Goal: Task Accomplishment & Management: Manage account settings

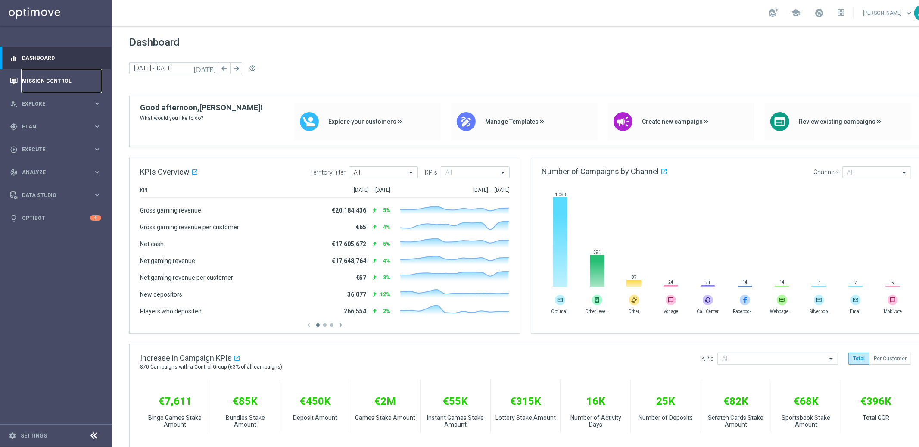
click at [56, 80] on link "Mission Control" at bounding box center [61, 80] width 79 height 23
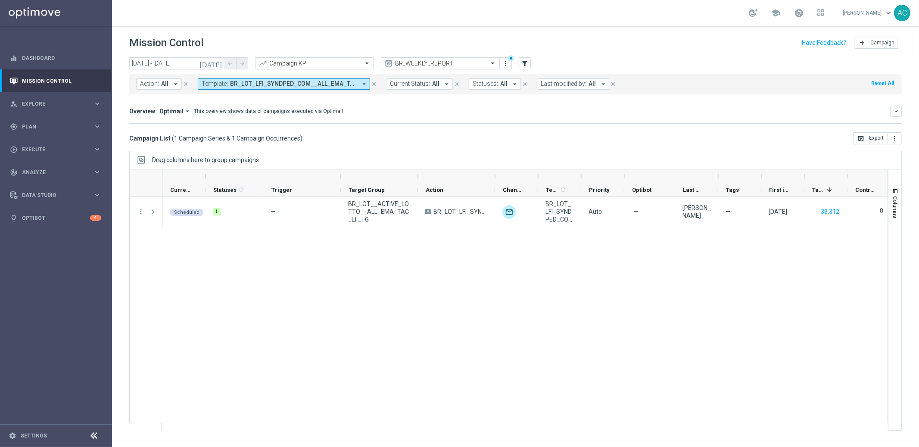
click at [302, 83] on span "BR_LOT_LFI_SYNDPED_COM__ALL_EMA_TAC_LT" at bounding box center [293, 83] width 127 height 7
drag, startPoint x: 422, startPoint y: 108, endPoint x: 413, endPoint y: 109, distance: 8.2
click at [422, 108] on div "Overview: Optimail arrow_drop_down This overview shows data of campaigns execut…" at bounding box center [509, 111] width 761 height 8
click at [315, 79] on button "Template: BR_LOT_LFI_SYNDPED_COM__ALL_EMA_TAC_LT arrow_drop_down" at bounding box center [284, 83] width 172 height 11
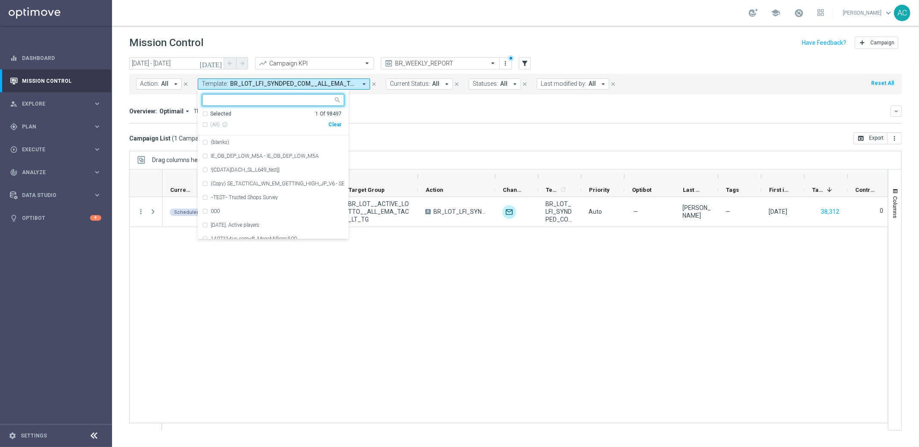
click at [0, 0] on div "Clear" at bounding box center [0, 0] width 0 height 0
drag, startPoint x: 441, startPoint y: 127, endPoint x: 288, endPoint y: 92, distance: 156.8
click at [441, 127] on mini-dashboard "Overview: Optimail arrow_drop_down This overview shows data of campaigns execut…" at bounding box center [515, 113] width 772 height 38
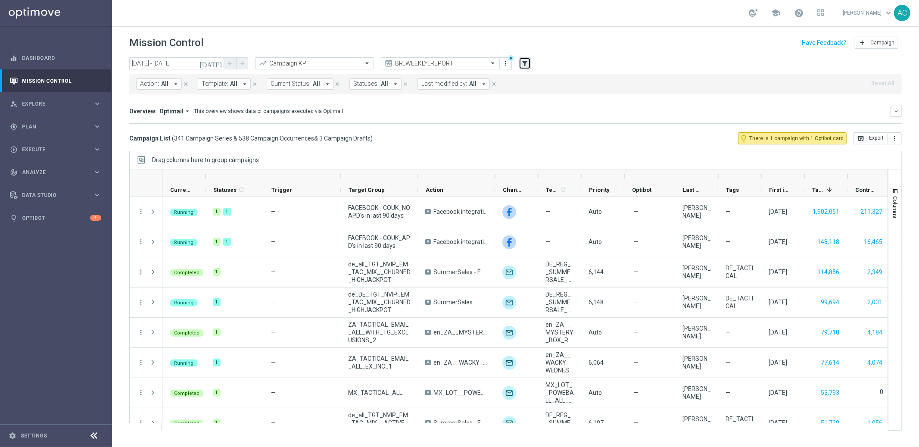
click at [528, 63] on icon "filter_alt" at bounding box center [525, 63] width 8 height 8
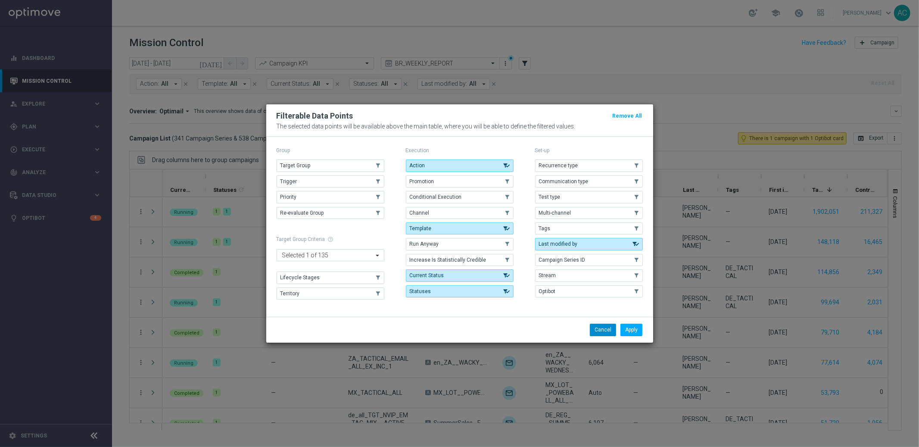
click at [599, 329] on button "Cancel" at bounding box center [603, 329] width 26 height 12
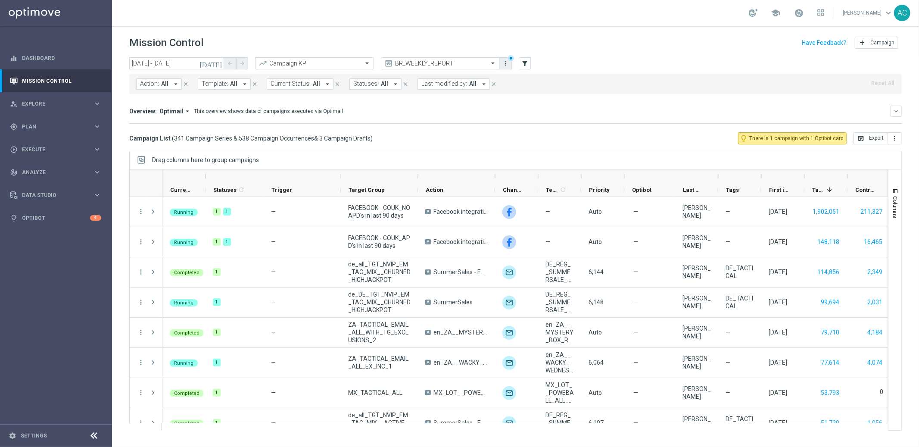
click at [508, 63] on icon "more_vert" at bounding box center [505, 63] width 7 height 7
click at [528, 66] on icon "filter_alt" at bounding box center [525, 63] width 8 height 8
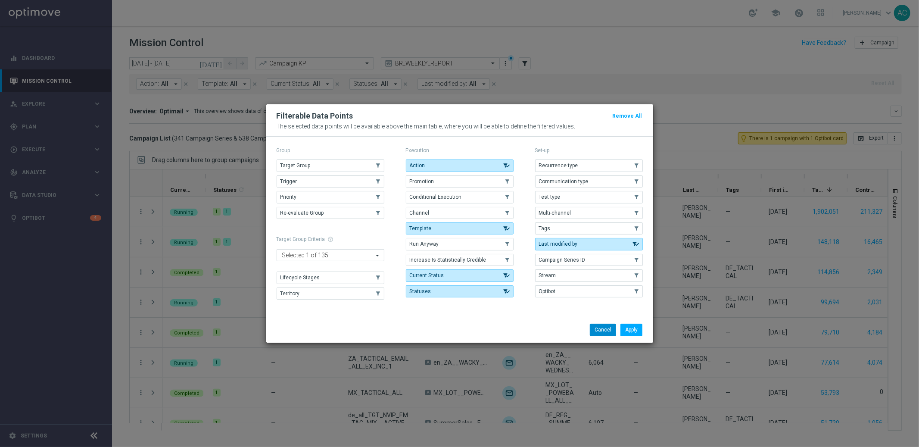
click at [604, 332] on button "Cancel" at bounding box center [603, 329] width 26 height 12
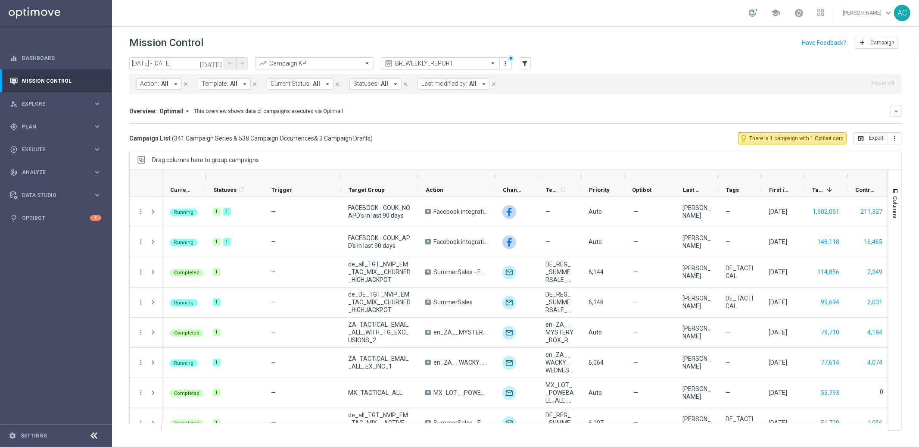
click at [455, 61] on input "text" at bounding box center [431, 63] width 92 height 7
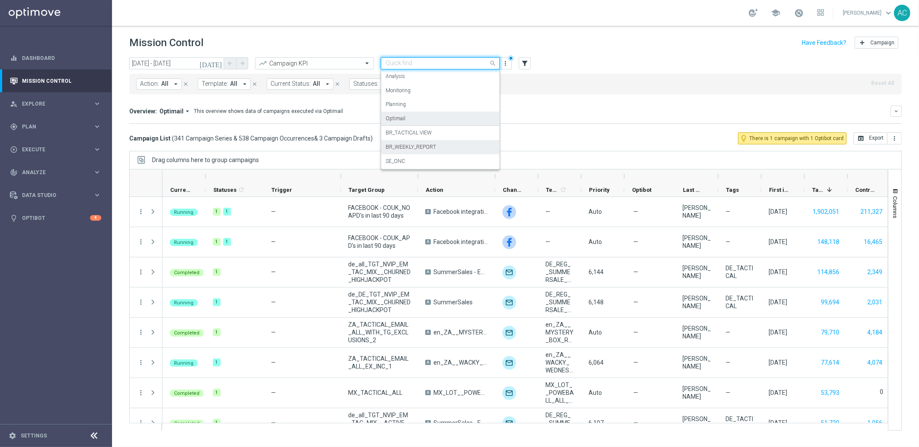
click at [411, 118] on div "Optimail" at bounding box center [439, 119] width 109 height 14
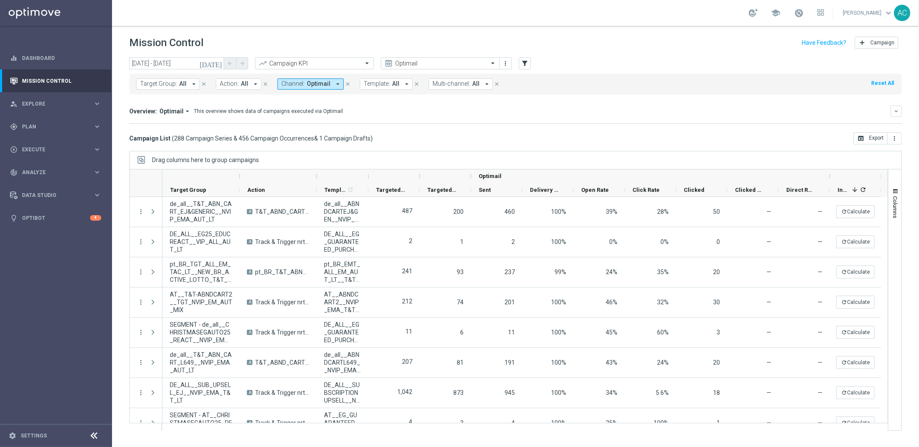
click at [182, 83] on span "All" at bounding box center [182, 83] width 7 height 7
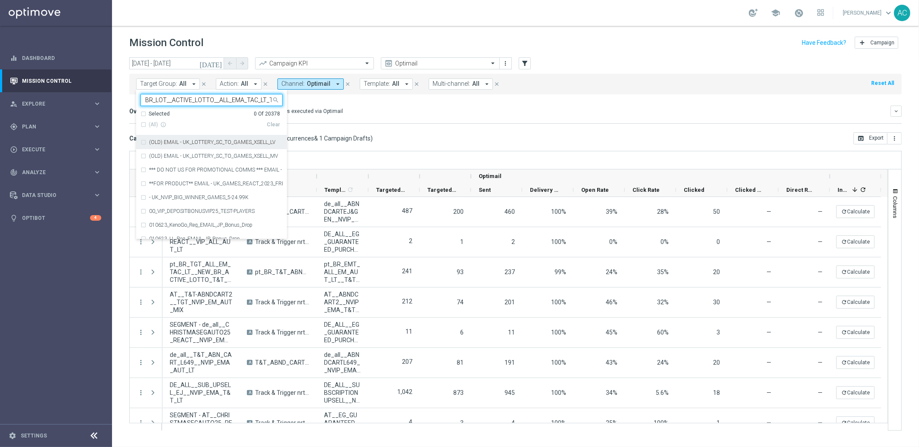
scroll to position [0, 3]
click at [140, 123] on div "(All Search Results)" at bounding box center [203, 124] width 126 height 7
type input "BR_LOT__ACTIVE_LOTTO__ALL_EMA_TAC_LT_TG"
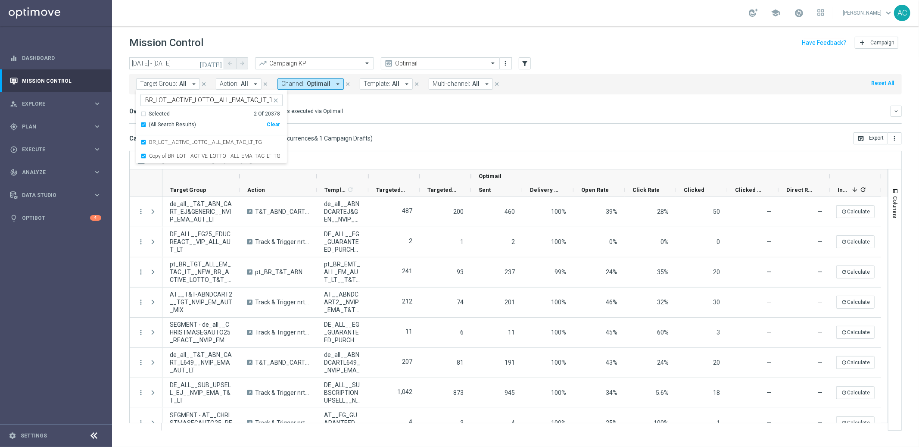
click at [446, 107] on div "Overview: Optimail arrow_drop_down This overview shows data of campaigns execut…" at bounding box center [509, 111] width 761 height 8
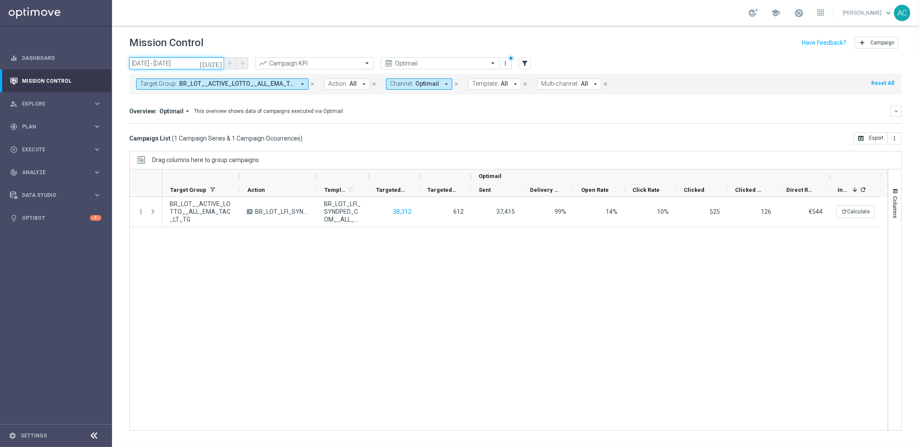
click at [141, 60] on input "02 Sep 2025 - 03 Sep 2025" at bounding box center [176, 63] width 95 height 12
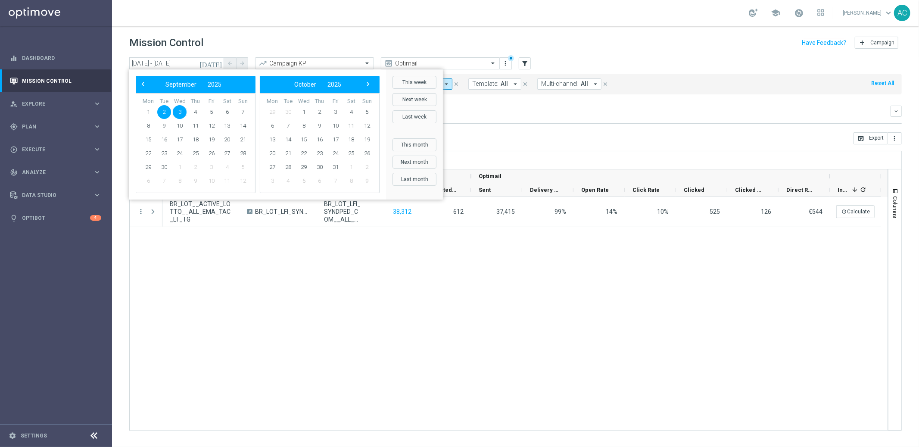
click at [161, 110] on span "2" at bounding box center [164, 112] width 14 height 14
click at [242, 112] on span "7" at bounding box center [243, 112] width 14 height 14
type input "02 Sep 2025 - 07 Sep 2025"
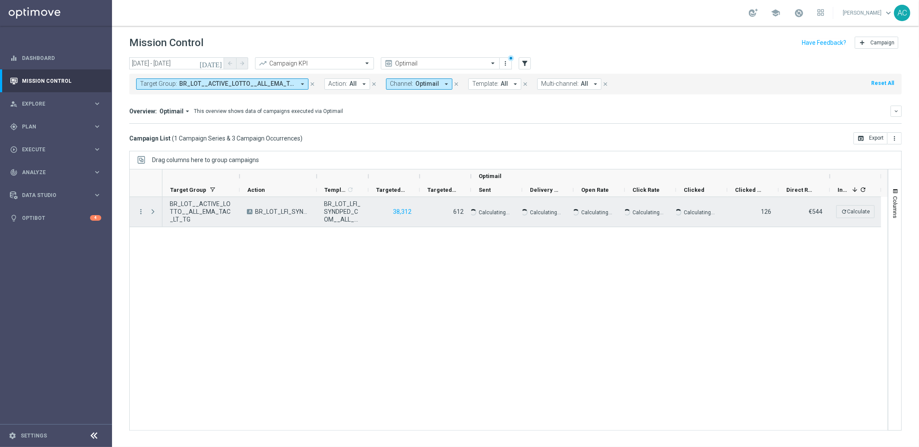
click at [153, 211] on span "Press SPACE to select this row." at bounding box center [153, 211] width 8 height 7
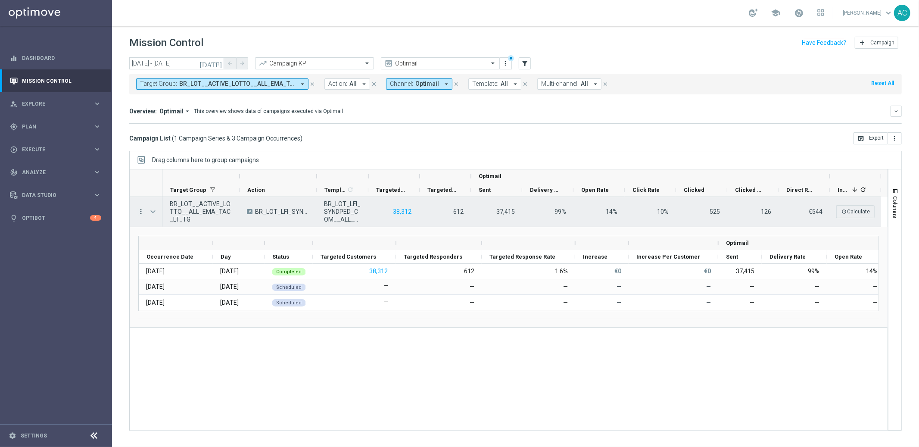
click at [139, 212] on icon "more_vert" at bounding box center [141, 212] width 8 height 8
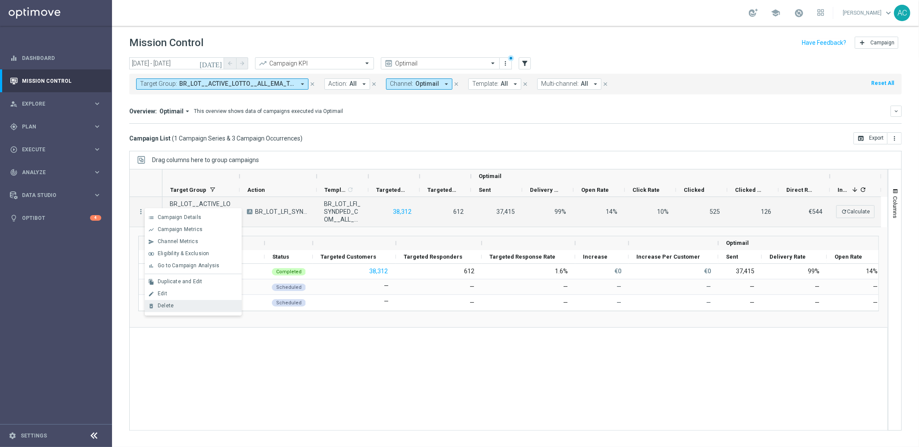
click at [178, 301] on div "delete_forever Delete" at bounding box center [193, 306] width 97 height 12
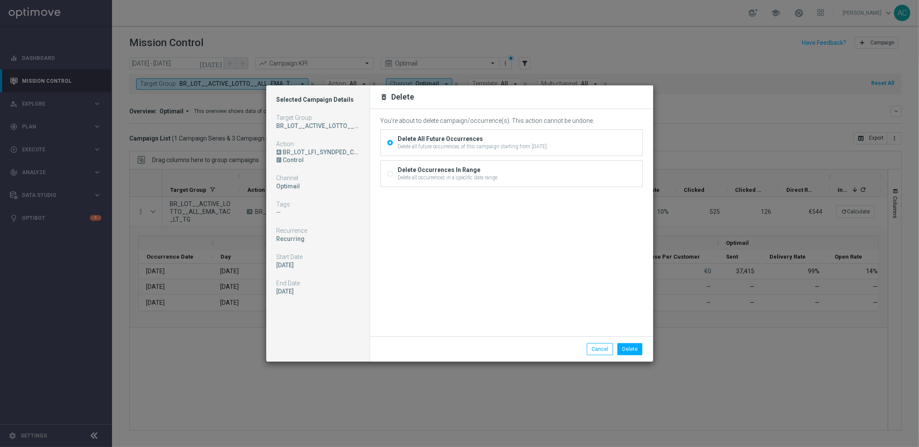
click at [386, 170] on div "Delete Occurrences In Range Delete all occurrences in a specific date range" at bounding box center [511, 174] width 261 height 26
click at [387, 174] on input "Delete Occurrences In Range Delete all occurrences in a specific date range" at bounding box center [390, 174] width 6 height 6
radio input "true"
radio input "false"
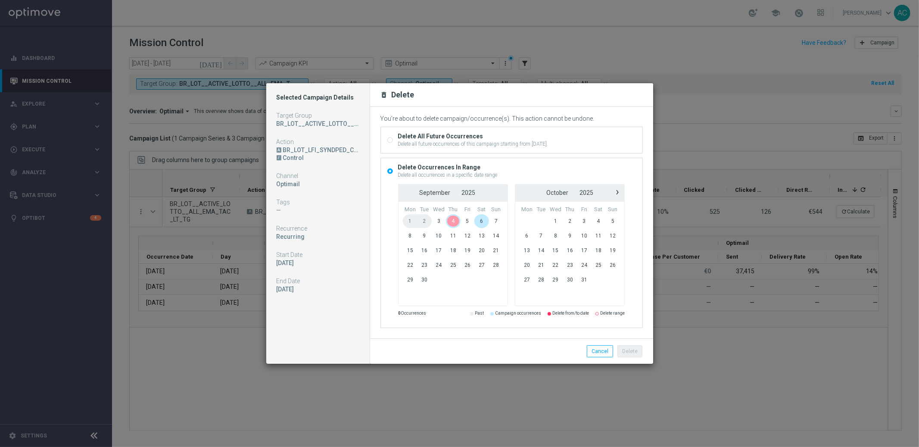
click at [452, 218] on span "4" at bounding box center [453, 221] width 14 height 14
click at [486, 223] on span "6" at bounding box center [481, 221] width 14 height 14
click at [638, 353] on button "Delete" at bounding box center [629, 351] width 25 height 12
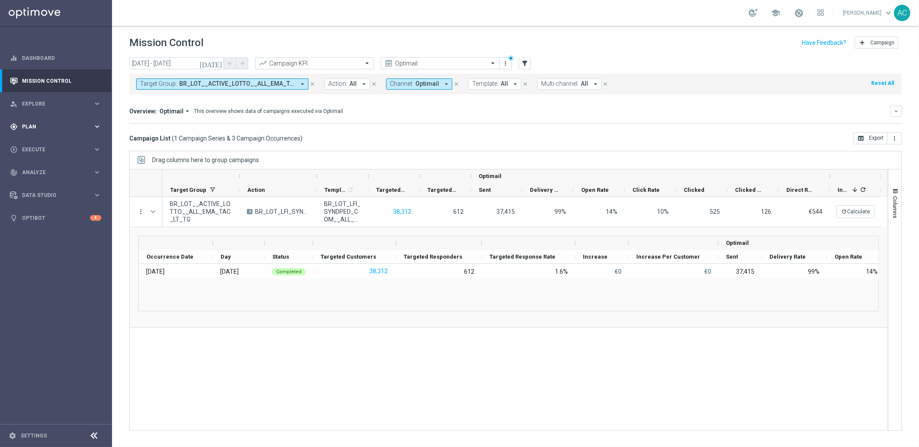
click at [58, 117] on div "gps_fixed Plan keyboard_arrow_right" at bounding box center [55, 126] width 111 height 23
click at [50, 168] on span "Templates" at bounding box center [54, 170] width 62 height 5
click at [50, 222] on link "Embedded Messaging" at bounding box center [58, 221] width 63 height 7
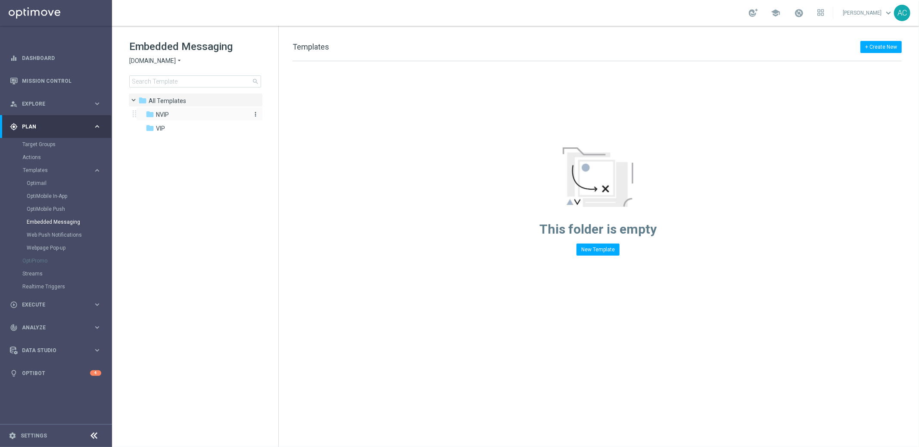
click at [166, 116] on span "NVIP" at bounding box center [162, 115] width 13 height 8
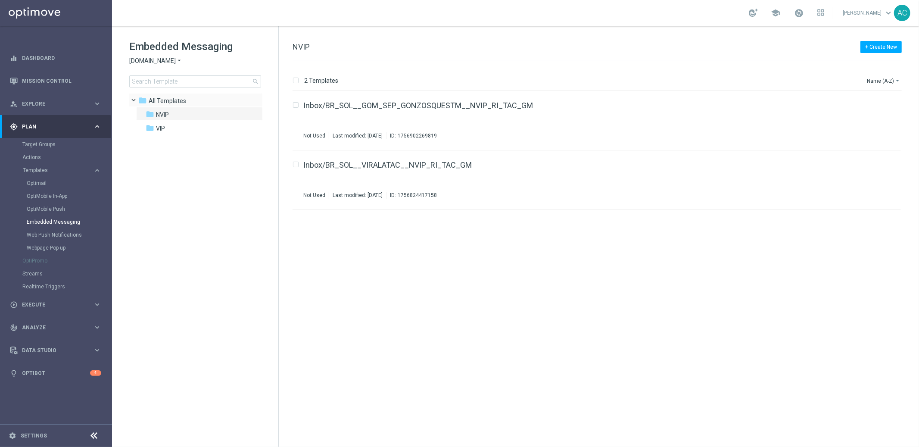
click at [137, 98] on span at bounding box center [137, 98] width 3 height 4
click at [182, 102] on span "All Templates" at bounding box center [167, 101] width 37 height 8
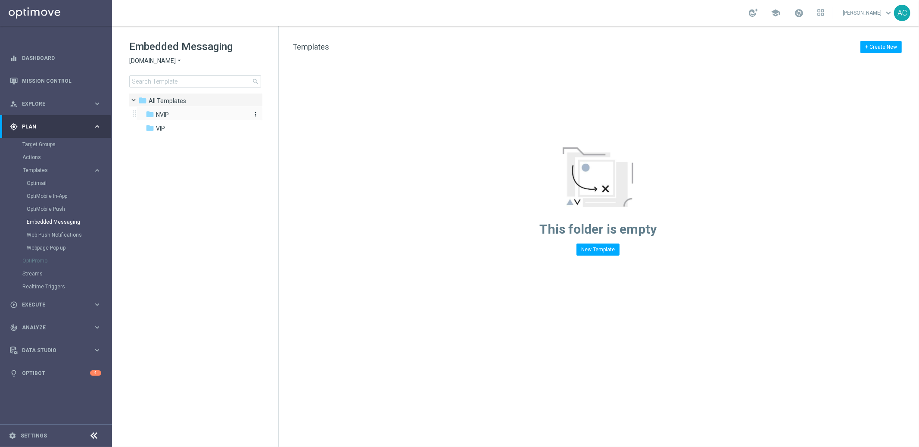
click at [171, 116] on div "folder NVIP" at bounding box center [195, 115] width 99 height 10
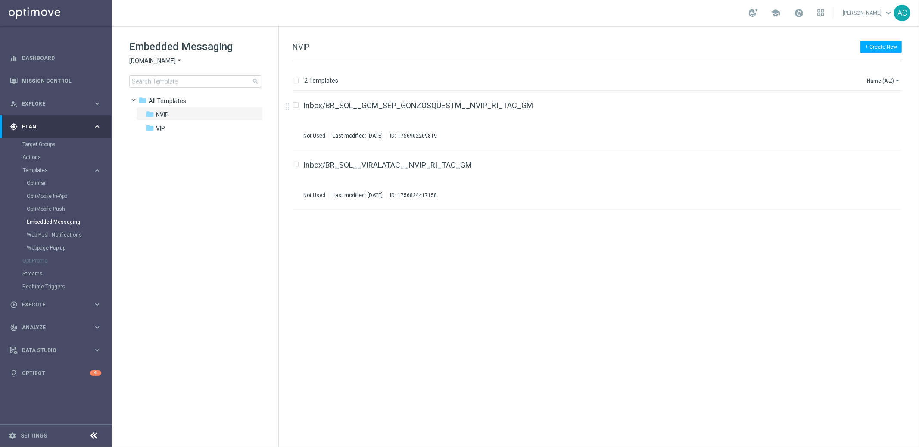
click at [166, 62] on span "[DOMAIN_NAME]" at bounding box center [152, 61] width 47 height 8
click at [171, 92] on div "Lottoland" at bounding box center [162, 91] width 65 height 10
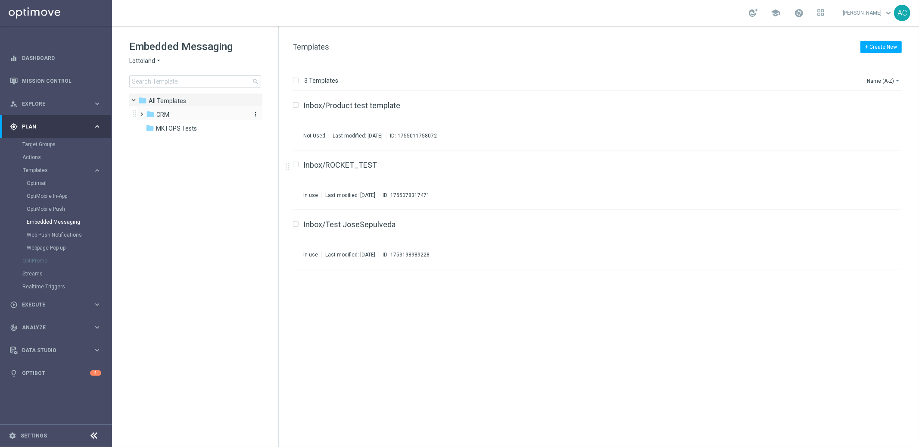
click at [168, 113] on span "CRM" at bounding box center [162, 115] width 13 height 8
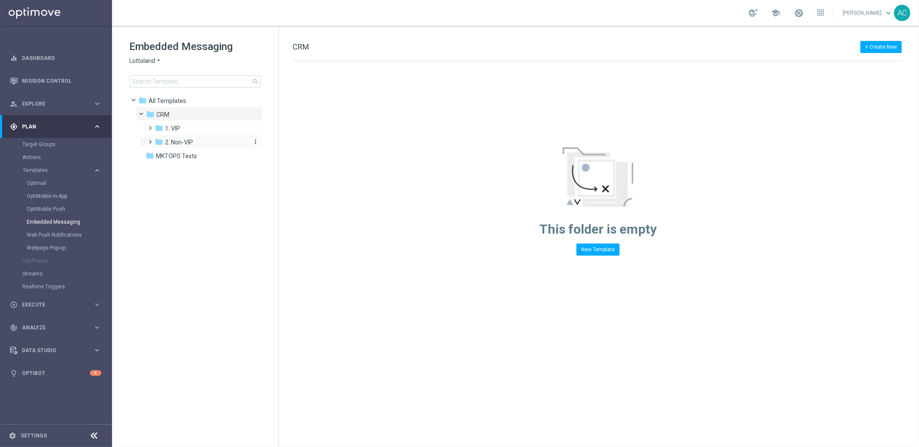
click at [171, 140] on span "2. Non-VIP" at bounding box center [179, 142] width 28 height 8
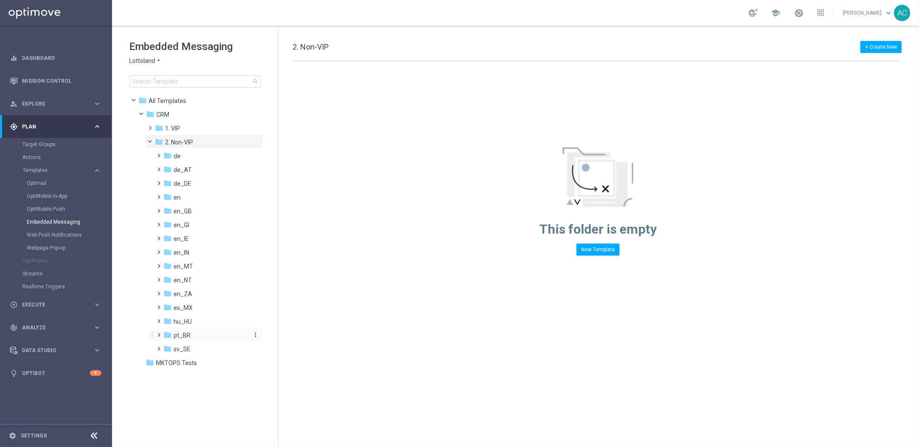
click at [184, 335] on span "pt_BR" at bounding box center [182, 335] width 17 height 8
click at [210, 363] on span "TAC pt_BR" at bounding box center [197, 363] width 30 height 8
click at [175, 389] on span "MKTOPS Tests" at bounding box center [176, 390] width 41 height 8
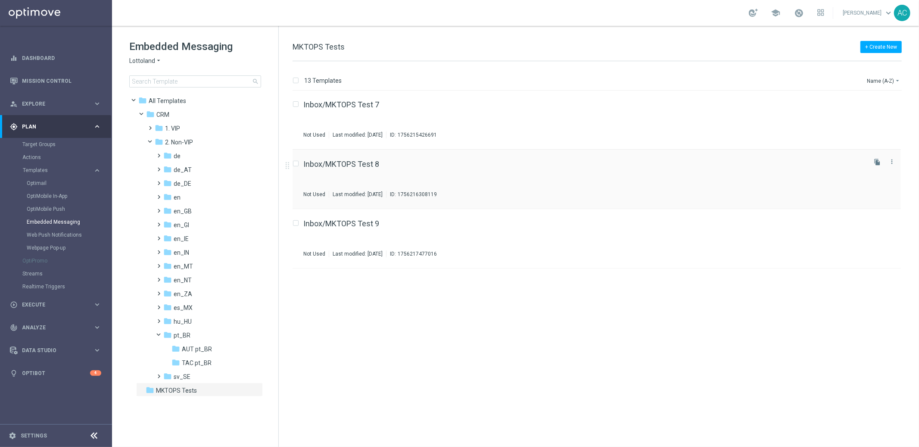
scroll to position [204, 0]
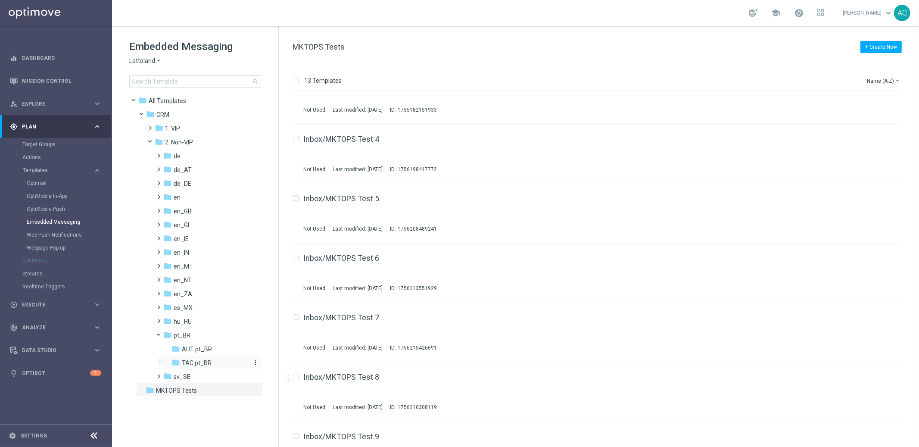
click at [192, 362] on span "TAC pt_BR" at bounding box center [197, 363] width 30 height 8
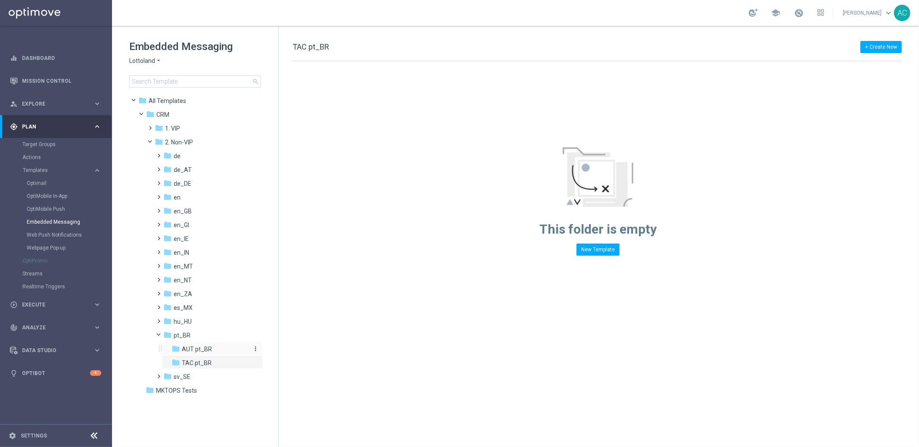
click at [199, 347] on span "AUT pt_BR" at bounding box center [197, 349] width 30 height 8
click at [195, 154] on div "folder de" at bounding box center [205, 156] width 84 height 10
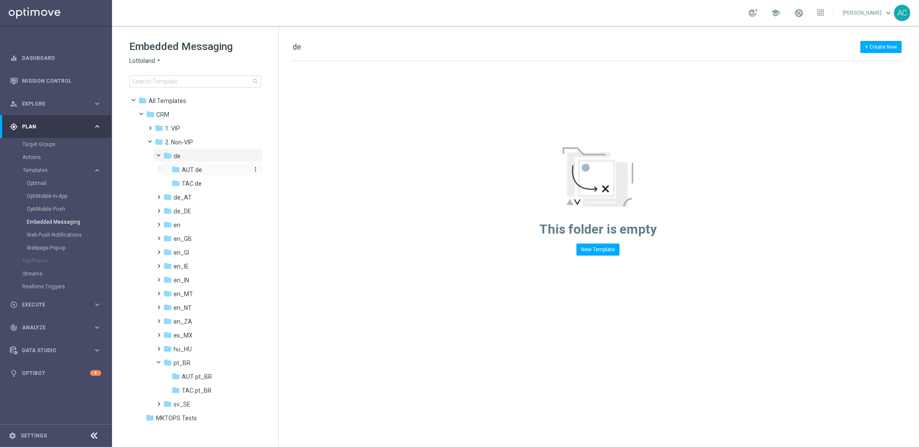
click at [194, 172] on span "AUT de" at bounding box center [192, 170] width 20 height 8
click at [198, 183] on span "TAC de" at bounding box center [192, 184] width 20 height 8
click at [186, 196] on span "de_AT" at bounding box center [183, 197] width 18 height 8
click at [193, 222] on span "TAC de_AT" at bounding box center [197, 225] width 31 height 8
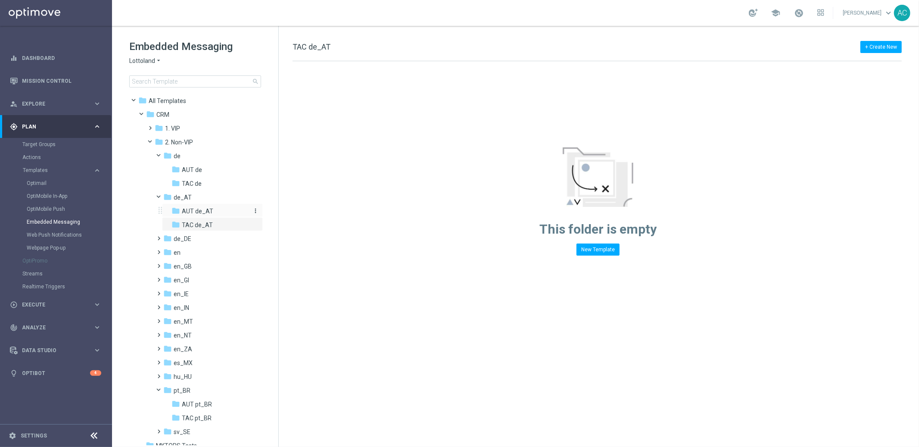
click at [196, 211] on span "AUT de_AT" at bounding box center [197, 211] width 31 height 8
click at [186, 242] on span "de_DE" at bounding box center [183, 239] width 18 height 8
click at [189, 267] on span "TAC de_DE" at bounding box center [197, 266] width 31 height 8
click at [197, 255] on span "AUT de_DE" at bounding box center [197, 252] width 31 height 8
click at [152, 142] on span at bounding box center [153, 140] width 3 height 4
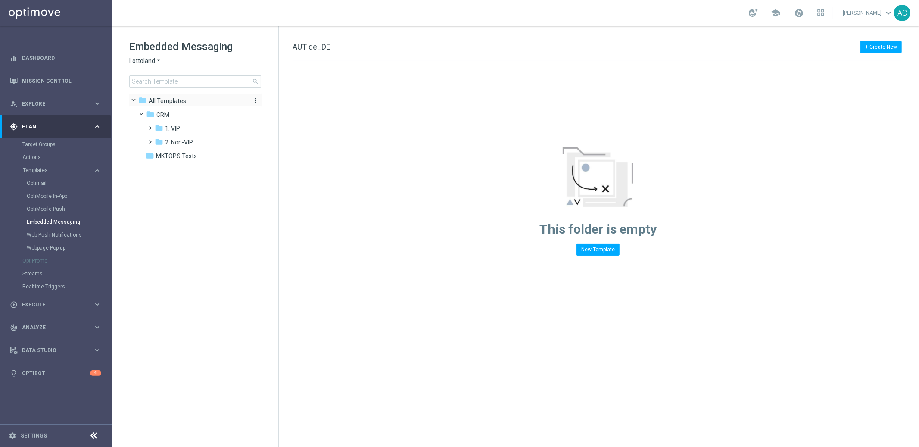
click at [139, 99] on icon "folder" at bounding box center [142, 100] width 9 height 9
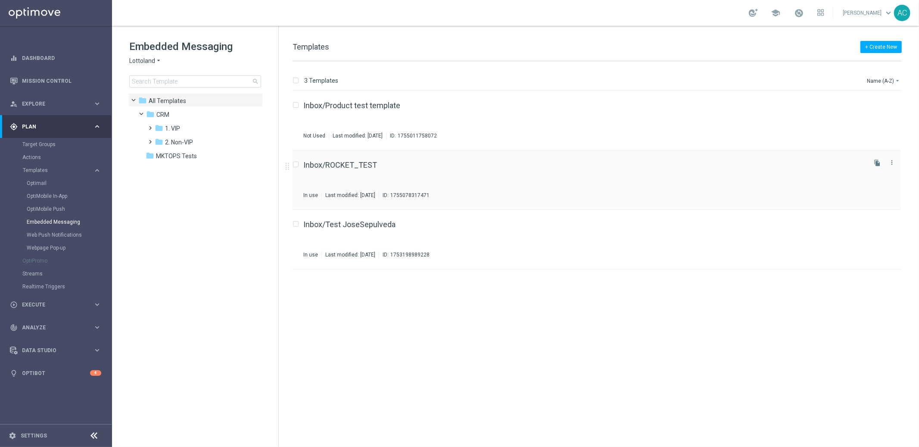
click at [620, 165] on div "Inbox/ROCKET_TEST" at bounding box center [583, 165] width 561 height 8
click at [168, 118] on span "CRM" at bounding box center [162, 115] width 13 height 8
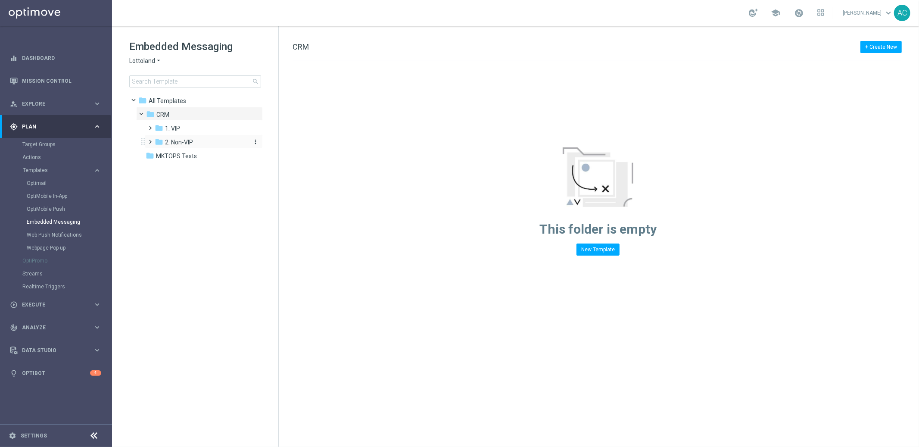
click at [180, 144] on span "2. Non-VIP" at bounding box center [179, 142] width 28 height 8
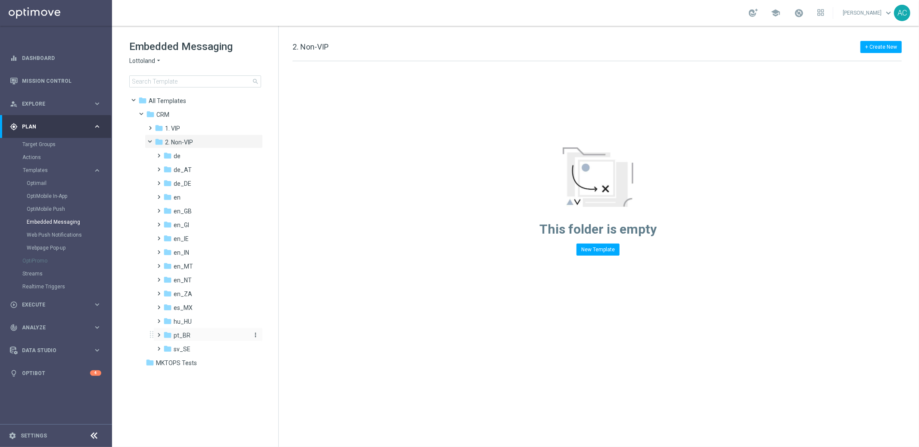
click at [189, 336] on span "pt_BR" at bounding box center [182, 335] width 17 height 8
click at [208, 363] on span "TAC pt_BR" at bounding box center [197, 363] width 30 height 8
click at [594, 249] on button "New Template" at bounding box center [597, 249] width 43 height 12
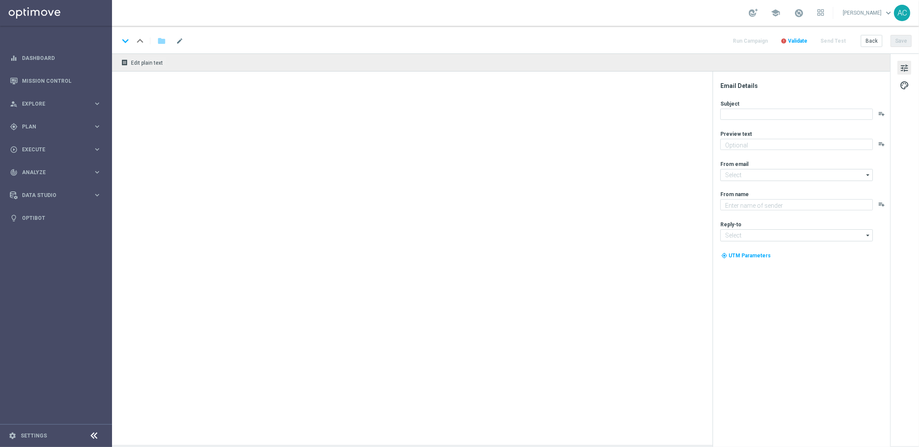
type textarea "Garanta sua cota no bolão da Independência antes que acabe!"
type textarea "[DOMAIN_NAME]"
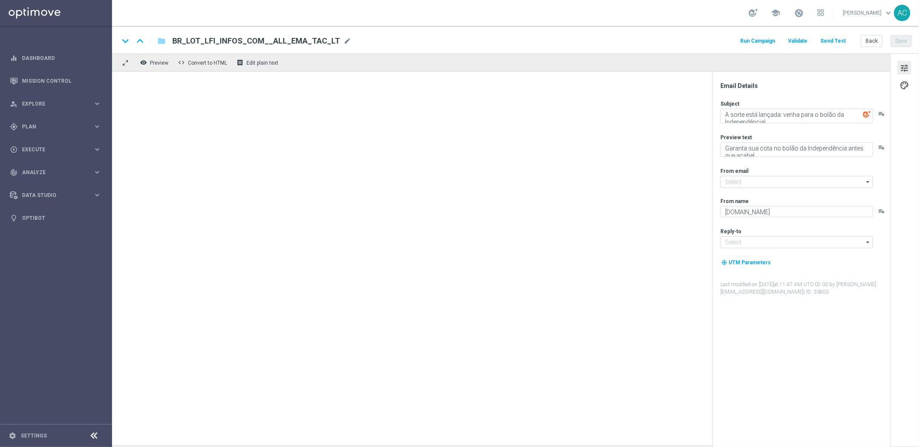
type input "[EMAIL_ADDRESS][DOMAIN_NAME]"
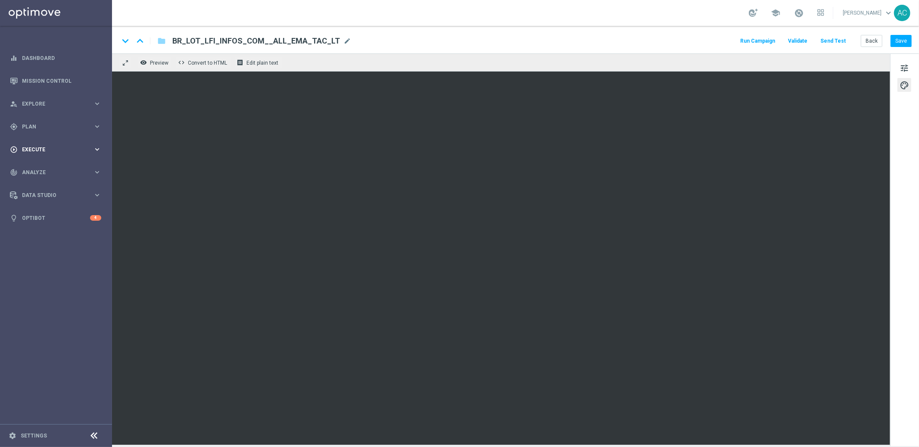
click at [69, 147] on span "Execute" at bounding box center [57, 149] width 71 height 5
click at [906, 43] on button "Save" at bounding box center [900, 41] width 21 height 12
click at [83, 127] on span "Plan" at bounding box center [57, 126] width 71 height 5
click at [38, 168] on span "Templates" at bounding box center [54, 170] width 62 height 5
click at [61, 220] on link "Embedded Messaging" at bounding box center [58, 221] width 63 height 7
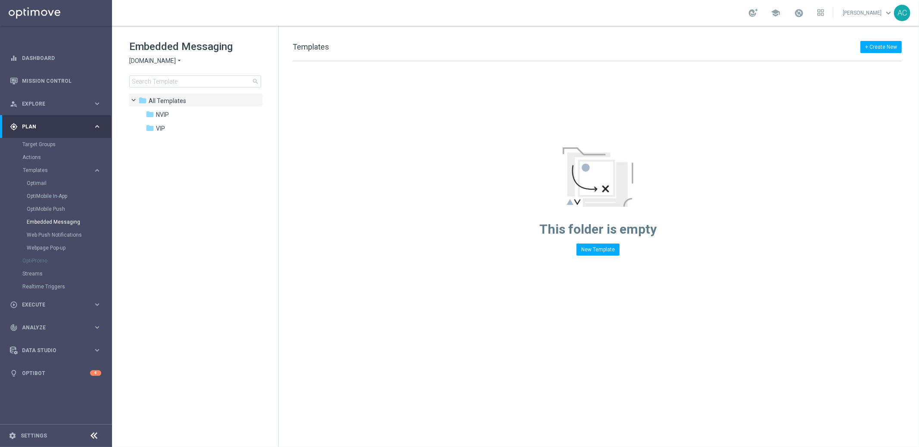
click at [172, 62] on span "Sorteonline.bet.br" at bounding box center [152, 61] width 47 height 8
click at [0, 0] on span "Lottoland.bet.br" at bounding box center [0, 0] width 0 height 0
click at [171, 112] on span "BET.BR MKTOPS TESTING" at bounding box center [200, 115] width 89 height 8
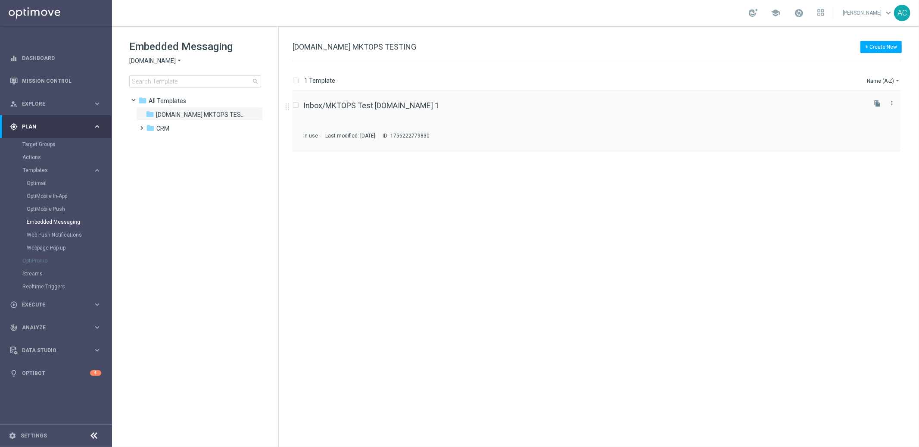
click at [413, 110] on div "Inbox/MKTOPS Test BET.BR 1 In use Last modified: Tuesday, August 26, 2025 ID: 1…" at bounding box center [583, 120] width 561 height 37
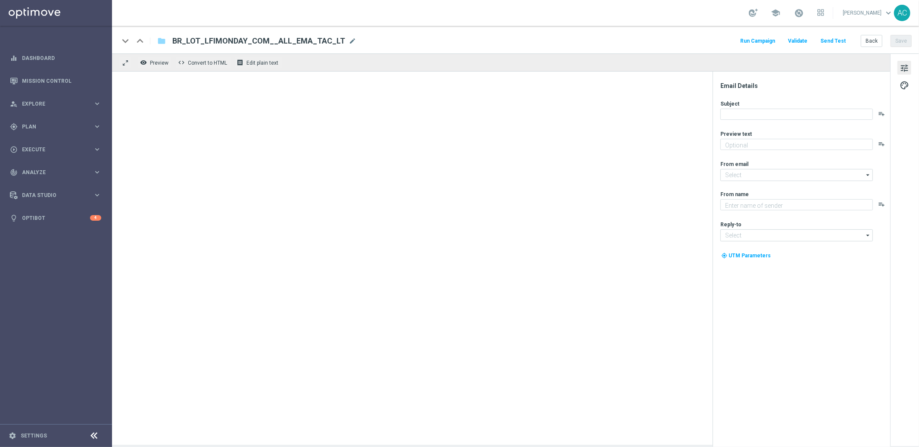
type textarea "Ofertas surpresas te esperam"
type textarea "[DOMAIN_NAME]"
type input "[EMAIL_ADDRESS][DOMAIN_NAME]"
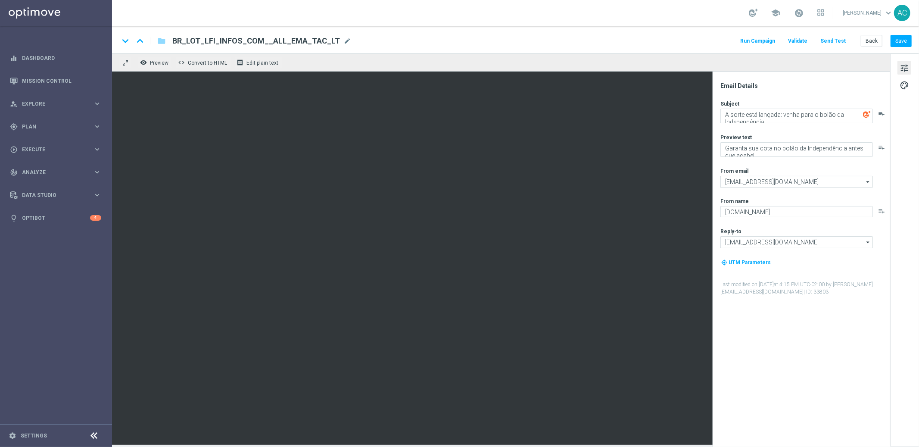
click at [838, 42] on button "Send Test" at bounding box center [833, 41] width 28 height 12
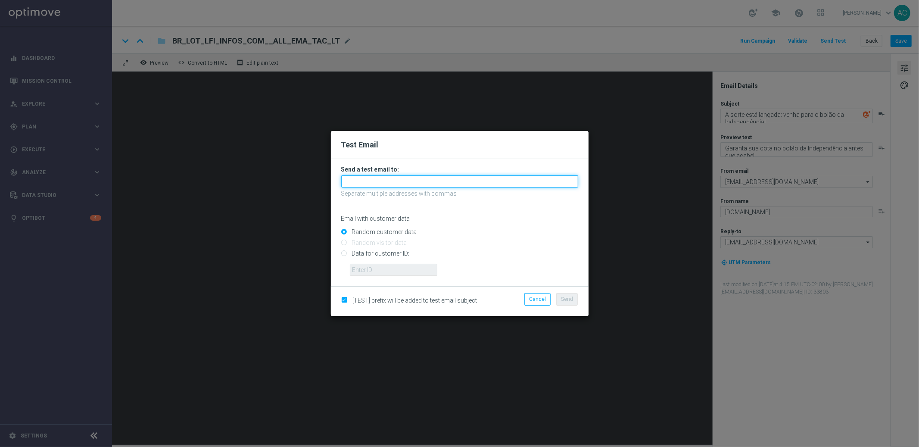
click at [447, 187] on input "text" at bounding box center [459, 181] width 237 height 12
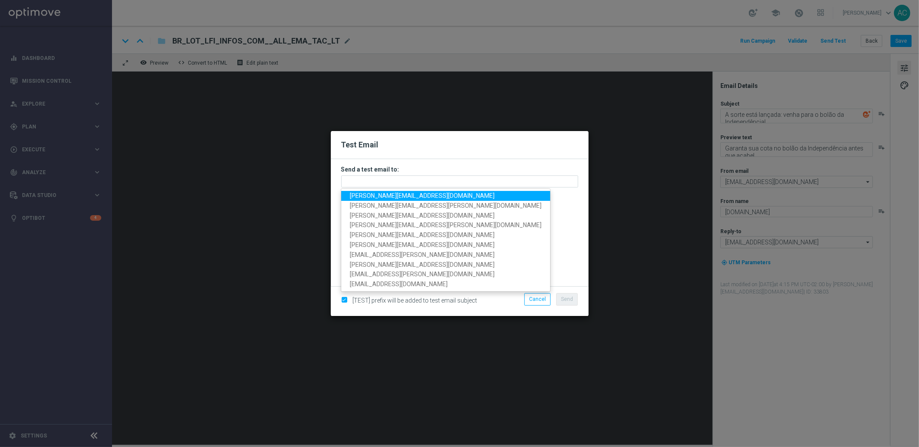
click at [412, 198] on span "[PERSON_NAME][EMAIL_ADDRESS][DOMAIN_NAME]" at bounding box center [422, 195] width 145 height 7
type input "[PERSON_NAME][EMAIL_ADDRESS][DOMAIN_NAME]"
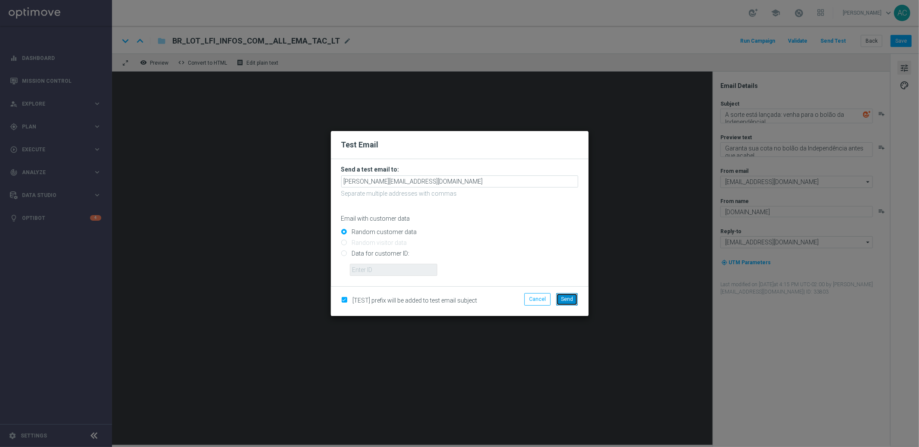
click at [568, 300] on span "Send" at bounding box center [567, 299] width 12 height 6
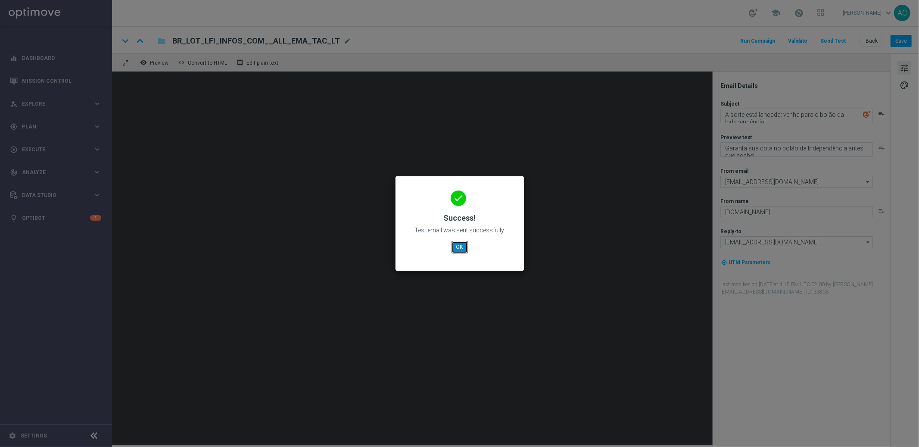
click at [455, 245] on button "OK" at bounding box center [459, 247] width 16 height 12
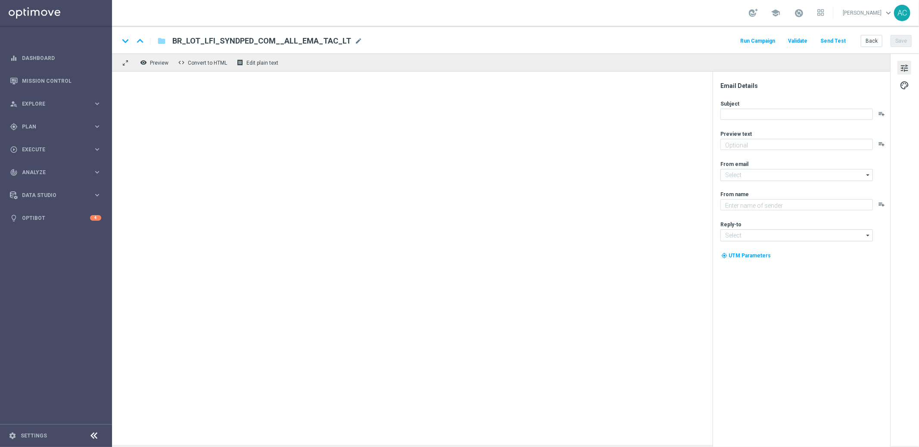
type textarea "Você nāo pode ficar de fora!"
type input "[EMAIL_ADDRESS][DOMAIN_NAME]"
type textarea "[DOMAIN_NAME]"
type input "[EMAIL_ADDRESS][DOMAIN_NAME]"
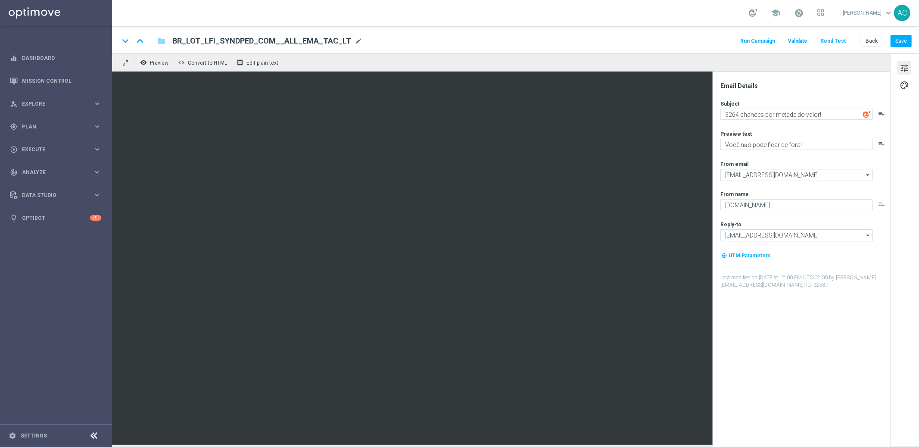
click at [833, 40] on button "Send Test" at bounding box center [833, 41] width 28 height 12
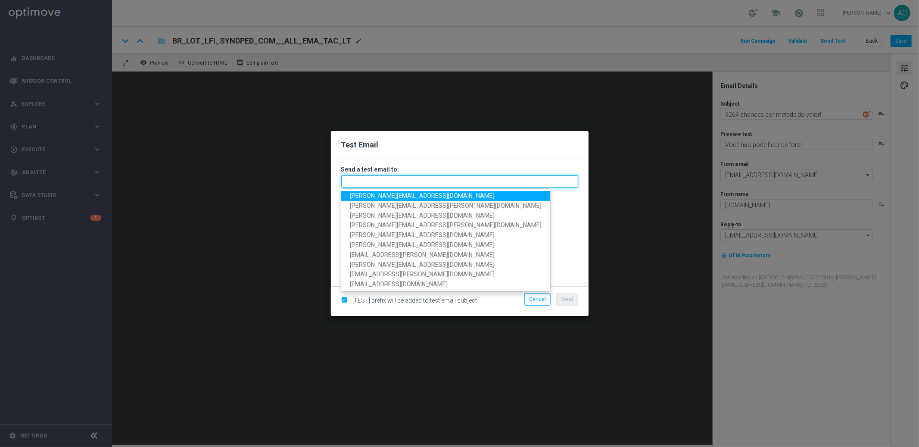
click at [454, 181] on input "text" at bounding box center [459, 181] width 237 height 12
click at [427, 197] on span "[PERSON_NAME][EMAIL_ADDRESS][DOMAIN_NAME]" at bounding box center [422, 195] width 145 height 7
type input "[PERSON_NAME][EMAIL_ADDRESS][DOMAIN_NAME]"
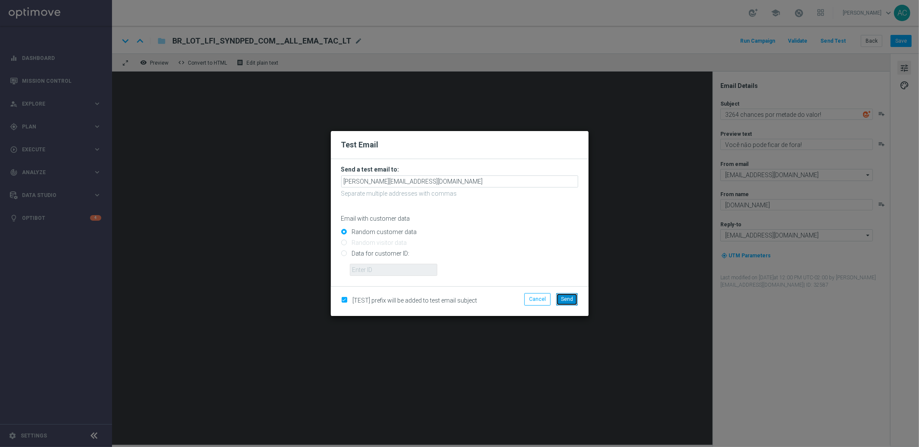
click at [571, 300] on span "Send" at bounding box center [567, 299] width 12 height 6
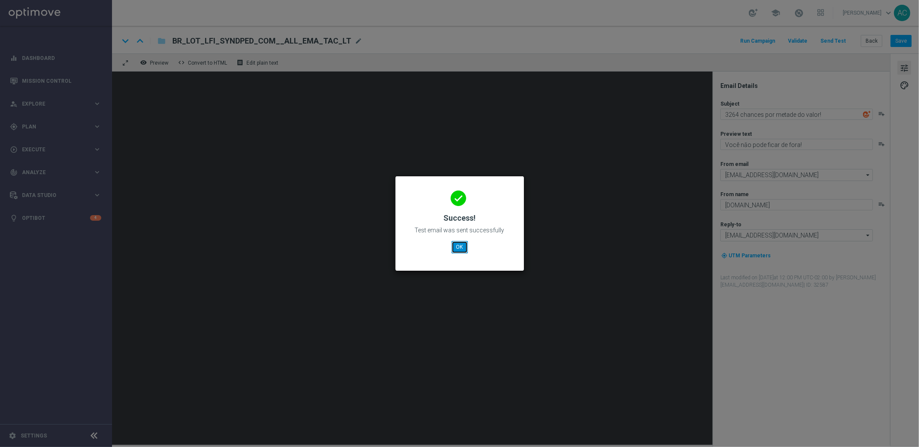
click at [463, 246] on button "OK" at bounding box center [459, 247] width 16 height 12
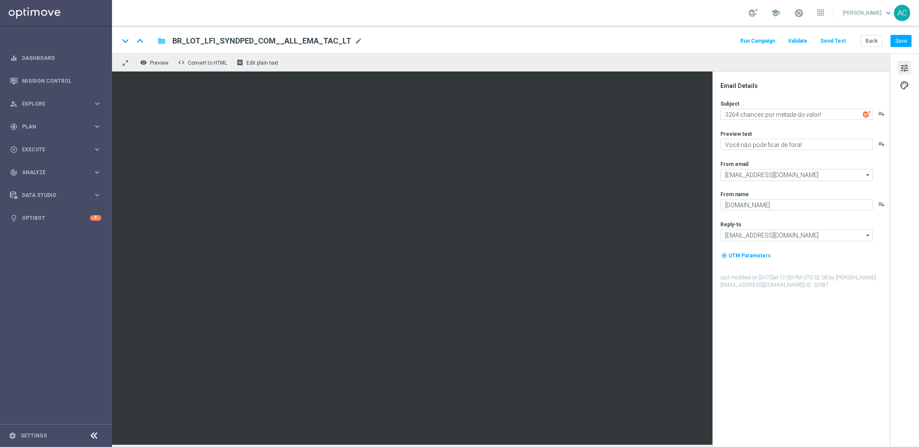
click at [163, 42] on icon "folder" at bounding box center [161, 41] width 9 height 10
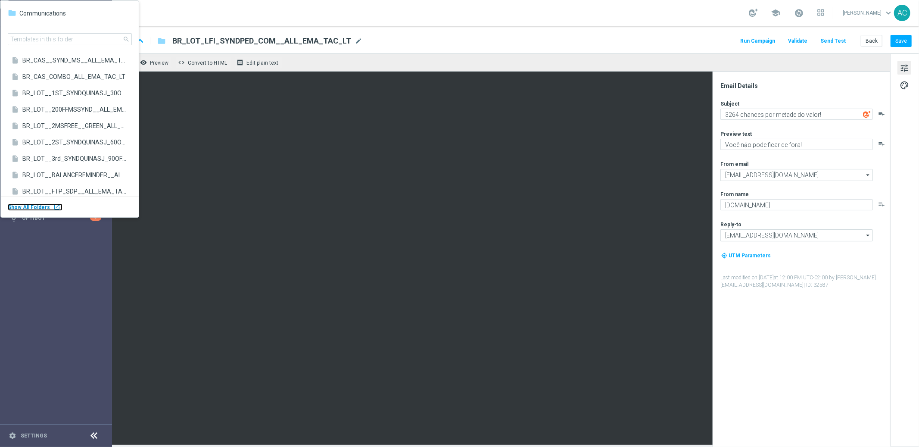
click at [48, 207] on body "equalizer Dashboard Mission Control" at bounding box center [459, 223] width 919 height 447
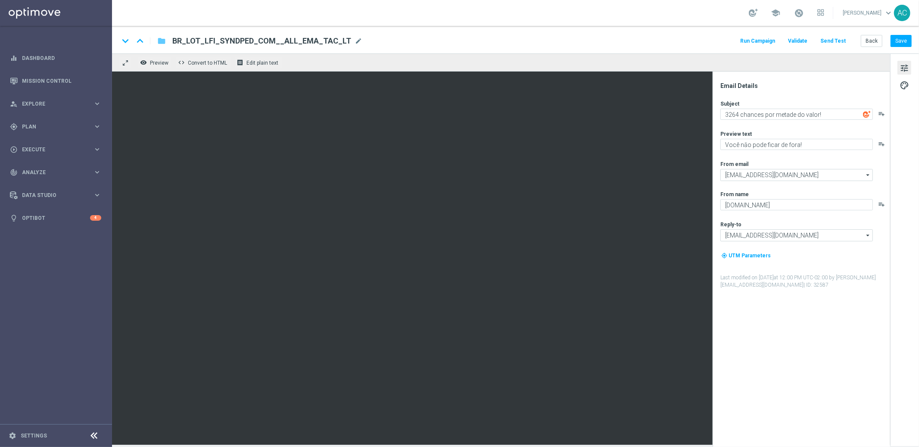
click at [162, 37] on icon "folder" at bounding box center [161, 41] width 9 height 10
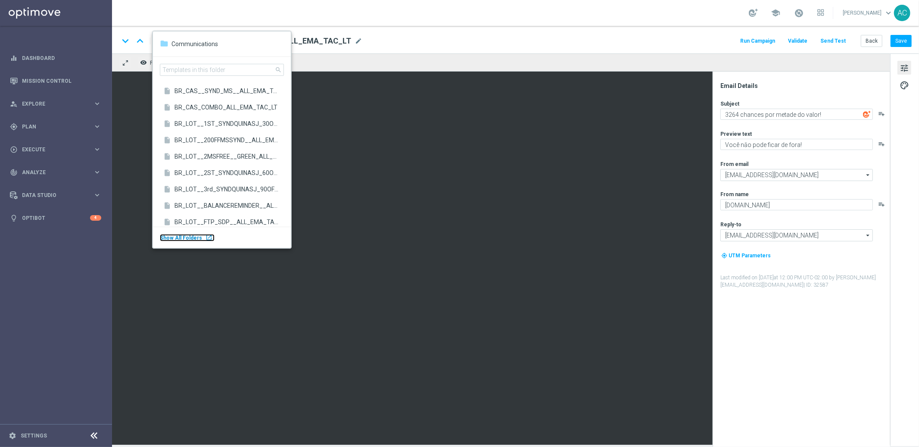
click at [199, 240] on div "Show All Folders launch" at bounding box center [187, 237] width 55 height 7
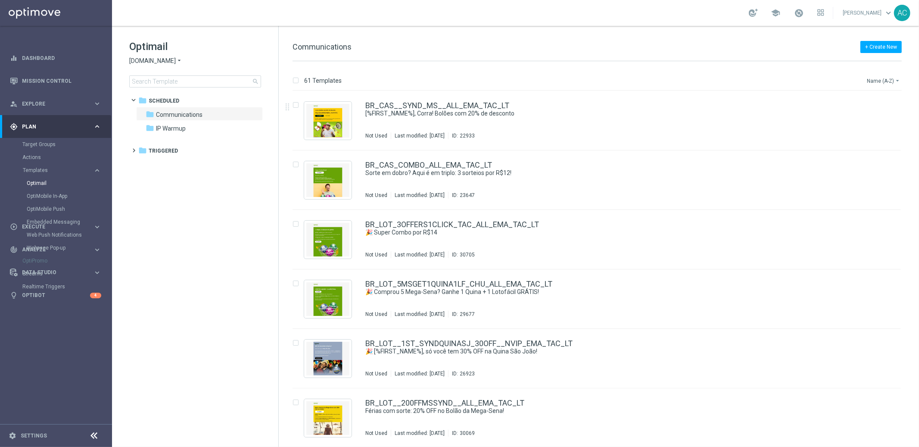
click at [879, 80] on button "Name (A-Z) arrow_drop_down" at bounding box center [884, 80] width 36 height 10
click at [880, 120] on span "Date Modified (Newest)" at bounding box center [868, 119] width 58 height 6
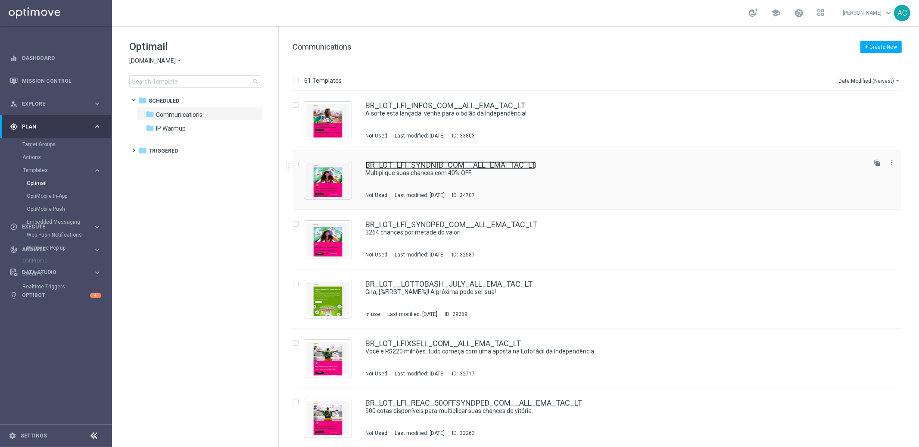
click at [530, 162] on link "BR_LOT_LFI_SYNDNIB_COM__ALL_EMA_TAC_LT" at bounding box center [450, 165] width 171 height 8
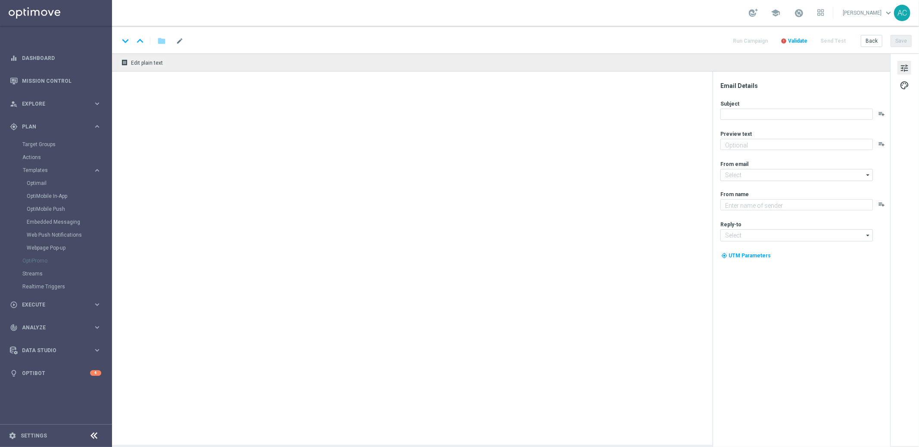
type textarea "Sāo R$220 milhões em Jogo!"
type input "[EMAIL_ADDRESS][DOMAIN_NAME]"
type textarea "[DOMAIN_NAME]"
type input "[EMAIL_ADDRESS][DOMAIN_NAME]"
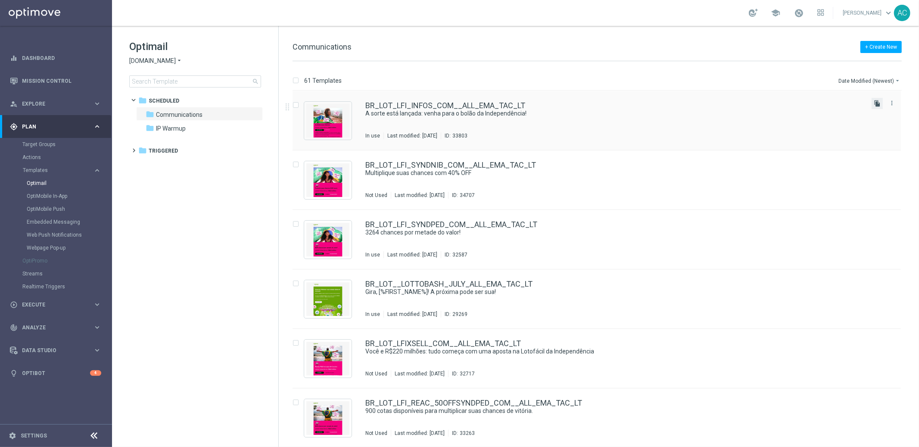
click at [875, 103] on icon "file_copy" at bounding box center [876, 103] width 7 height 7
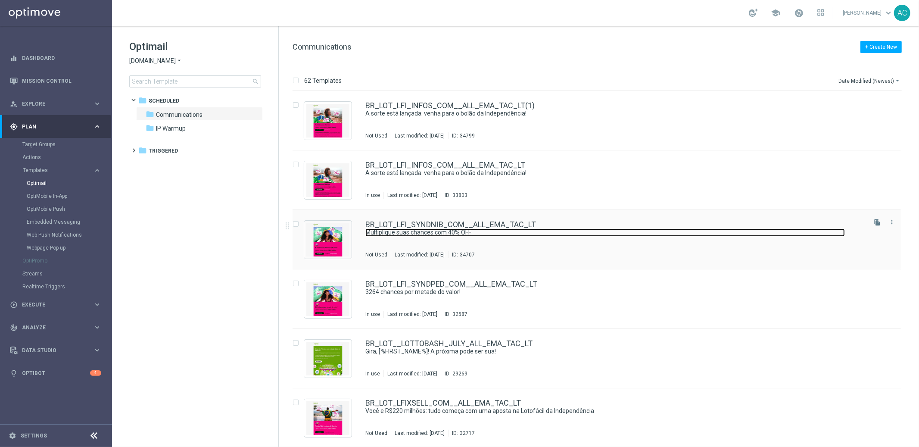
click at [730, 236] on link "Multiplique suas chances com 40% OFF" at bounding box center [604, 232] width 479 height 8
click at [875, 222] on icon "file_copy" at bounding box center [876, 222] width 7 height 7
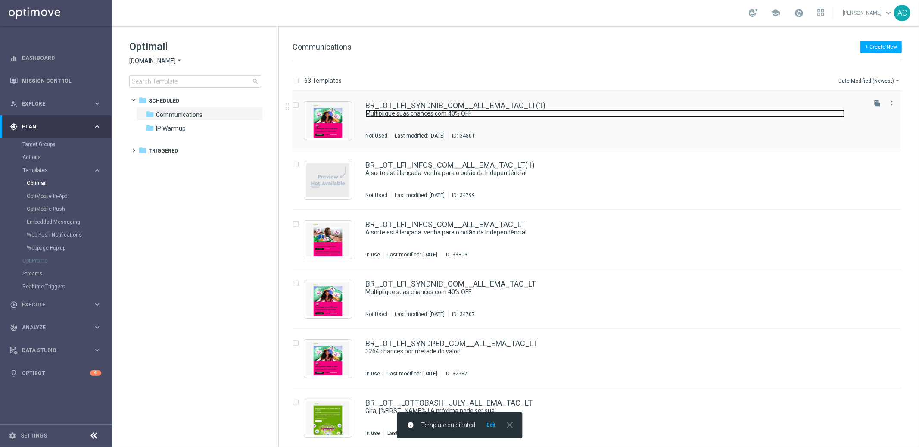
click at [565, 114] on link "Multiplique suas chances com 40% OFF" at bounding box center [604, 113] width 479 height 8
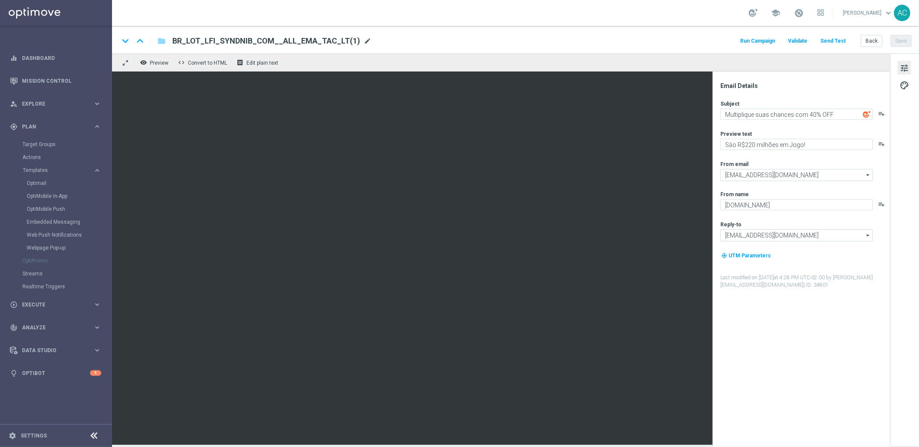
click at [363, 40] on span "mode_edit" at bounding box center [367, 41] width 8 height 8
drag, startPoint x: 237, startPoint y: 40, endPoint x: 211, endPoint y: 40, distance: 25.8
click at [211, 40] on input "BR_LOT_LFI_SYNDNIB_COM__ALL_EMA_TAC_LT" at bounding box center [279, 40] width 214 height 11
paste input "LF-PCE-001"
click at [220, 41] on input "BR_LOT_LFI_LF-PCE-001_COM__ALL_EMA_TAC_LT" at bounding box center [279, 40] width 214 height 11
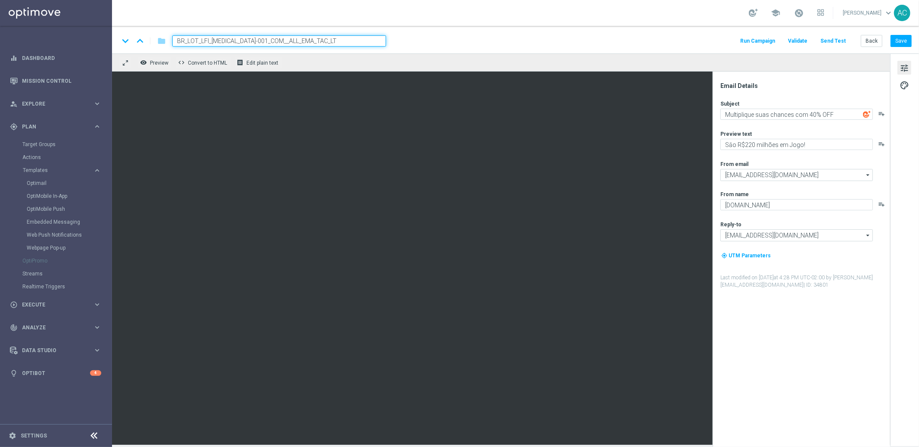
click at [225, 42] on input "BR_LOT_LFI_PCE-001_COM__ALL_EMA_TAC_LT" at bounding box center [279, 40] width 214 height 11
type input "BR_LOT_LFI_PCE001_COM__ALL_EMA_TAC_LT"
drag, startPoint x: 325, startPoint y: 41, endPoint x: 157, endPoint y: 38, distance: 167.6
click at [157, 38] on div "keyboard_arrow_down keyboard_arrow_up folder BR_LOT_LFI_PCE001_COM__ALL_EMA_TAC…" at bounding box center [252, 40] width 267 height 11
click at [904, 43] on button "Save" at bounding box center [900, 41] width 21 height 12
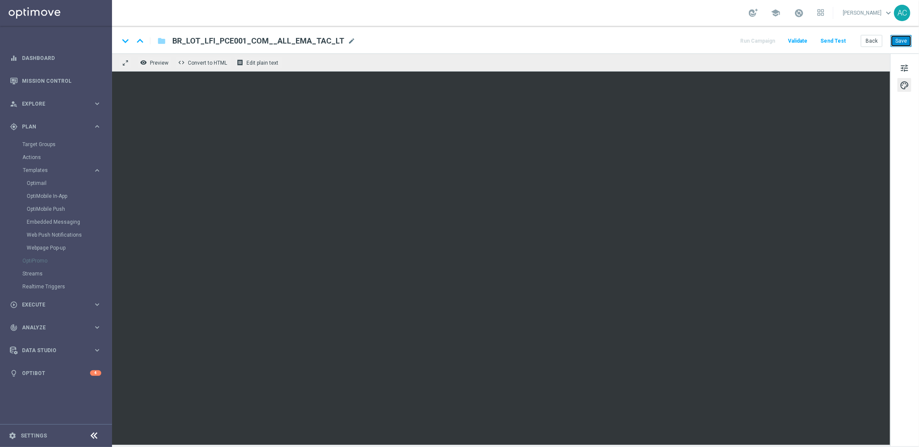
click at [899, 39] on button "Save" at bounding box center [900, 41] width 21 height 12
click at [901, 41] on button "Save" at bounding box center [900, 41] width 21 height 12
click at [904, 41] on button "Save" at bounding box center [900, 41] width 21 height 12
click at [842, 40] on button "Send Test" at bounding box center [833, 41] width 28 height 12
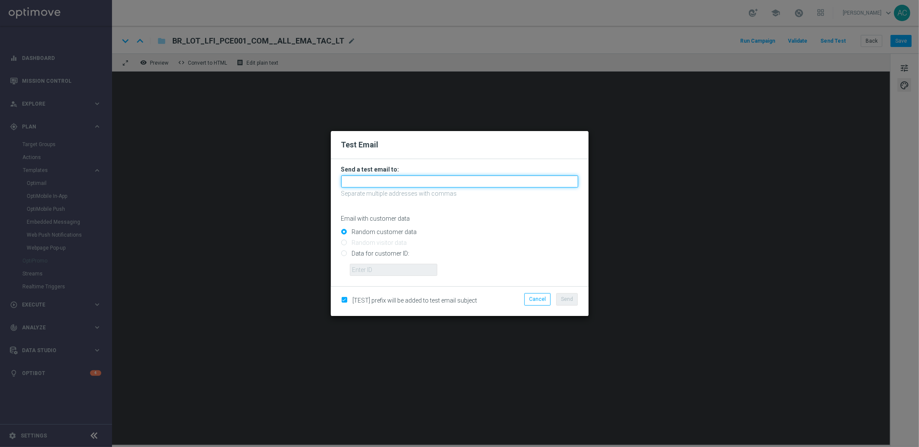
click at [411, 181] on input "text" at bounding box center [459, 181] width 237 height 12
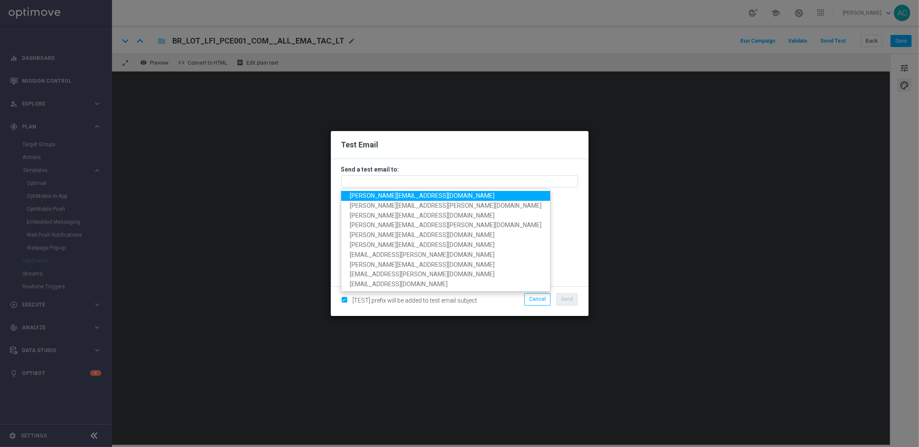
click at [411, 192] on link "adriano.costa@lottoland.com" at bounding box center [445, 196] width 209 height 10
type input "adriano.costa@lottoland.com"
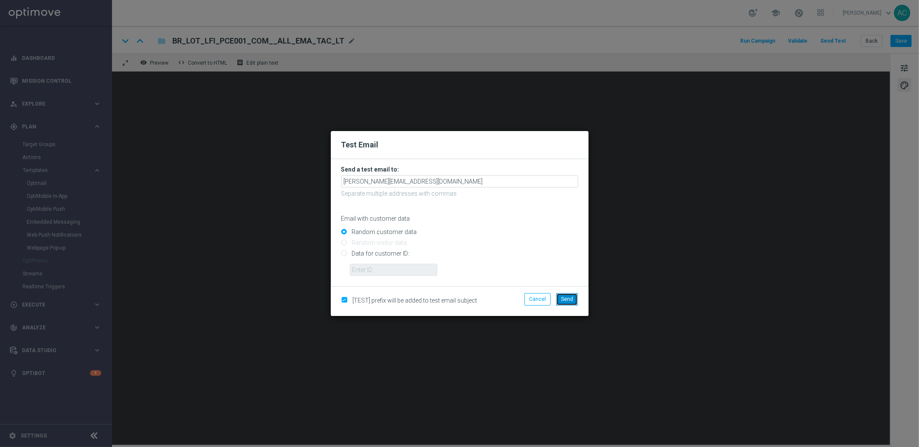
click at [563, 301] on span "Send" at bounding box center [567, 299] width 12 height 6
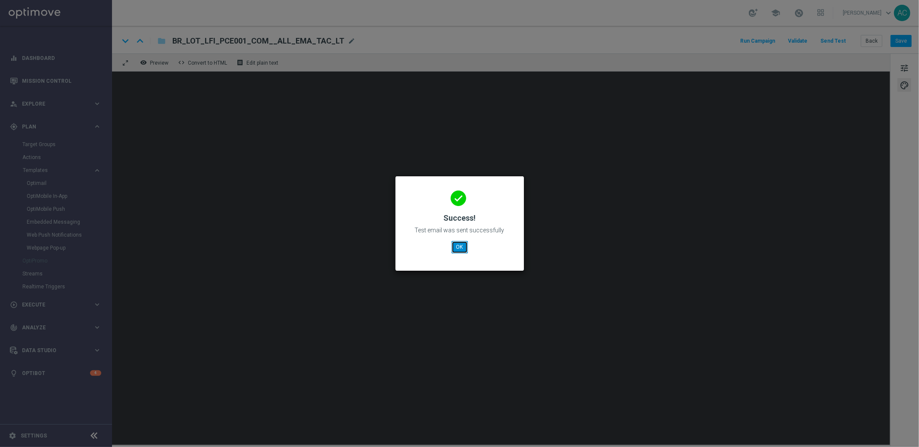
click at [456, 246] on button "OK" at bounding box center [459, 247] width 16 height 12
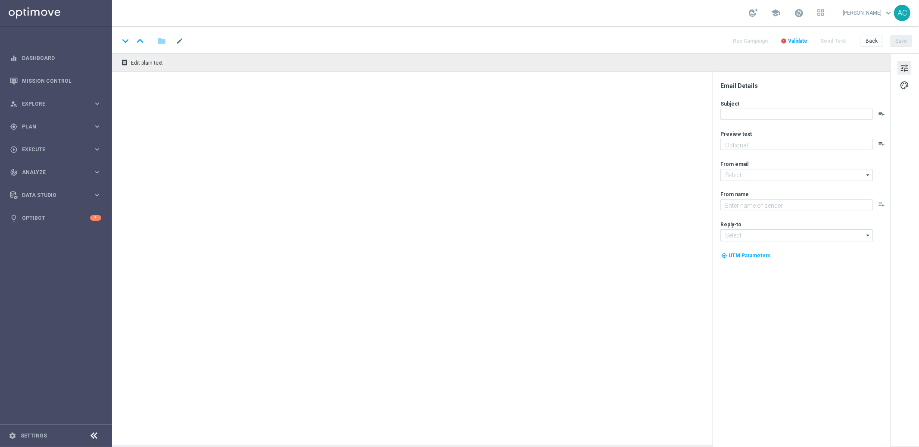
type textarea "Sāo R$220 milhões em Jogo!"
type input "[EMAIL_ADDRESS][DOMAIN_NAME]"
type textarea "[DOMAIN_NAME]"
type input "[EMAIL_ADDRESS][DOMAIN_NAME]"
type textarea "Garanta sua cota no bolão da Independência antes que acabe!"
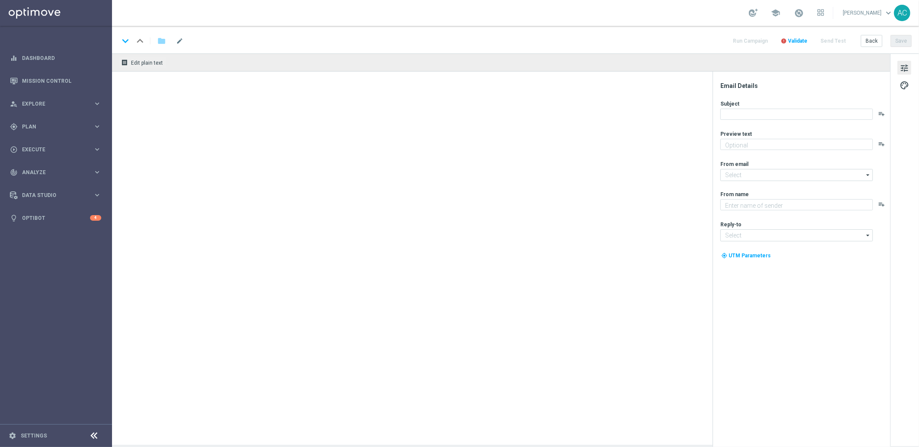
type input "[EMAIL_ADDRESS][DOMAIN_NAME]"
type textarea "[DOMAIN_NAME]"
type input "[EMAIL_ADDRESS][DOMAIN_NAME]"
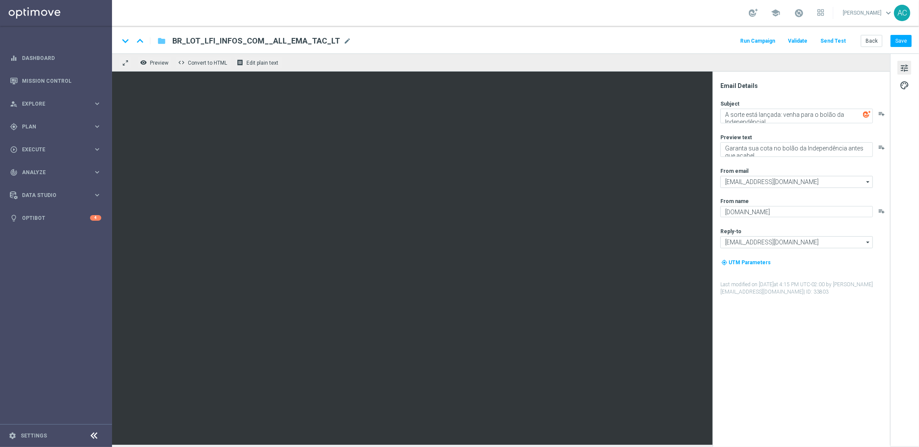
click at [159, 42] on icon "folder" at bounding box center [161, 41] width 9 height 10
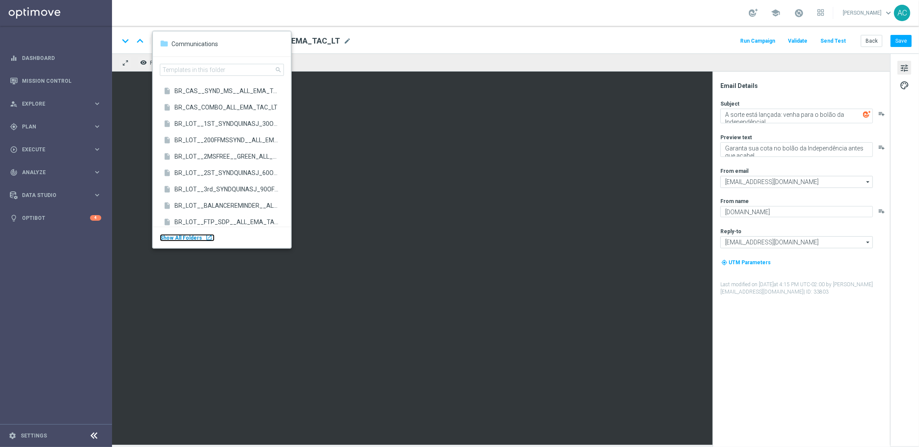
click at [51, 208] on body "equalizer Dashboard Mission Control" at bounding box center [459, 223] width 919 height 447
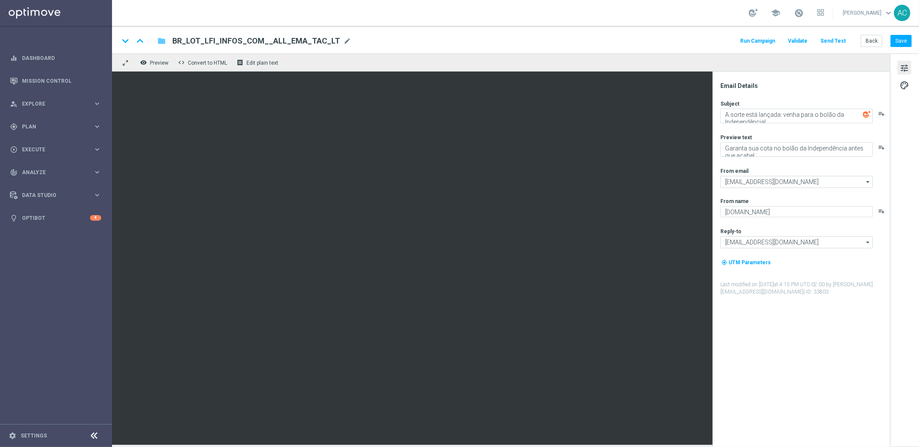
click at [165, 43] on icon "folder" at bounding box center [161, 41] width 9 height 10
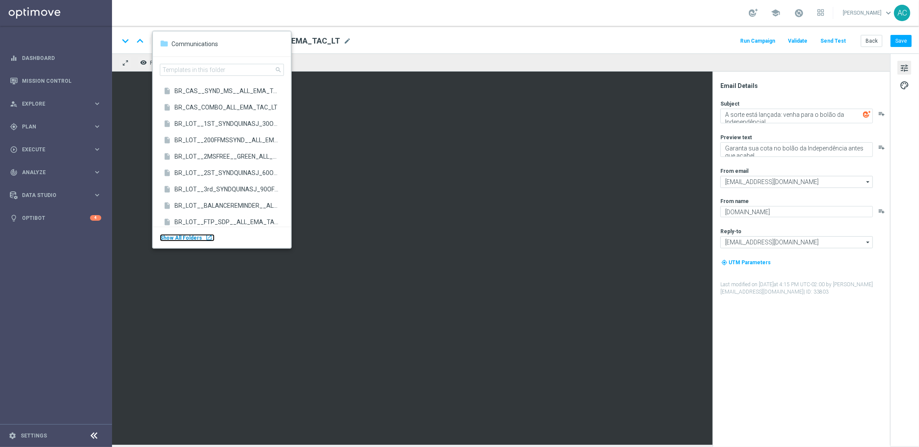
click at [205, 235] on div "launch" at bounding box center [208, 237] width 7 height 7
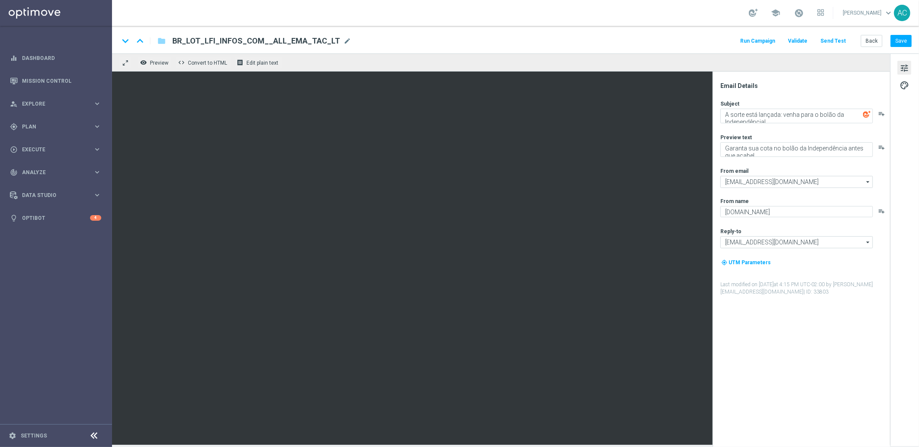
click at [228, 39] on span "BR_LOT_LFI_INFOS_COM__ALL_EMA_TAC_LT" at bounding box center [256, 41] width 168 height 10
click at [0, 0] on input "BR_LOT_LFI_INFOS_COM__ALL_EMA_TAC_LT" at bounding box center [0, 0] width 0 height 0
click at [241, 45] on input "BR_LOT_LFI_INFOS_COM__ALL_EMA_TAC_LT" at bounding box center [279, 40] width 214 height 11
click at [905, 39] on button "Save" at bounding box center [900, 41] width 21 height 12
click at [909, 43] on button "Save" at bounding box center [900, 41] width 21 height 12
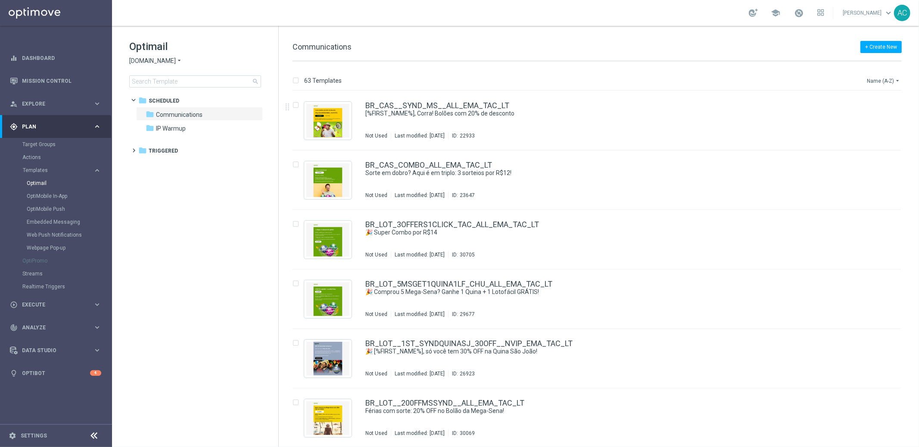
click at [894, 81] on icon "arrow_drop_down" at bounding box center [897, 80] width 7 height 7
click at [877, 116] on span "Date Modified (Newest)" at bounding box center [868, 119] width 58 height 6
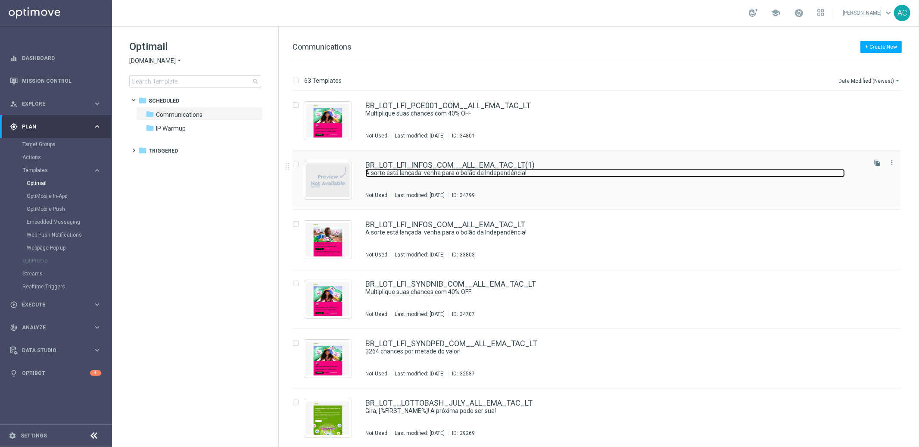
click at [566, 177] on link "A sorte está lançada: venha para o bolão da Independência!" at bounding box center [604, 173] width 479 height 8
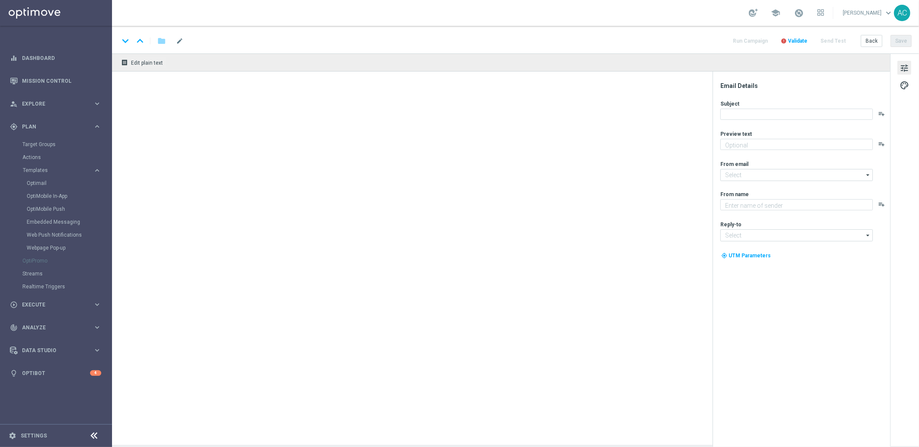
type input "BR_LOT_LFI_INFOS_COM__ALL_EMA_TAC_LT(1)"
type textarea "Garanta sua cota no bolão da Independência antes que acabe!"
type input "[EMAIL_ADDRESS][DOMAIN_NAME]"
type textarea "[DOMAIN_NAME]"
type input "[EMAIL_ADDRESS][DOMAIN_NAME]"
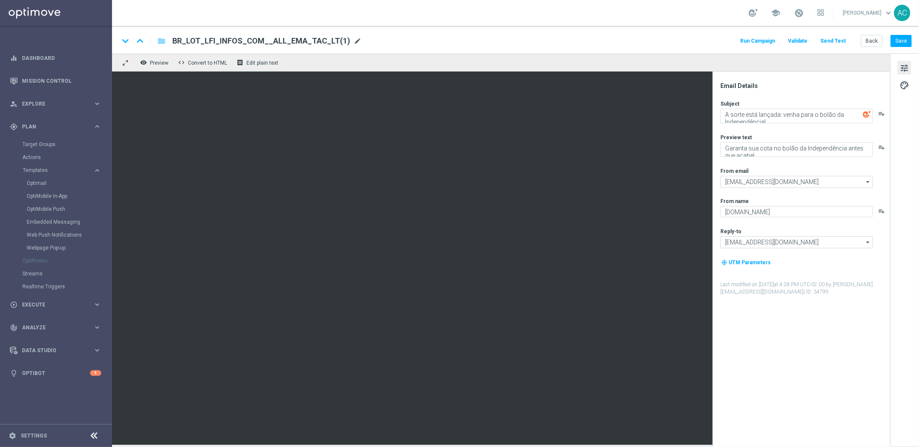
click at [354, 40] on span "mode_edit" at bounding box center [358, 41] width 8 height 8
drag, startPoint x: 228, startPoint y: 39, endPoint x: 283, endPoint y: 35, distance: 55.3
click at [228, 39] on input "BR_LOT_LFI_INFOS_COM__ALL_EMA_TAC_LT" at bounding box center [279, 40] width 214 height 11
click at [269, 42] on input "BR_LOT_LFI_LOW_COM__ALL_EMA_TAC_LT" at bounding box center [279, 40] width 214 height 11
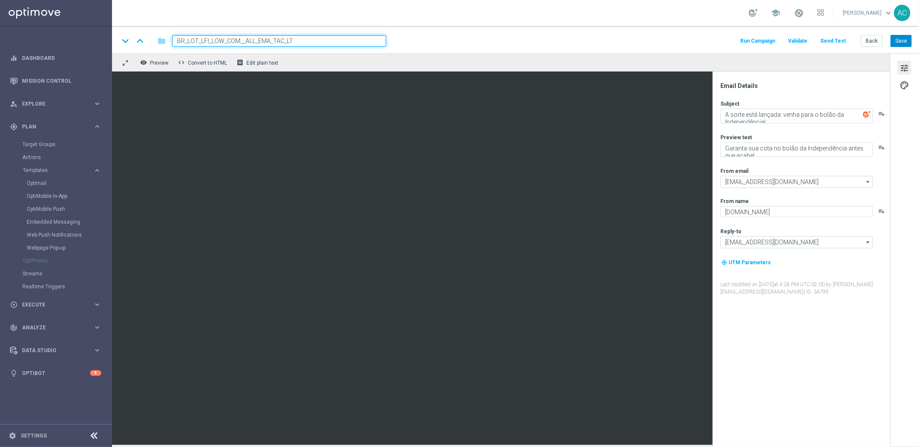
type input "BR_LOT_LFI_LOW_COM__ALL_EMA_TAC_LT"
click at [907, 43] on button "Save" at bounding box center [900, 41] width 21 height 12
click at [236, 42] on input "BR_LOT_LFI_LOW_COM__ALL_EMA_TAC_LT" at bounding box center [279, 40] width 214 height 11
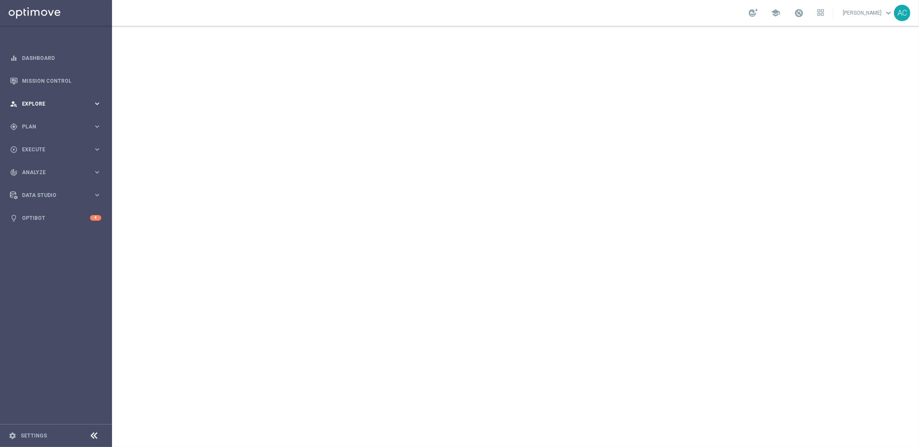
click at [54, 105] on span "Explore" at bounding box center [57, 103] width 71 height 5
click at [50, 174] on link "Segmentation Explorer" at bounding box center [55, 173] width 67 height 7
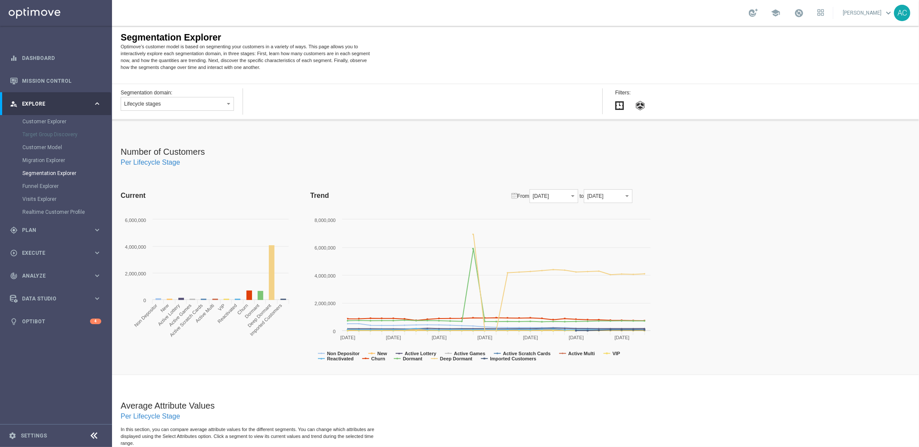
click at [57, 102] on span "Explore" at bounding box center [57, 103] width 71 height 5
click at [52, 128] on span "Plan" at bounding box center [57, 126] width 71 height 5
click at [58, 141] on link "Target Groups" at bounding box center [55, 144] width 67 height 7
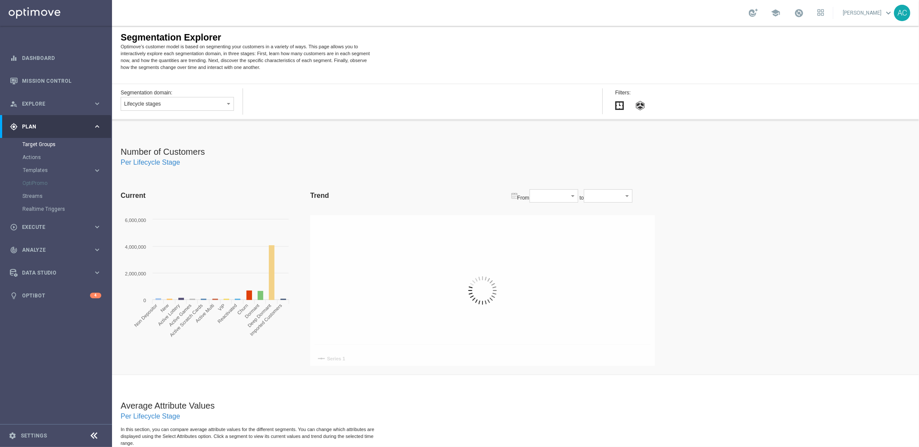
click at [38, 199] on div "Streams" at bounding box center [66, 195] width 89 height 13
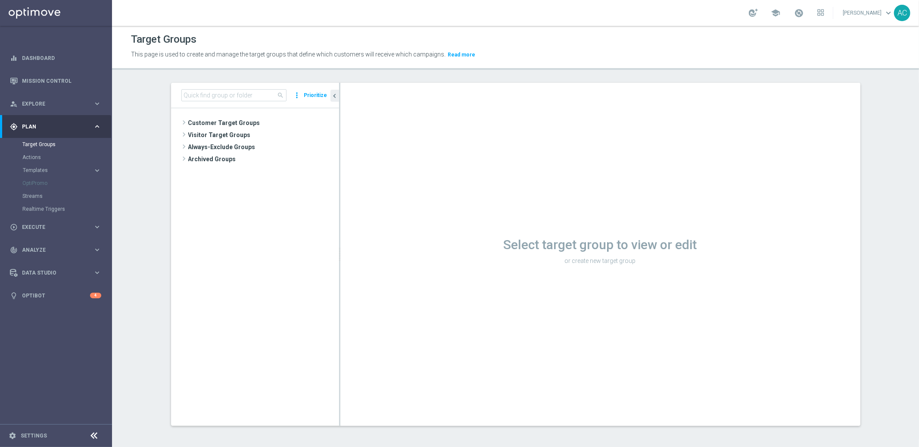
click at [48, 173] on button "Templates keyboard_arrow_right" at bounding box center [61, 170] width 79 height 7
click at [48, 221] on link "Embedded Messaging" at bounding box center [58, 221] width 63 height 7
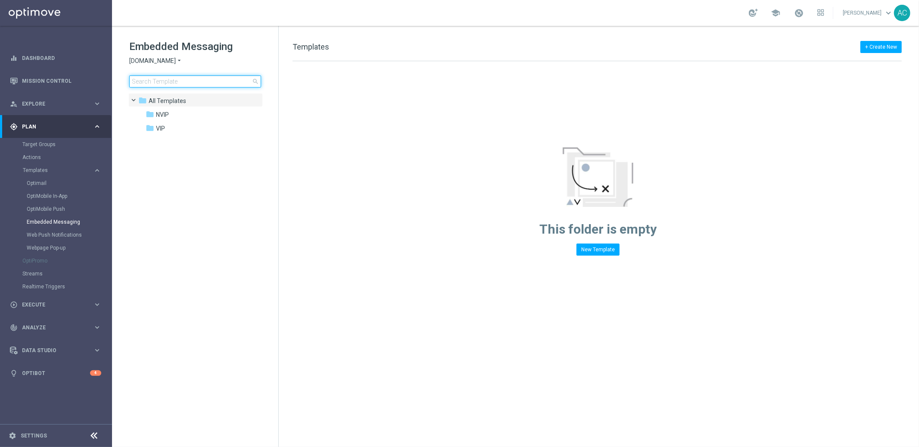
click at [168, 81] on input at bounding box center [195, 81] width 132 height 12
type input "BR_LOT__LFI__NVIP_RI_TAC_LT"
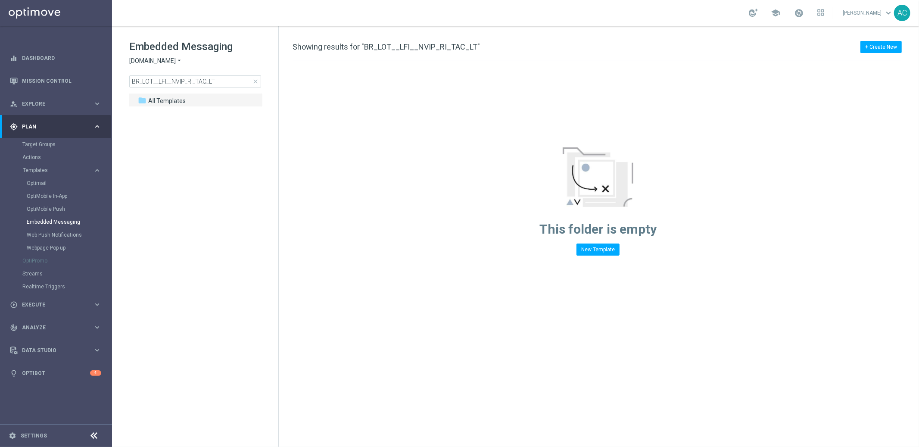
click at [183, 61] on icon "arrow_drop_down" at bounding box center [179, 61] width 7 height 8
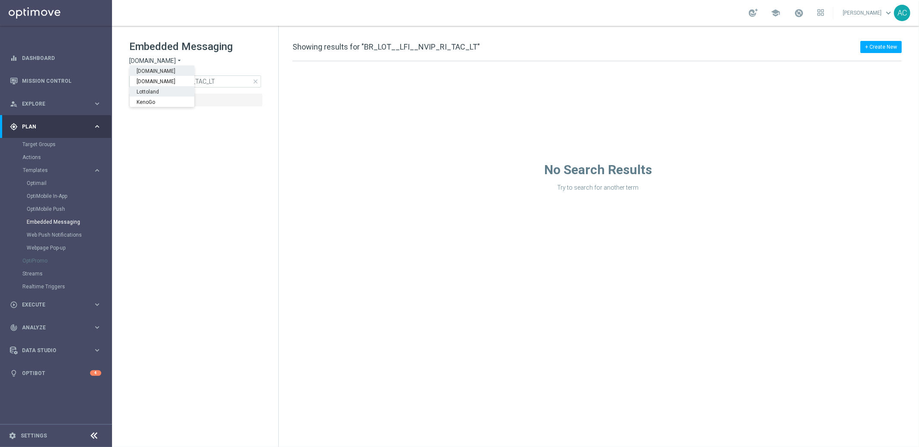
click at [178, 90] on div "Lottoland" at bounding box center [162, 91] width 65 height 10
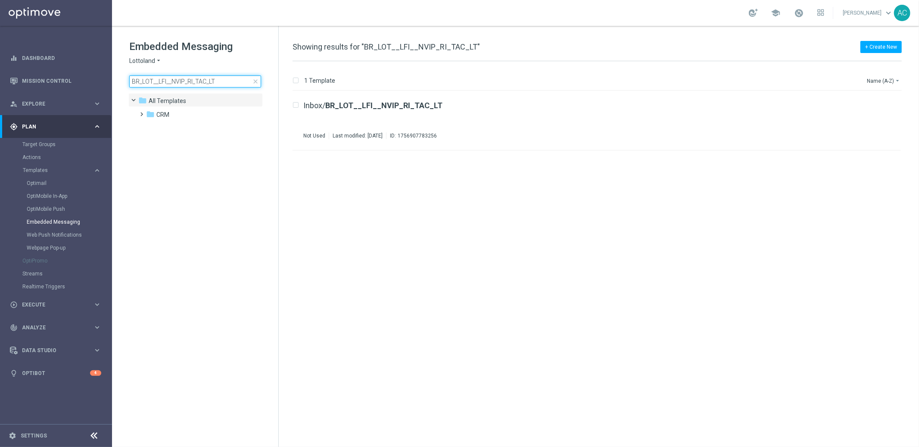
click at [185, 85] on input "BR_LOT__LFI__NVIP_RI_TAC_LT" at bounding box center [195, 81] width 132 height 12
click at [187, 85] on input "BR_LOT__LFI__NVIP_RI_TAC_LT" at bounding box center [195, 81] width 132 height 12
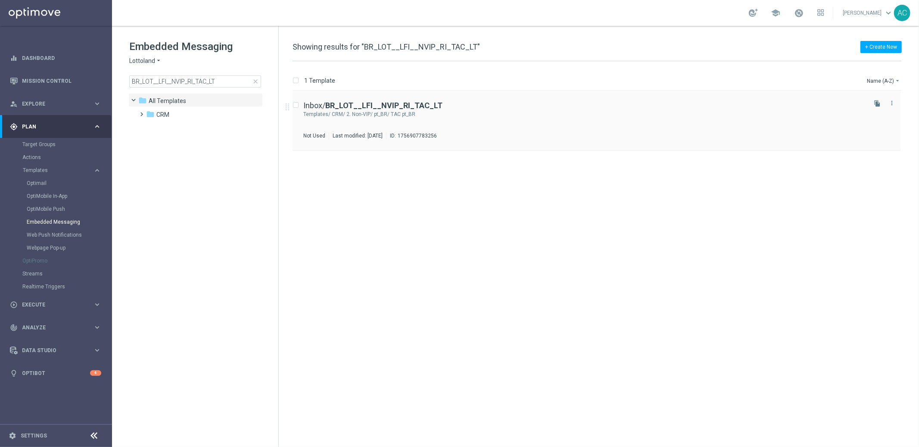
click at [358, 113] on div "CRM/ 2. Non-VIP/ pt_BR/ TAC pt_BR" at bounding box center [598, 114] width 533 height 7
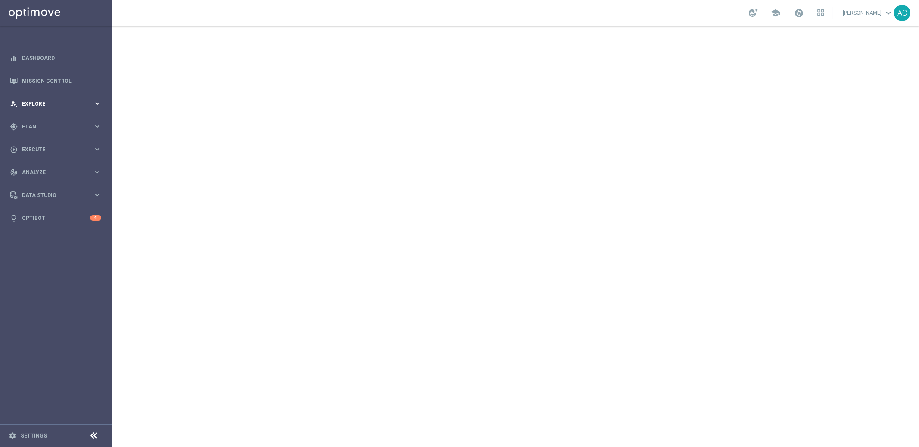
click at [76, 107] on div "person_search Explore" at bounding box center [51, 104] width 83 height 8
click at [44, 253] on span "Execute" at bounding box center [57, 252] width 71 height 5
click at [45, 165] on link "Campaign Builder" at bounding box center [55, 167] width 67 height 7
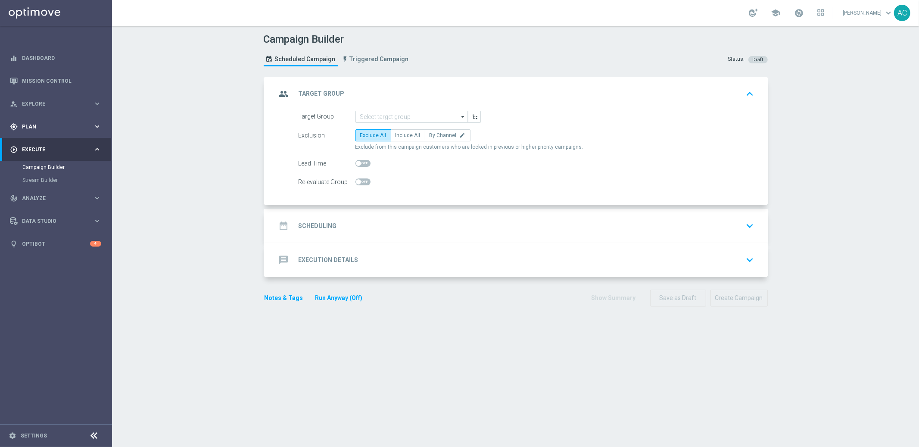
click at [43, 130] on div "gps_fixed Plan" at bounding box center [51, 127] width 83 height 8
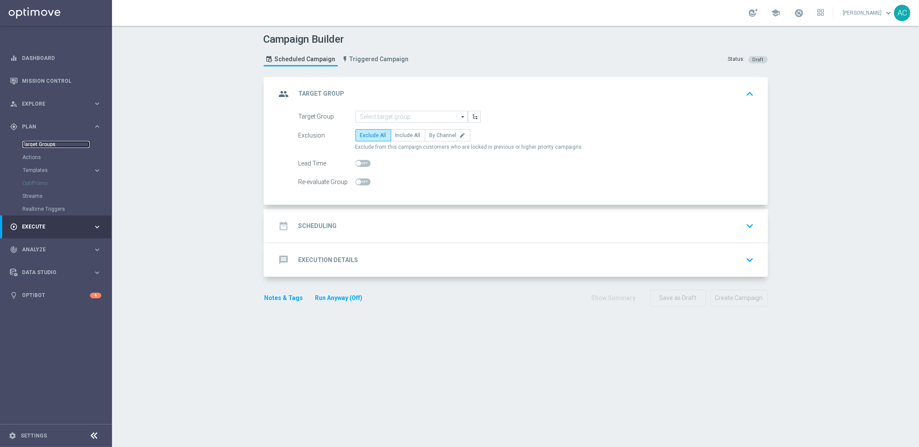
click at [50, 144] on link "Target Groups" at bounding box center [55, 144] width 67 height 7
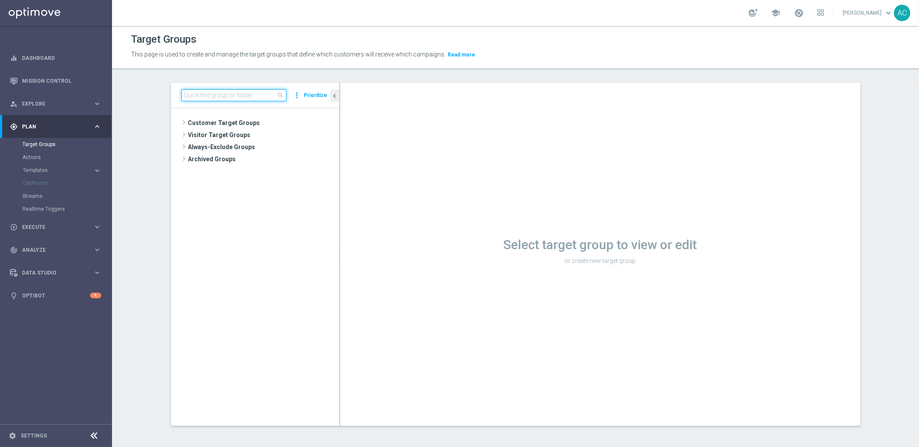
click at [229, 95] on input at bounding box center [233, 95] width 105 height 12
type input "[PERSON_NAME]"
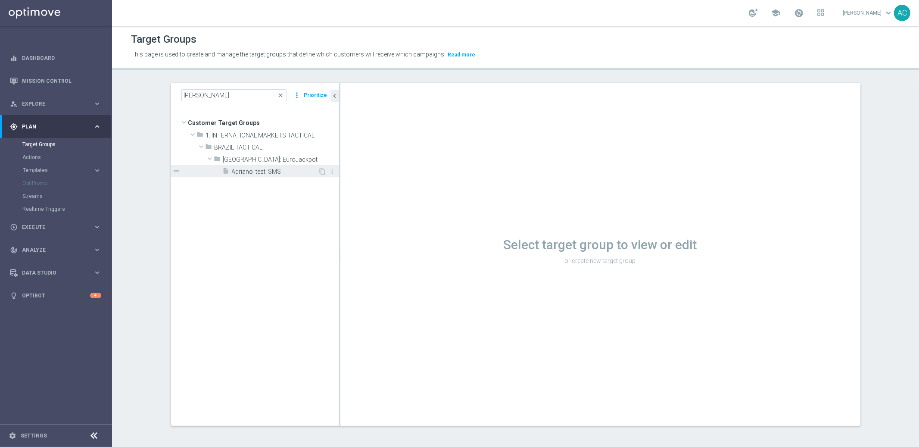
click at [247, 174] on span "Adriano_test_SMS" at bounding box center [275, 171] width 87 height 7
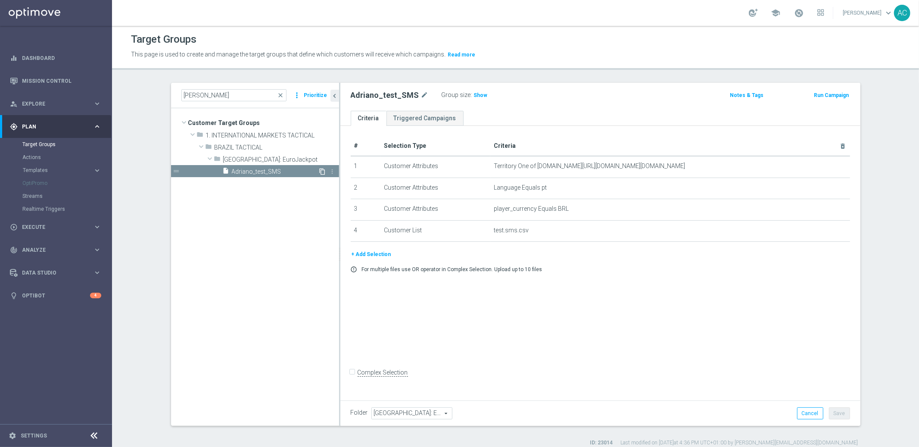
click at [320, 171] on icon "content_copy" at bounding box center [322, 171] width 7 height 7
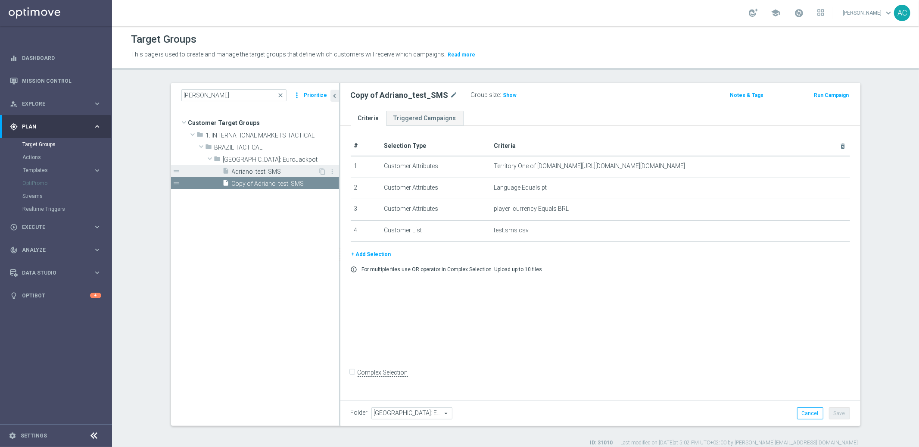
click at [259, 168] on span "Adriano_test_SMS" at bounding box center [275, 171] width 87 height 7
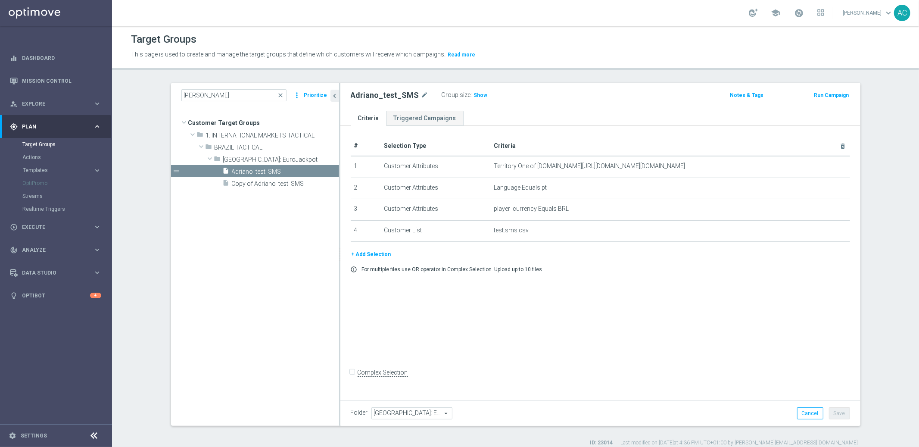
click at [378, 94] on h2 "Adriano_test_SMS" at bounding box center [385, 95] width 68 height 10
click at [378, 95] on h2 "Adriano_test_SMS" at bounding box center [385, 95] width 68 height 10
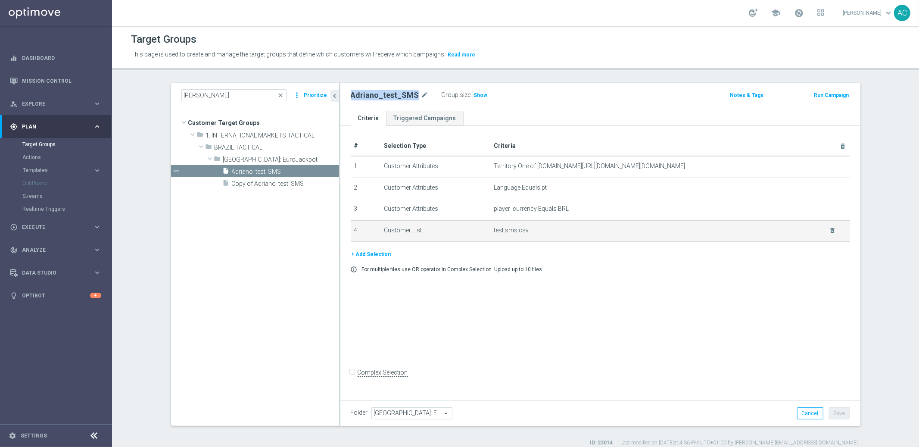
copy div "Adriano_test_SMS"
click at [48, 169] on span "Templates" at bounding box center [54, 170] width 62 height 5
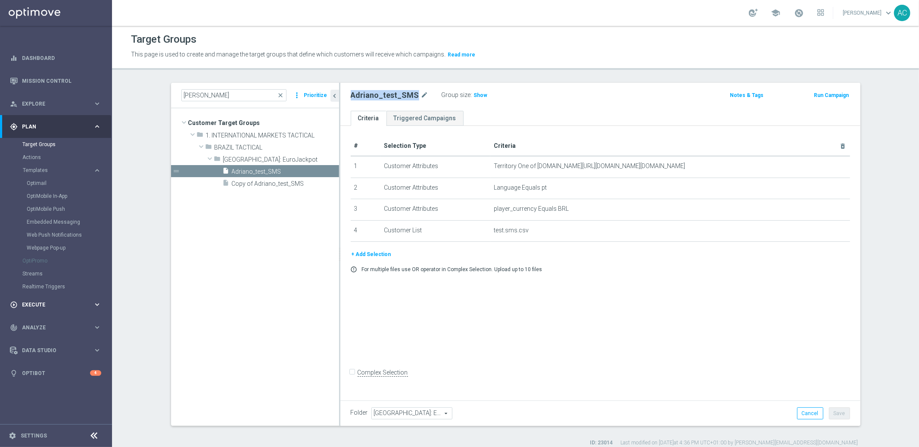
click at [35, 303] on span "Execute" at bounding box center [57, 304] width 71 height 5
click at [47, 167] on link "Campaign Builder" at bounding box center [55, 167] width 67 height 7
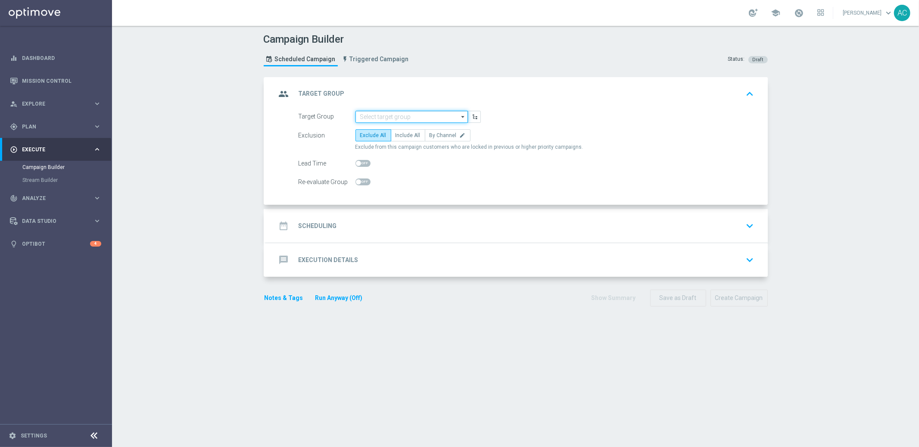
click at [382, 115] on input at bounding box center [411, 117] width 112 height 12
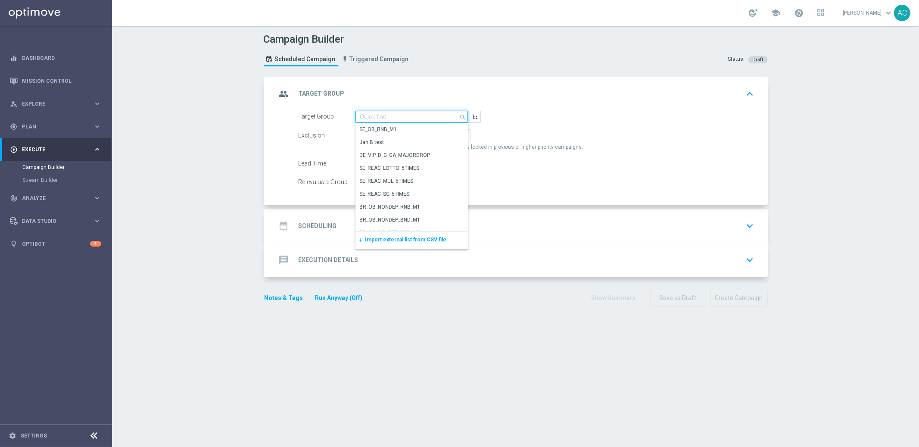
paste input "Adriano_test_SMS"
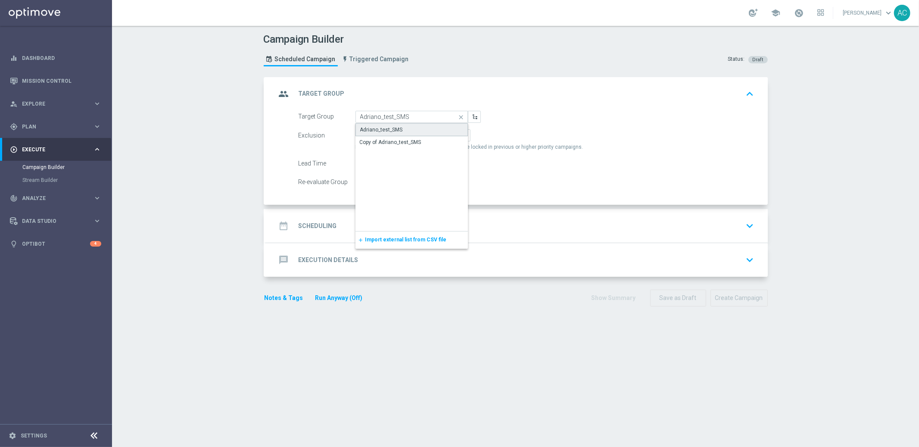
click at [390, 129] on div "Adriano_test_SMS" at bounding box center [381, 130] width 43 height 8
type input "Adriano_test_SMS"
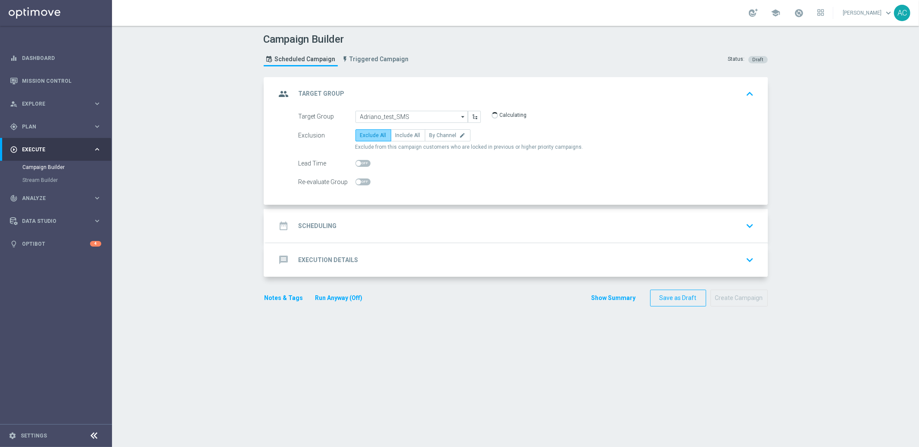
click at [376, 134] on span "Exclude All" at bounding box center [373, 135] width 26 height 6
click at [366, 134] on input "Exclude All" at bounding box center [363, 137] width 6 height 6
click at [401, 136] on span "Include All" at bounding box center [407, 135] width 25 height 6
click at [401, 136] on input "Include All" at bounding box center [398, 137] width 6 height 6
radio input "true"
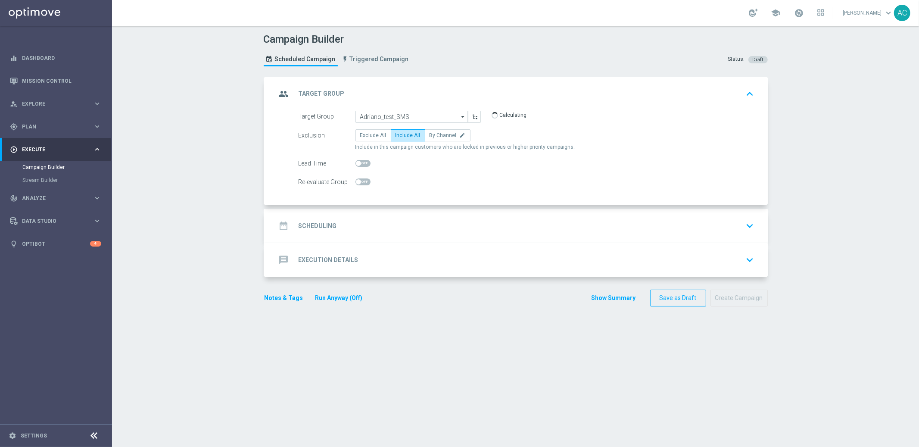
click at [305, 222] on h2 "Scheduling" at bounding box center [317, 226] width 38 height 8
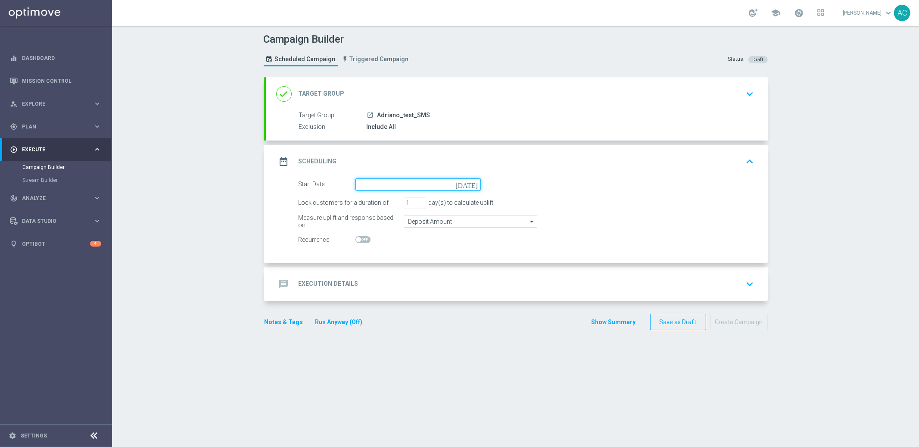
click at [400, 183] on input at bounding box center [417, 184] width 125 height 12
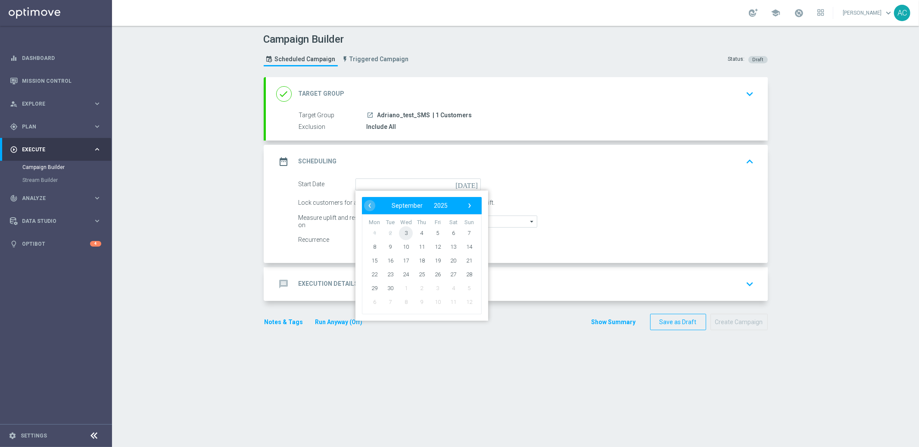
click at [400, 227] on span "3" at bounding box center [406, 233] width 14 height 14
type input "03 Sep 2025"
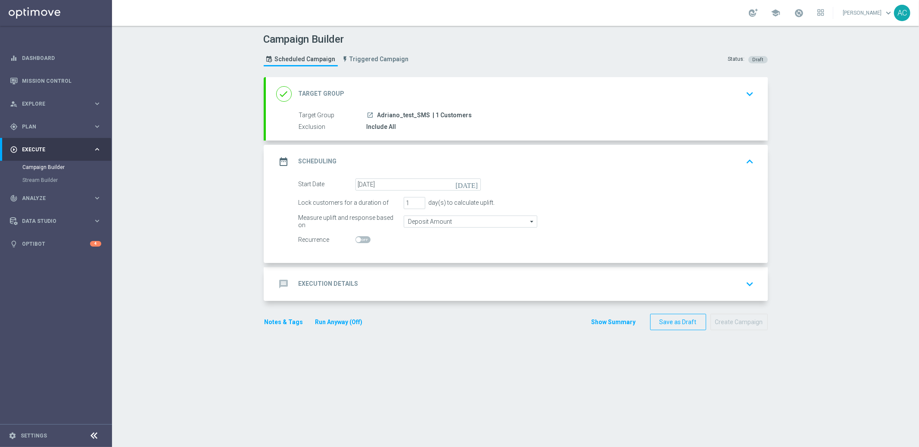
click at [332, 281] on h2 "Execution Details" at bounding box center [328, 283] width 60 height 8
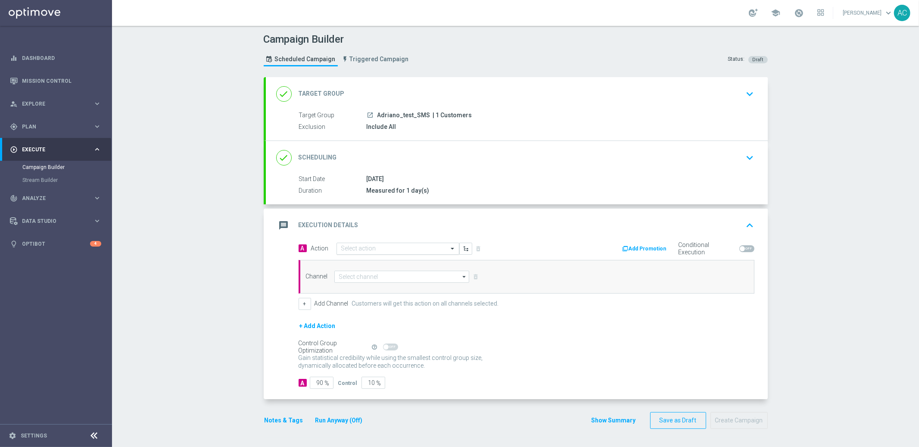
drag, startPoint x: 388, startPoint y: 246, endPoint x: 404, endPoint y: 251, distance: 16.6
click at [388, 247] on input "text" at bounding box center [389, 248] width 96 height 7
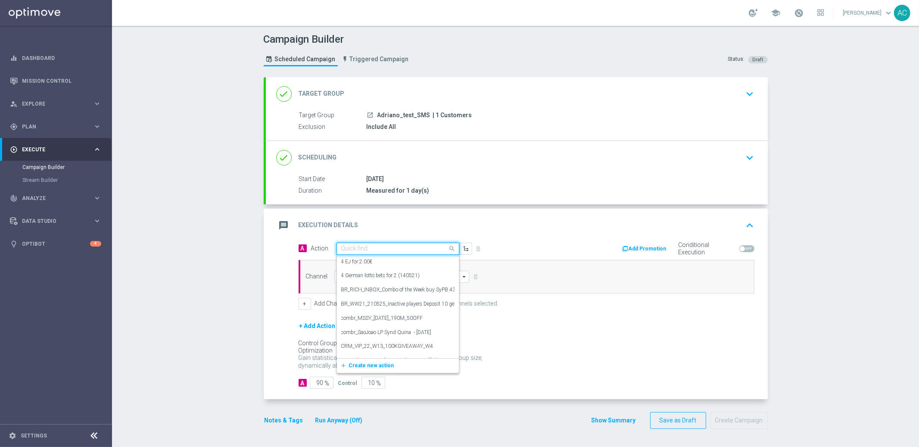
paste input "BR_LOT__LFI__NVIP_RI_TAC_LT"
type input "BR_LOT__LFI__NVIP_RI_TAC_LT"
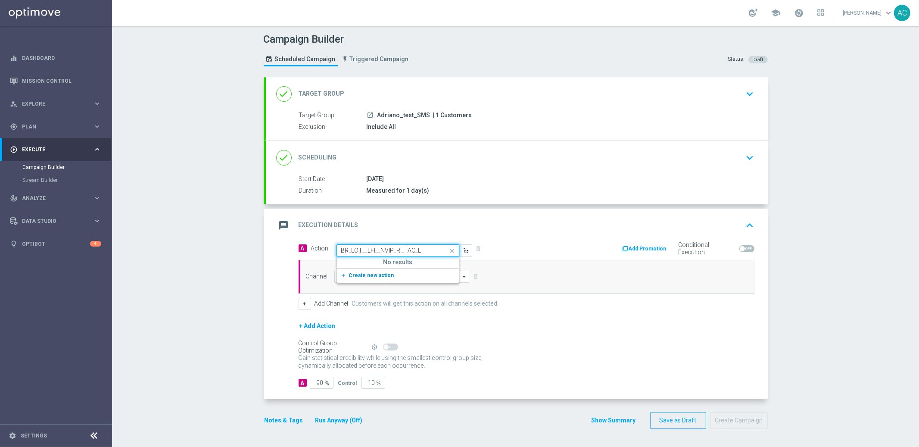
click at [377, 273] on span "Create new action" at bounding box center [371, 275] width 45 height 6
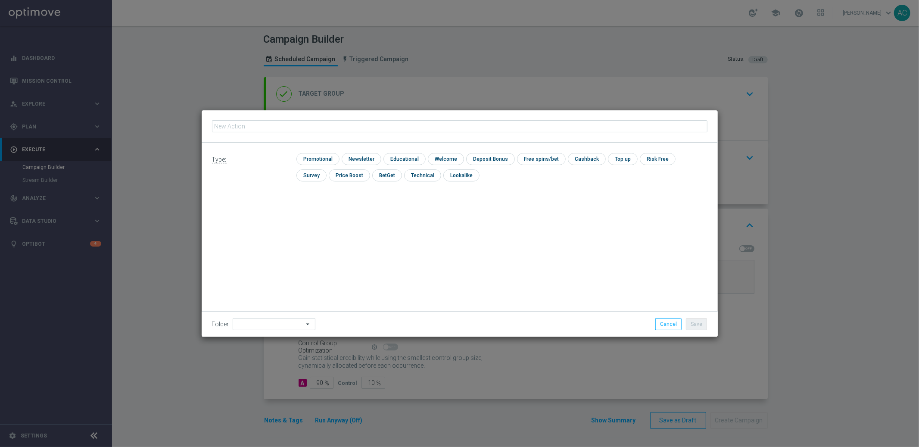
type input "BR_LOT__LFI__NVIP_RI_TAC_LT"
click at [318, 161] on input "checkbox" at bounding box center [316, 159] width 41 height 12
checkbox input "true"
click at [695, 324] on button "Save" at bounding box center [696, 324] width 21 height 12
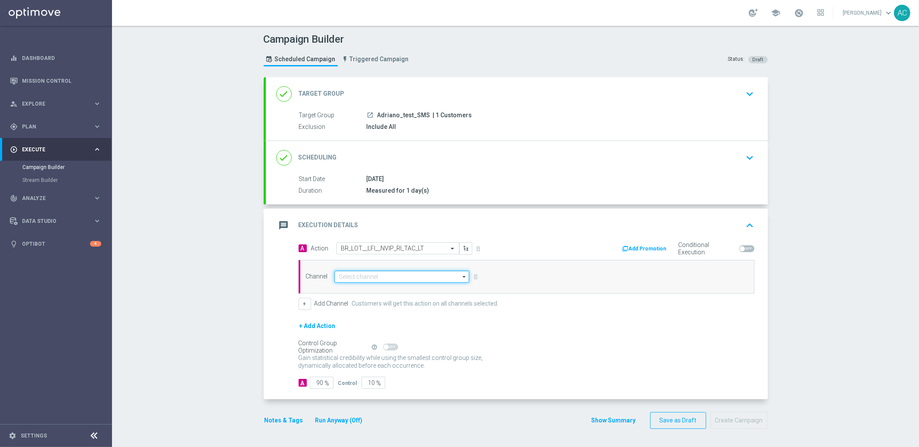
click at [354, 280] on input at bounding box center [401, 276] width 135 height 12
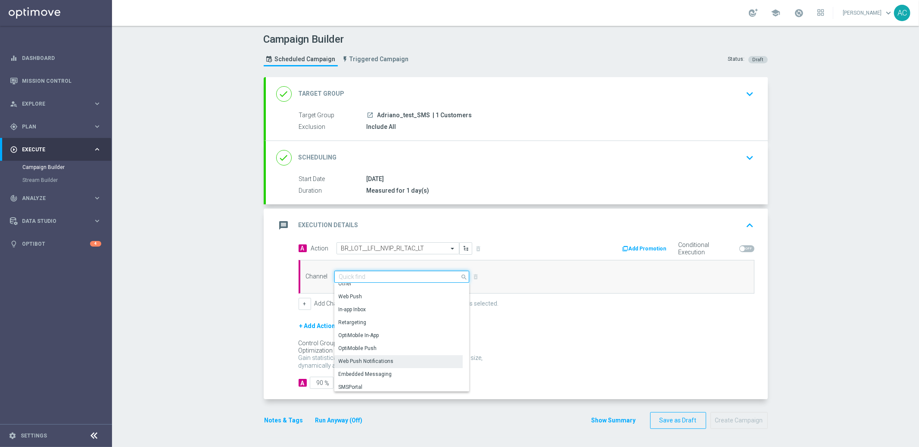
scroll to position [227, 0]
click at [370, 369] on div "Embedded Messaging" at bounding box center [365, 372] width 53 height 8
type input "Embedded Messaging"
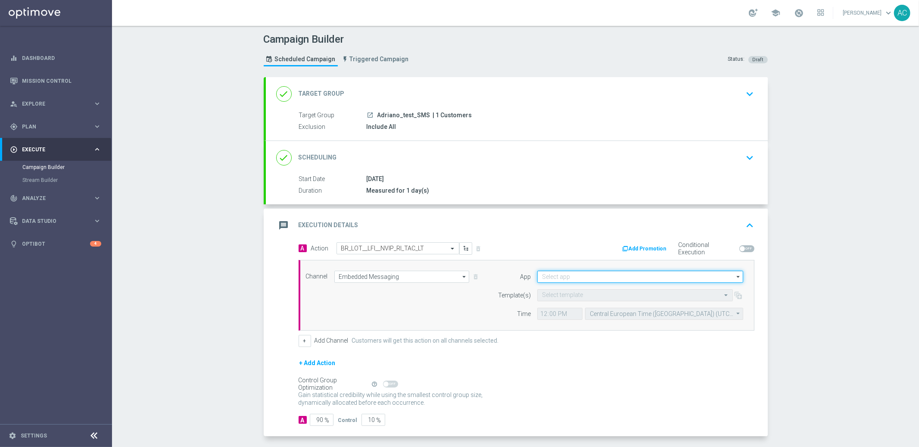
click at [591, 270] on input at bounding box center [640, 276] width 206 height 12
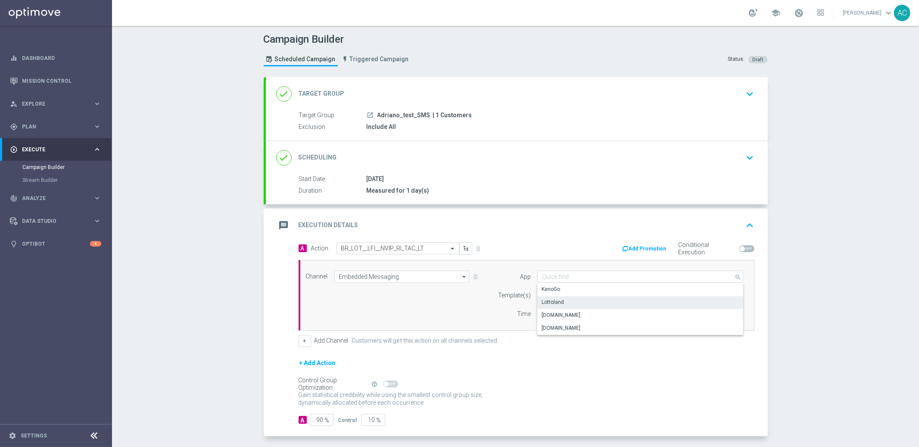
click at [595, 301] on div "Lottoland" at bounding box center [640, 302] width 206 height 12
type input "Lottoland"
click at [556, 294] on input "text" at bounding box center [626, 295] width 169 height 7
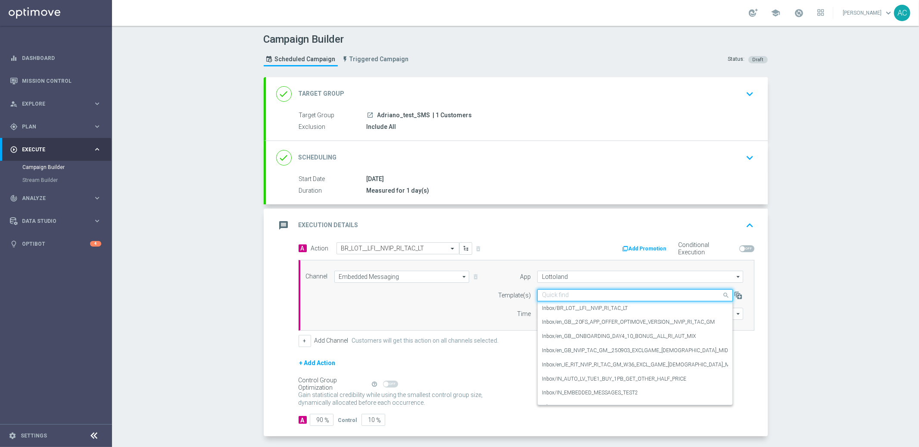
paste input "BR_LOT__LFI__NVIP_RI_TAC_LT"
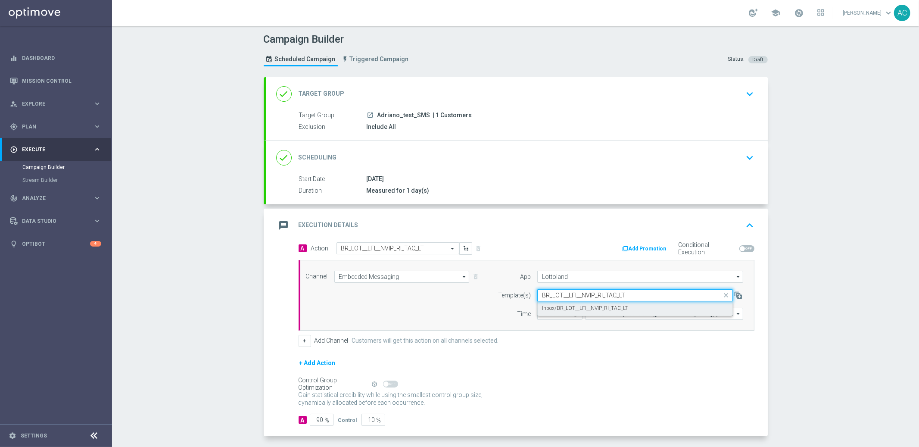
click at [567, 304] on label "Inbox/BR_LOT__LFI__NVIP_RI_TAC_LT" at bounding box center [585, 307] width 86 height 7
type input "BR_LOT__LFI__NVIP_RI_TAC_LT"
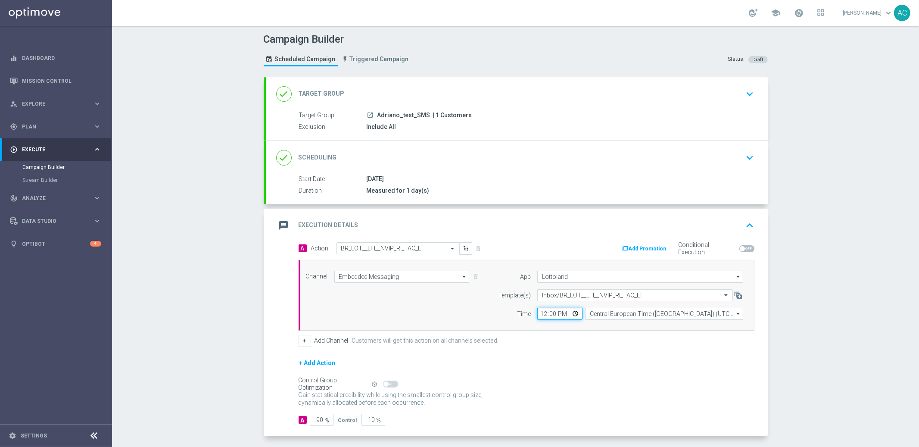
click at [539, 313] on input "12:00" at bounding box center [559, 313] width 45 height 12
type input "17:05"
click at [649, 356] on form "A Action Select action BR_LOT__LFI__NVIP_RI_TAC_LT delete_forever Add Promotion…" at bounding box center [526, 334] width 456 height 184
click at [670, 313] on input "Central European Time ([GEOGRAPHIC_DATA]) (UTC +02:00)" at bounding box center [664, 313] width 158 height 12
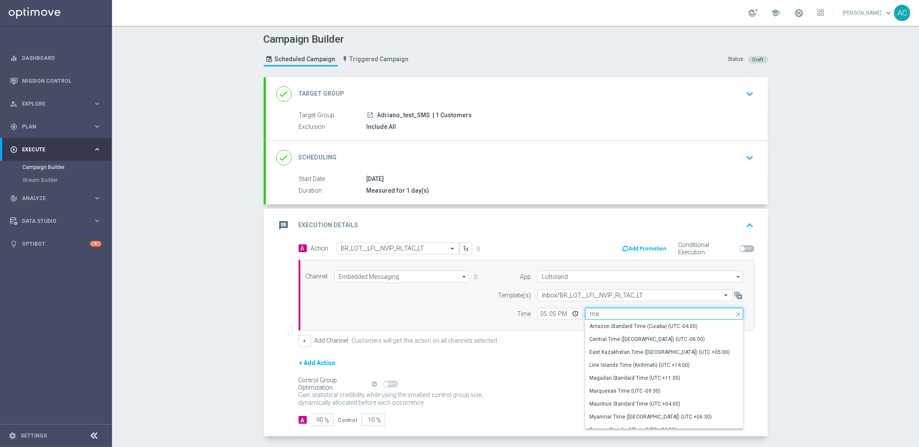
type input "m"
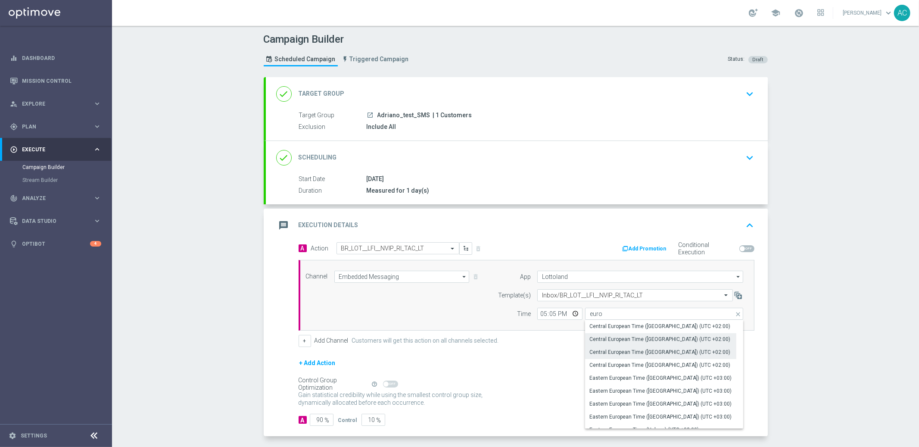
click at [689, 350] on div "Central European Time (Paris) (UTC +02:00)" at bounding box center [660, 352] width 151 height 12
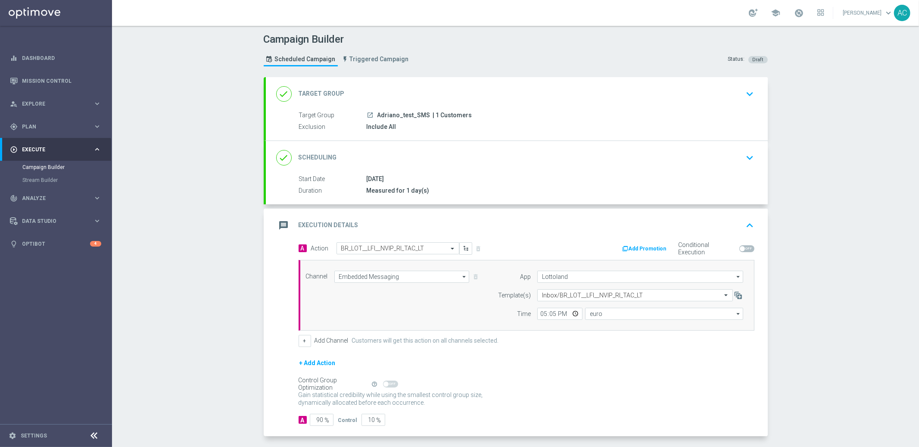
type input "Central European Time (Paris) (UTC +02:00)"
click at [819, 317] on div "Campaign Builder Scheduled Campaign Triggered Campaign Status: Draft done Targe…" at bounding box center [515, 236] width 807 height 421
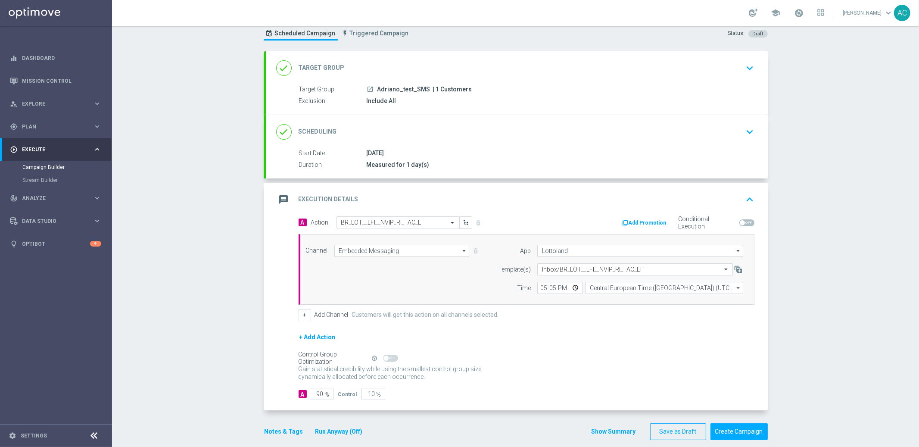
scroll to position [0, 0]
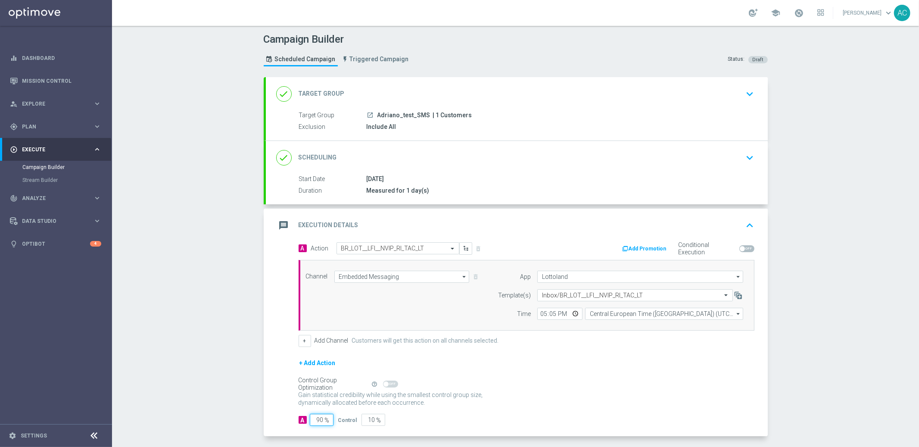
click at [315, 419] on input "90" at bounding box center [322, 419] width 24 height 12
type input "1"
type input "99"
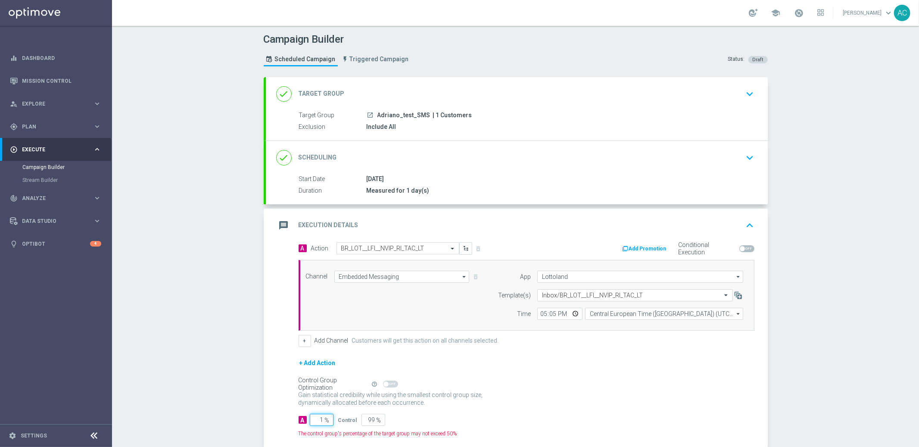
type input "10"
type input "90"
type input "100"
type input "0"
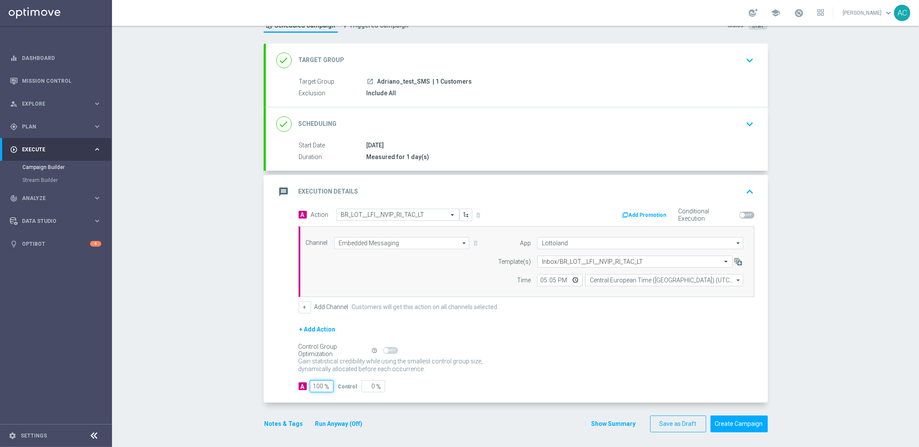
scroll to position [36, 0]
type input "100"
click at [746, 423] on button "Create Campaign" at bounding box center [738, 421] width 57 height 17
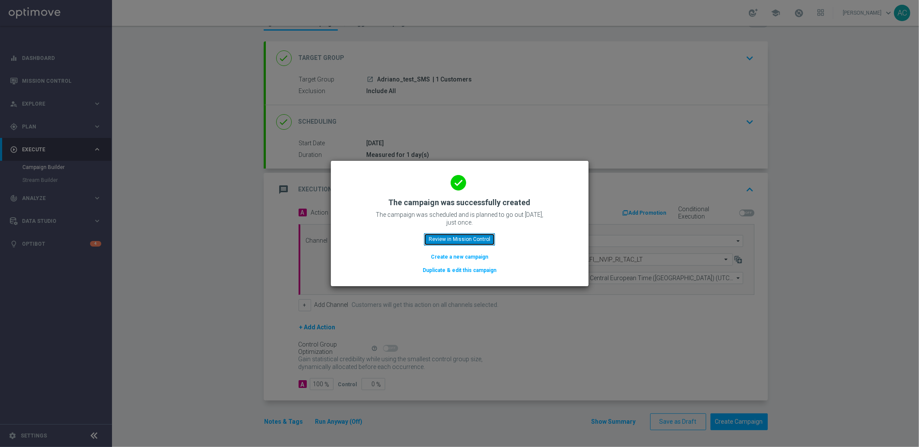
click at [462, 239] on button "Review in Mission Control" at bounding box center [459, 239] width 71 height 12
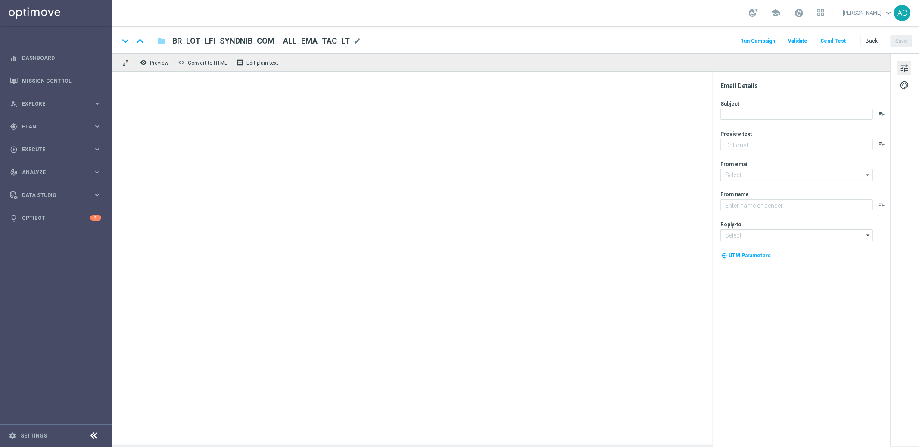
type textarea "Sāo R$220 milhões em Jogo!"
type textarea "[DOMAIN_NAME]"
type input "[EMAIL_ADDRESS][DOMAIN_NAME]"
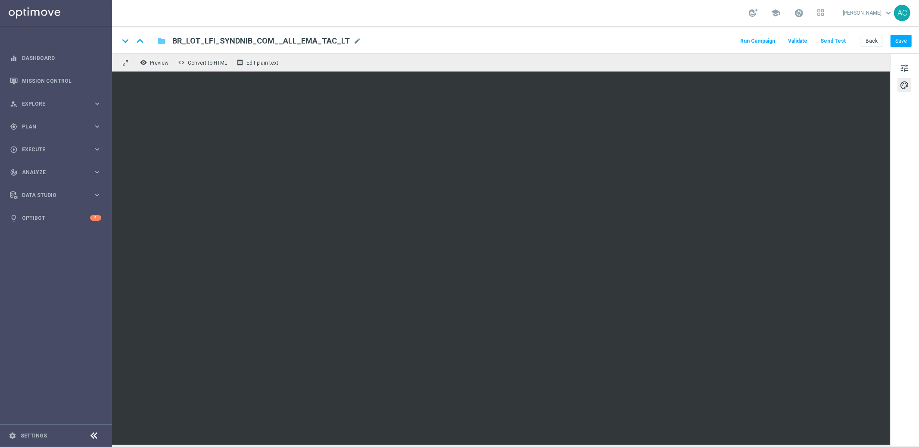
click at [159, 40] on icon "folder" at bounding box center [161, 41] width 9 height 10
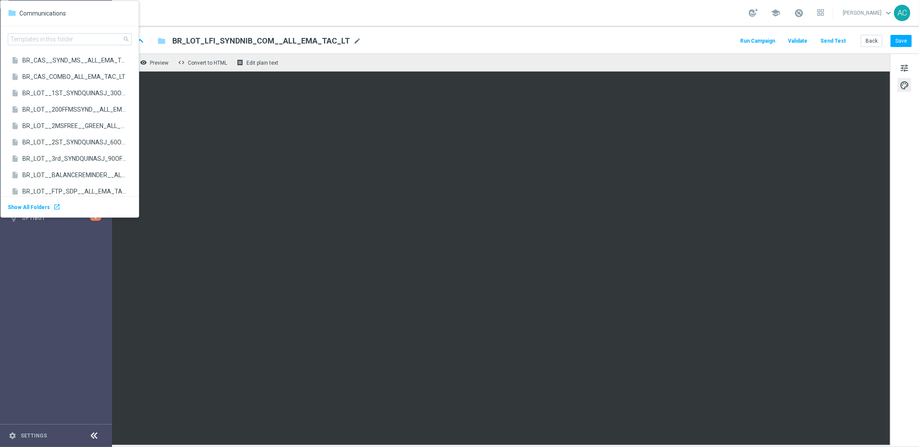
click at [337, 41] on span "BR_LOT_LFI_SYNDNIB_COM__ALL_EMA_TAC_LT" at bounding box center [260, 41] width 177 height 10
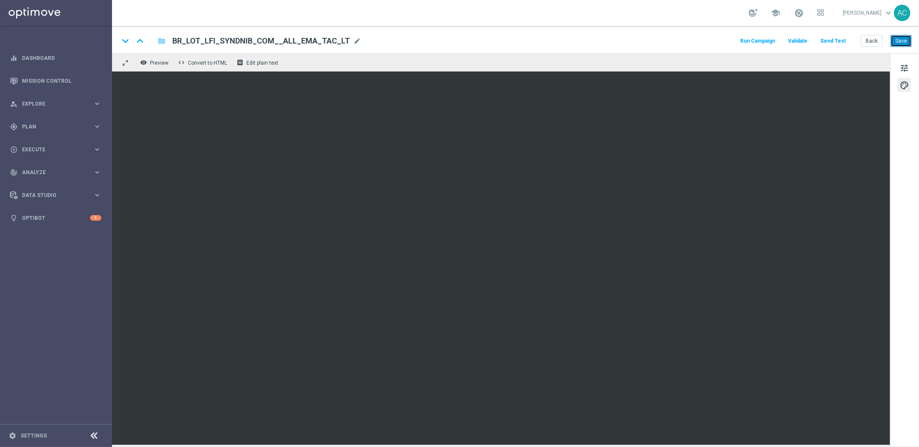
click at [893, 42] on button "Save" at bounding box center [900, 41] width 21 height 12
click at [161, 37] on icon "folder" at bounding box center [161, 41] width 9 height 10
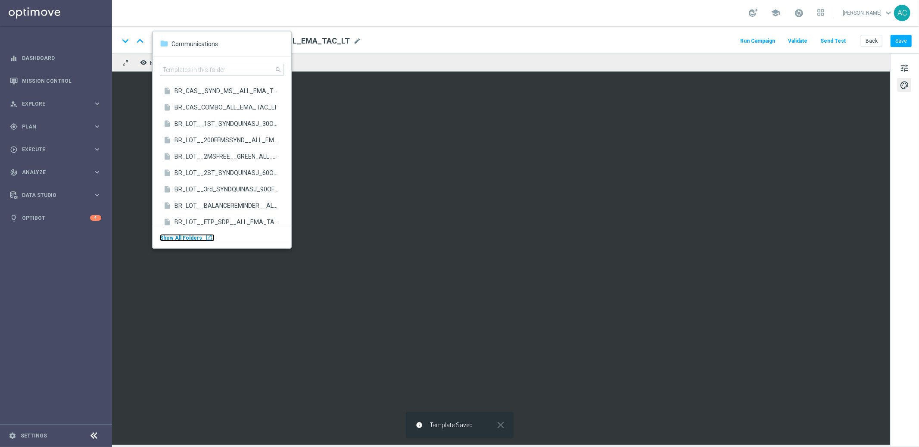
click at [205, 239] on div "launch" at bounding box center [208, 237] width 7 height 7
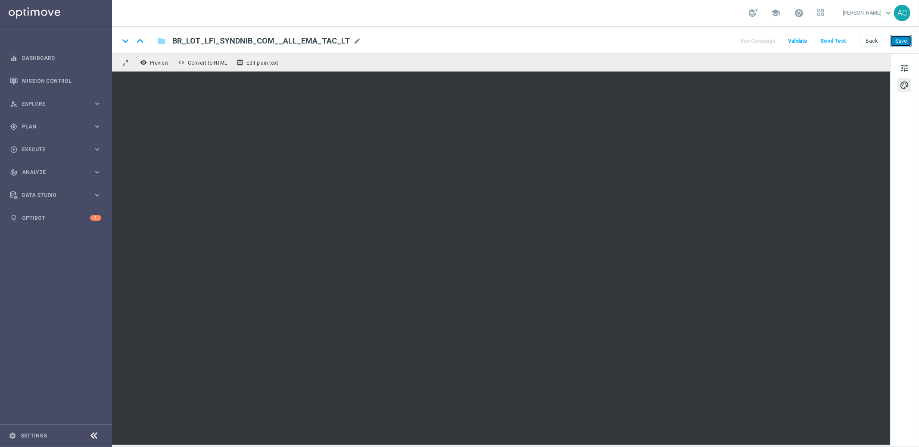
click at [905, 43] on button "Save" at bounding box center [900, 41] width 21 height 12
click at [900, 42] on button "Save" at bounding box center [900, 41] width 21 height 12
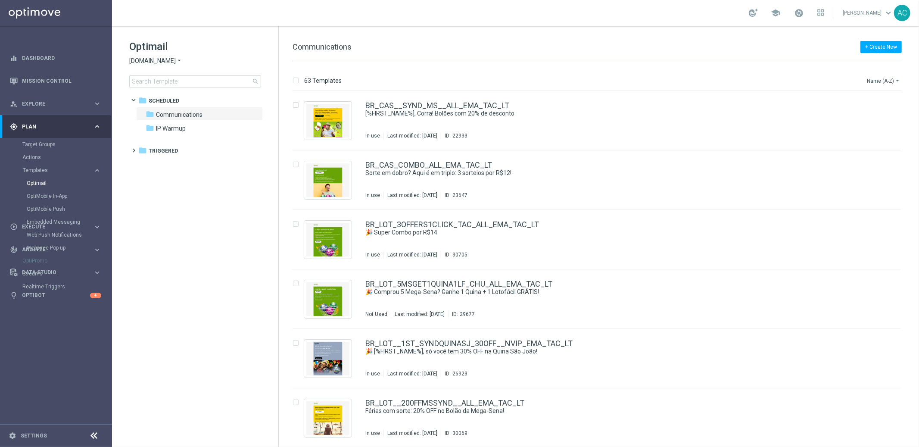
click at [873, 80] on button "Name (A-Z) arrow_drop_down" at bounding box center [884, 80] width 36 height 10
click at [883, 121] on span "Date Modified (Newest)" at bounding box center [868, 119] width 58 height 6
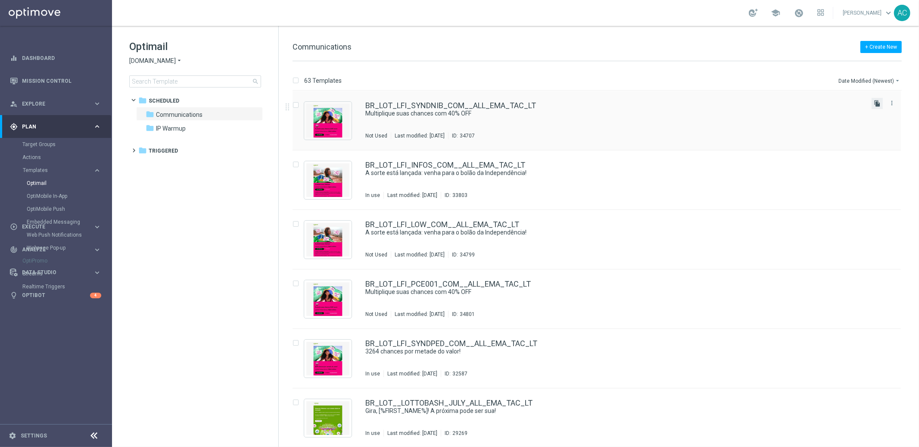
click at [875, 100] on icon "file_copy" at bounding box center [876, 103] width 7 height 7
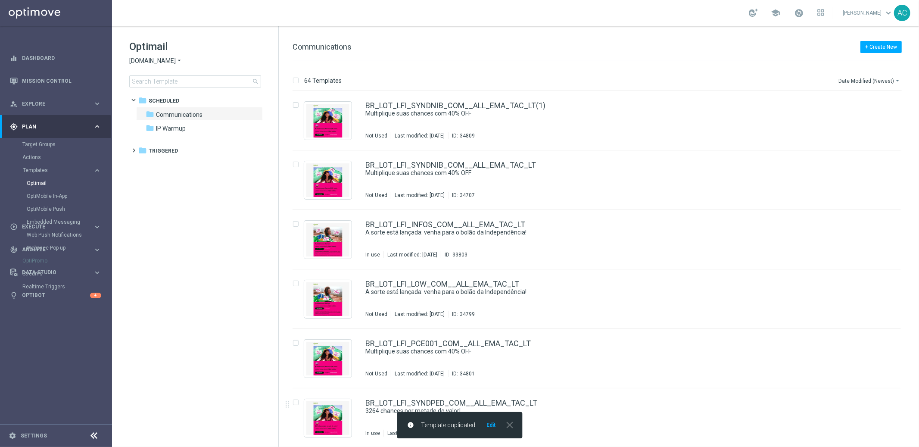
click at [491, 426] on button "Edit" at bounding box center [490, 424] width 11 height 7
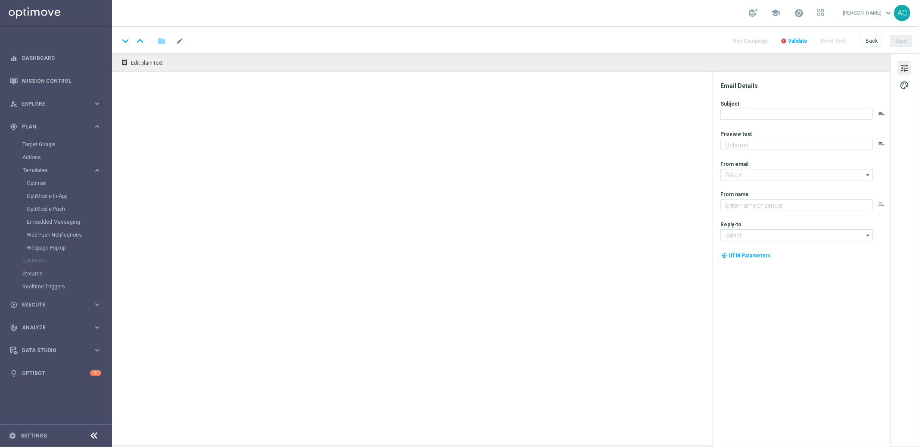
type input "BR_LOT_LFI_SYNDNIB_COM__ALL_EMA_TAC_LT(1)"
type textarea "Sāo R$220 milhões em Jogo!"
type input "[EMAIL_ADDRESS][DOMAIN_NAME]"
type textarea "[DOMAIN_NAME]"
type input "[EMAIL_ADDRESS][DOMAIN_NAME]"
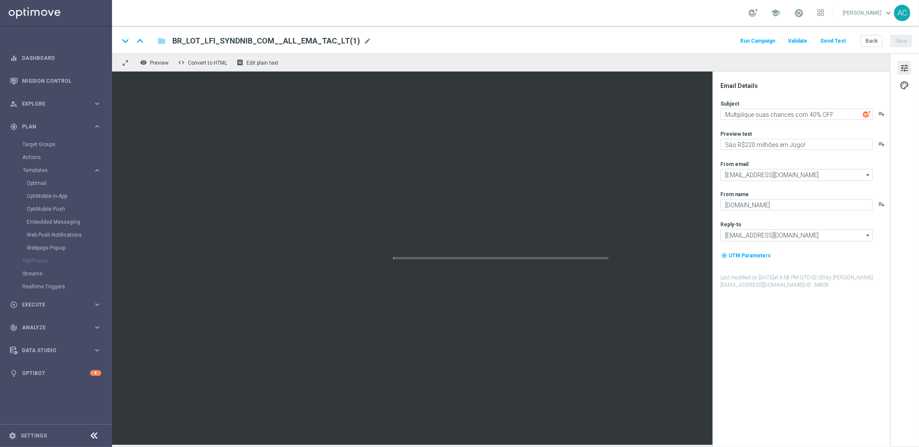
click at [236, 40] on span "BR_LOT_LFI_SYNDNIB_COM__ALL_EMA_TAC_LT(1)" at bounding box center [266, 41] width 188 height 10
drag, startPoint x: 236, startPoint y: 41, endPoint x: 212, endPoint y: 43, distance: 24.6
click at [212, 43] on input "BR_LOT_LFI_SYNDNIB_COM__ALL_EMA_TAC_LT(1)" at bounding box center [279, 40] width 214 height 11
click at [331, 38] on input "BR_LOT_LFI_UPSELL_COM__ALL_EMA_TAC_LT(1)" at bounding box center [279, 40] width 214 height 11
type input "BR_LOT_LFI_UPSELL_COM__ALL_EMA_TAC_LT"
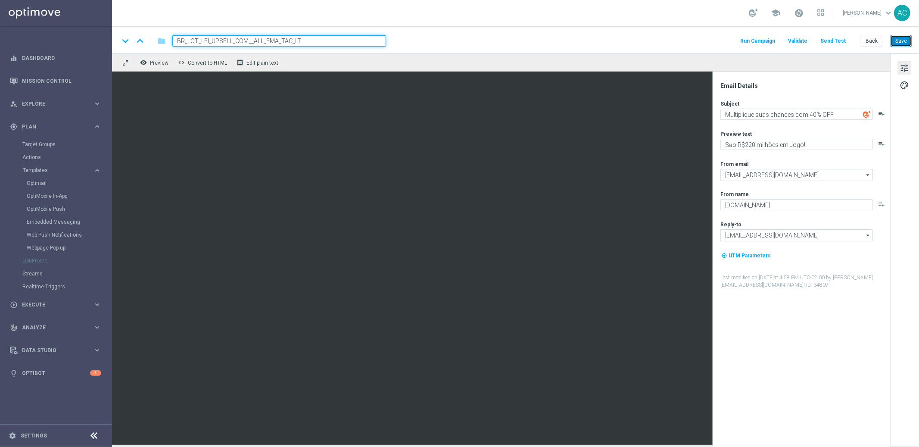
click at [904, 41] on button "Save" at bounding box center [900, 41] width 21 height 12
click at [772, 143] on textarea "Sāo R$220 milhões em Jogo!" at bounding box center [796, 144] width 152 height 11
click at [907, 41] on button "Save" at bounding box center [900, 41] width 21 height 12
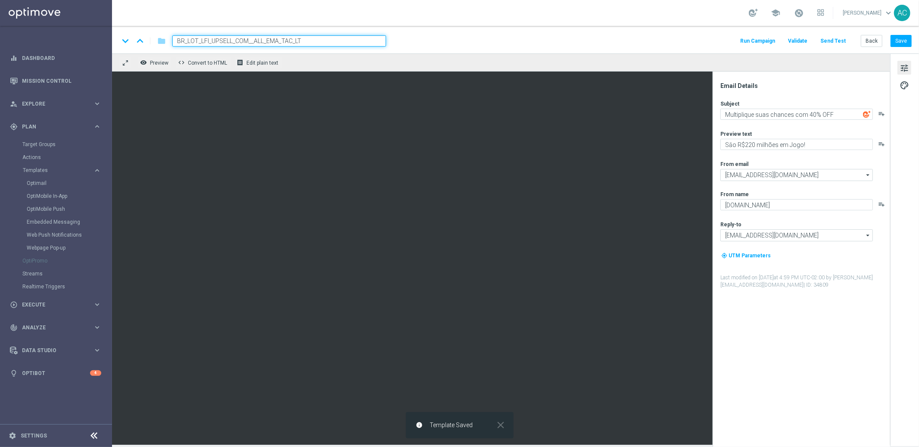
click at [255, 37] on input "BR_LOT_LFI_UPSELL_COM__ALL_EMA_TAC_LT" at bounding box center [279, 40] width 214 height 11
click at [273, 40] on input "BR_LOT_LFI_UPSELL_COM__ALL_EMA_TAC_LT" at bounding box center [279, 40] width 214 height 11
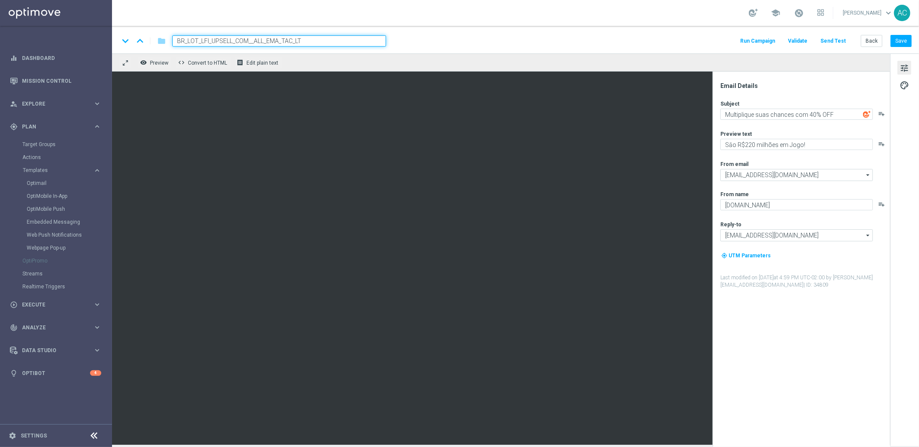
click at [273, 40] on input "BR_LOT_LFI_UPSELL_COM__ALL_EMA_TAC_LT" at bounding box center [279, 40] width 214 height 11
click at [286, 42] on span "BR_LOT_LFI_UPSELL_COM__ALL_EMA_TAC_LT" at bounding box center [258, 41] width 173 height 10
click at [0, 0] on input "BR_LOT_LFI_UPSELL_COM__ALL_EMA_TAC_LT" at bounding box center [0, 0] width 0 height 0
click at [286, 42] on input "BR_LOT_LFI_UPSELL_COM__ALL_EMA_TAC_LT" at bounding box center [279, 40] width 214 height 11
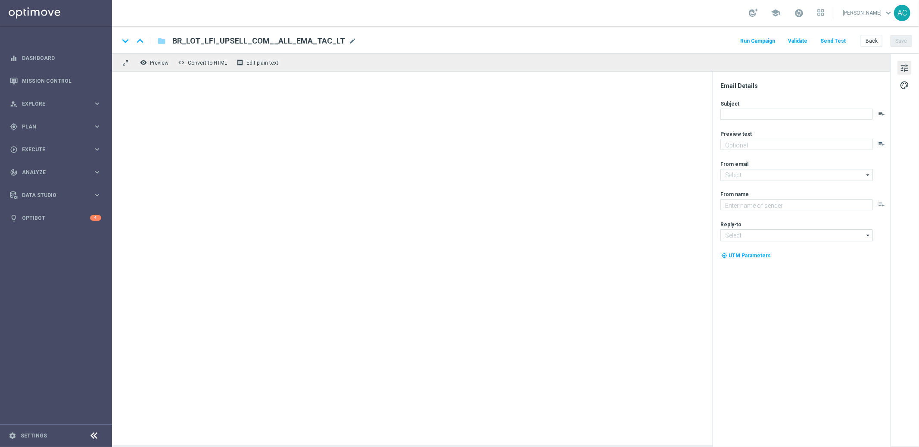
type textarea "Sāo R$220 milhões em Jogo!"
type textarea "[DOMAIN_NAME]"
type input "[EMAIL_ADDRESS][DOMAIN_NAME]"
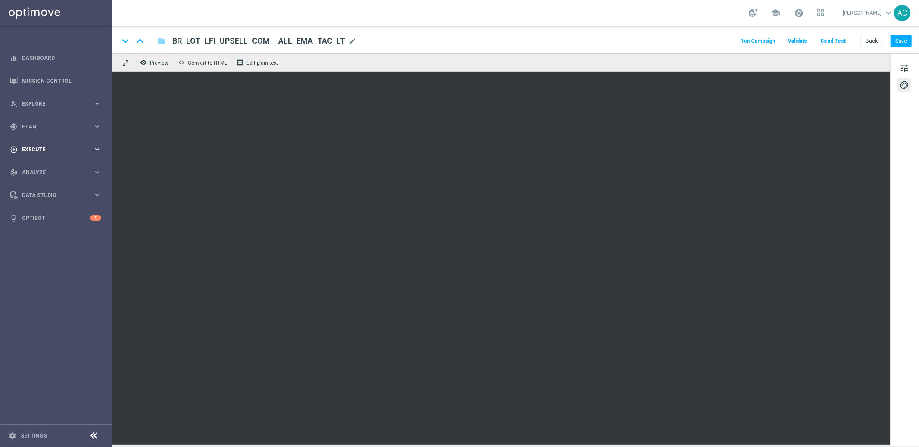
click at [51, 144] on div "play_circle_outline Execute keyboard_arrow_right" at bounding box center [55, 149] width 111 height 23
click at [46, 167] on link "Campaign Builder" at bounding box center [55, 167] width 67 height 7
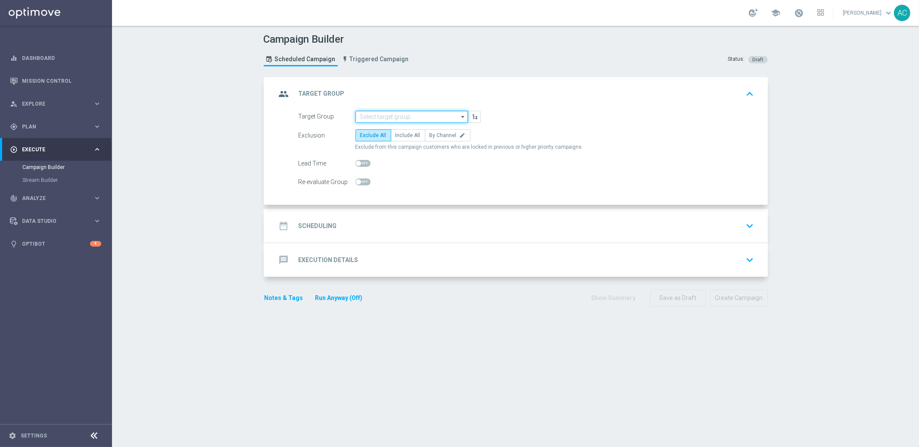
click at [408, 116] on input at bounding box center [411, 117] width 112 height 12
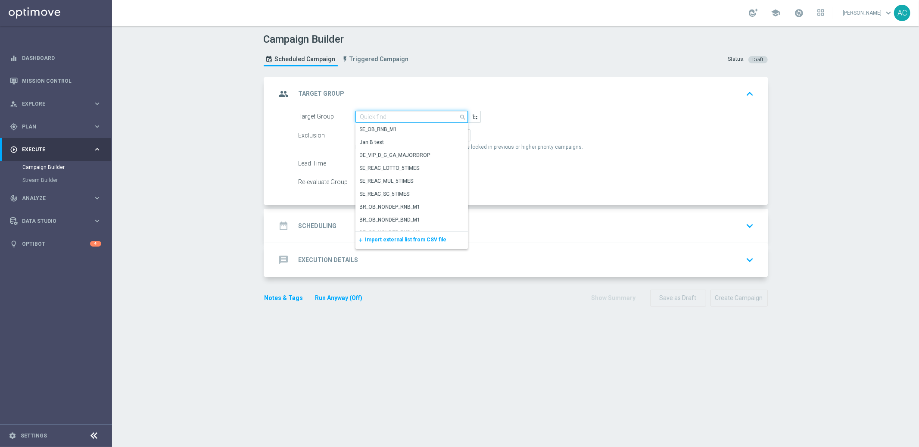
paste input "BR_LOT__ACTIVE_LOTTO__ALL_RI_TAC_LT_TG"
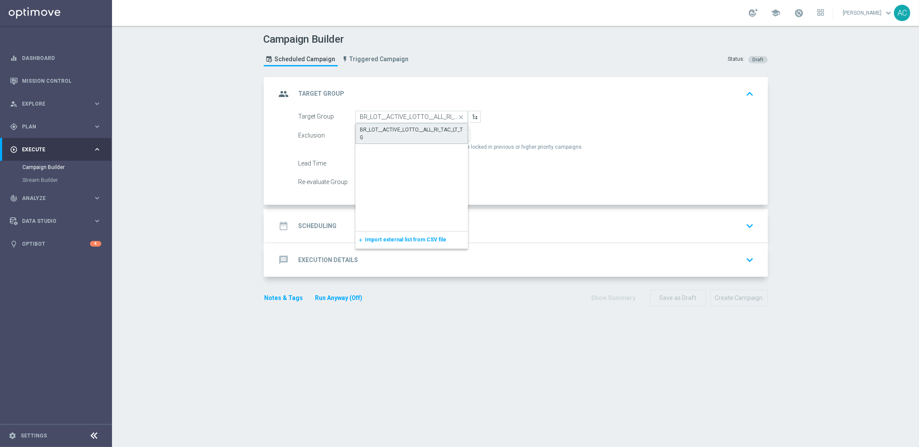
click at [420, 133] on div "BR_LOT__ACTIVE_LOTTO__ALL_RI_TAC_LT_TG" at bounding box center [411, 134] width 103 height 16
type input "BR_LOT__ACTIVE_LOTTO__ALL_RI_TAC_LT_TG"
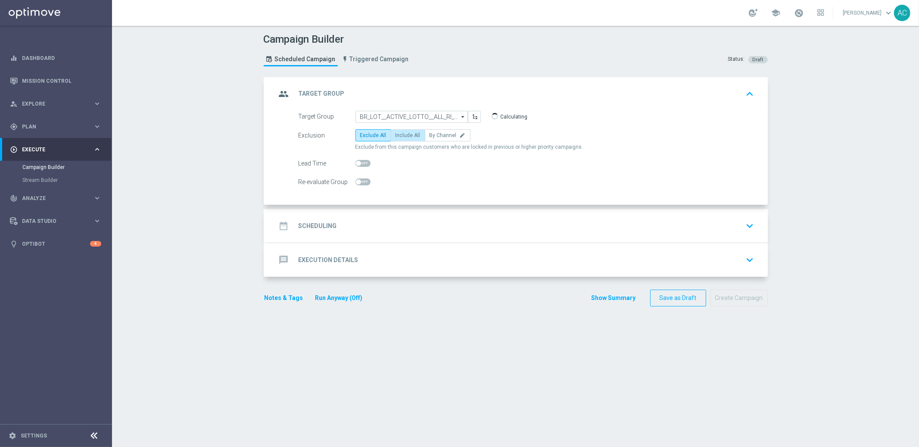
click at [395, 136] on span "Include All" at bounding box center [407, 135] width 25 height 6
click at [395, 136] on input "Include All" at bounding box center [398, 137] width 6 height 6
radio input "true"
click at [307, 225] on h2 "Scheduling" at bounding box center [317, 226] width 38 height 8
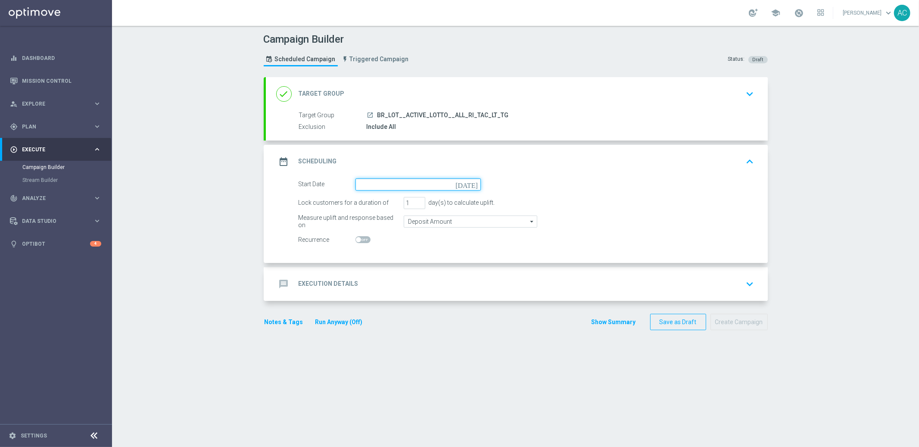
click at [385, 181] on input at bounding box center [417, 184] width 125 height 12
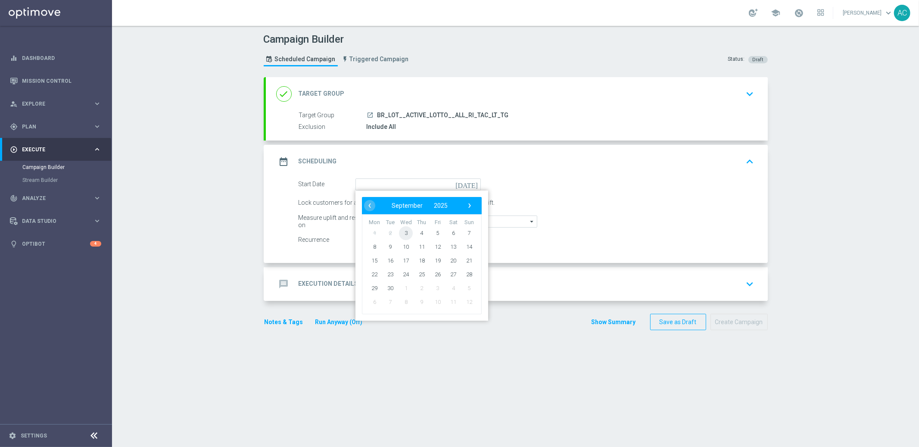
click at [403, 232] on span "3" at bounding box center [406, 233] width 14 height 14
type input "[DATE]"
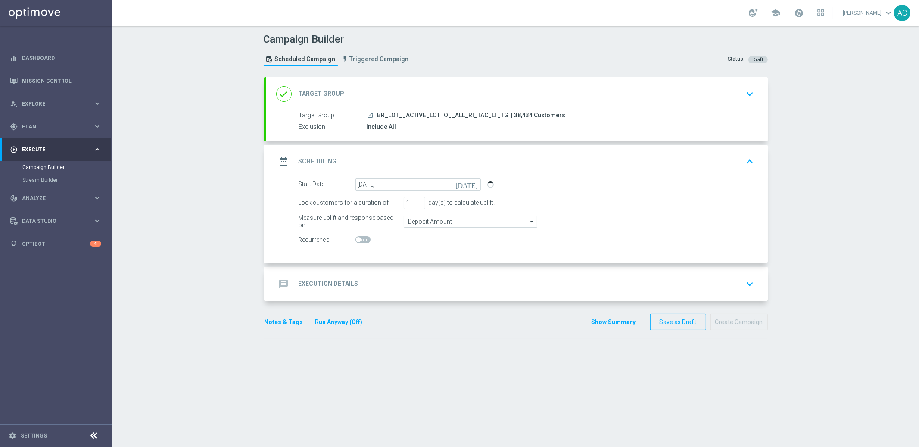
click at [357, 238] on span at bounding box center [362, 239] width 15 height 7
click at [357, 238] on input "checkbox" at bounding box center [362, 239] width 15 height 7
checkbox input "true"
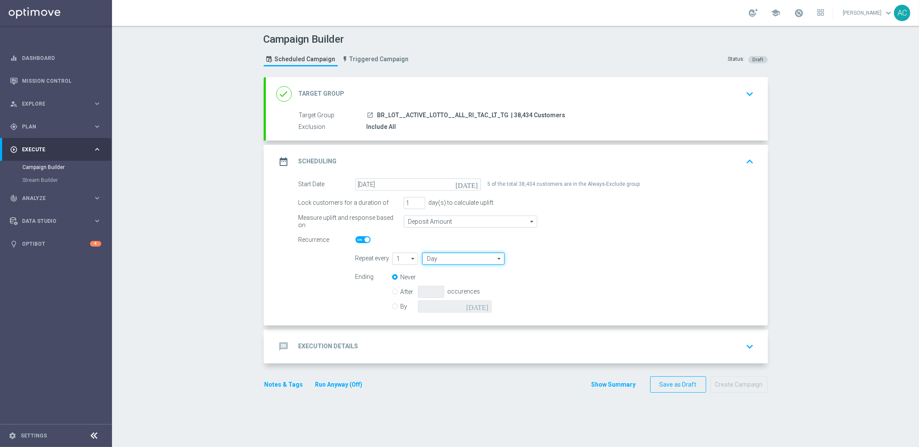
click at [433, 259] on input "Day" at bounding box center [463, 258] width 82 height 12
click at [440, 281] on div "Week" at bounding box center [460, 284] width 76 height 12
type input "Week"
click at [559, 258] on input "checkbox" at bounding box center [562, 258] width 13 height 12
checkbox input "true"
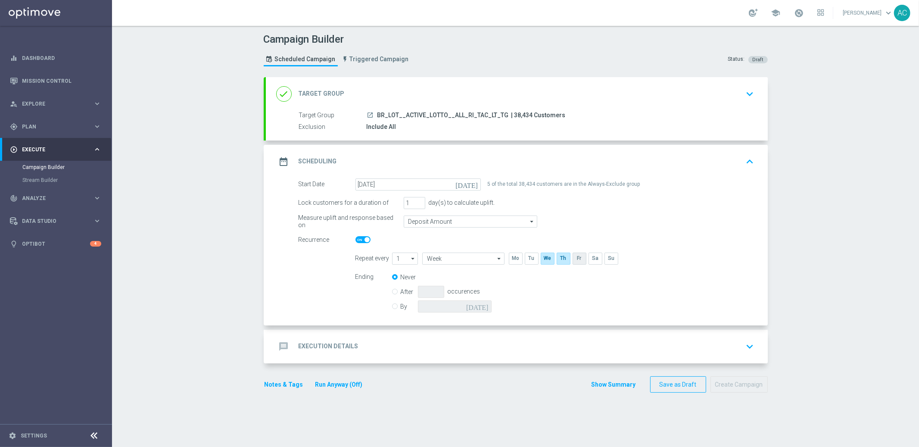
click at [577, 258] on input "checkbox" at bounding box center [578, 258] width 13 height 12
checkbox input "true"
click at [589, 257] on input "checkbox" at bounding box center [594, 258] width 13 height 12
checkbox input "true"
click at [392, 304] on input "By" at bounding box center [395, 305] width 6 height 6
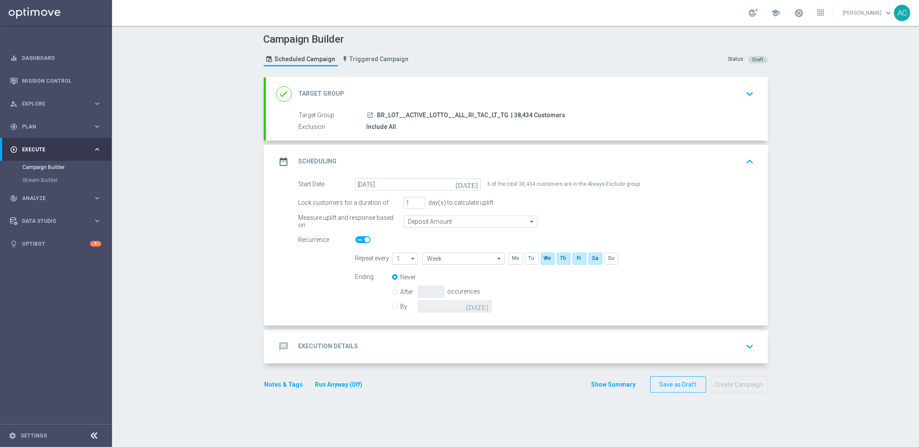
radio input "true"
radio input "false"
click at [474, 307] on input at bounding box center [455, 306] width 74 height 12
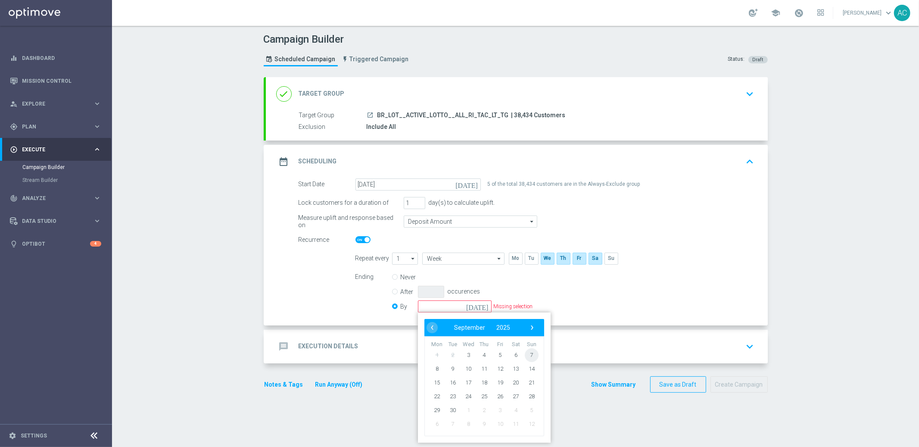
click at [527, 352] on span "7" at bounding box center [531, 355] width 14 height 14
type input "[DATE]"
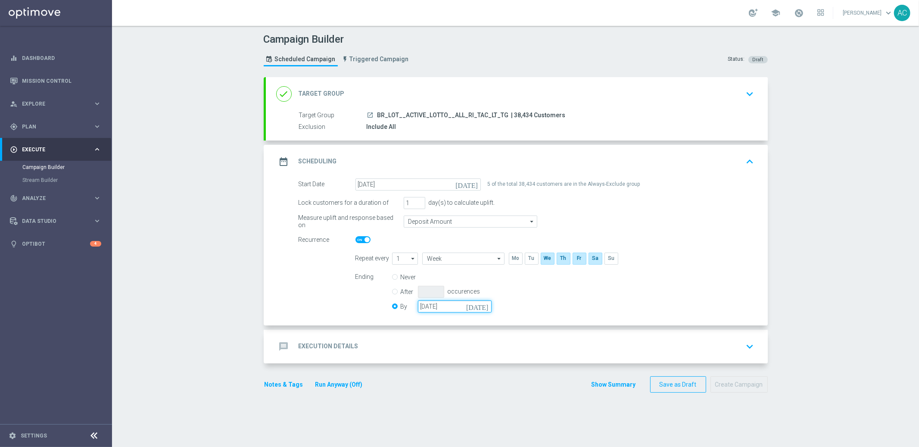
click at [470, 301] on input "[DATE]" at bounding box center [455, 306] width 74 height 12
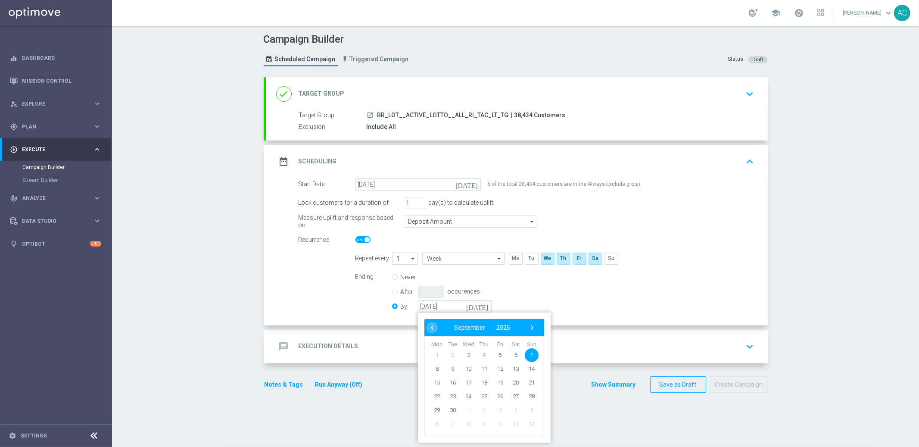
click at [625, 299] on div "Ending Never After occurences By 07 Sep 2025 today ‹ ​ September ​ 2025 ​ › Mon…" at bounding box center [555, 293] width 412 height 44
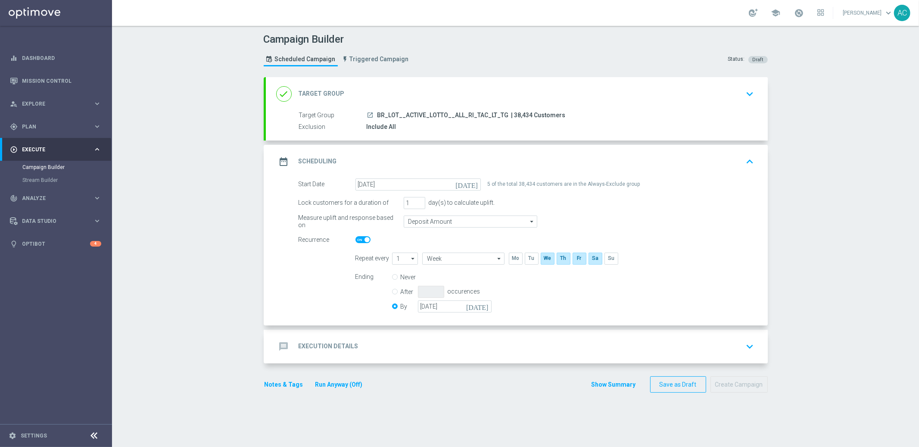
click at [333, 346] on h2 "Execution Details" at bounding box center [328, 346] width 60 height 8
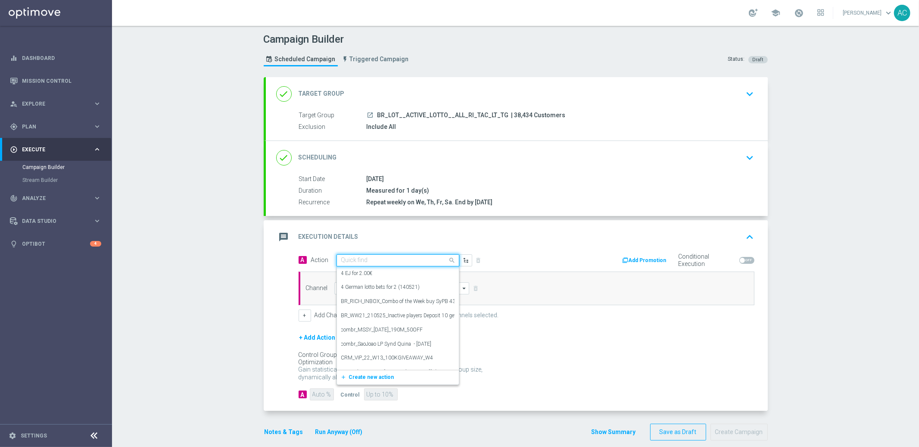
click at [389, 259] on input "text" at bounding box center [389, 260] width 96 height 7
paste input "BR_LOT__LFI__NVIP_RI_TAC_LT"
type input "BR_LOT__LFI__NVIP_RI_TAC_LT"
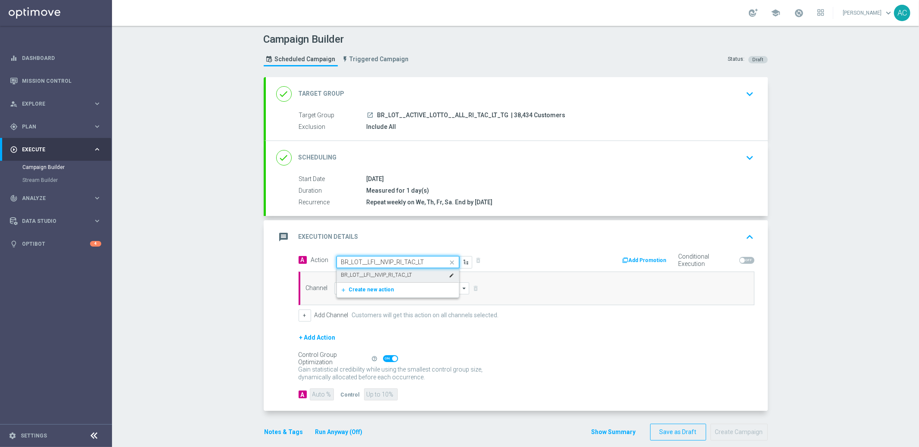
click at [399, 275] on label "BR_LOT__LFI__NVIP_RI_TAC_LT" at bounding box center [376, 274] width 71 height 7
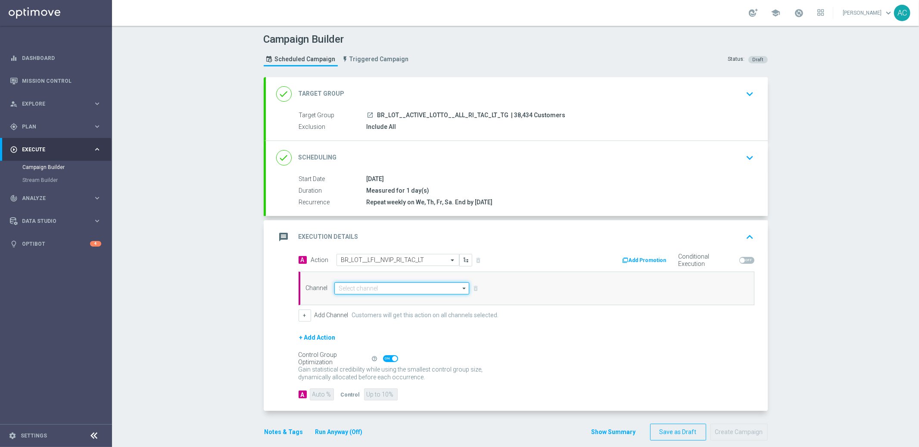
click at [380, 289] on input at bounding box center [401, 288] width 135 height 12
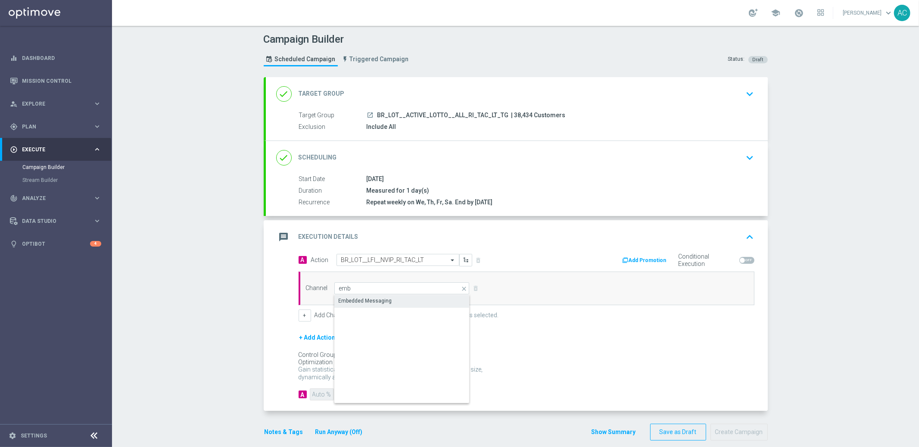
click at [391, 301] on div "Embedded Messaging" at bounding box center [402, 301] width 136 height 12
type input "Embedded Messaging"
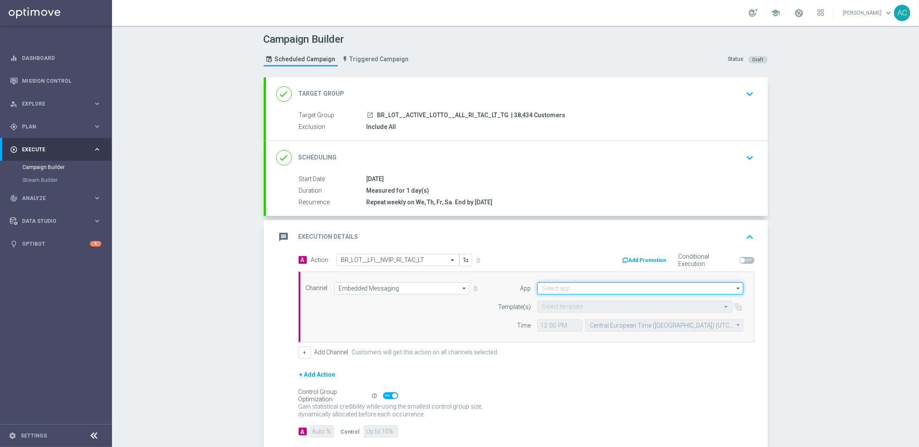
click at [596, 290] on input at bounding box center [640, 288] width 206 height 12
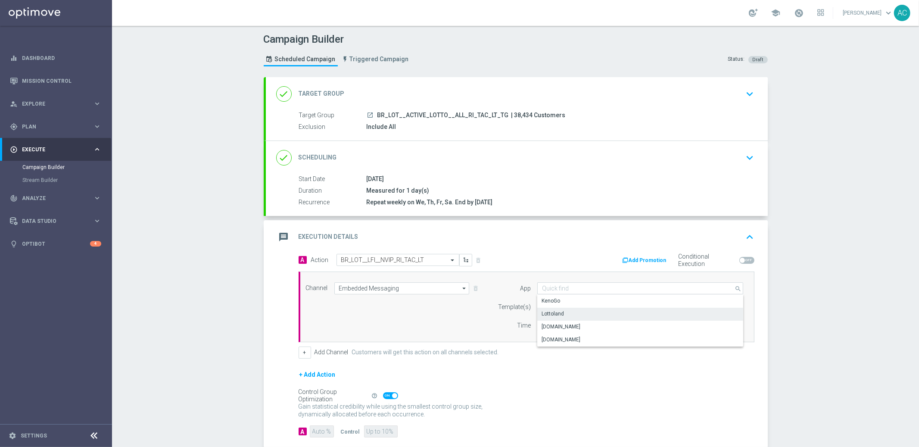
click at [578, 313] on div "Lottoland" at bounding box center [640, 313] width 206 height 12
type input "Lottoland"
click at [543, 309] on input "text" at bounding box center [626, 306] width 169 height 7
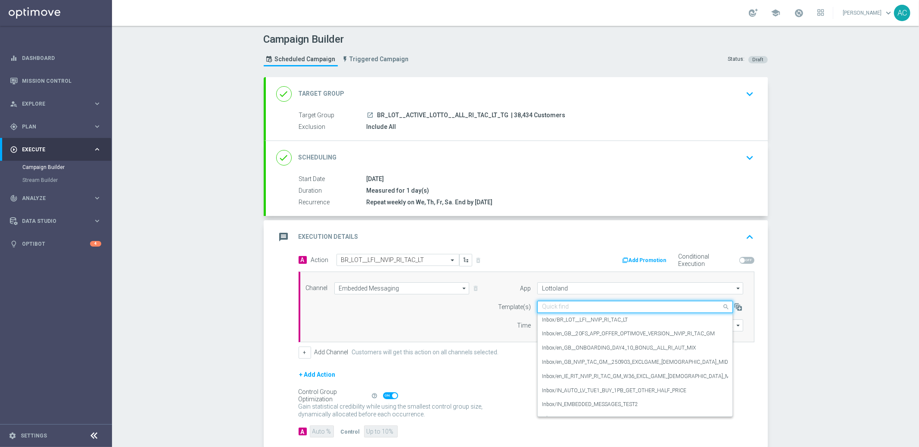
paste input "BR_LOT__LFI__NVIP_RI_TAC_LT"
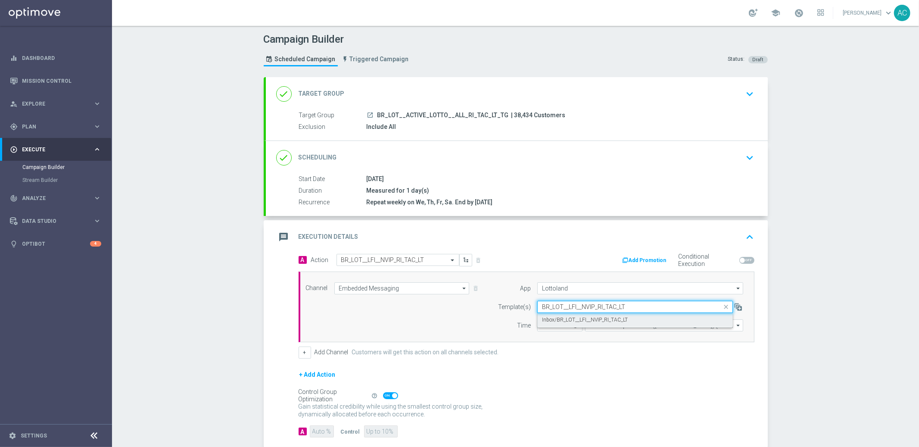
click at [556, 316] on label "Inbox/BR_LOT__LFI__NVIP_RI_TAC_LT" at bounding box center [585, 319] width 86 height 7
type input "BR_LOT__LFI__NVIP_RI_TAC_LT"
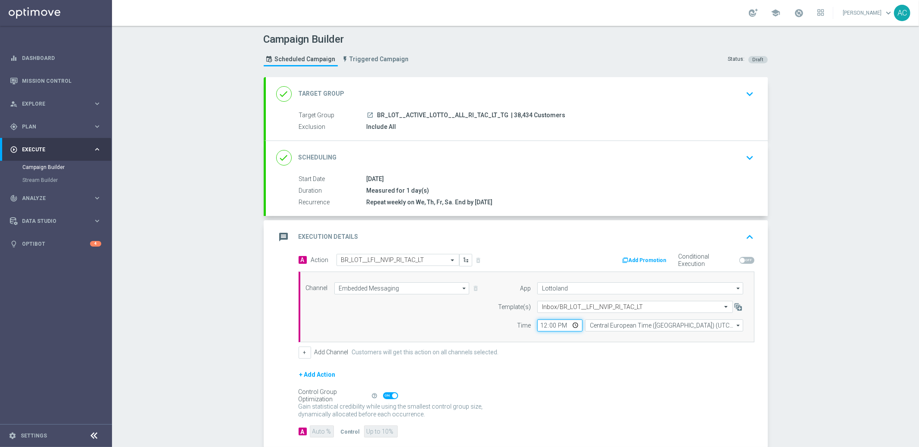
click at [540, 326] on input "12:00" at bounding box center [559, 325] width 45 height 12
type input "13:30"
click at [685, 326] on input "Central European Time ([GEOGRAPHIC_DATA]) (UTC +02:00)" at bounding box center [664, 325] width 158 height 12
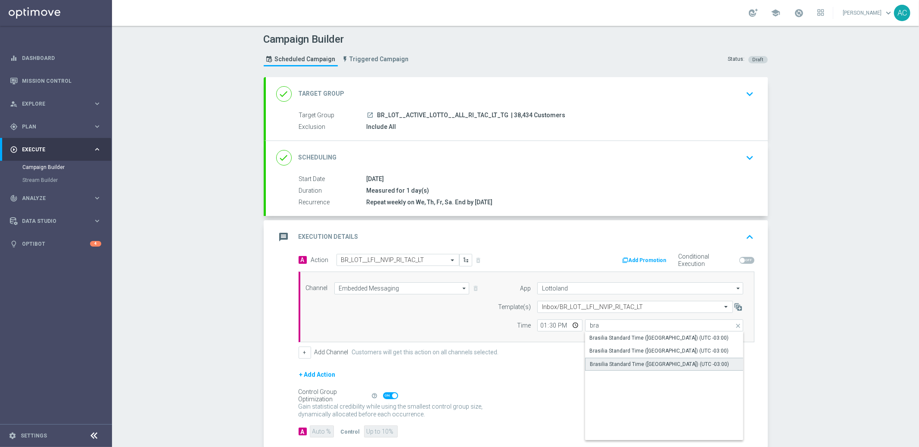
click at [682, 365] on div "Brasilia Standard Time ([GEOGRAPHIC_DATA]) (UTC -03:00)" at bounding box center [659, 364] width 139 height 8
type input "Brasilia Standard Time ([GEOGRAPHIC_DATA]) (UTC -03:00)"
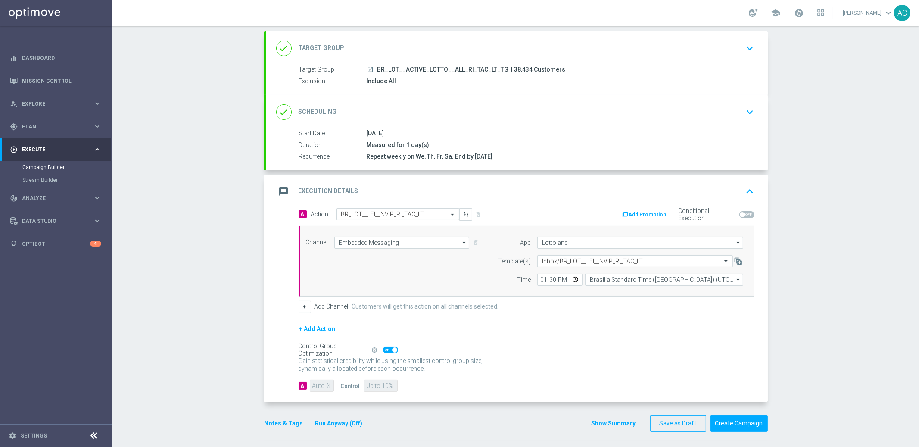
scroll to position [47, 0]
click at [736, 424] on button "Create Campaign" at bounding box center [738, 421] width 57 height 17
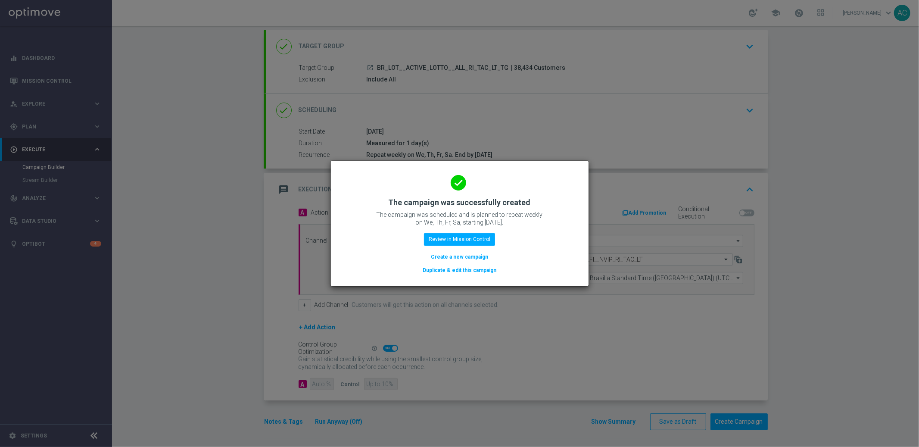
click at [467, 258] on button "Create a new campaign" at bounding box center [459, 256] width 59 height 9
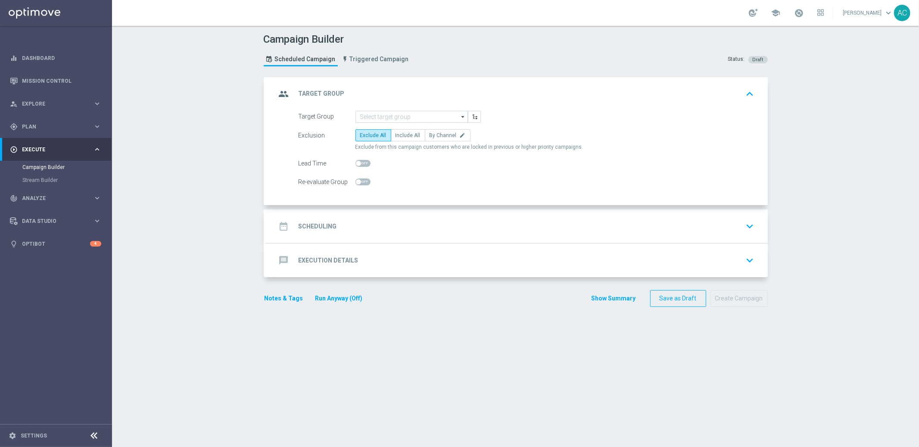
scroll to position [0, 0]
click at [400, 113] on input at bounding box center [411, 117] width 112 height 12
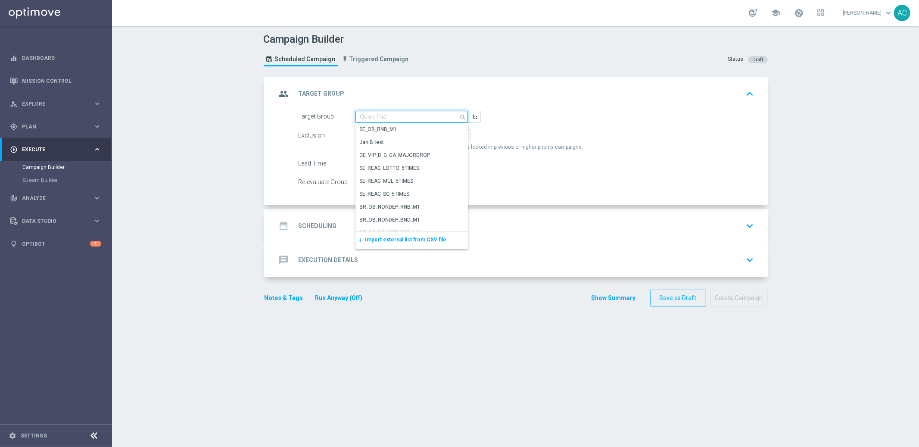
paste input "BR_LOT__BETMDVLFI2024__NOTBET2025_ALL_EMA_TAC_LT_TG"
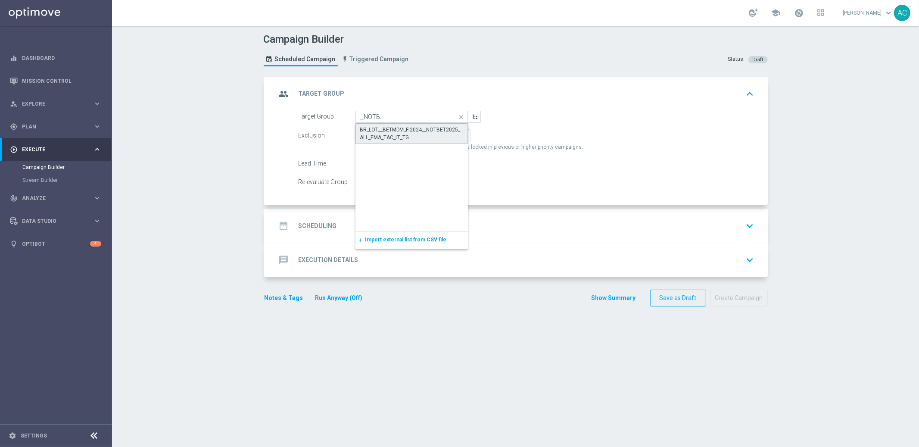
click at [394, 131] on div "BR_LOT__BETMDVLFI2024__NOTBET2025_ALL_EMA_TAC_LT_TG" at bounding box center [411, 134] width 103 height 16
type input "BR_LOT__BETMDVLFI2024__NOTBET2025_ALL_EMA_TAC_LT_TG"
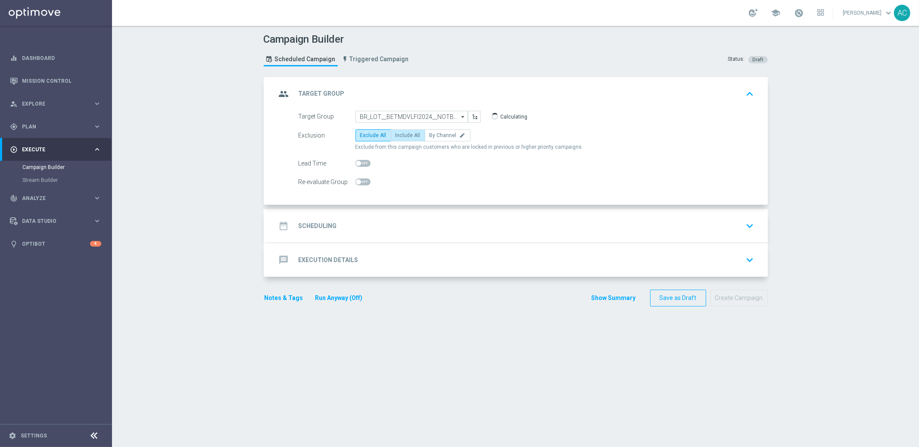
click at [405, 134] on span "Include All" at bounding box center [407, 135] width 25 height 6
click at [401, 134] on input "Include All" at bounding box center [398, 137] width 6 height 6
radio input "true"
click at [289, 220] on div "date_range Scheduling" at bounding box center [306, 226] width 61 height 16
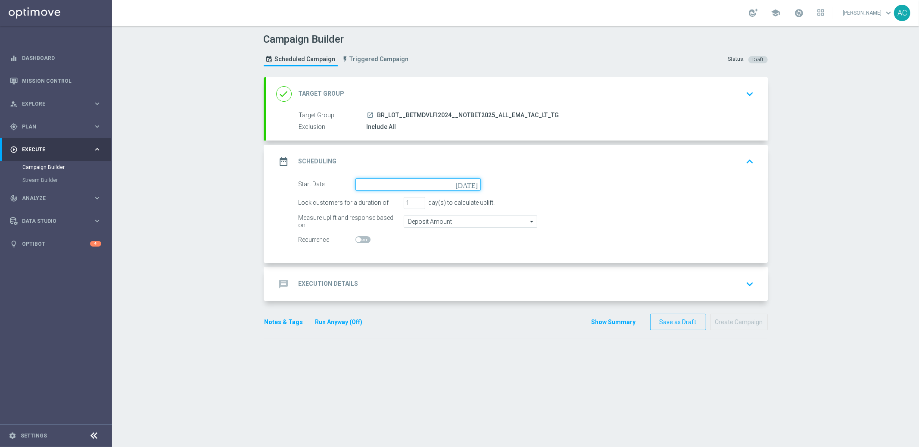
click at [404, 188] on input at bounding box center [417, 184] width 125 height 12
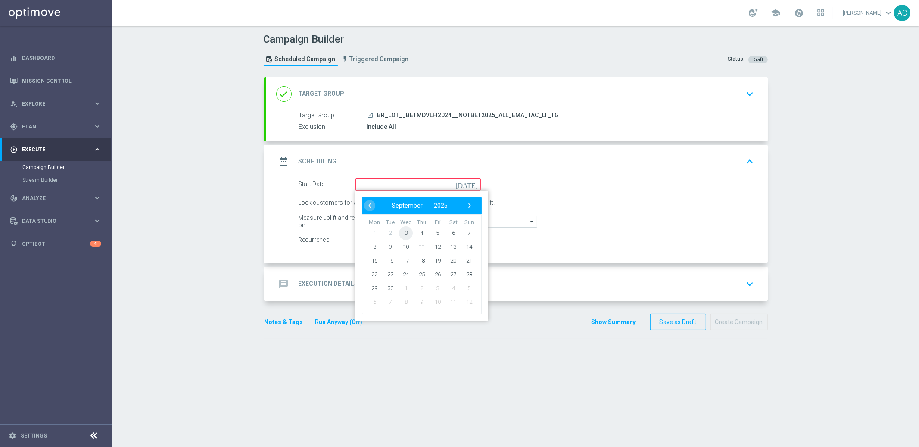
click at [403, 233] on span "3" at bounding box center [406, 233] width 14 height 14
type input "[DATE]"
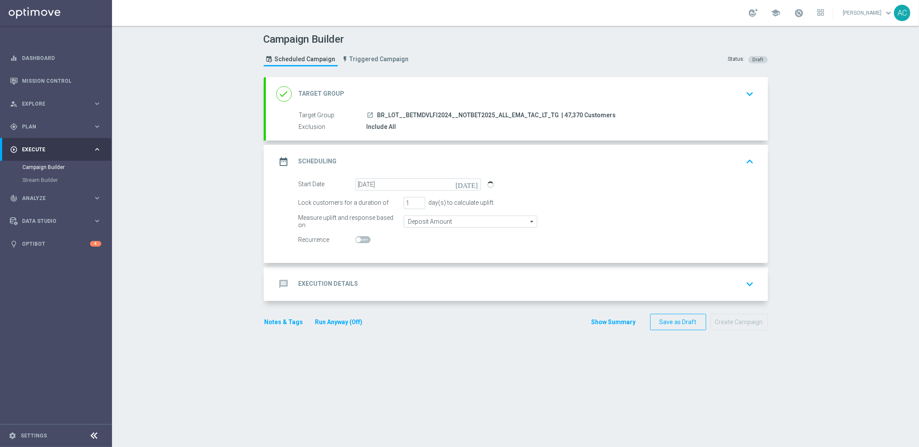
click at [357, 240] on span at bounding box center [362, 239] width 15 height 7
click at [357, 240] on input "checkbox" at bounding box center [362, 239] width 15 height 7
checkbox input "true"
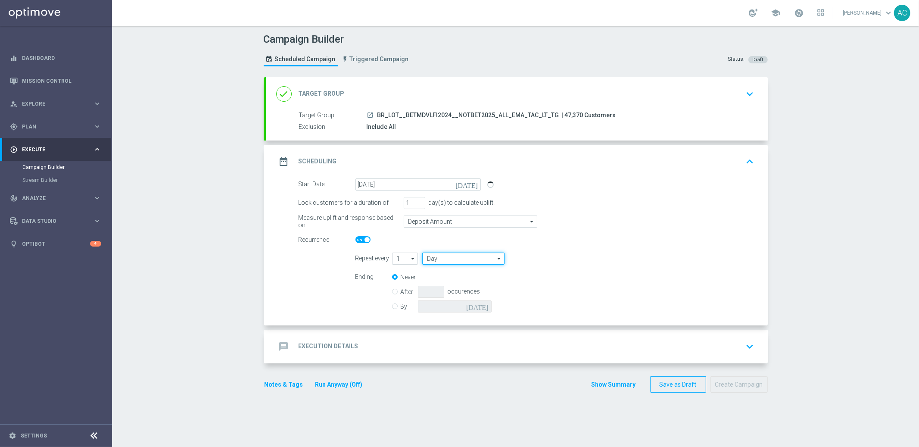
click at [444, 255] on input "Day" at bounding box center [463, 258] width 82 height 12
click at [444, 283] on div "Week" at bounding box center [460, 284] width 76 height 12
type input "Week"
click at [561, 257] on input "checkbox" at bounding box center [562, 258] width 13 height 12
checkbox input "true"
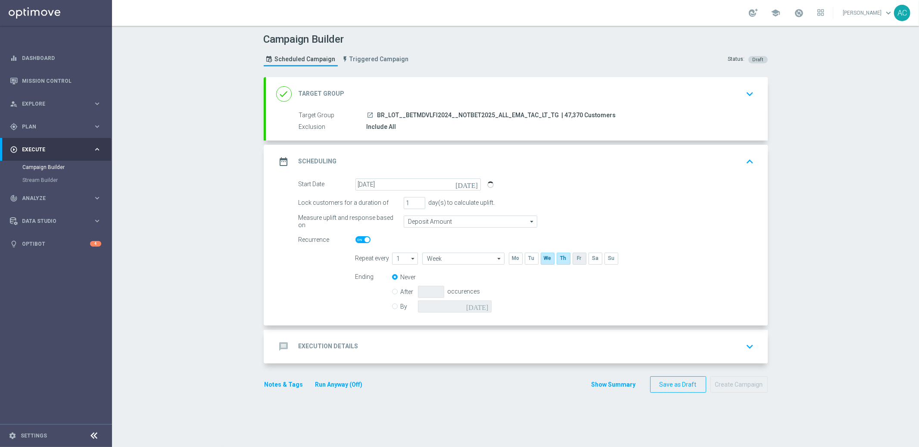
click at [573, 257] on input "checkbox" at bounding box center [578, 258] width 13 height 12
checkbox input "true"
click at [596, 258] on input "checkbox" at bounding box center [594, 258] width 13 height 12
checkbox input "true"
click at [392, 305] on input "By" at bounding box center [395, 305] width 6 height 6
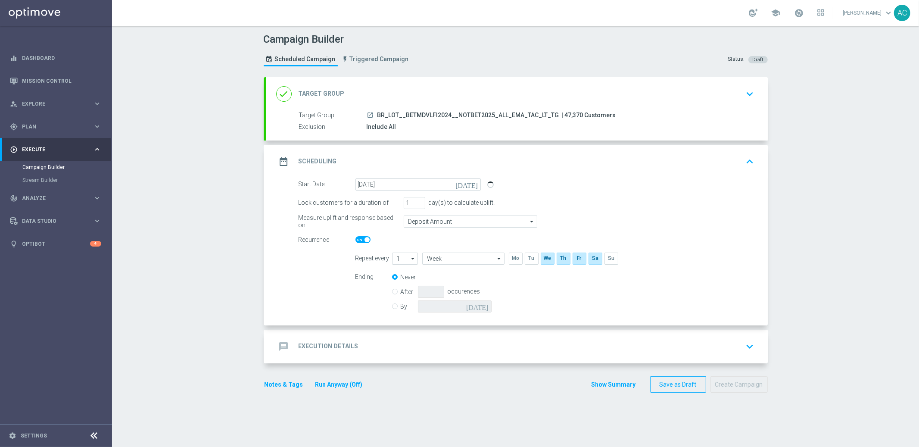
radio input "true"
radio input "false"
click at [477, 307] on icon "[DATE]" at bounding box center [478, 304] width 25 height 9
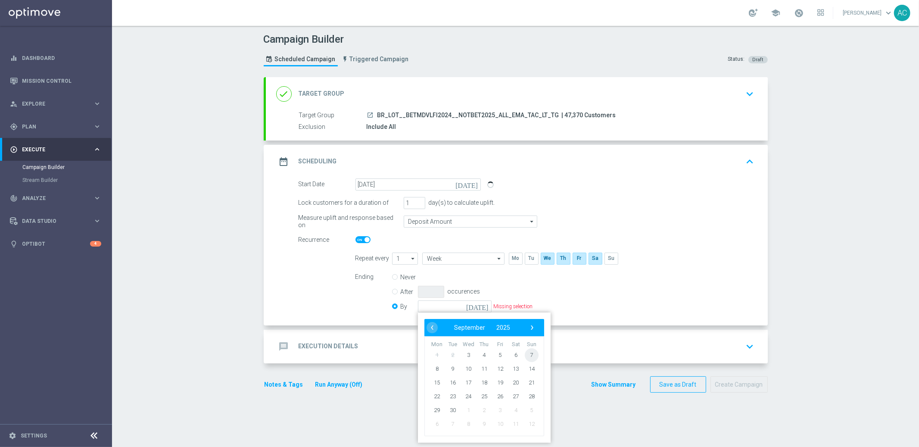
click at [524, 352] on span "7" at bounding box center [531, 355] width 14 height 14
type input "[DATE]"
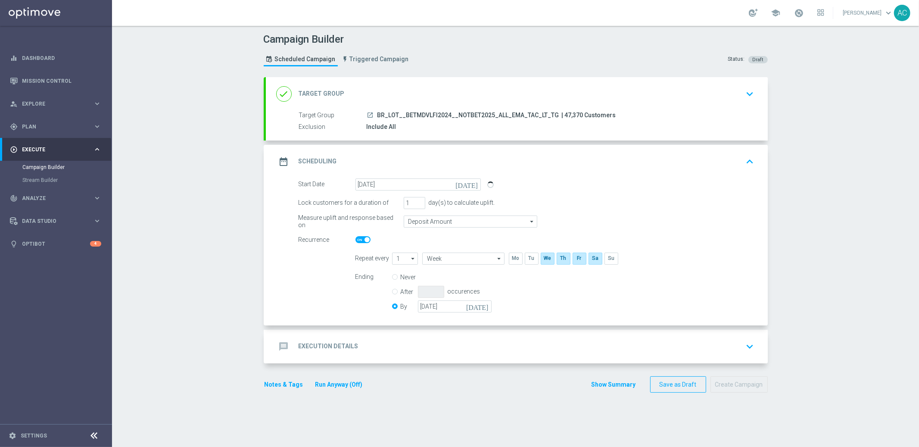
click at [313, 345] on h2 "Execution Details" at bounding box center [328, 346] width 60 height 8
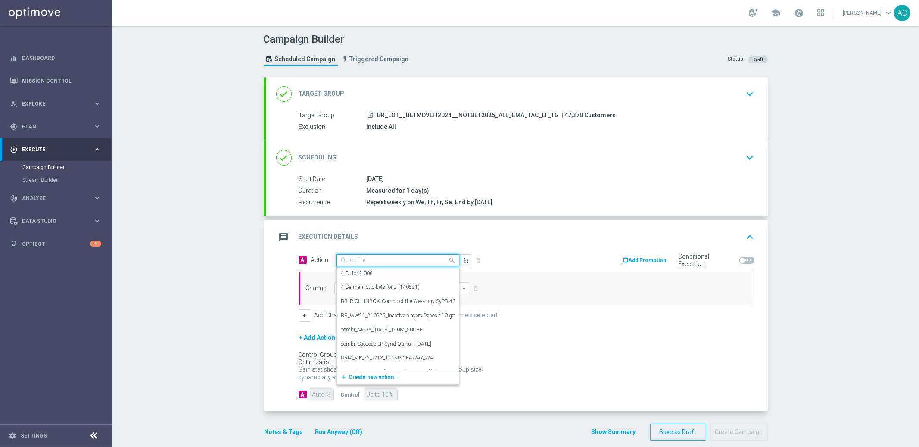
click at [367, 258] on input "text" at bounding box center [389, 260] width 96 height 7
paste input "BR_LOT_LFI_INFOS_COM__ALL_EMA_TAC_LT"
type input "BR_LOT_LFI_INFOS_COM__ALL_EMA_TAC_LT"
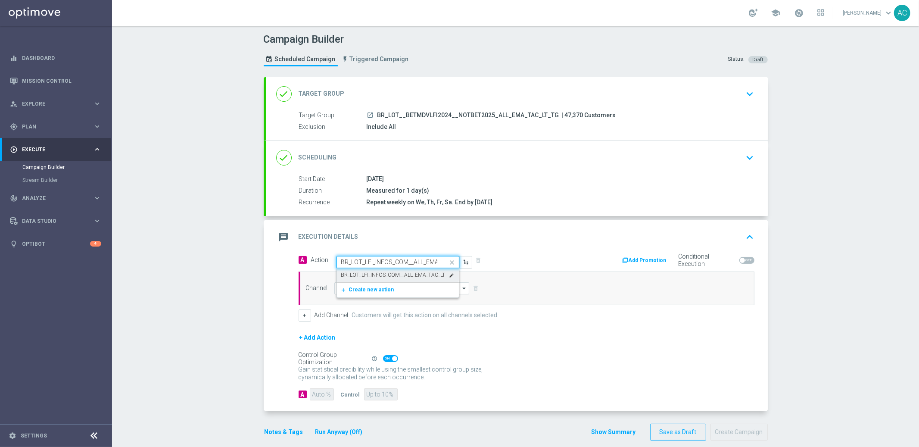
scroll to position [0, 23]
click at [383, 274] on label "BR_LOT_LFI_INFOS_COM__ALL_EMA_TAC_LT" at bounding box center [393, 274] width 104 height 7
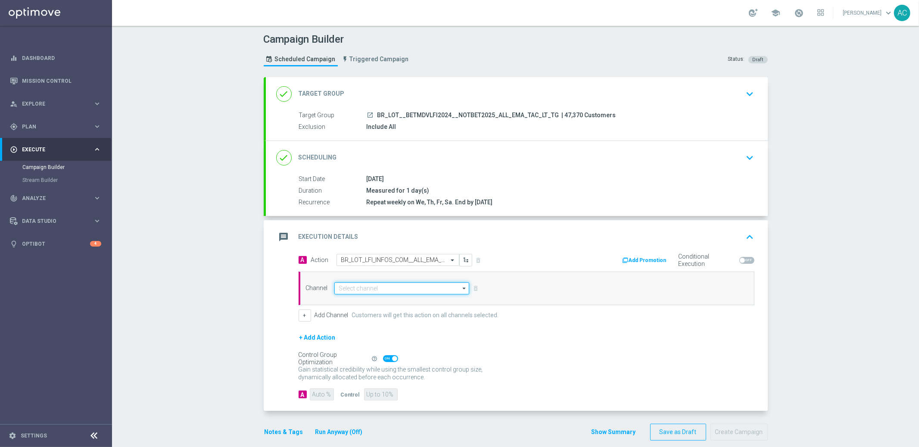
click at [359, 285] on input at bounding box center [401, 288] width 135 height 12
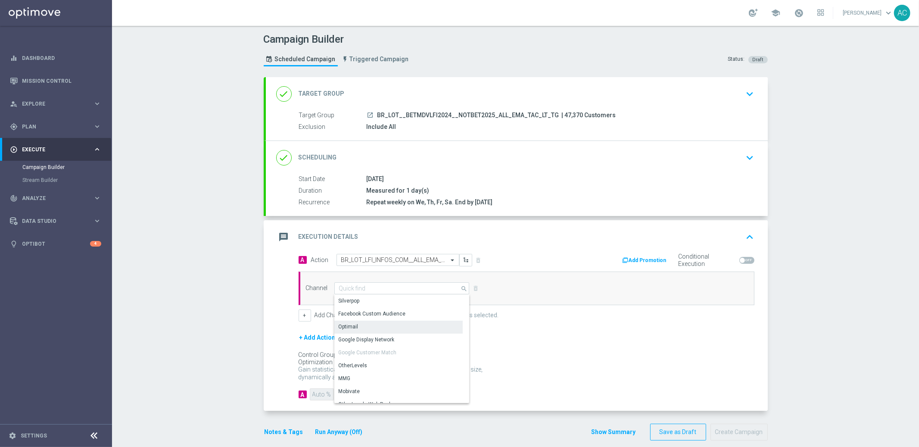
click at [368, 323] on div "Optimail" at bounding box center [398, 326] width 128 height 12
type input "Optimail"
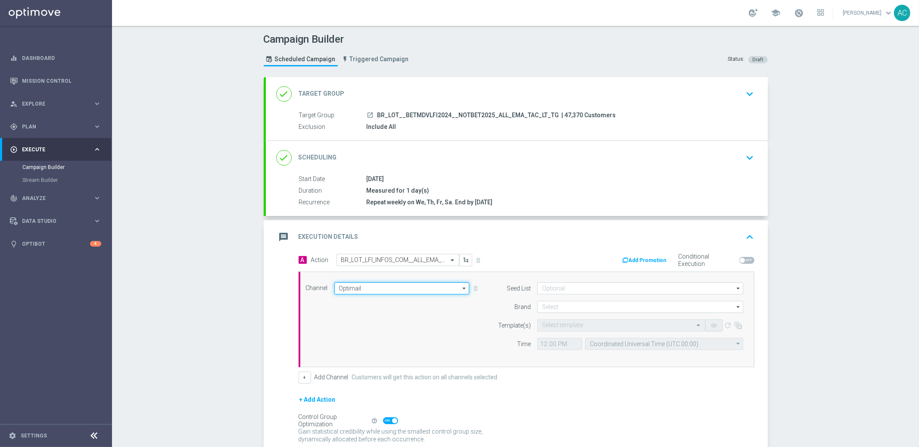
click at [382, 284] on input "Optimail" at bounding box center [401, 288] width 135 height 12
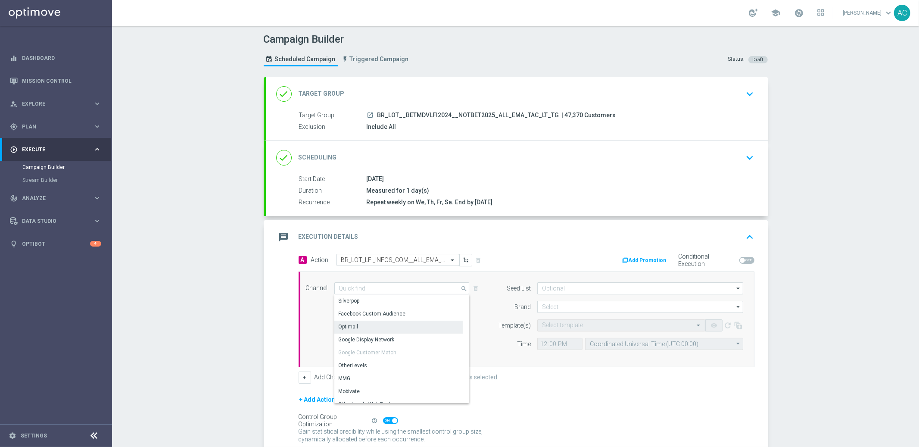
click at [356, 326] on div "Optimail" at bounding box center [398, 326] width 128 height 12
type input "Optimail"
click at [625, 280] on div "Channel Optimail Optimail arrow_drop_down Show Selected 1 of 26 Silverpop" at bounding box center [526, 319] width 456 height 96
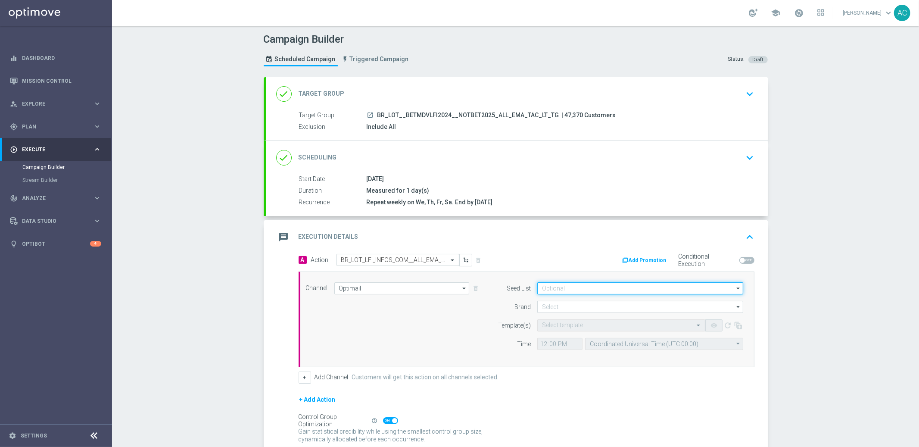
click at [622, 286] on input at bounding box center [640, 288] width 206 height 12
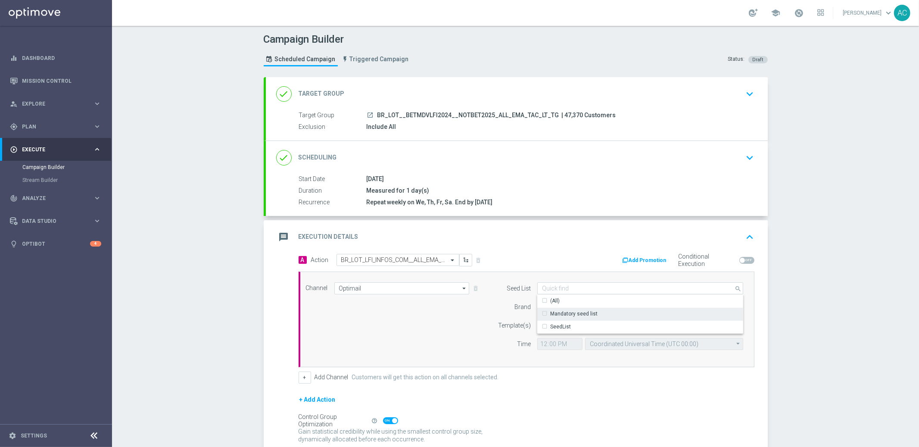
click at [602, 317] on div "Mandatory seed list" at bounding box center [640, 313] width 206 height 12
click at [388, 298] on div "Channel Optimail Optimail arrow_drop_down Show Selected 1 of 26 Silverpop" at bounding box center [524, 319] width 450 height 74
type input "Mandatory seed list"
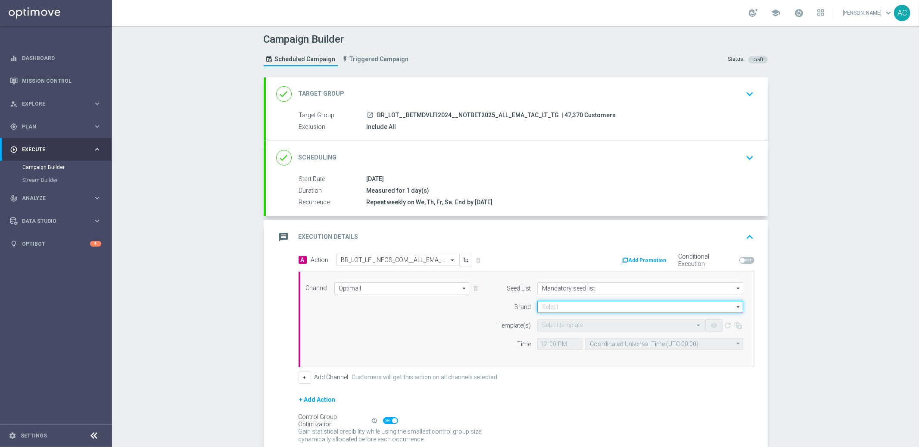
click at [591, 307] on input at bounding box center [640, 307] width 206 height 12
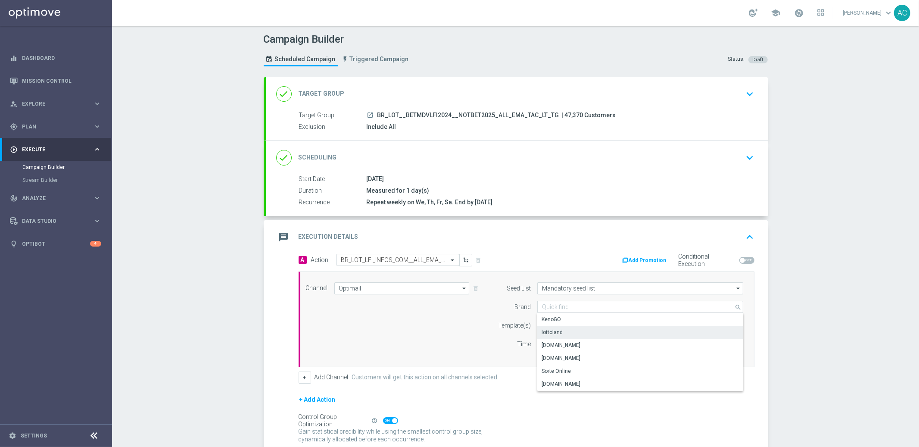
click at [577, 330] on div "lottoland" at bounding box center [640, 332] width 206 height 12
type input "lottoland"
drag, startPoint x: 456, startPoint y: 323, endPoint x: 554, endPoint y: 322, distance: 98.2
click at [457, 323] on div "Channel Optimail Optimail arrow_drop_down Show Selected 1 of 26 Silverpop" at bounding box center [524, 319] width 450 height 74
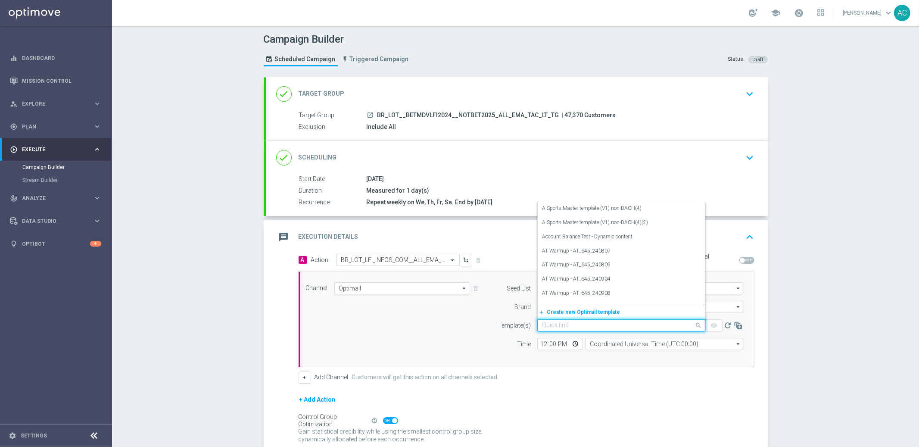
click at [582, 323] on input "text" at bounding box center [612, 325] width 141 height 7
paste input "BR_LOT_LFI_INFOS_COM__ALL_EMA_TAC_LT"
type input "BR_LOT_LFI_INFOS_COM__ALL_EMA_TAC_LT"
drag, startPoint x: 480, startPoint y: 336, endPoint x: 501, endPoint y: 326, distance: 22.9
click at [480, 336] on div "Channel Optimail Optimail arrow_drop_down Show Selected 1 of 26 Silverpop" at bounding box center [524, 319] width 450 height 74
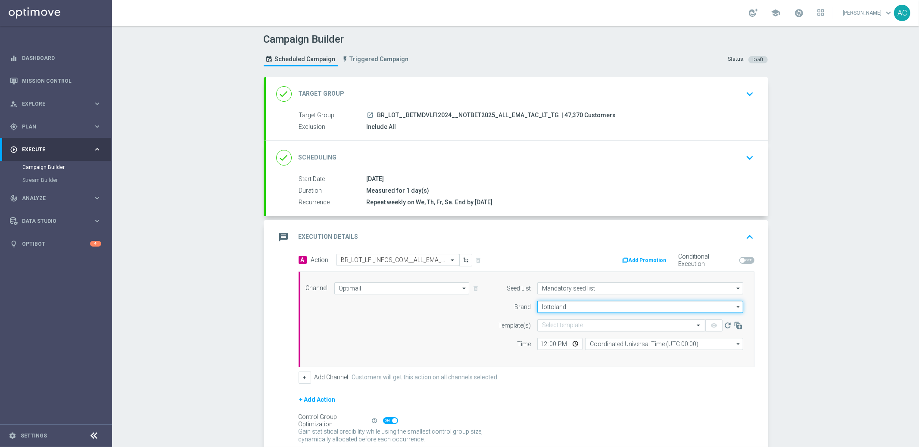
click at [591, 304] on input "lottoland" at bounding box center [640, 307] width 206 height 12
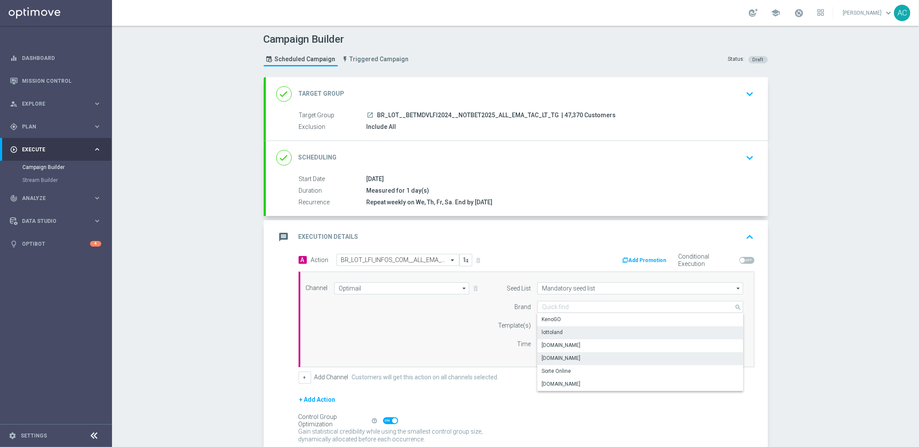
click at [585, 354] on div "[DOMAIN_NAME]" at bounding box center [640, 358] width 206 height 12
type input "[DOMAIN_NAME]"
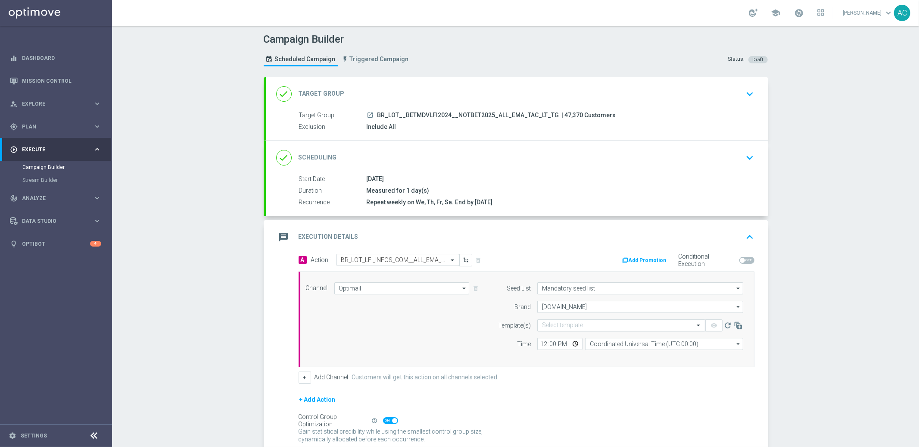
click at [469, 351] on div "Channel Optimail Optimail arrow_drop_down Show Selected 1 of 26 Silverpop" at bounding box center [524, 319] width 450 height 74
click at [563, 322] on input "text" at bounding box center [612, 325] width 141 height 7
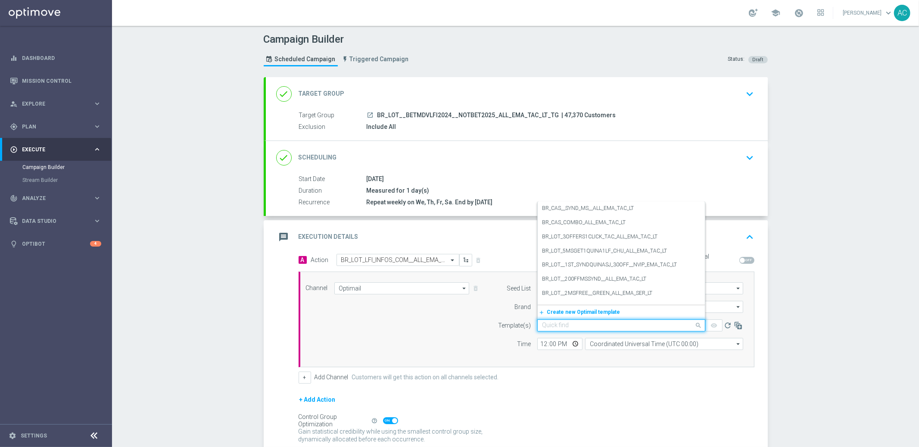
paste input "BR_LOT_LFI_INFOS_COM__ALL_EMA_TAC_LT"
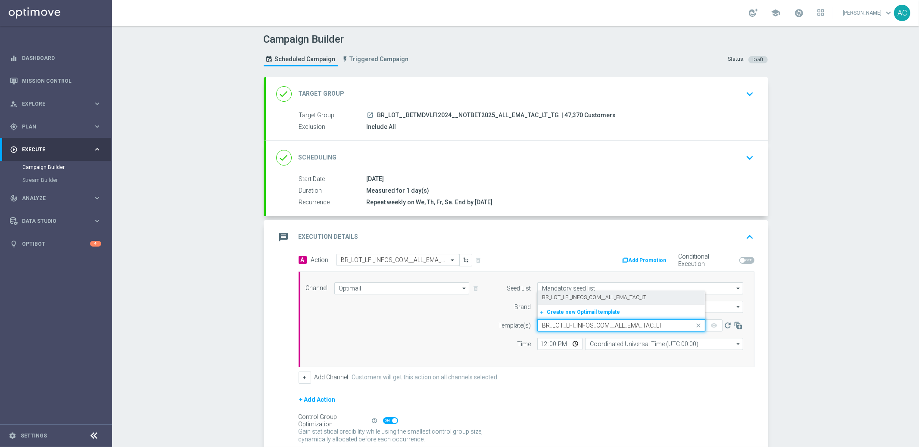
click at [582, 299] on label "BR_LOT_LFI_INFOS_COM__ALL_EMA_TAC_LT" at bounding box center [594, 297] width 104 height 7
type input "BR_LOT_LFI_INFOS_COM__ALL_EMA_TAC_LT"
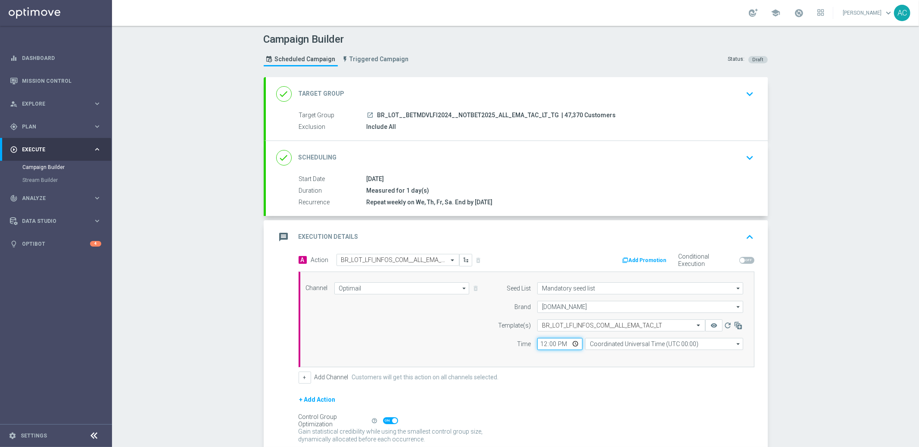
click at [537, 340] on input "12:00" at bounding box center [559, 344] width 45 height 12
type input "14:00"
click at [642, 344] on input "Coordinated Universal Time (UTC 00:00)" at bounding box center [664, 344] width 158 height 12
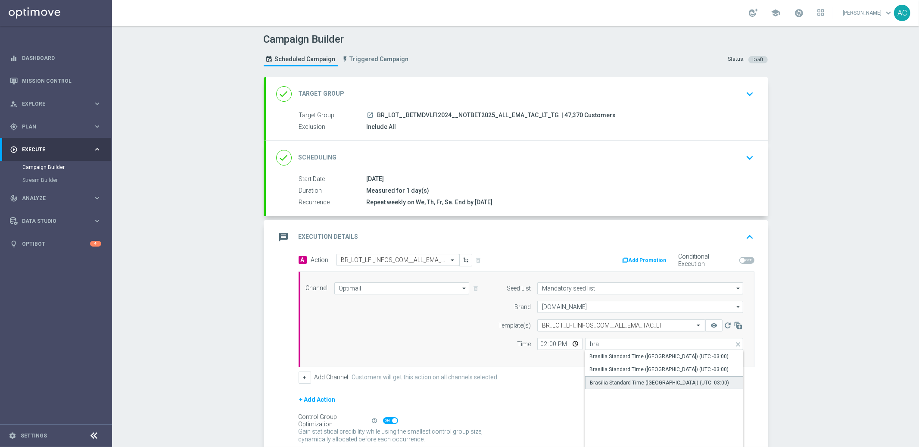
click at [669, 379] on div "Brasilia Standard Time ([GEOGRAPHIC_DATA]) (UTC -03:00)" at bounding box center [659, 383] width 139 height 8
type input "Brasilia Standard Time ([GEOGRAPHIC_DATA]) (UTC -03:00)"
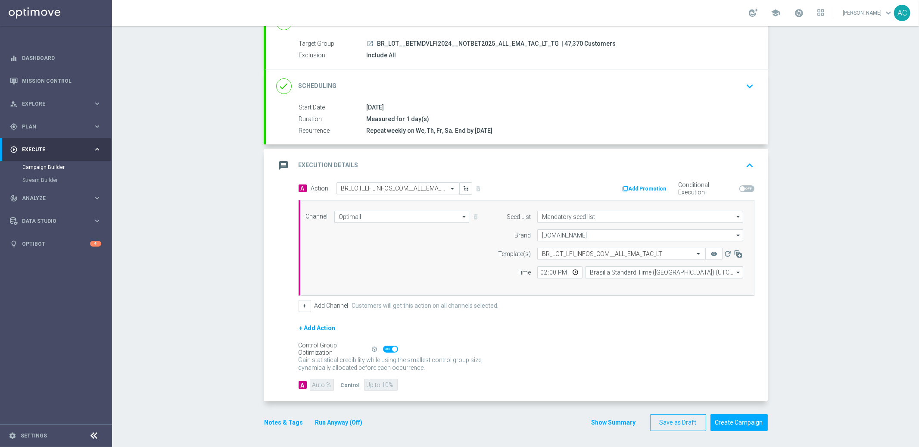
scroll to position [72, 0]
click at [748, 424] on button "Create Campaign" at bounding box center [738, 421] width 57 height 17
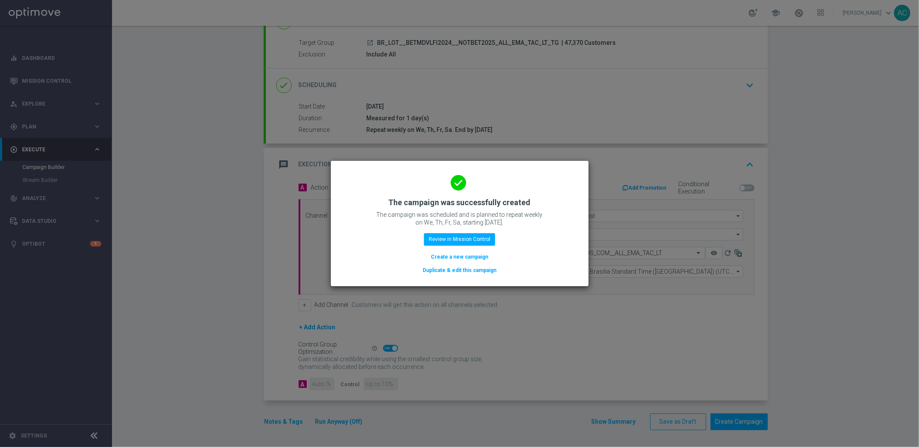
click at [466, 258] on button "Create a new campaign" at bounding box center [459, 256] width 59 height 9
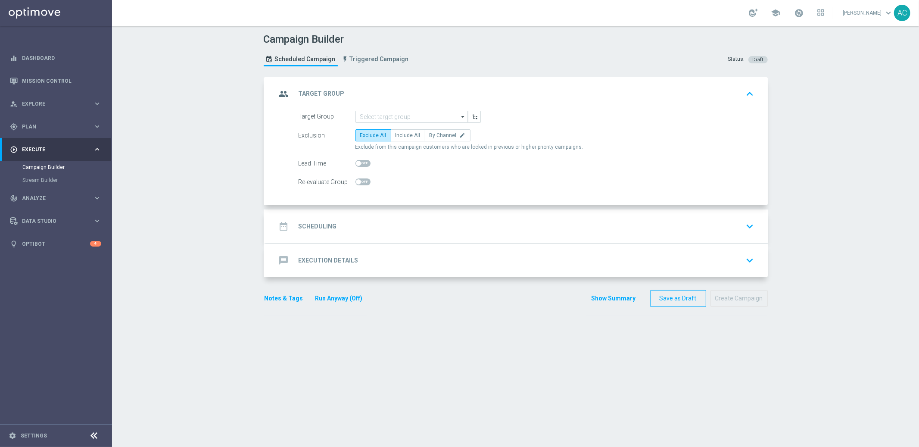
scroll to position [0, 0]
click at [400, 120] on input at bounding box center [411, 117] width 112 height 12
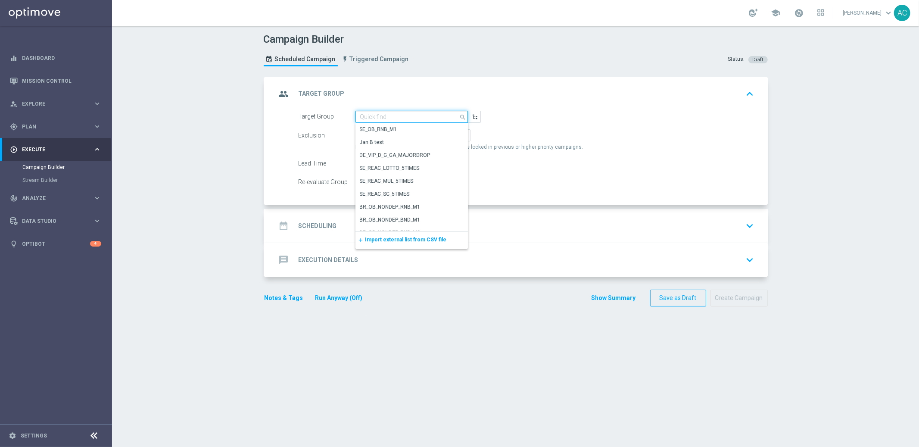
paste input "BR_LOT__REACT2025_NOTBETLAST15DAYS__ALL_EMA_TAC_LT_TG"
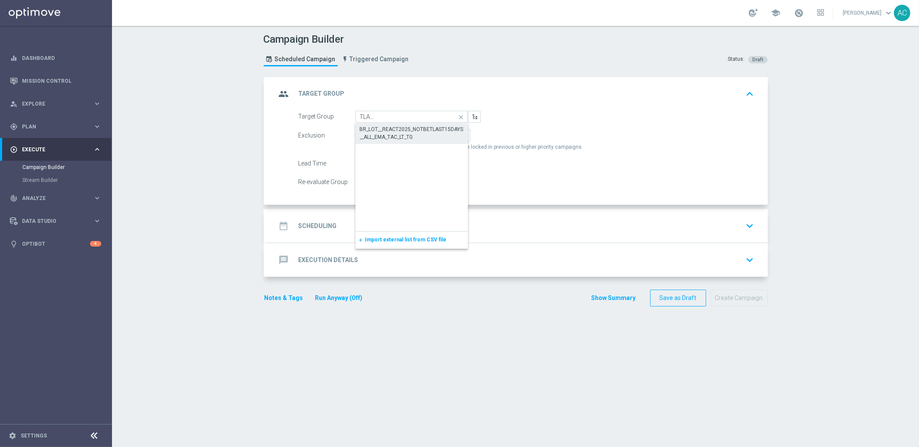
click at [394, 128] on div "BR_LOT__REACT2025_NOTBETLAST15DAYS__ALL_EMA_TAC_LT_TG" at bounding box center [412, 133] width 104 height 16
type input "BR_LOT__REACT2025_NOTBETLAST15DAYS__ALL_EMA_TAC_LT_TG"
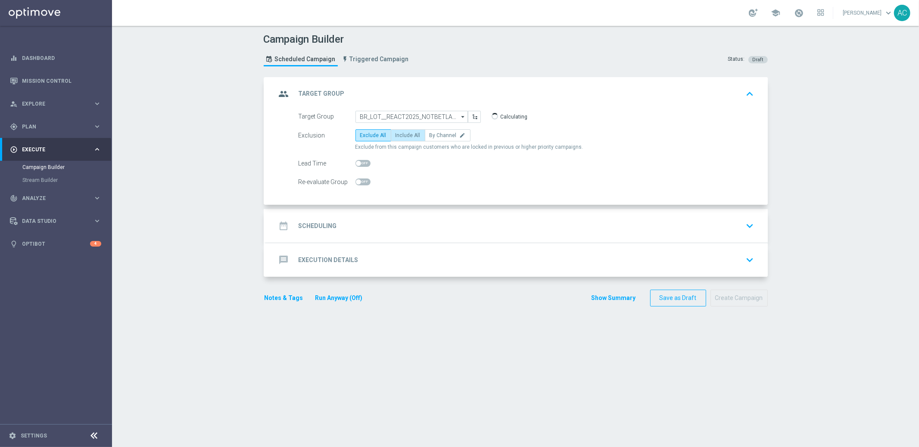
click at [399, 134] on span "Include All" at bounding box center [407, 135] width 25 height 6
click at [399, 134] on input "Include All" at bounding box center [398, 137] width 6 height 6
radio input "true"
click at [338, 226] on div "date_range Scheduling keyboard_arrow_down" at bounding box center [516, 225] width 481 height 16
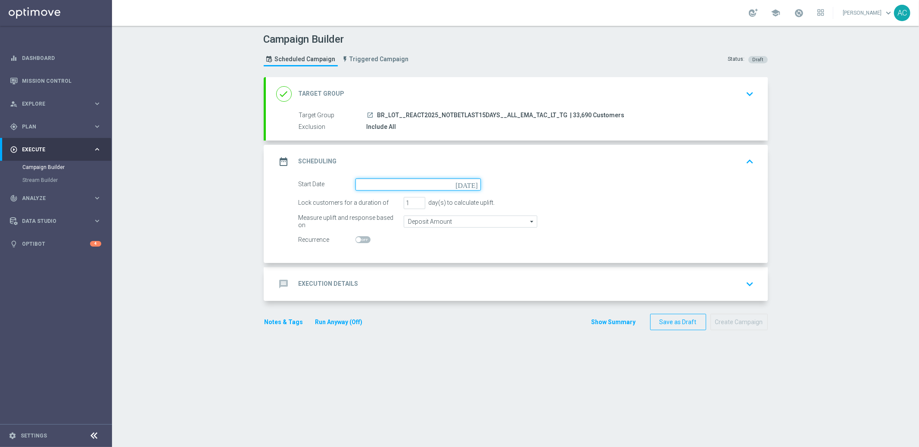
click at [396, 183] on input at bounding box center [417, 184] width 125 height 12
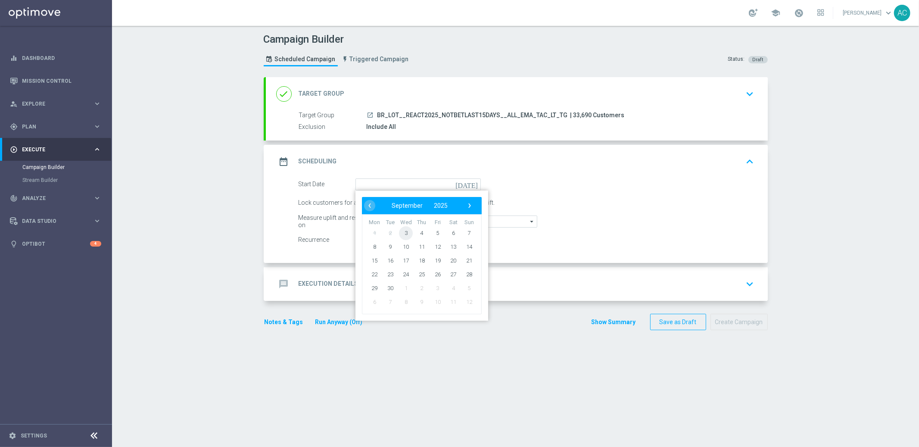
click at [399, 233] on span "3" at bounding box center [406, 233] width 14 height 14
type input "[DATE]"
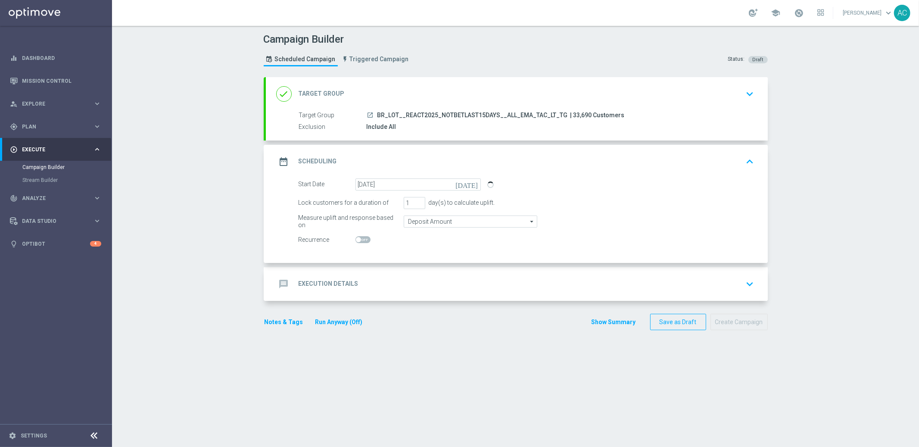
click at [357, 240] on span at bounding box center [362, 239] width 15 height 7
click at [357, 240] on input "checkbox" at bounding box center [362, 239] width 15 height 7
checkbox input "true"
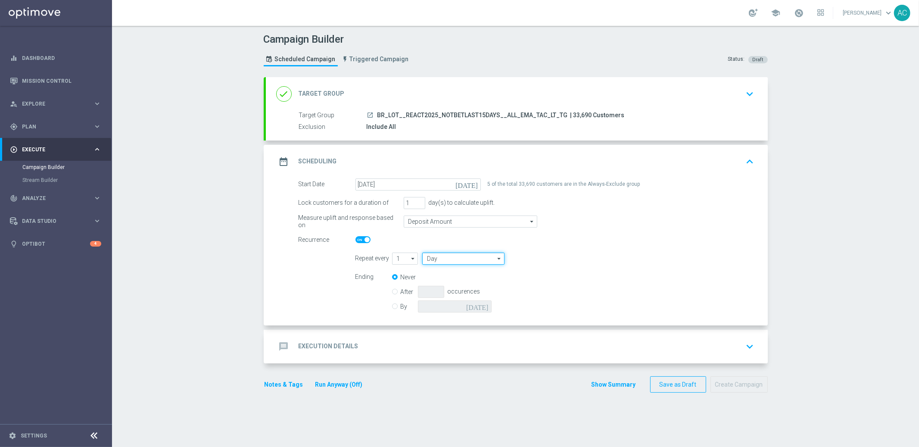
click at [450, 261] on input "Day" at bounding box center [463, 258] width 82 height 12
click at [451, 279] on div "Week" at bounding box center [460, 284] width 76 height 12
type input "Week"
click at [557, 260] on input "checkbox" at bounding box center [562, 258] width 13 height 12
checkbox input "true"
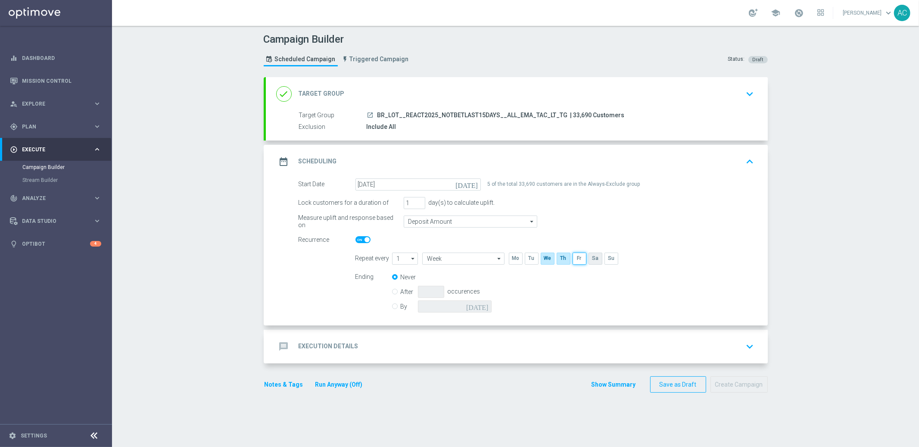
drag, startPoint x: 578, startPoint y: 261, endPoint x: 590, endPoint y: 259, distance: 12.7
click at [578, 261] on input "checkbox" at bounding box center [578, 258] width 13 height 12
checkbox input "true"
click at [590, 259] on input "checkbox" at bounding box center [594, 258] width 13 height 12
checkbox input "true"
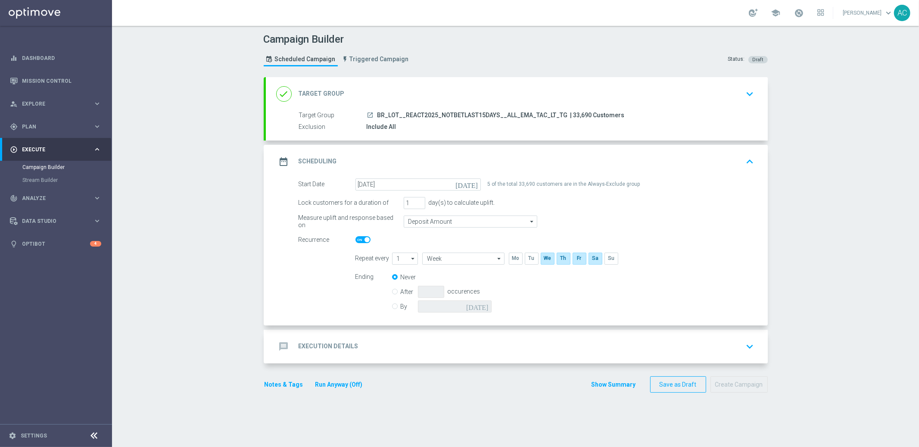
click at [392, 305] on input "By" at bounding box center [395, 305] width 6 height 6
radio input "true"
radio input "false"
click at [478, 304] on icon "[DATE]" at bounding box center [478, 304] width 25 height 9
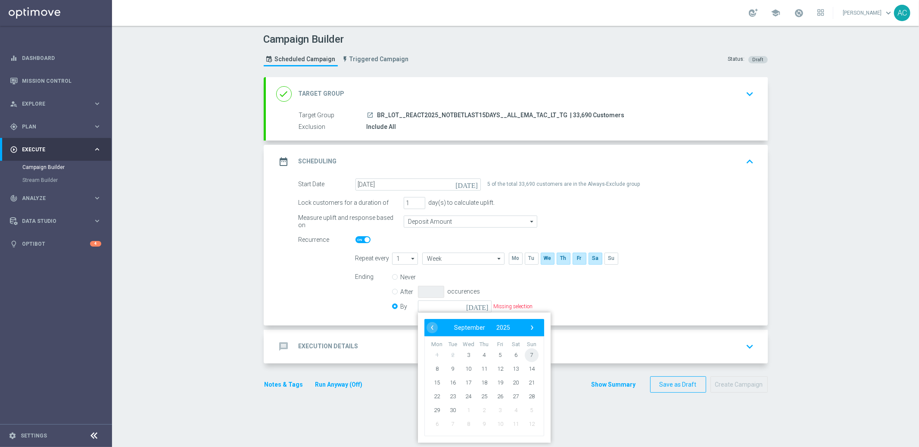
click at [526, 350] on span "7" at bounding box center [531, 355] width 14 height 14
type input "[DATE]"
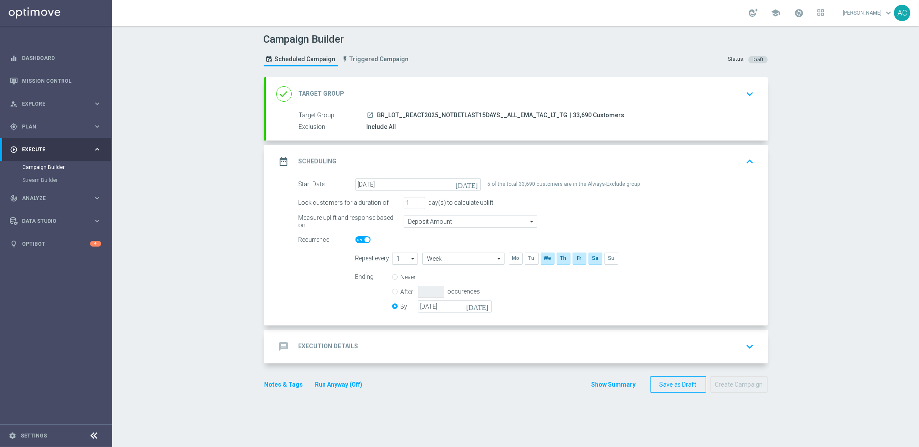
click at [324, 353] on div "message Execution Details keyboard_arrow_down" at bounding box center [516, 346] width 481 height 16
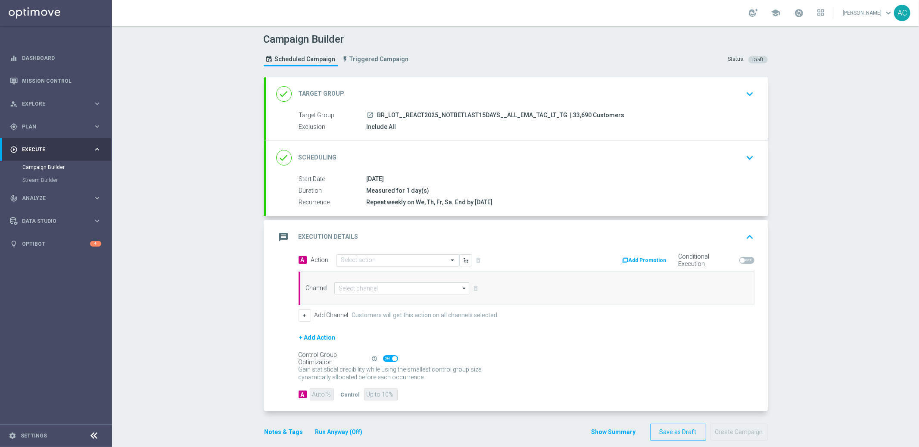
click at [399, 263] on input "text" at bounding box center [389, 260] width 96 height 7
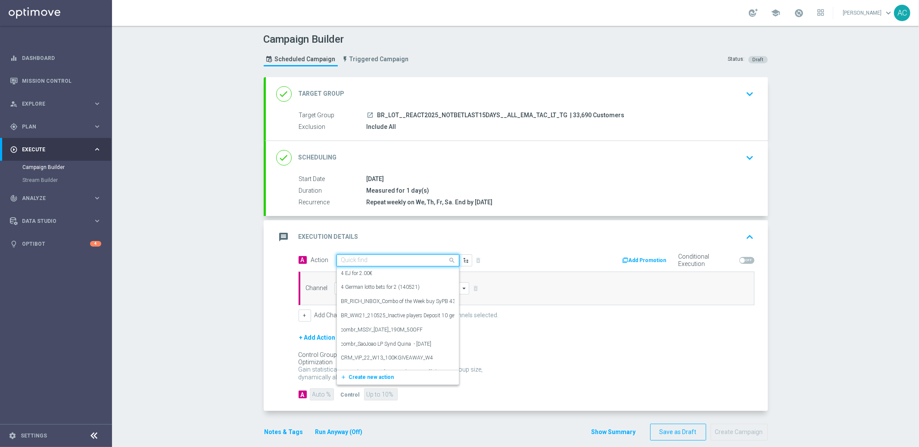
paste input "BR_LOT__REACT2025_NOTBETLAST15DAYS__ALL_EMA_TAC_LT_TG"
type input "BR_LOT__REACT2025_NOTBETLAST15DAYS__ALL_EMA_TAC_LT_TG"
click at [506, 256] on div "A Action Quick find 4 EJ for 2.00€ edit 4 German lotto bets for 2 (140521) edit…" at bounding box center [409, 260] width 234 height 12
click at [355, 261] on input "text" at bounding box center [389, 260] width 96 height 7
paste input "BR_LOT__REACT2025_NOTBETLAST15DAYS__ALL_EMA_TAC_LT_TG"
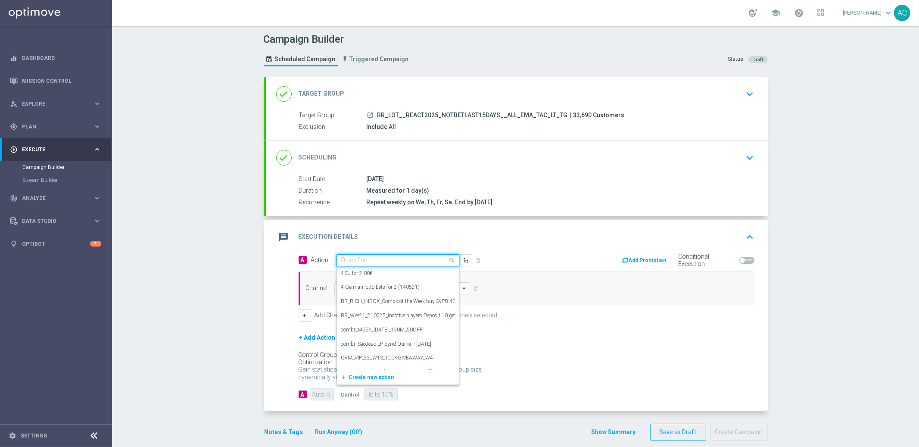
type input "BR_LOT__REACT2025_NOTBETLAST15DAYS__ALL_EMA_TAC_LT_TG"
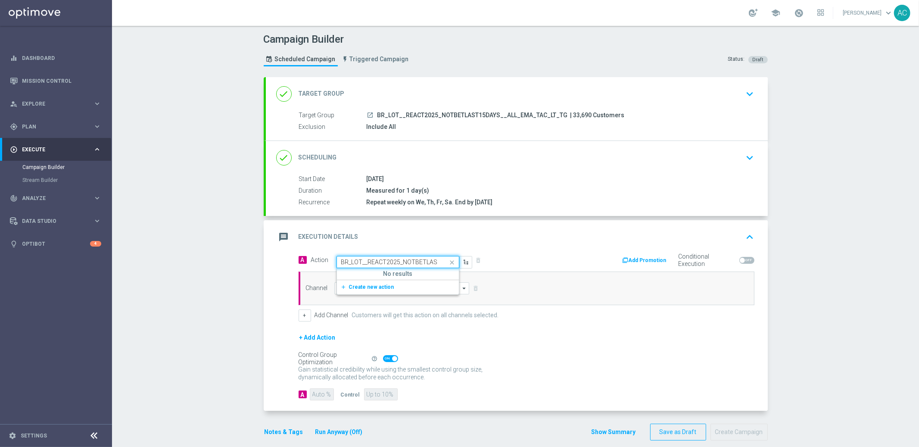
scroll to position [0, 85]
click at [360, 288] on span "Create new action" at bounding box center [371, 287] width 45 height 6
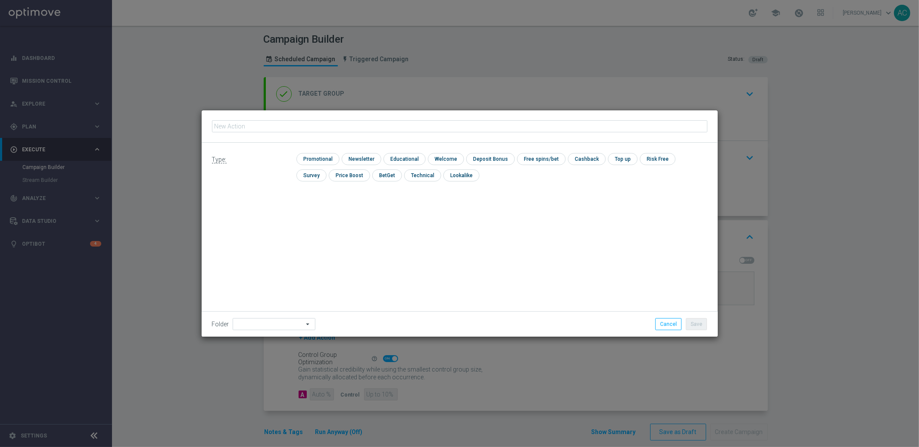
type input "BR_LOT__REACT2025_NOTBETLAST15DAYS__ALL_EMA_TAC_LT_TG"
click at [314, 163] on input "checkbox" at bounding box center [316, 159] width 41 height 12
checkbox input "true"
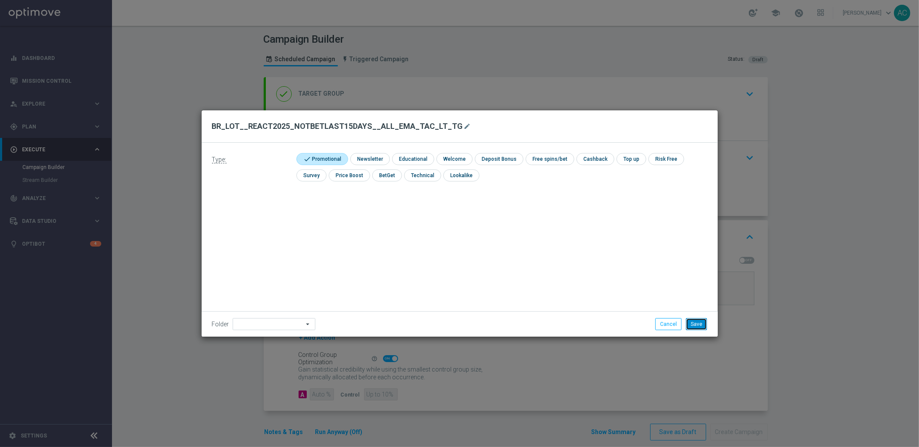
click at [701, 324] on button "Save" at bounding box center [696, 324] width 21 height 12
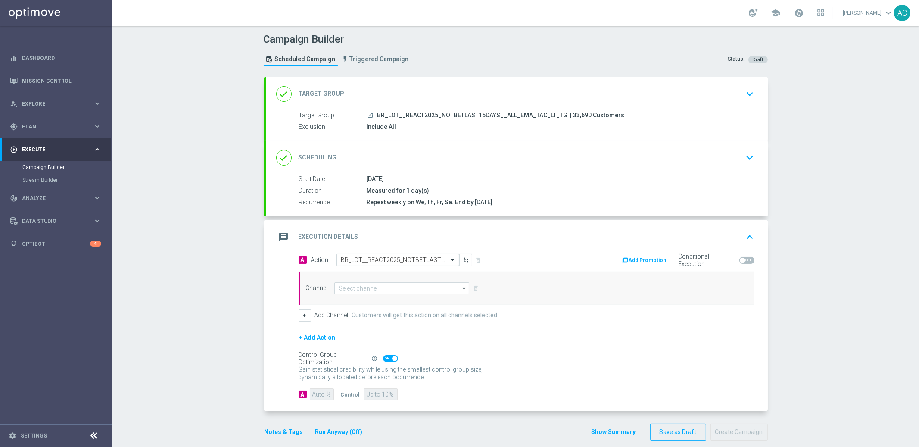
click at [373, 280] on div "Channel arrow_drop_down Show Selected 0 of NaN Silverpop" at bounding box center [526, 288] width 456 height 34
click at [376, 286] on input at bounding box center [401, 288] width 135 height 12
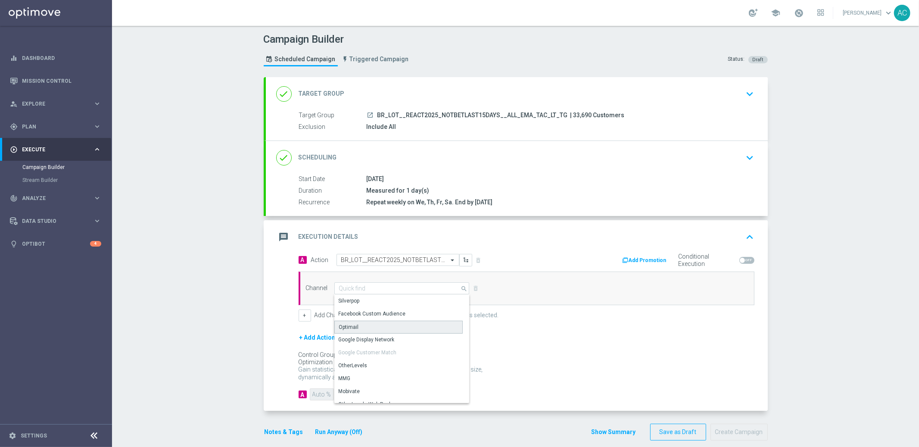
click at [375, 324] on div "Optimail" at bounding box center [398, 326] width 128 height 13
type input "Optimail"
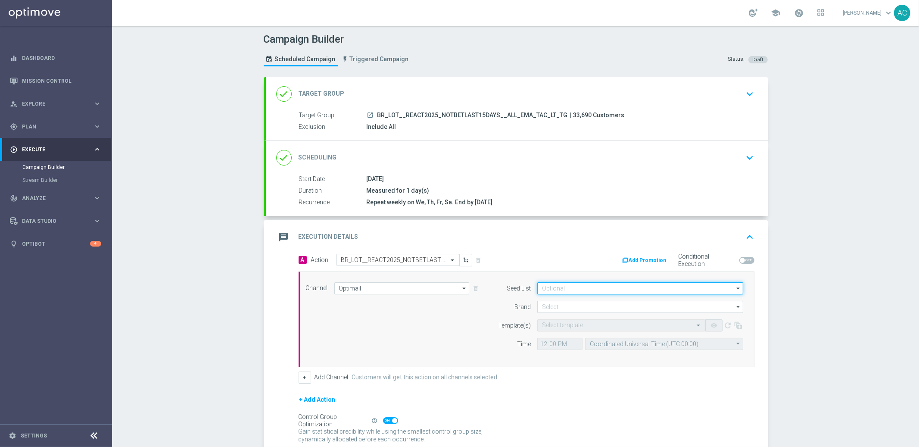
click at [575, 290] on input at bounding box center [640, 288] width 206 height 12
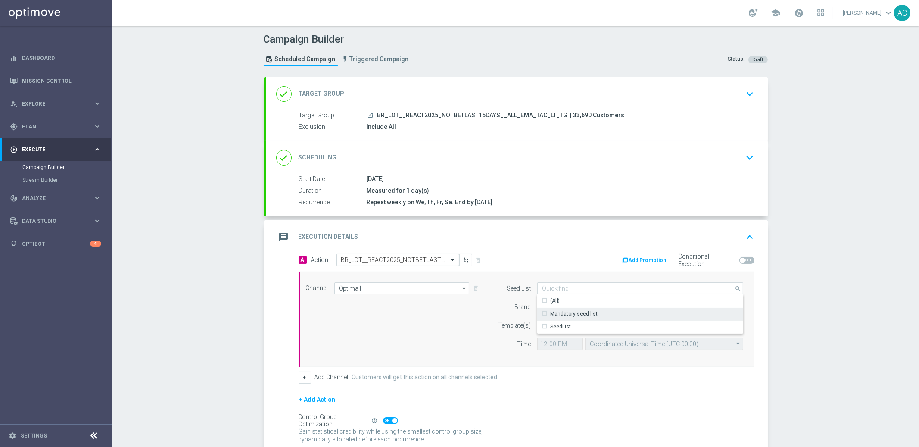
click at [575, 313] on div "Mandatory seed list" at bounding box center [573, 314] width 47 height 8
click at [386, 329] on div "Channel Optimail Optimail arrow_drop_down Show Selected 0 of NaN Silverpop" at bounding box center [524, 319] width 450 height 74
type input "Mandatory seed list"
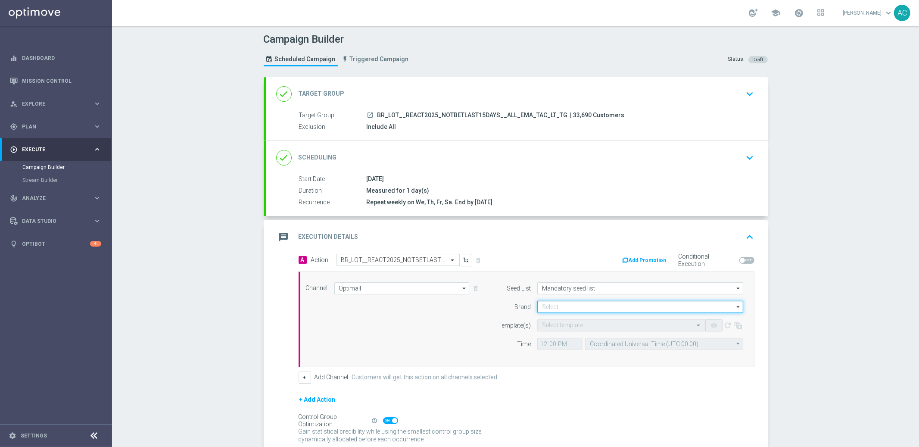
click at [554, 306] on input at bounding box center [640, 307] width 206 height 12
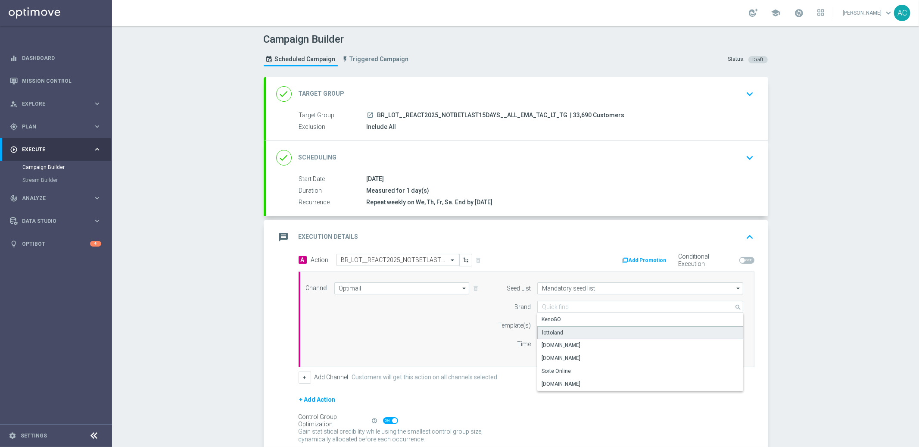
click at [571, 331] on div "lottoland" at bounding box center [640, 332] width 206 height 13
type input "lottoland"
drag, startPoint x: 410, startPoint y: 317, endPoint x: 431, endPoint y: 309, distance: 22.5
click at [410, 317] on div "Channel Optimail Optimail arrow_drop_down Show Selected 1 of 26 Silverpop" at bounding box center [524, 319] width 450 height 74
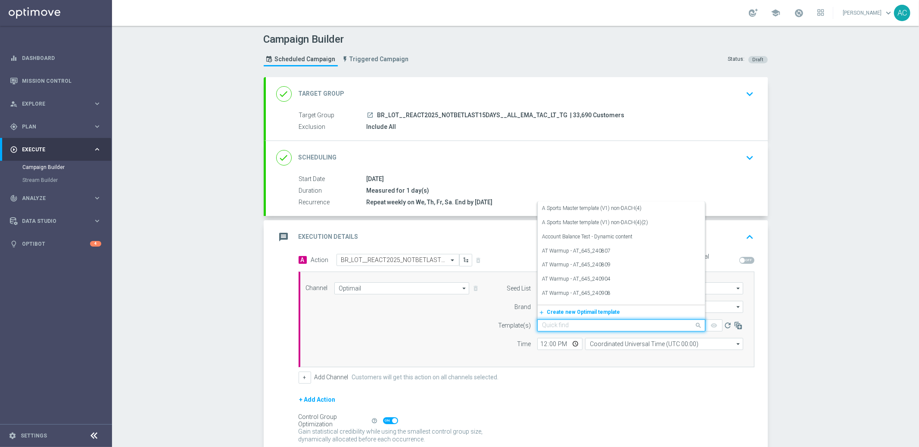
click at [573, 322] on input "text" at bounding box center [612, 325] width 141 height 7
paste input "BR_LOT__REACT2025_NOTBETLAST15DAYS__ALL_EMA_TAC_LT_TG"
type input "BR_LOT__REACT2025_NOTBETLAST15DAYS__ALL_EMA_TAC_LT_TG"
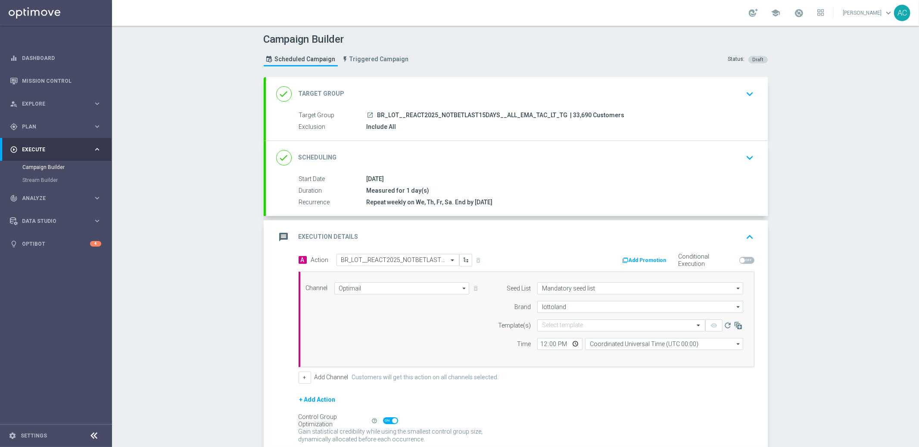
click at [433, 311] on div "Channel Optimail Optimail arrow_drop_down Show Selected 1 of 26 Silverpop" at bounding box center [524, 319] width 450 height 74
click at [611, 306] on input "lottoland" at bounding box center [640, 307] width 206 height 12
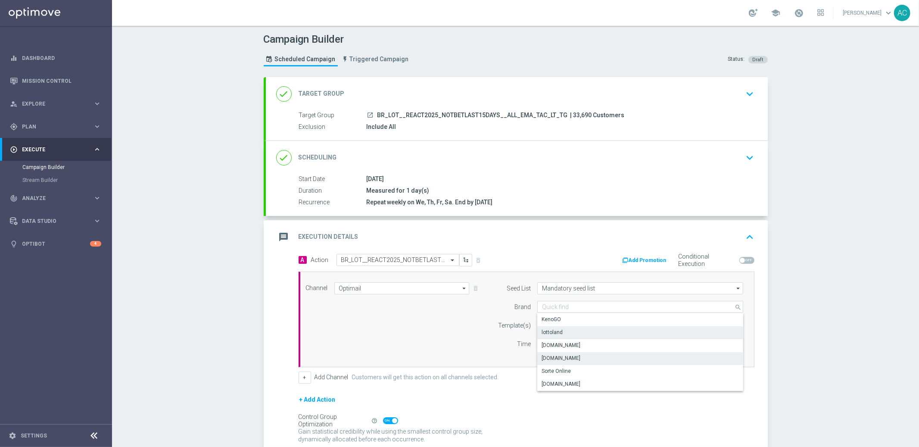
click at [598, 356] on div "[DOMAIN_NAME]" at bounding box center [640, 358] width 206 height 12
type input "[DOMAIN_NAME]"
click at [553, 328] on input "text" at bounding box center [612, 325] width 141 height 7
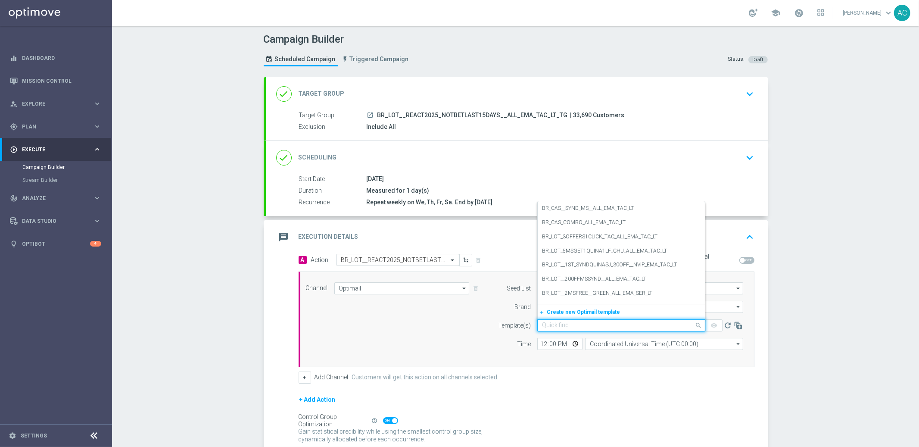
paste input "BR_LOT__REACT2025_NOTBETLAST15DAYS__ALL_EMA_TAC_LT_TG"
type input "BR_LOT__REACT2025_NOTBETLAST15DAYS__ALL_EMA_TAC_LT_TG"
paste input "BR_LOT_LFI_PCE001_COM__ALL_EMA_TAC_LT"
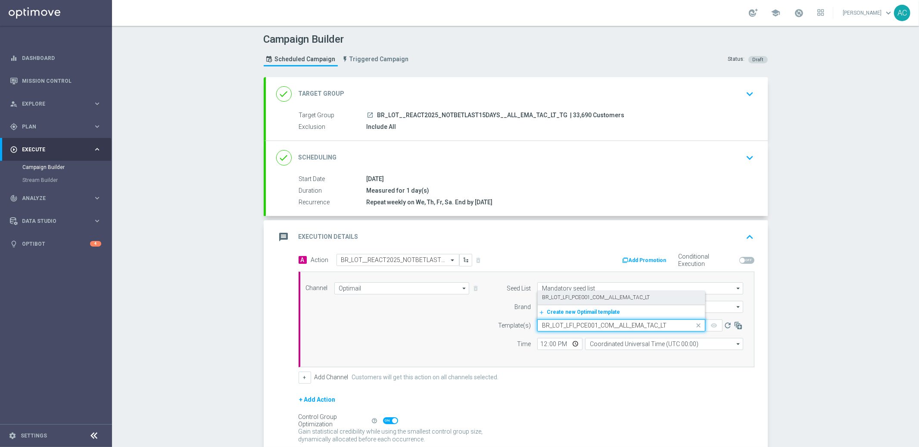
click at [583, 295] on label "BR_LOT_LFI_PCE001_COM__ALL_EMA_TAC_LT" at bounding box center [596, 297] width 108 height 7
type input "BR_LOT_LFI_PCE001_COM__ALL_EMA_TAC_LT"
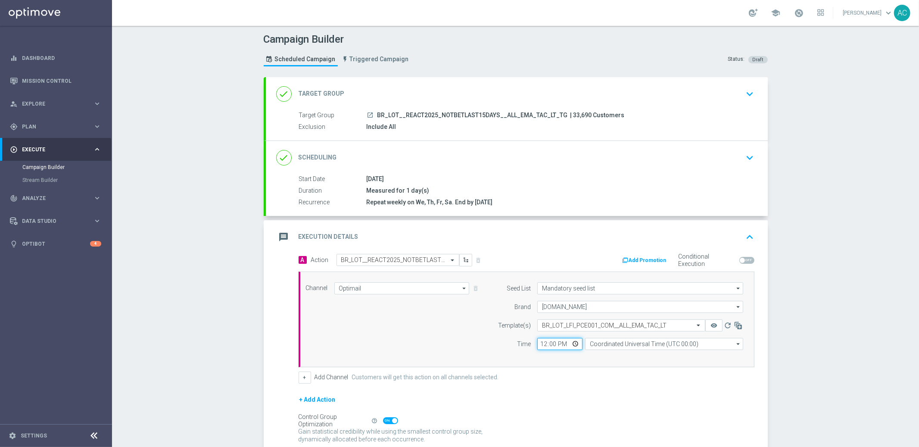
click at [538, 347] on input "12:00" at bounding box center [559, 344] width 45 height 12
type input "15:00"
click at [603, 341] on input "Coordinated Universal Time (UTC 00:00)" at bounding box center [664, 344] width 158 height 12
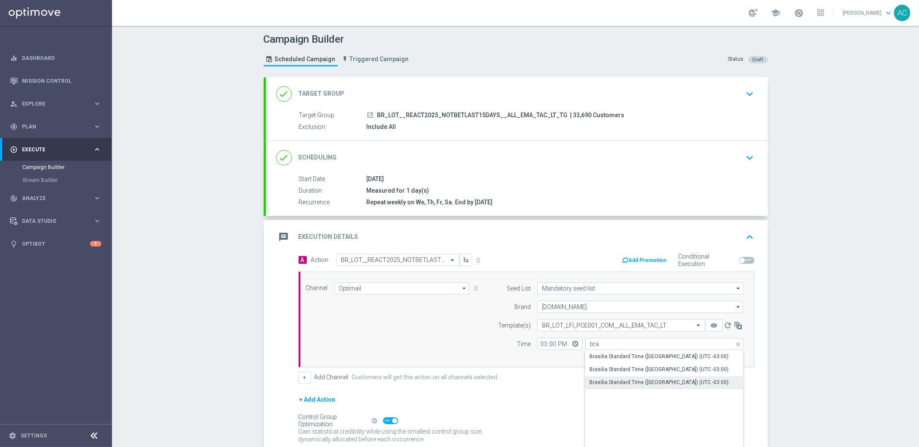
click at [626, 377] on div "Brasilia Standard Time ([GEOGRAPHIC_DATA]) (UTC -03:00)" at bounding box center [664, 382] width 158 height 12
type input "Brasilia Standard Time ([GEOGRAPHIC_DATA]) (UTC -03:00)"
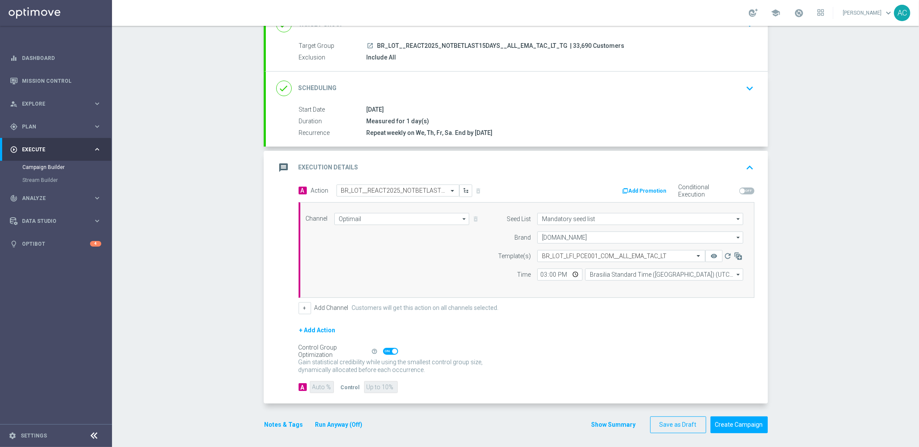
scroll to position [72, 0]
click at [742, 419] on button "Create Campaign" at bounding box center [738, 421] width 57 height 17
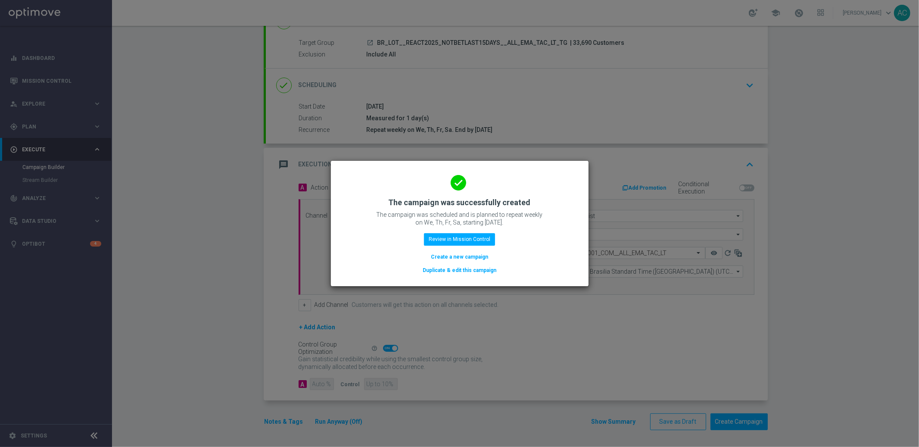
click at [463, 255] on button "Create a new campaign" at bounding box center [459, 256] width 59 height 9
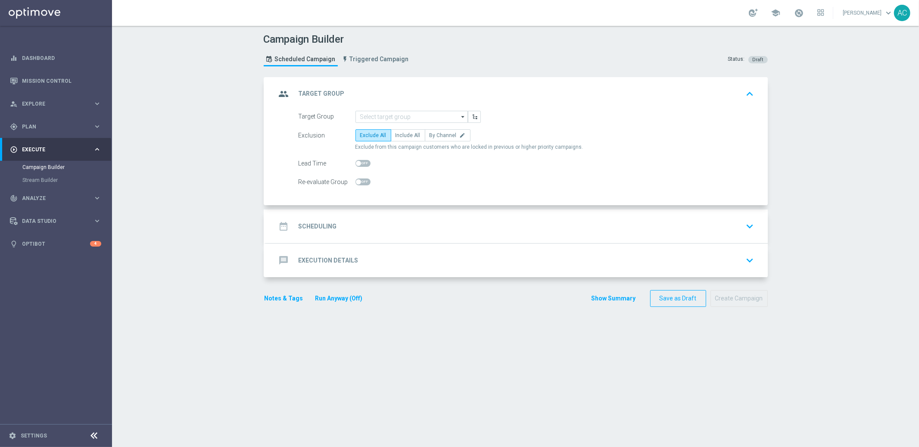
scroll to position [0, 0]
click at [371, 119] on input at bounding box center [411, 117] width 112 height 12
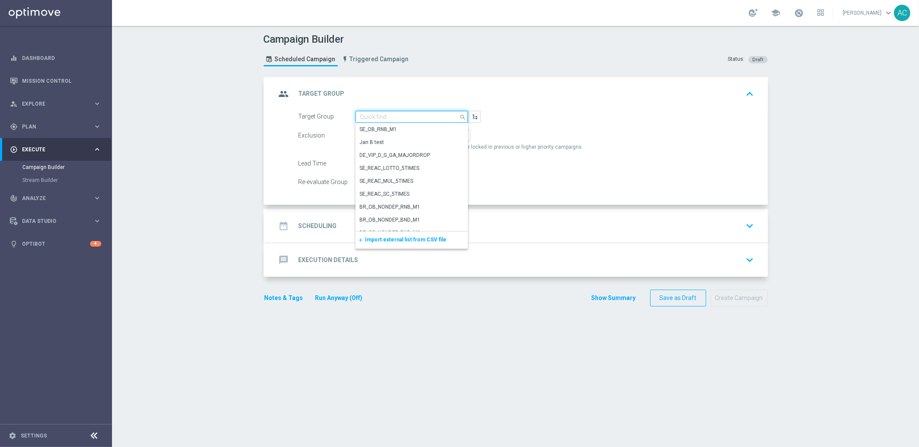
paste input "BR_LOT__ACTIVES_MID/HIGH__ALL_EMA_TAC_LT"
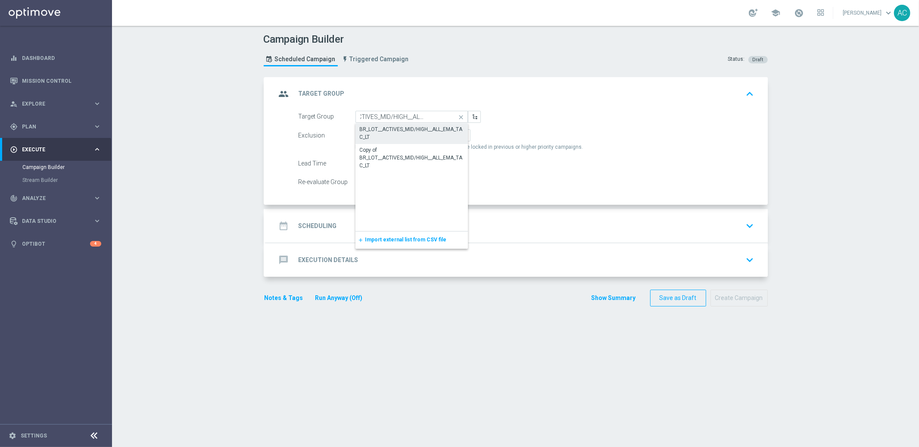
click at [377, 125] on div "BR_LOT__ACTIVES_MID/HIGH__ALL_EMA_TAC_LT" at bounding box center [412, 133] width 104 height 16
type input "BR_LOT__ACTIVES_MID/HIGH__ALL_EMA_TAC_LT"
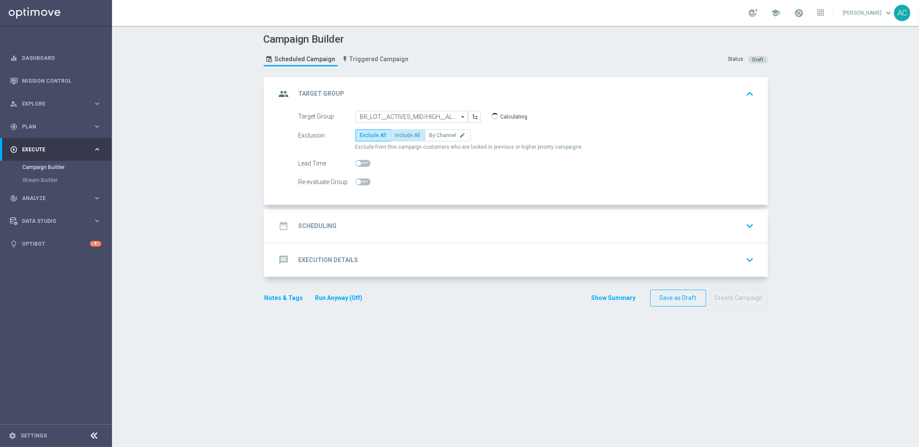
click at [391, 136] on label "Include All" at bounding box center [408, 135] width 34 height 12
click at [395, 136] on input "Include All" at bounding box center [398, 137] width 6 height 6
radio input "true"
click at [300, 235] on div "date_range Scheduling keyboard_arrow_down" at bounding box center [517, 226] width 502 height 34
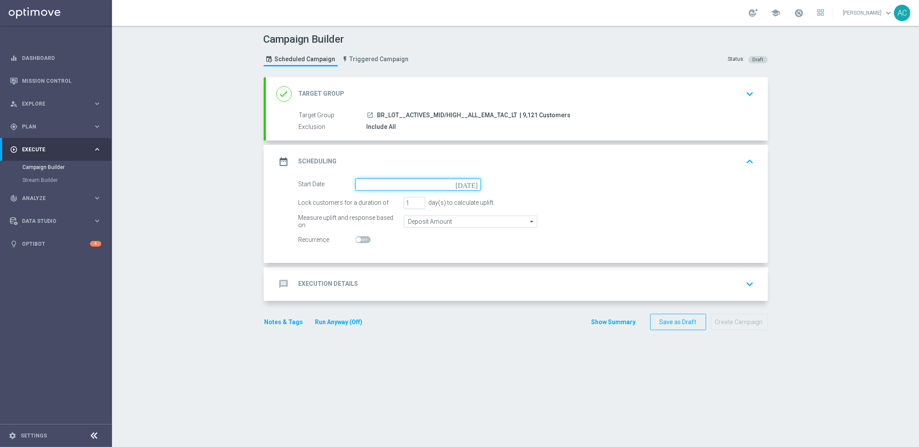
click at [364, 183] on input at bounding box center [417, 184] width 125 height 12
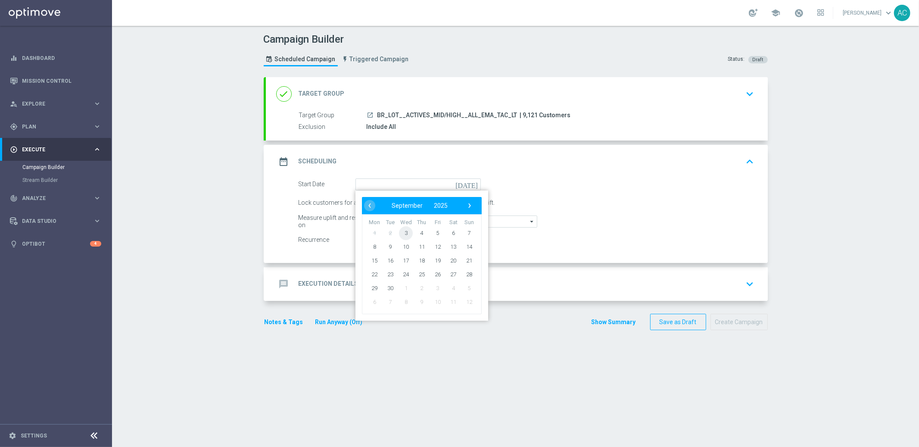
click at [403, 231] on span "3" at bounding box center [406, 233] width 14 height 14
type input "[DATE]"
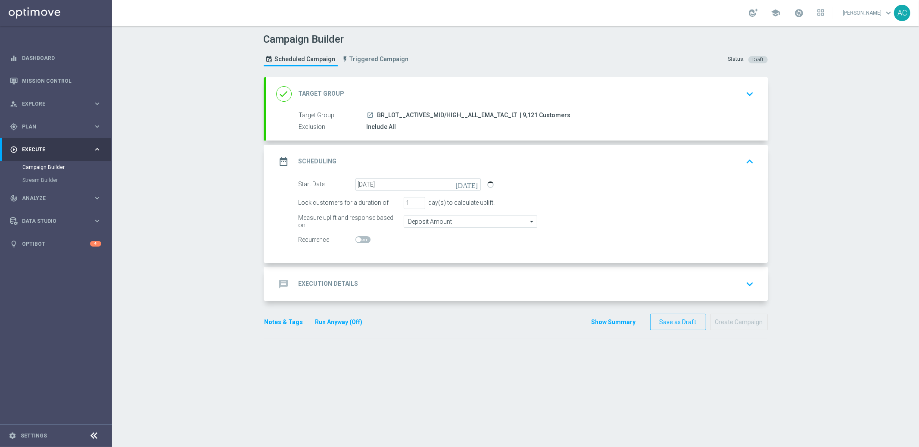
click at [357, 239] on span at bounding box center [362, 239] width 15 height 7
click at [357, 239] on input "checkbox" at bounding box center [362, 239] width 15 height 7
checkbox input "true"
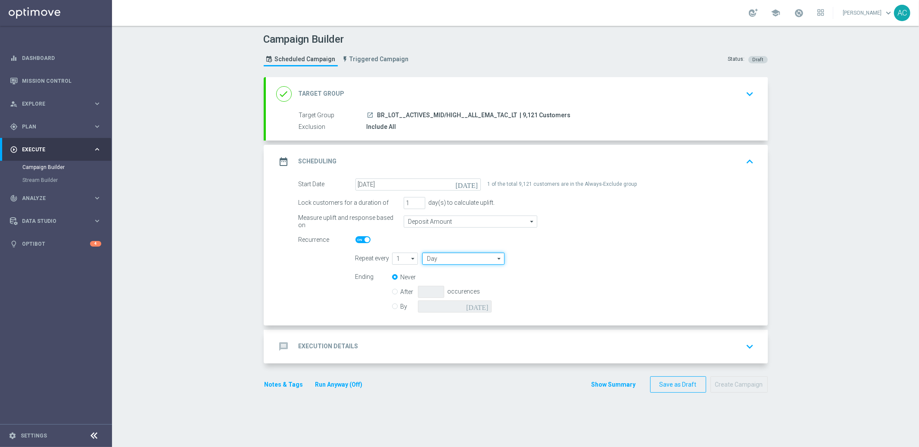
click at [463, 260] on input "Day" at bounding box center [463, 258] width 82 height 12
click at [463, 280] on div "Week" at bounding box center [460, 284] width 76 height 12
type input "Week"
click at [561, 261] on input "checkbox" at bounding box center [562, 258] width 13 height 12
checkbox input "true"
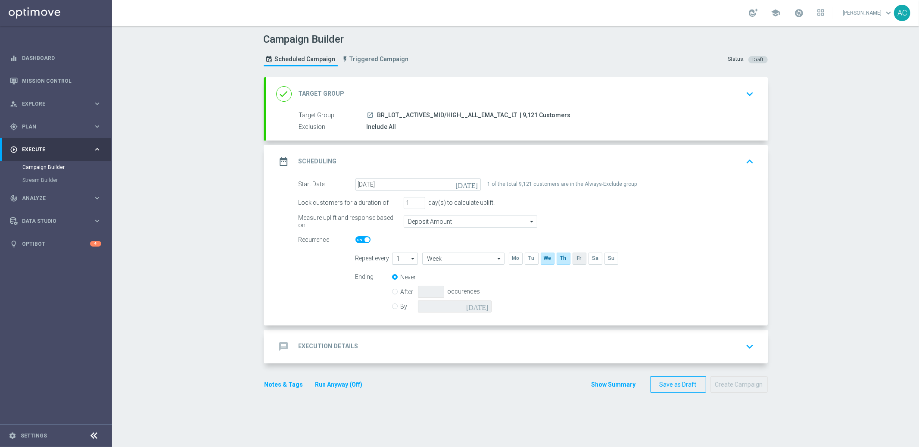
click at [578, 261] on input "checkbox" at bounding box center [578, 258] width 13 height 12
checkbox input "true"
drag, startPoint x: 586, startPoint y: 260, endPoint x: 433, endPoint y: 301, distance: 158.7
click at [588, 260] on input "checkbox" at bounding box center [594, 258] width 13 height 12
checkbox input "true"
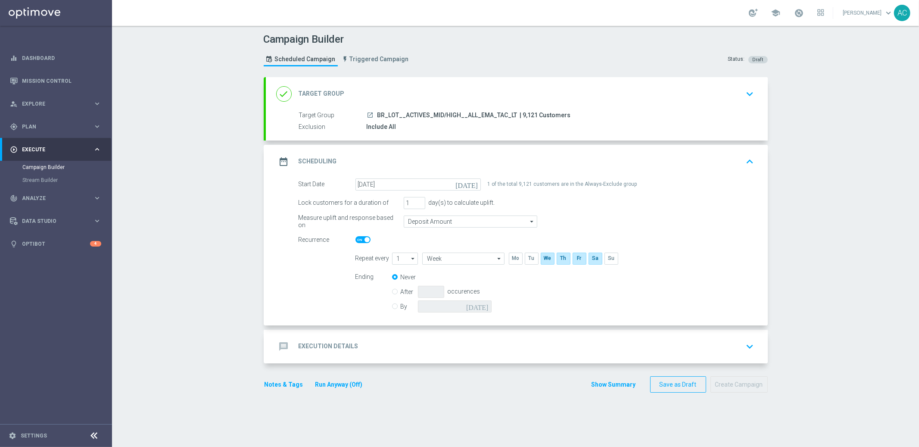
click at [392, 306] on input "By" at bounding box center [395, 305] width 6 height 6
radio input "true"
radio input "false"
click at [469, 307] on input at bounding box center [455, 306] width 74 height 12
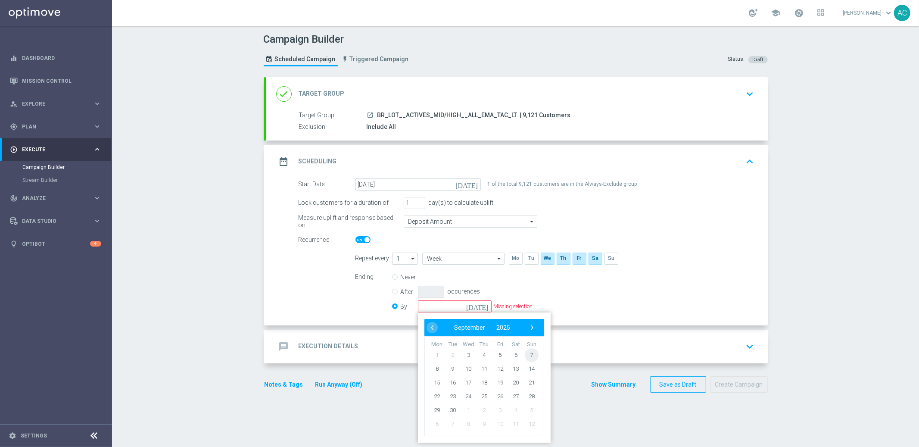
click at [525, 349] on span "7" at bounding box center [531, 355] width 14 height 14
type input "[DATE]"
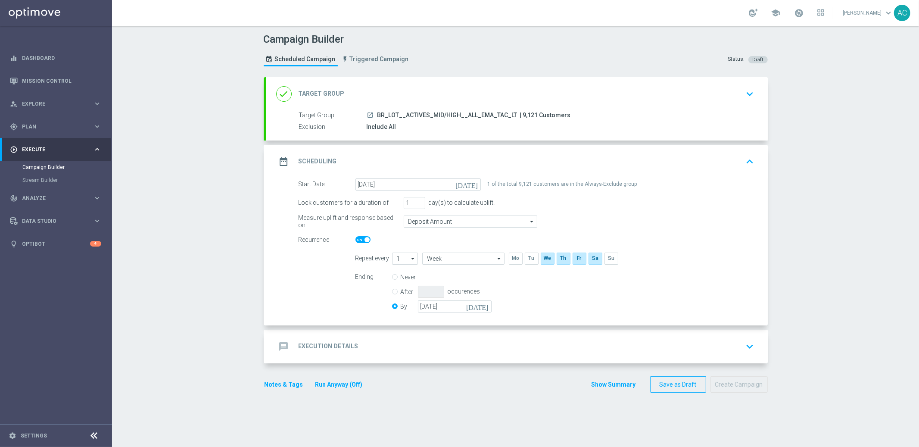
click at [498, 296] on div "Ending Never After occurences By [DATE] [DATE]" at bounding box center [555, 293] width 412 height 44
click at [297, 353] on div "message Execution Details" at bounding box center [317, 347] width 82 height 16
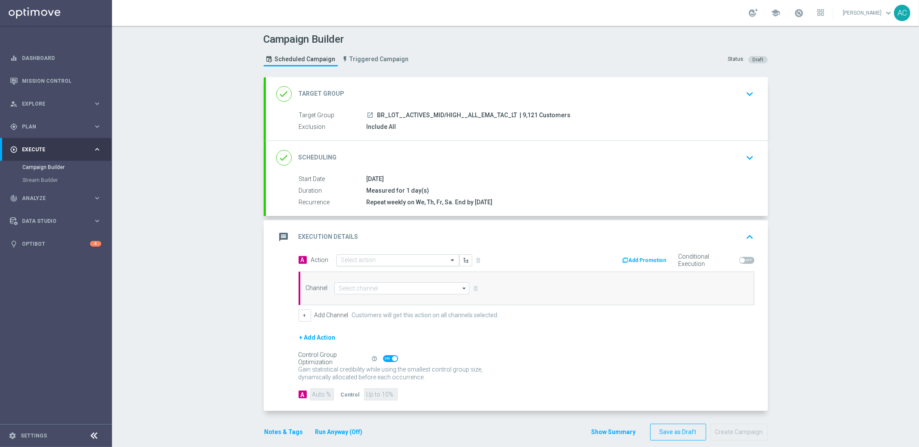
click at [351, 264] on div "Select action" at bounding box center [397, 260] width 123 height 12
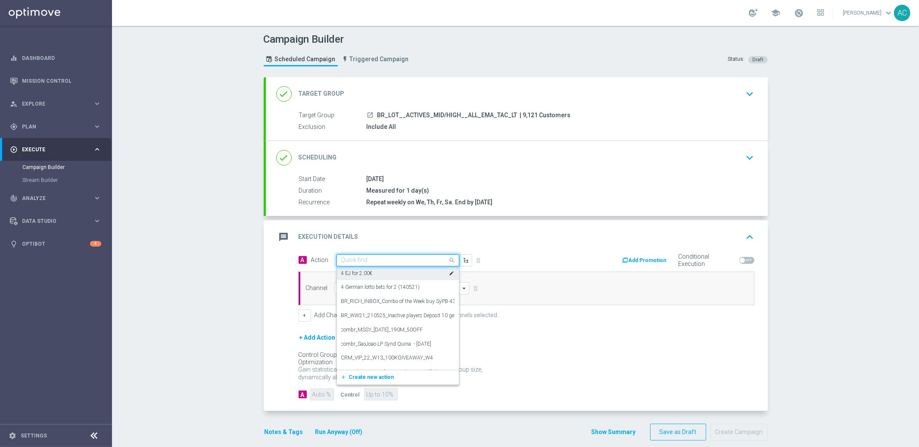
paste input "BR_LOT_LFI_SYNDNIB_COM__ALL_EMA_TAC_LT"
type input "BR_LOT_LFI_SYNDNIB_COM__ALL_EMA_TAC_LT"
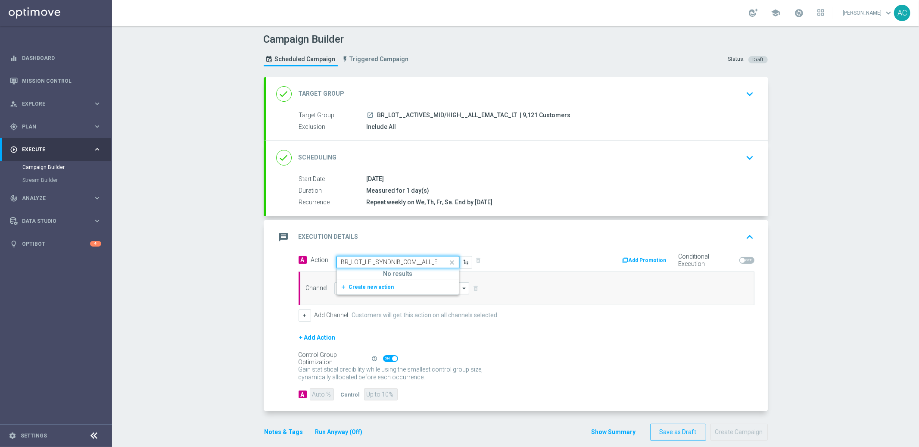
scroll to position [0, 31]
click at [367, 288] on span "Create new action" at bounding box center [371, 287] width 45 height 6
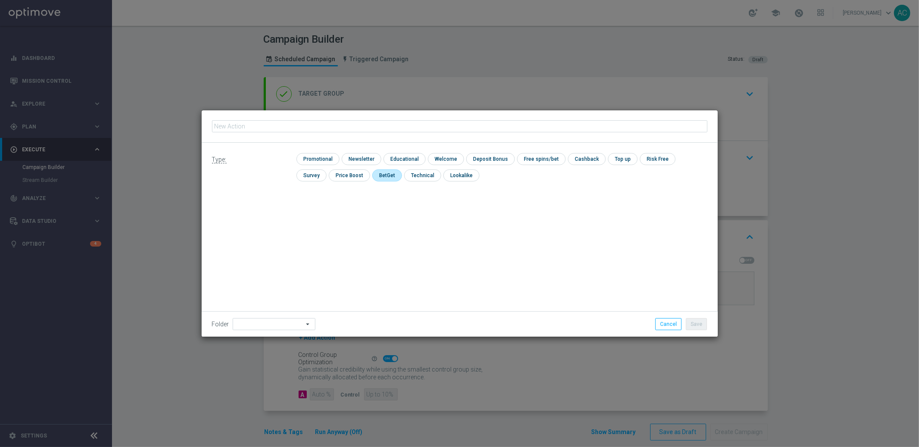
type input "BR_LOT_LFI_SYNDNIB_COM__ALL_EMA_TAC_LT"
click at [316, 161] on input "checkbox" at bounding box center [316, 159] width 41 height 12
checkbox input "true"
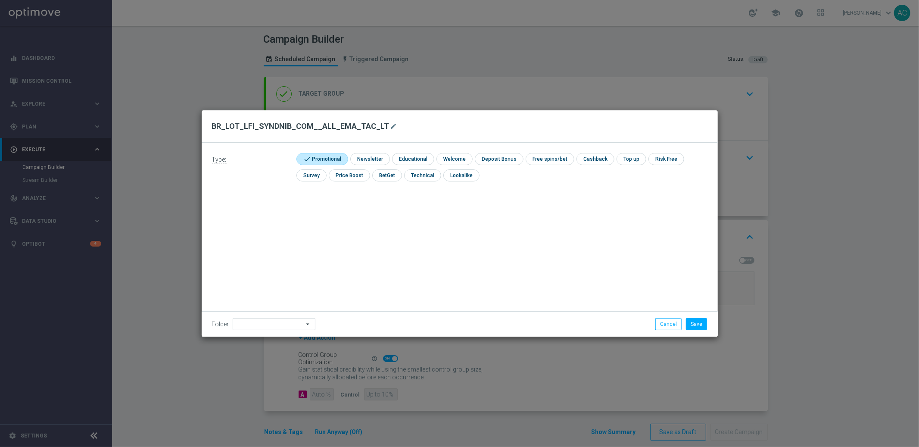
click at [702, 333] on div "Folder arrow_drop_down Show Selected 0 of 396 *Lottoland CRM*" at bounding box center [460, 323] width 516 height 25
click at [699, 326] on button "Save" at bounding box center [696, 324] width 21 height 12
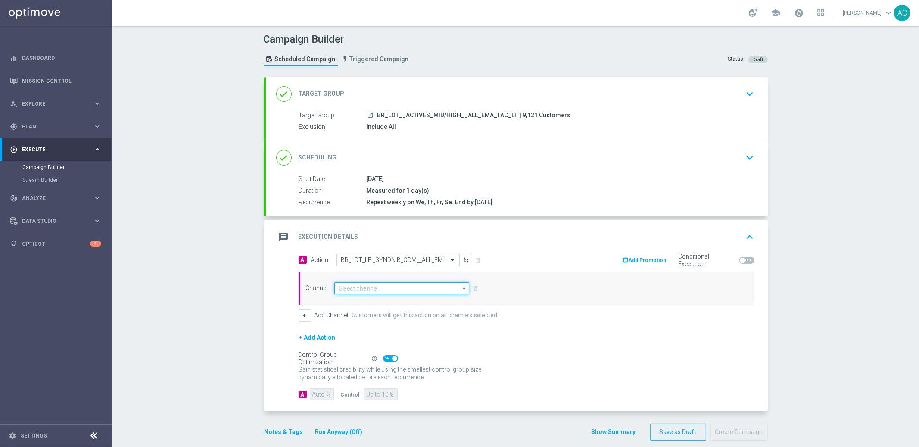
click at [388, 288] on input at bounding box center [401, 288] width 135 height 12
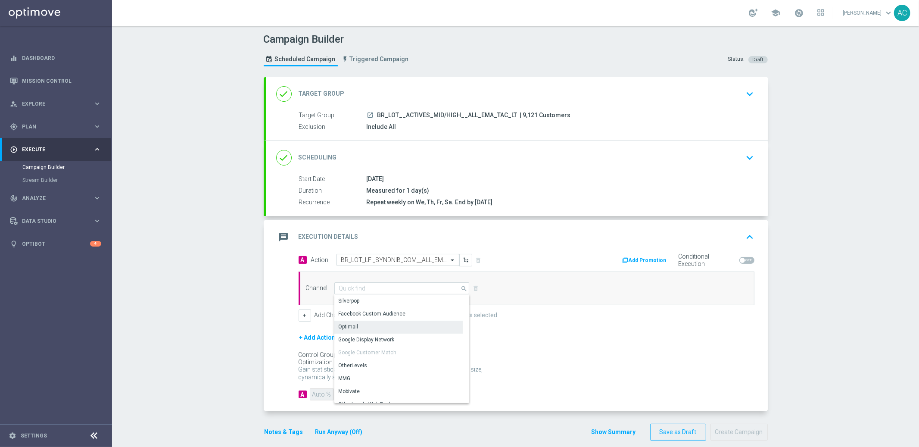
click at [370, 329] on div "Optimail" at bounding box center [398, 326] width 128 height 12
type input "Optimail"
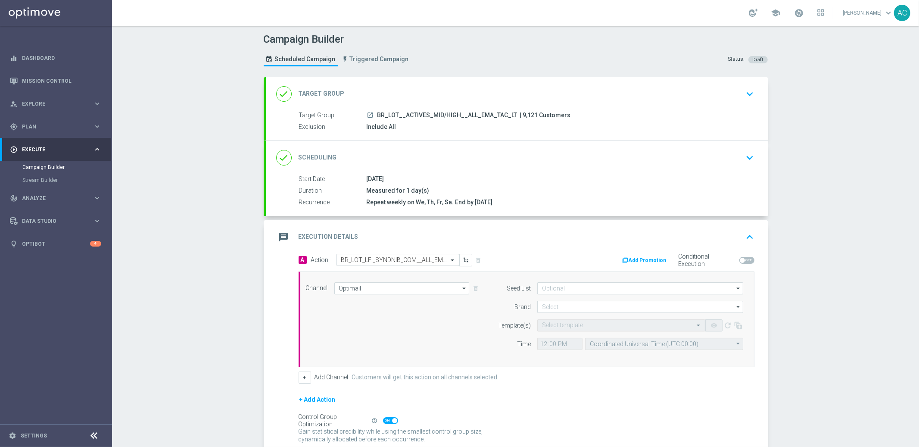
click at [616, 294] on form "Seed List arrow_drop_down Show Selected 0 of 2 (All)" at bounding box center [618, 316] width 250 height 68
click at [617, 283] on input at bounding box center [640, 288] width 206 height 12
click at [605, 317] on div "Mandatory seed list" at bounding box center [640, 313] width 206 height 12
drag, startPoint x: 346, startPoint y: 317, endPoint x: 392, endPoint y: 312, distance: 46.8
click at [346, 317] on div "Channel Optimail Optimail arrow_drop_down Show Selected 0 of NaN Silverpop" at bounding box center [524, 319] width 450 height 74
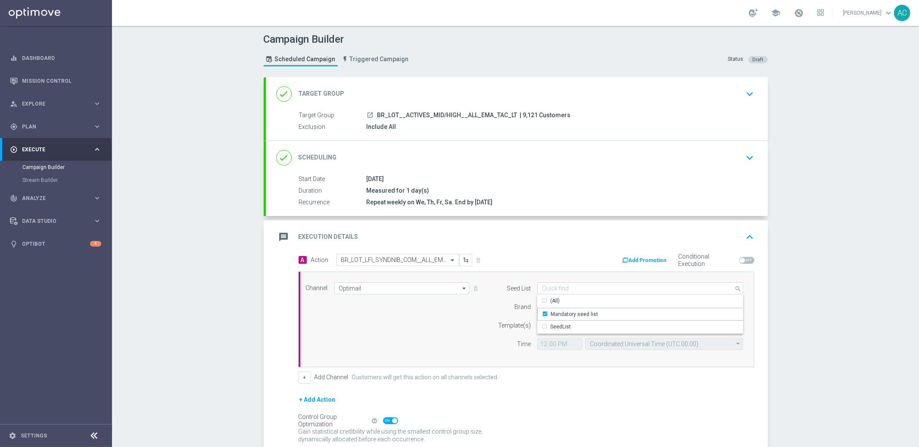
type input "Mandatory seed list"
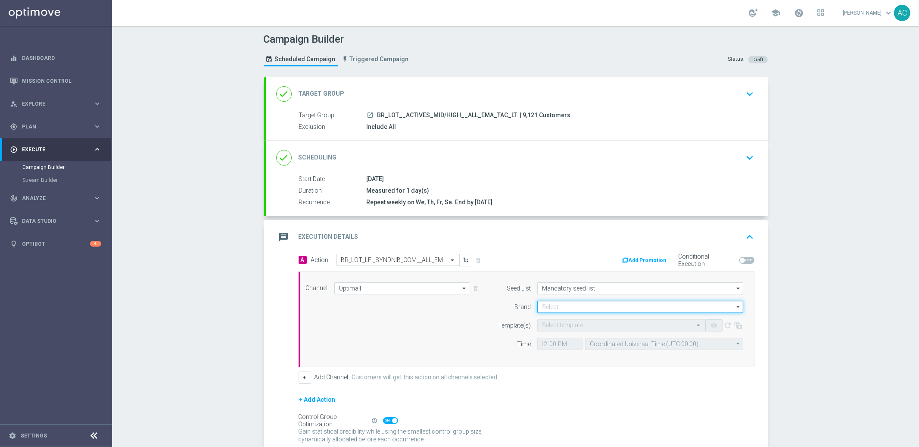
click at [559, 301] on input at bounding box center [640, 307] width 206 height 12
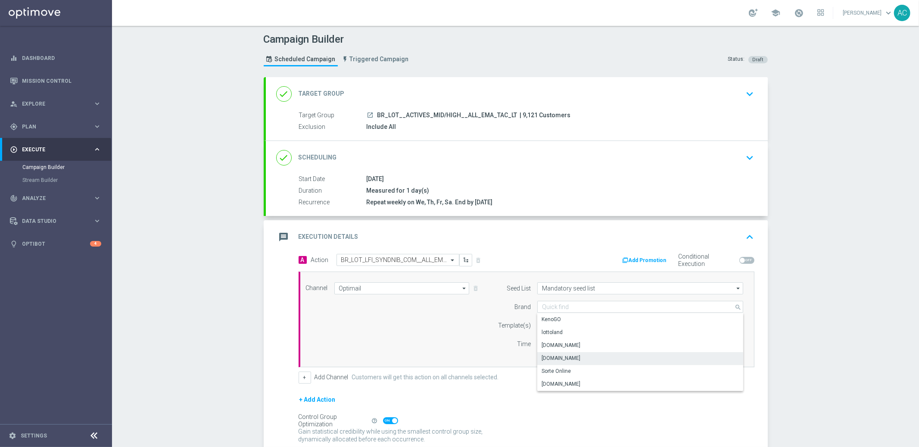
drag, startPoint x: 581, startPoint y: 355, endPoint x: 506, endPoint y: 353, distance: 74.5
click at [581, 355] on div "[DOMAIN_NAME]" at bounding box center [640, 358] width 206 height 12
type input "[DOMAIN_NAME]"
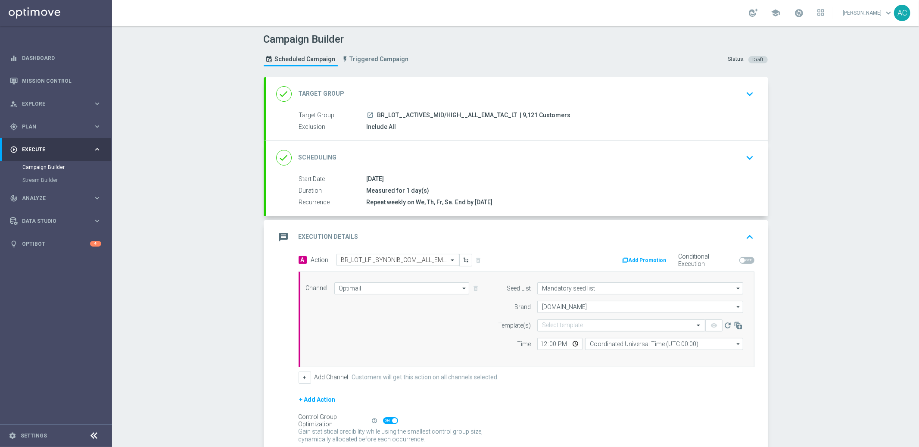
click at [459, 346] on div "Channel Optimail Optimail arrow_drop_down Show Selected 1 of 26 Silverpop" at bounding box center [524, 319] width 450 height 74
click at [566, 329] on div "Select template" at bounding box center [621, 325] width 168 height 12
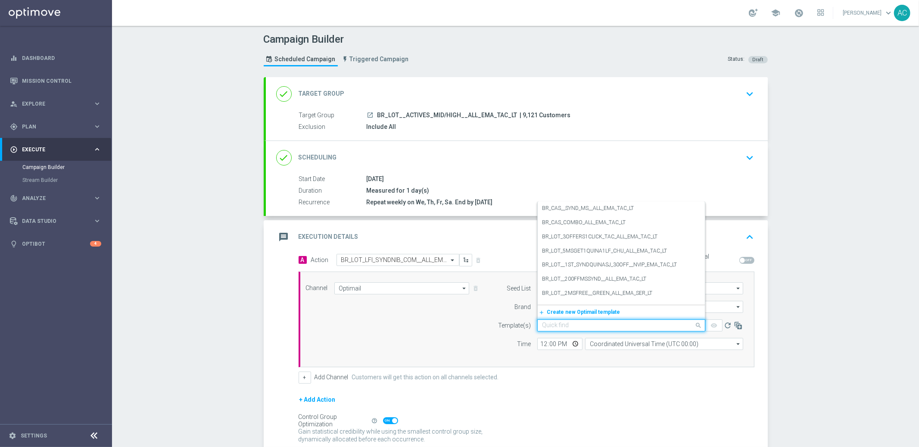
paste input "BR_LOT_LFI_SYNDNIB_COM__ALL_EMA_TAC_LT"
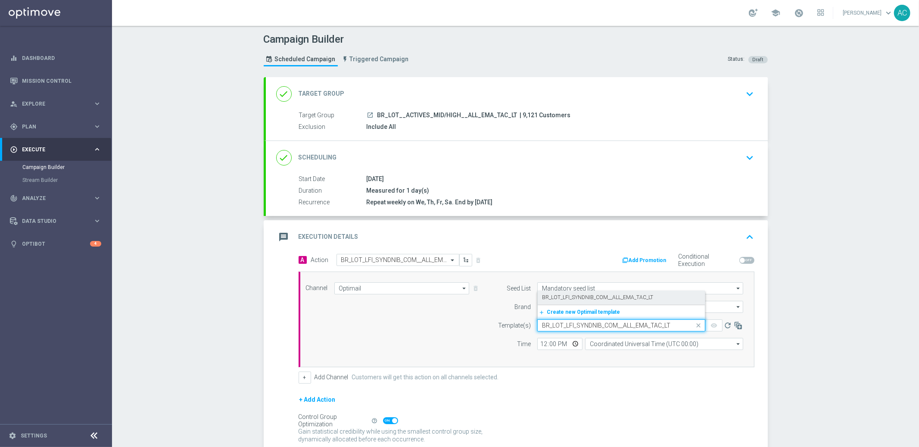
click at [570, 295] on label "BR_LOT_LFI_SYNDNIB_COM__ALL_EMA_TAC_LT" at bounding box center [597, 297] width 111 height 7
type input "BR_LOT_LFI_SYNDNIB_COM__ALL_EMA_TAC_LT"
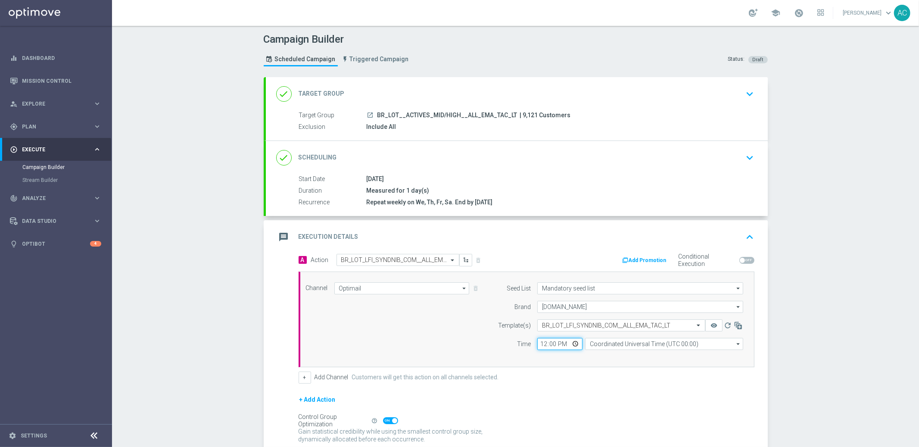
click at [538, 343] on input "12:00" at bounding box center [559, 344] width 45 height 12
type input "14:15"
click at [628, 344] on input "Coordinated Universal Time (UTC 00:00)" at bounding box center [664, 344] width 158 height 12
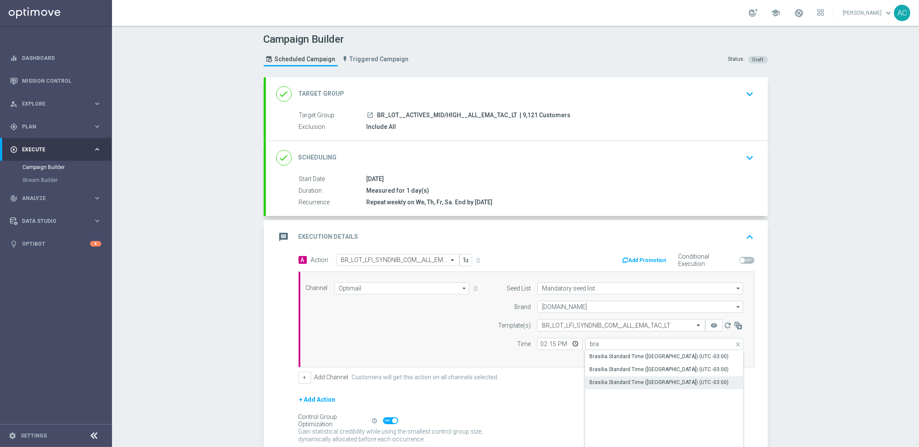
click at [660, 384] on div "Brasilia Standard Time ([GEOGRAPHIC_DATA]) (UTC -03:00)" at bounding box center [658, 382] width 139 height 8
type input "Brasilia Standard Time ([GEOGRAPHIC_DATA]) (UTC -03:00)"
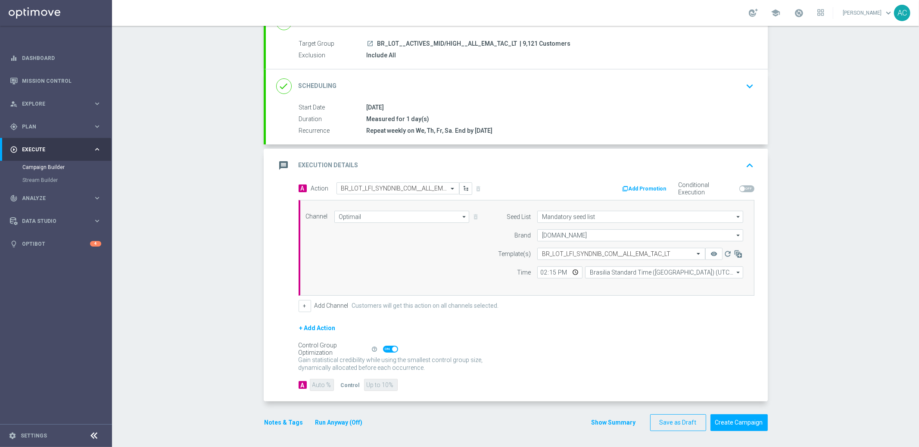
scroll to position [72, 0]
click at [381, 343] on div "help_outline" at bounding box center [384, 347] width 27 height 9
click at [383, 347] on span at bounding box center [390, 348] width 15 height 7
click at [383, 347] on input "checkbox" at bounding box center [390, 348] width 15 height 7
checkbox input "false"
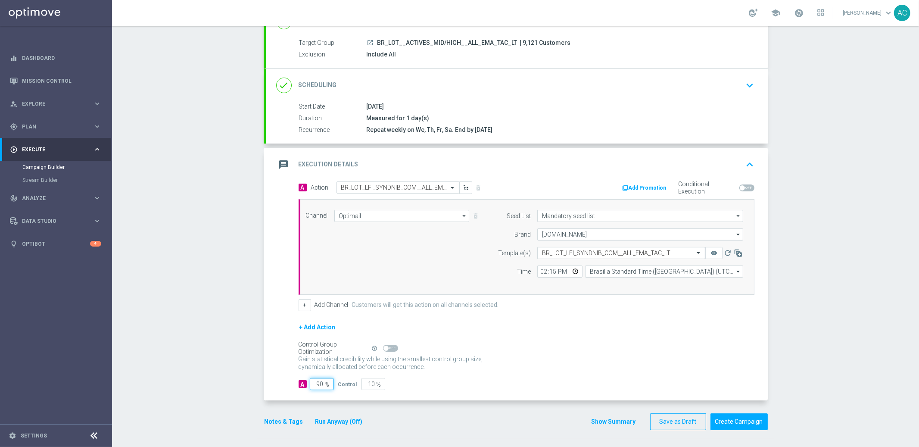
click at [316, 383] on input "90" at bounding box center [322, 384] width 24 height 12
type input "9"
type input "91"
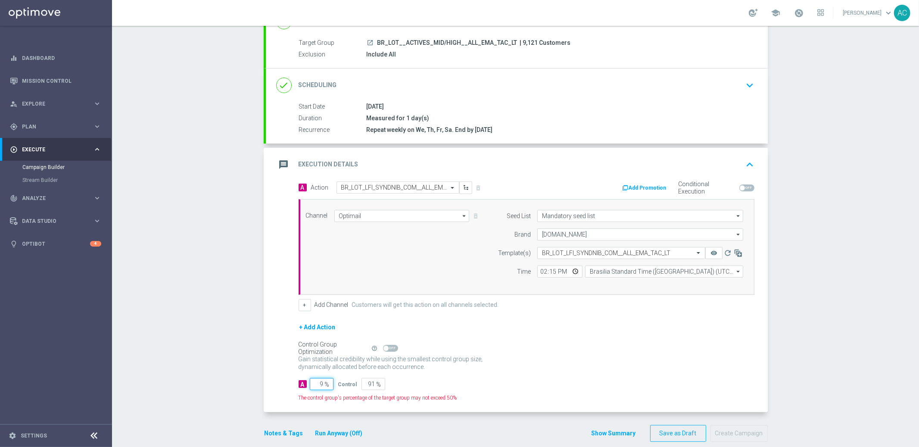
type input "95"
type input "5"
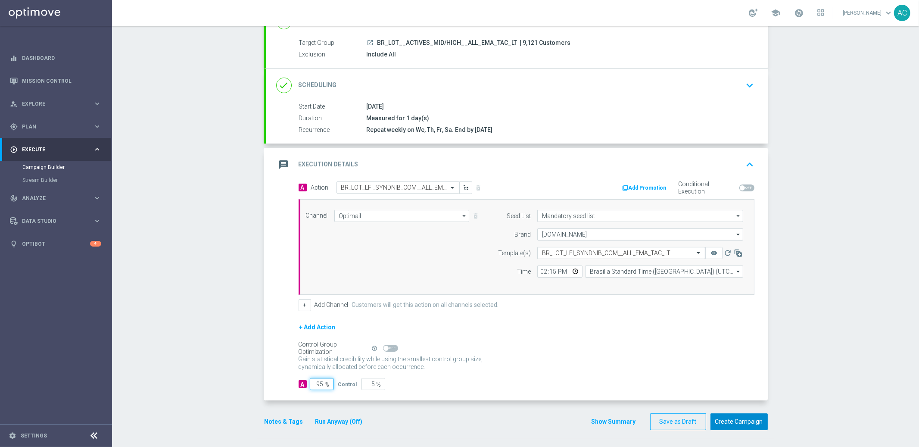
type input "95"
click at [744, 425] on button "Create Campaign" at bounding box center [738, 421] width 57 height 17
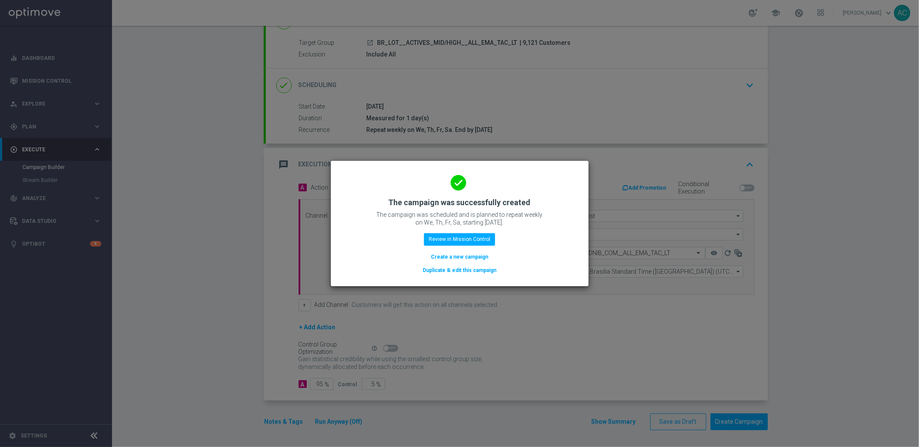
click at [451, 252] on button "Create a new campaign" at bounding box center [459, 256] width 59 height 9
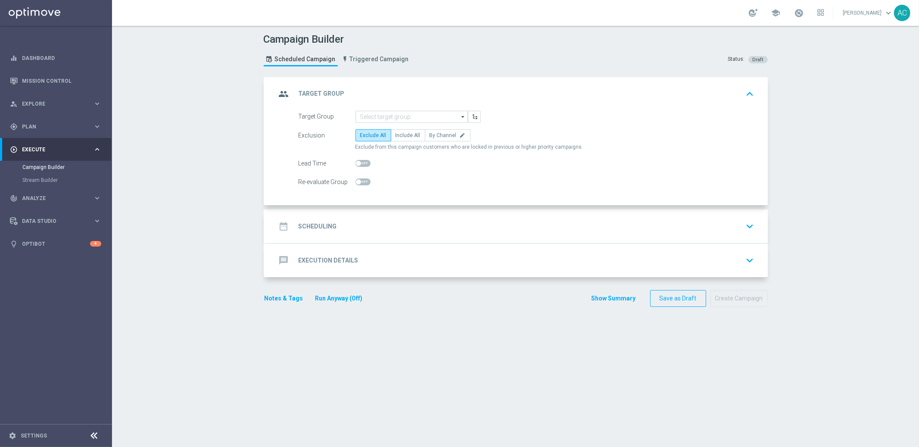
scroll to position [0, 0]
click at [398, 120] on input at bounding box center [411, 117] width 112 height 12
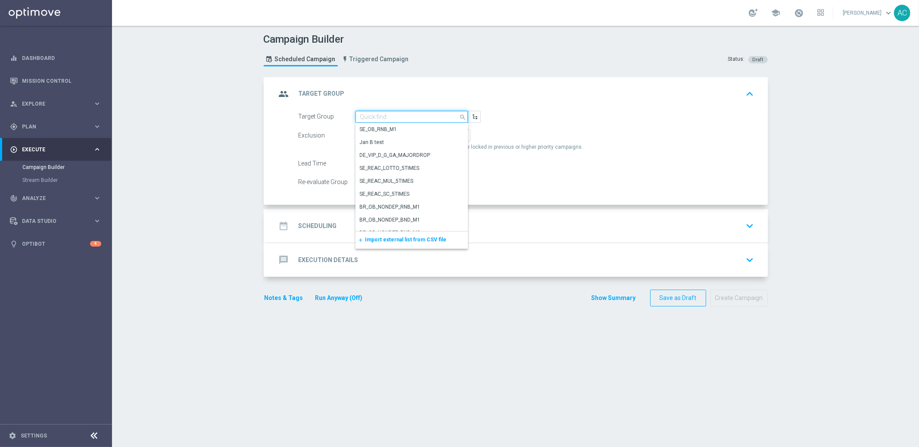
paste input "BR_LOT__ACTIVES_LOW__ALL_EMA_TAC_LT"
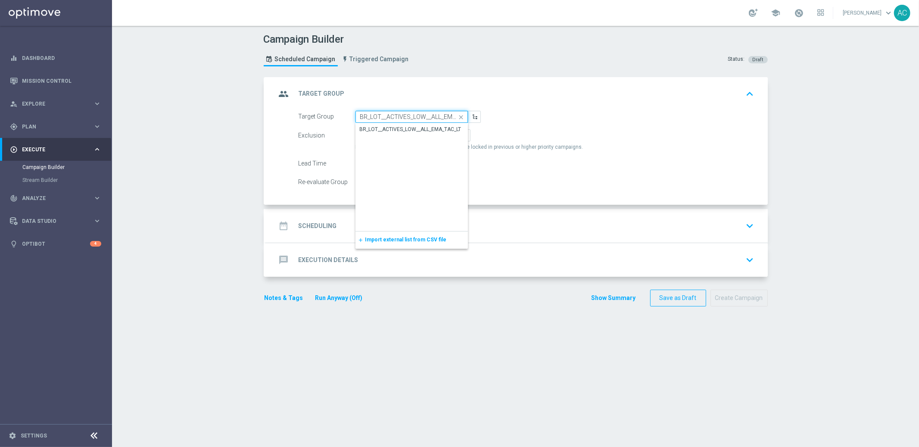
scroll to position [0, 18]
click at [402, 132] on div "BR_LOT__ACTIVES_LOW__ALL_EMA_TAC_LT" at bounding box center [411, 129] width 113 height 12
type input "BR_LOT__ACTIVES_LOW__ALL_EMA_TAC_LT"
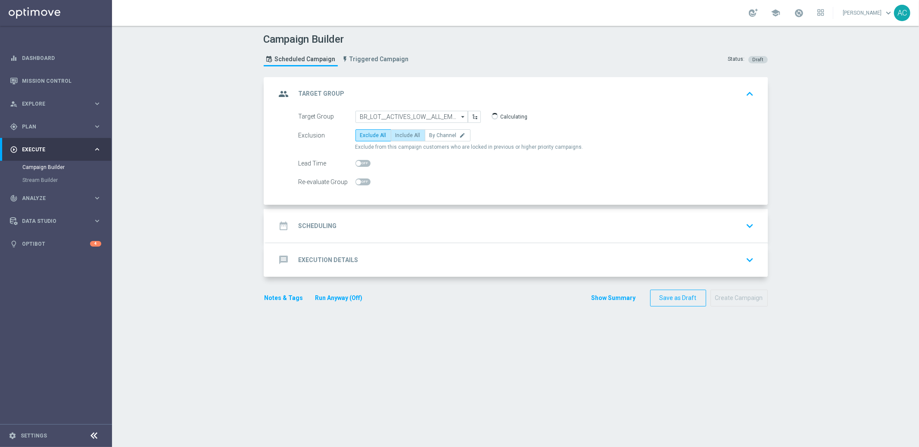
click at [409, 132] on span "Include All" at bounding box center [407, 135] width 25 height 6
click at [401, 134] on input "Include All" at bounding box center [398, 137] width 6 height 6
radio input "true"
click at [314, 220] on div "date_range Scheduling" at bounding box center [306, 226] width 61 height 16
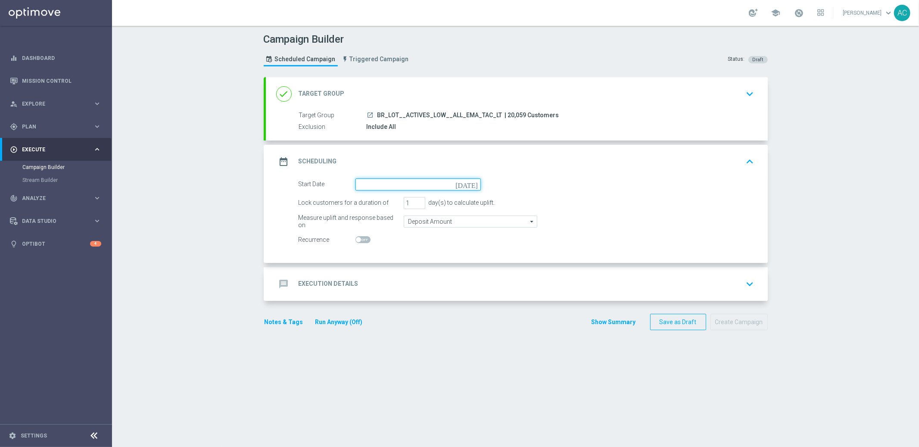
click at [449, 184] on input at bounding box center [417, 184] width 125 height 12
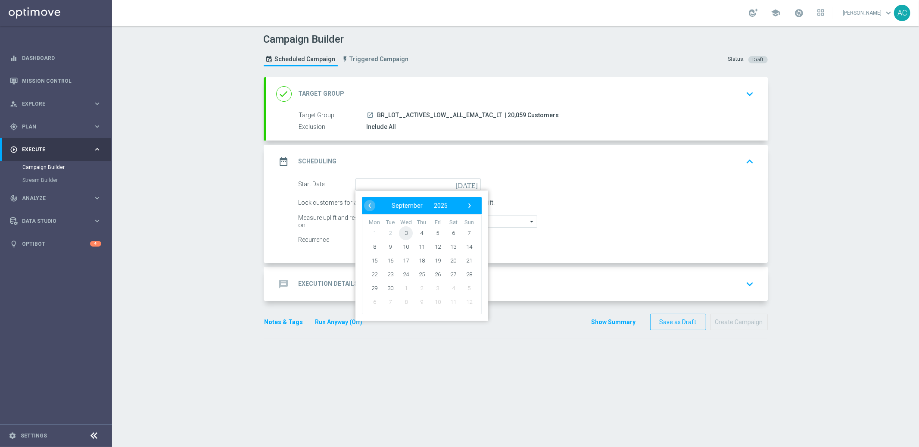
drag, startPoint x: 408, startPoint y: 235, endPoint x: 403, endPoint y: 235, distance: 4.7
click at [403, 235] on span "3" at bounding box center [406, 233] width 14 height 14
type input "[DATE]"
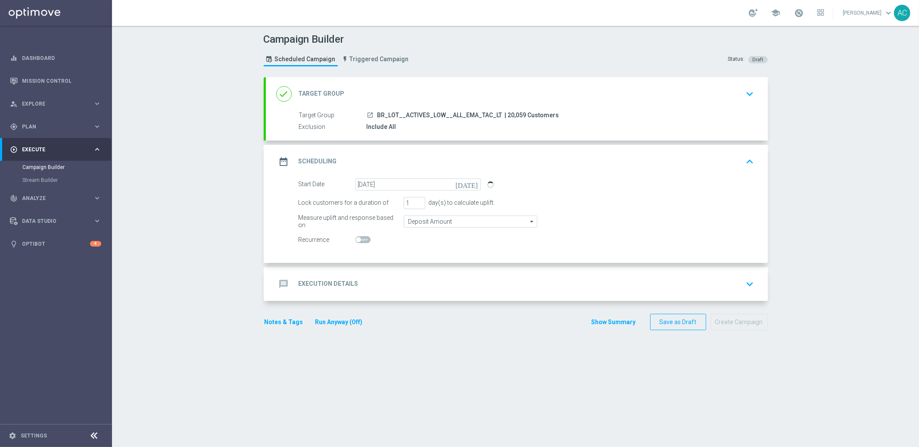
click at [357, 239] on span at bounding box center [362, 239] width 15 height 7
click at [357, 239] on input "checkbox" at bounding box center [362, 239] width 15 height 7
checkbox input "true"
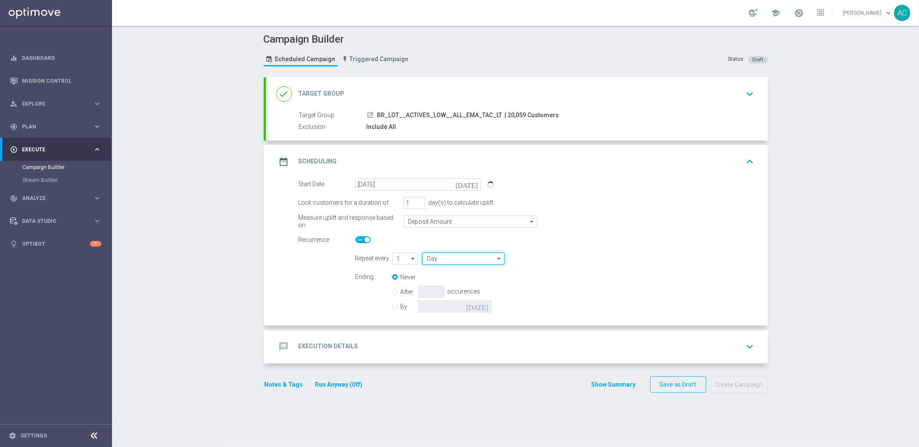
click at [439, 261] on input "Day" at bounding box center [463, 258] width 82 height 12
click at [443, 285] on div "Week" at bounding box center [460, 284] width 76 height 12
type input "Week"
click at [560, 259] on input "checkbox" at bounding box center [562, 258] width 13 height 12
checkbox input "true"
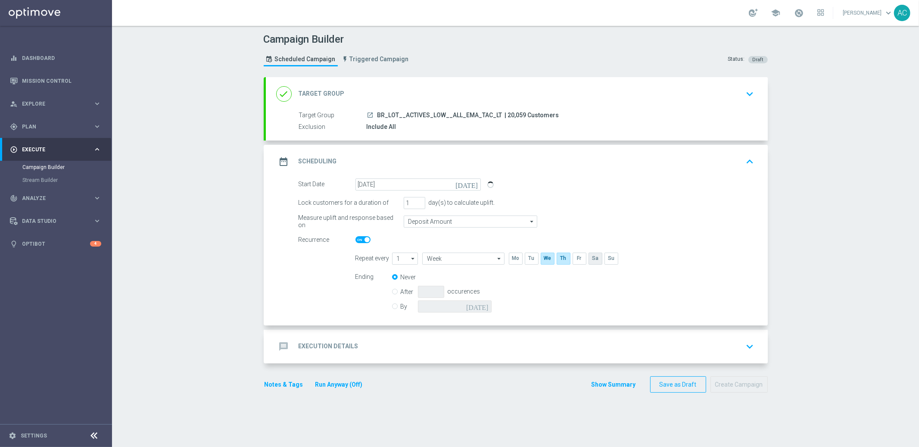
click at [588, 261] on input "checkbox" at bounding box center [594, 258] width 13 height 12
checkbox input "true"
click at [576, 259] on input "checkbox" at bounding box center [578, 258] width 13 height 12
checkbox input "true"
click at [401, 307] on label "By" at bounding box center [409, 306] width 17 height 8
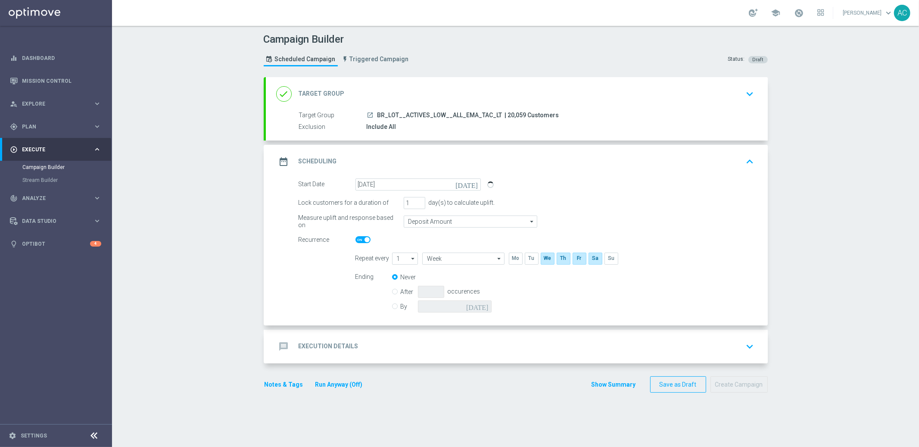
click at [397, 307] on input "By" at bounding box center [395, 305] width 6 height 6
radio input "true"
radio input "false"
click at [483, 304] on icon "[DATE]" at bounding box center [478, 304] width 25 height 9
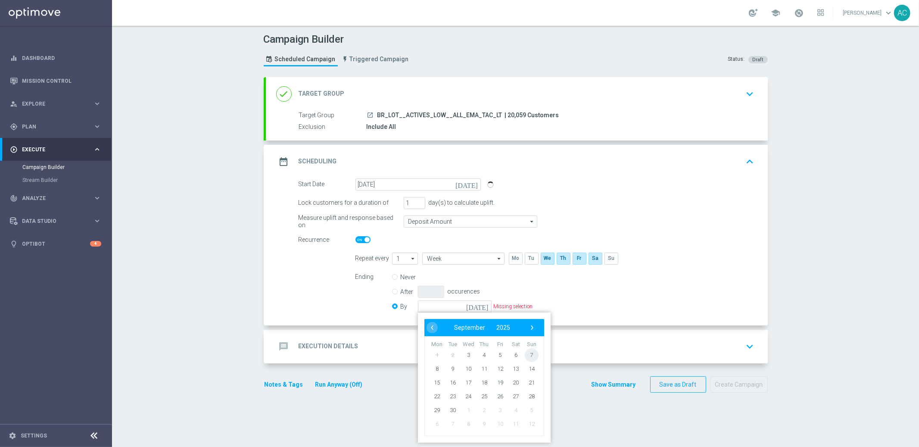
click at [526, 354] on span "7" at bounding box center [531, 355] width 14 height 14
type input "[DATE]"
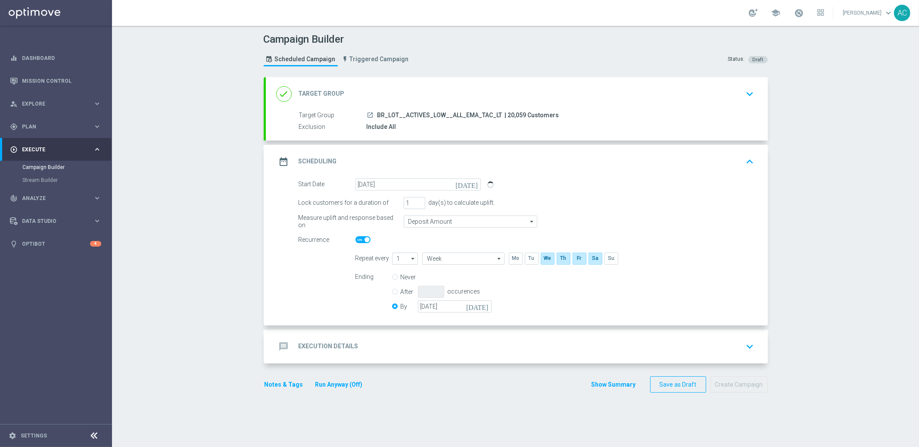
click at [367, 348] on div "message Execution Details keyboard_arrow_down" at bounding box center [516, 346] width 481 height 16
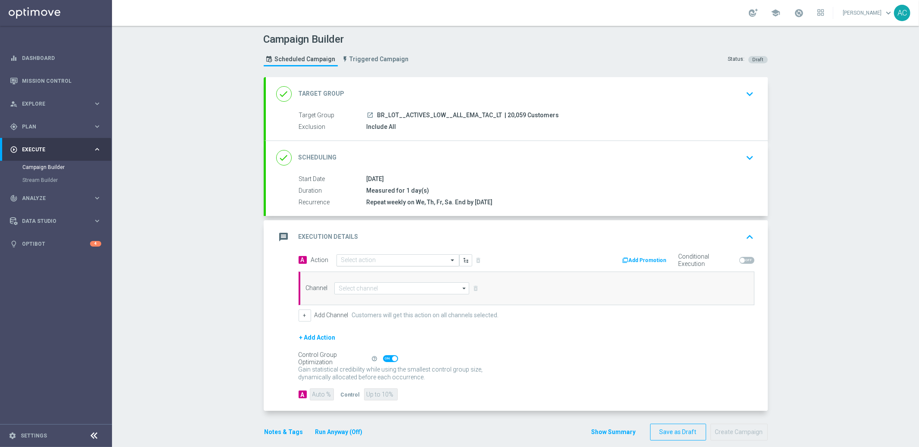
click at [362, 256] on div "Select action" at bounding box center [358, 259] width 35 height 7
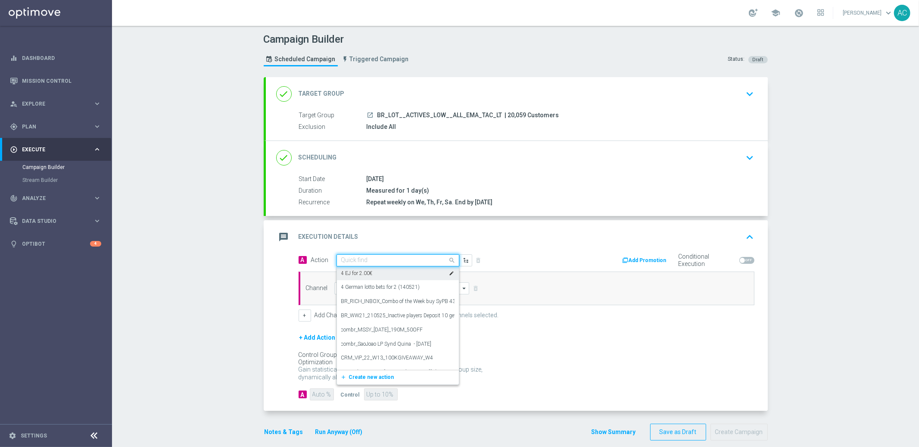
click at [542, 254] on div "Add Promotion Conditional Execution" at bounding box center [643, 260] width 234 height 13
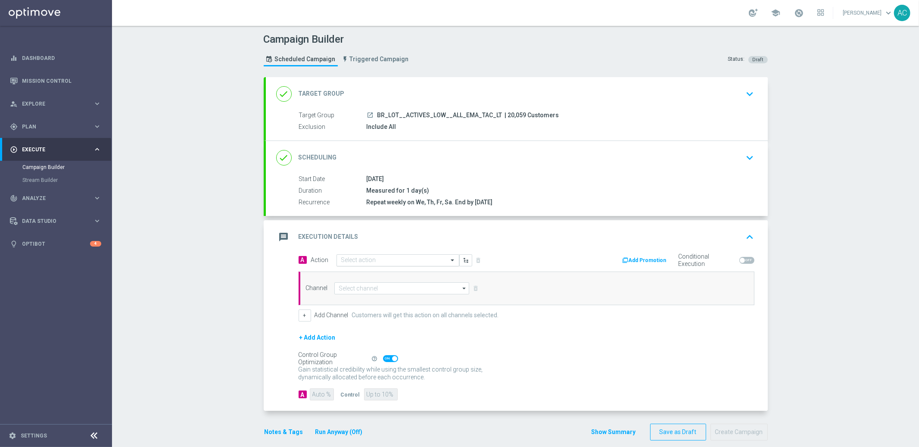
click at [370, 258] on input "text" at bounding box center [389, 260] width 96 height 7
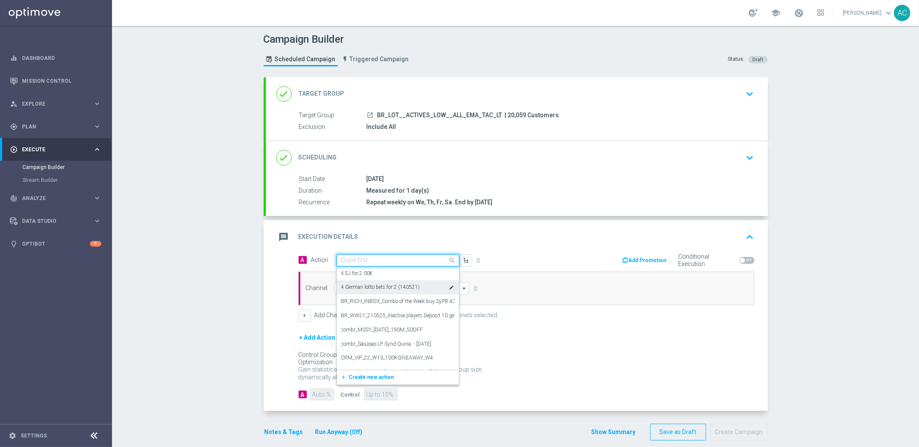
paste input "BR_LOT_LFI_LOW_COM__ALL_EMA_TAC_LT"
type input "BR_LOT_LFI_LOW_COM__ALL_EMA_TAC_LT"
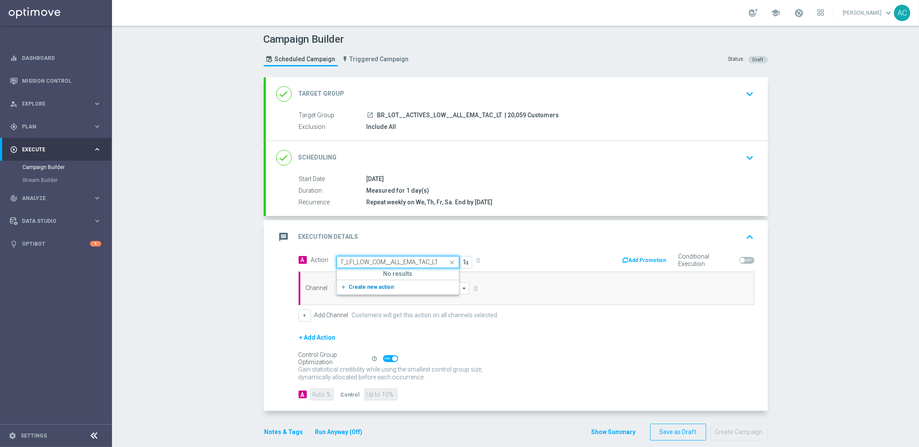
click at [370, 291] on button "add_new Create new action" at bounding box center [396, 287] width 119 height 10
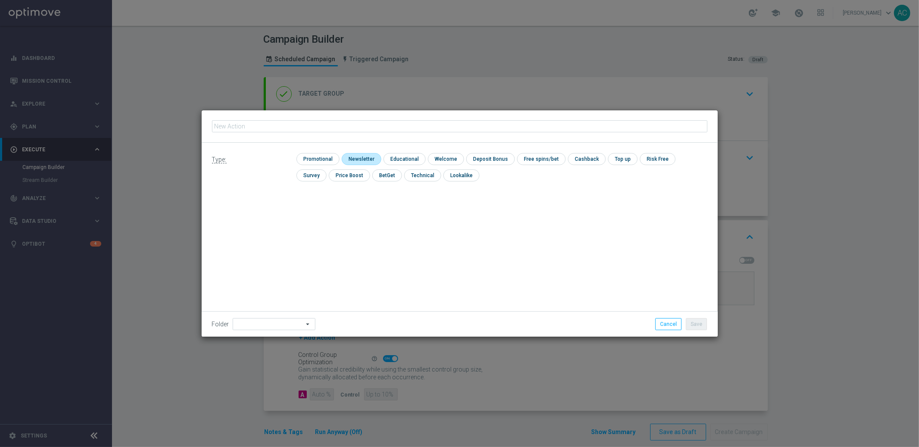
type input "BR_LOT_LFI_LOW_COM__ALL_EMA_TAC_LT"
click at [317, 162] on input "checkbox" at bounding box center [316, 159] width 41 height 12
checkbox input "true"
click at [702, 326] on button "Save" at bounding box center [696, 324] width 21 height 12
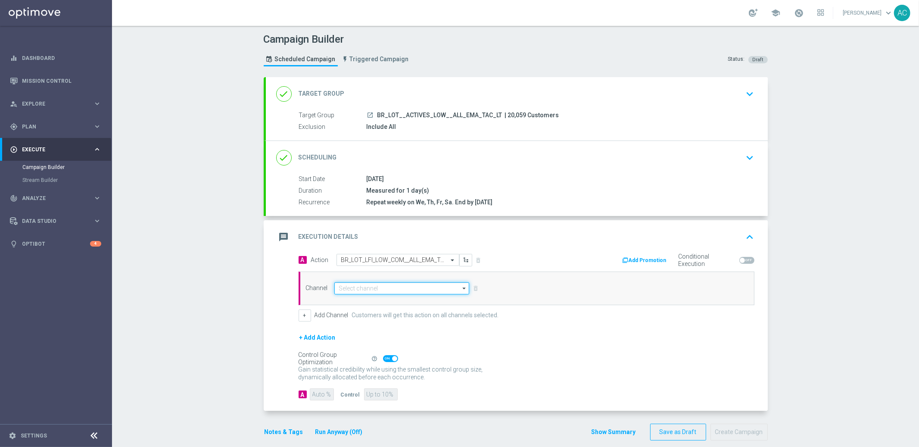
click at [351, 282] on input at bounding box center [401, 288] width 135 height 12
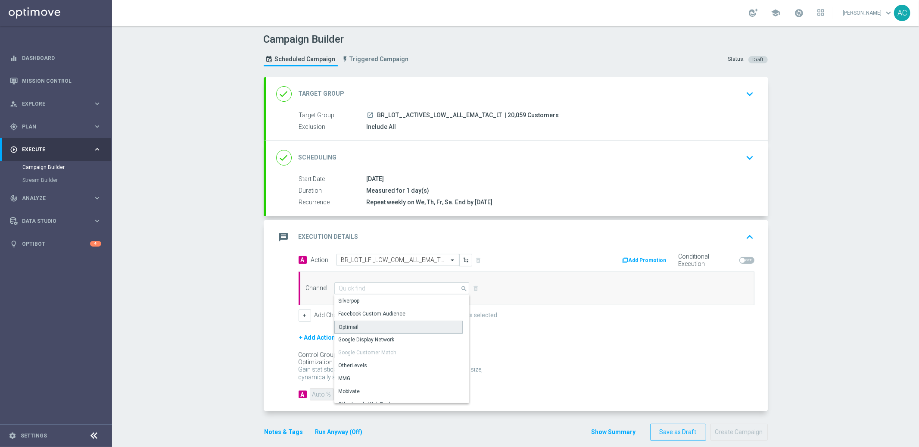
click at [366, 329] on div "Optimail" at bounding box center [398, 326] width 128 height 13
type input "Optimail"
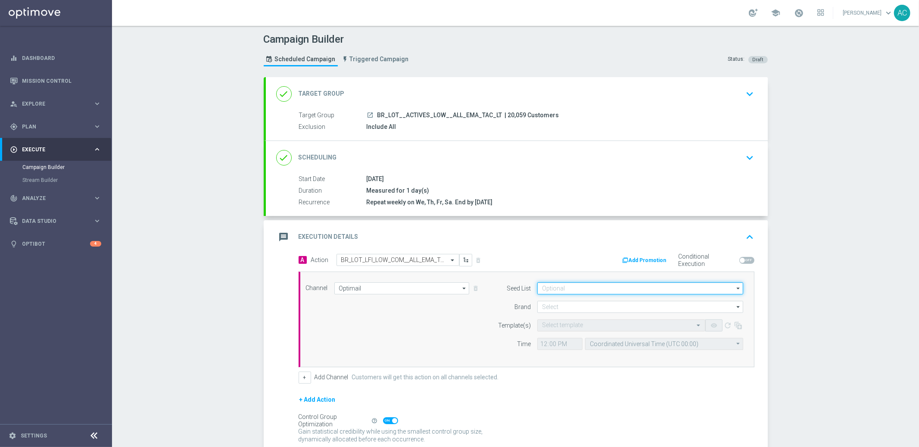
click at [592, 289] on input at bounding box center [640, 288] width 206 height 12
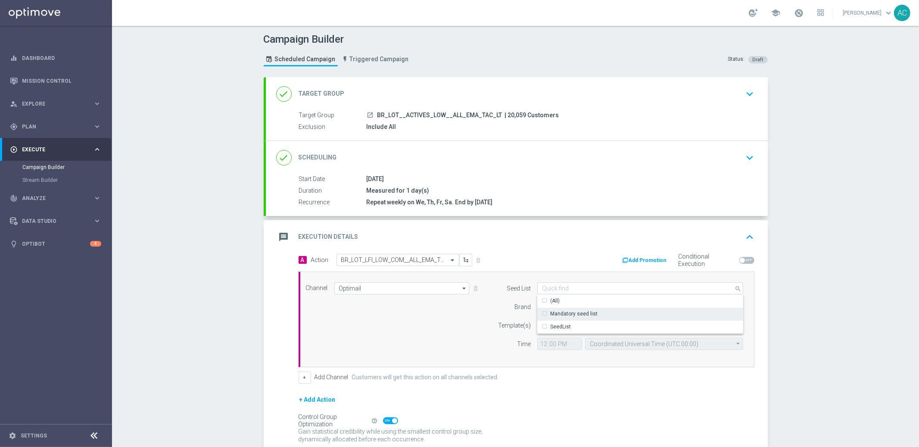
click at [586, 309] on div "Mandatory seed list" at bounding box center [640, 313] width 206 height 12
drag, startPoint x: 404, startPoint y: 332, endPoint x: 488, endPoint y: 321, distance: 85.1
click at [404, 332] on div "Channel Optimail Optimail arrow_drop_down Show Selected 0 of NaN Silverpop" at bounding box center [524, 319] width 450 height 74
type input "Mandatory seed list"
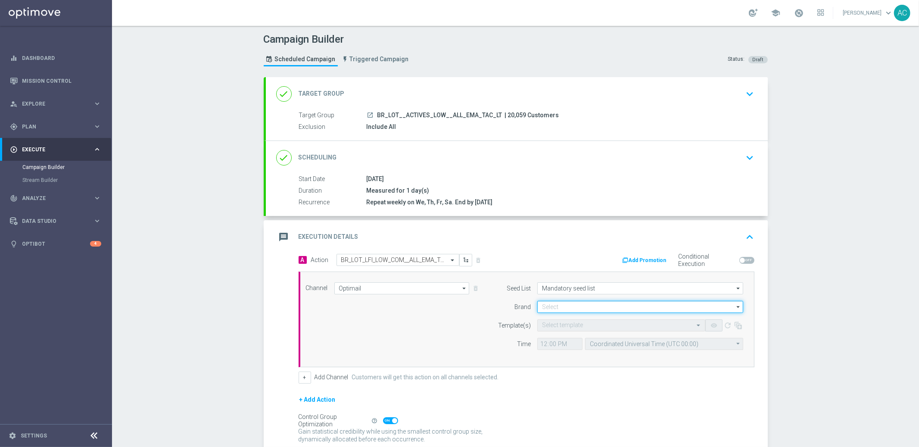
click at [559, 304] on input at bounding box center [640, 307] width 206 height 12
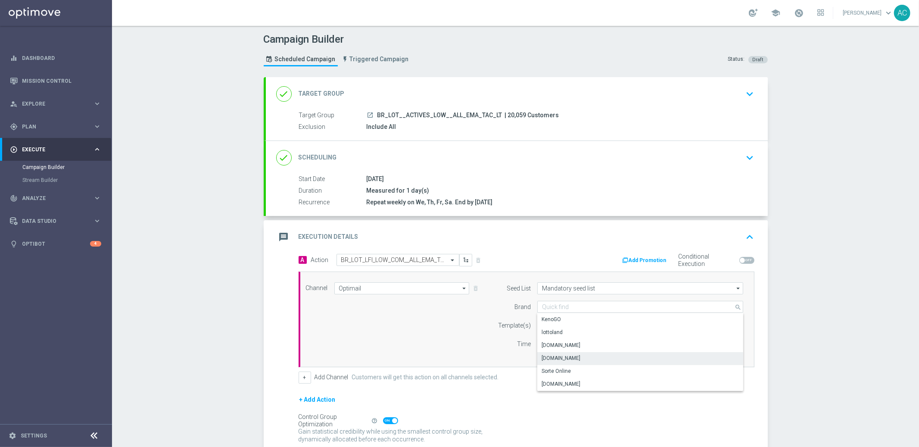
click at [571, 361] on div "[DOMAIN_NAME]" at bounding box center [640, 358] width 206 height 12
type input "[DOMAIN_NAME]"
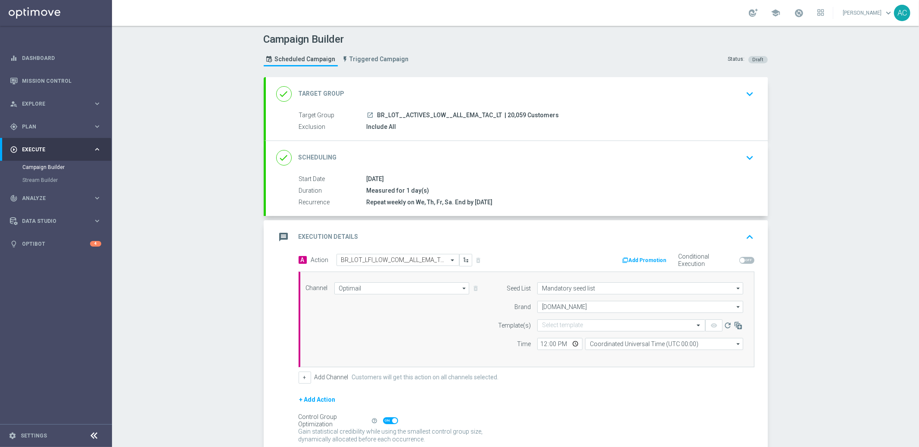
drag, startPoint x: 439, startPoint y: 345, endPoint x: 448, endPoint y: 337, distance: 11.3
click at [439, 344] on div "Channel Optimail Optimail arrow_drop_down Show Selected 1 of 26 Silverpop" at bounding box center [524, 319] width 450 height 74
click at [569, 323] on input "text" at bounding box center [612, 325] width 141 height 7
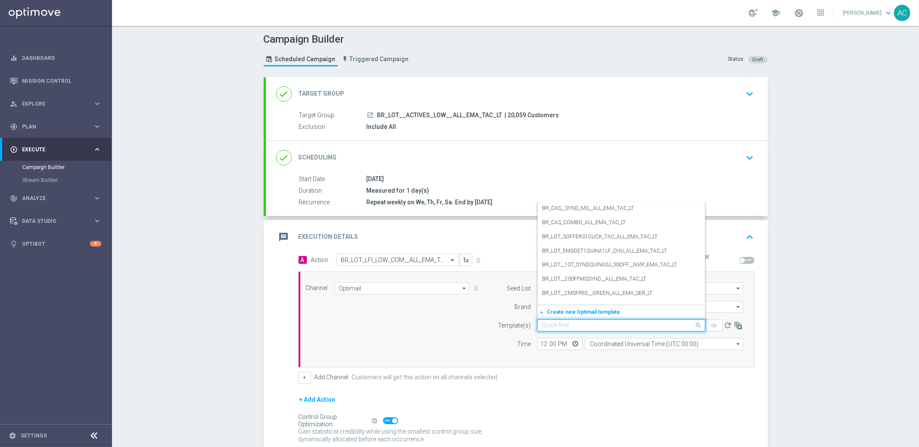
paste input "BR_LOT_LFI_LOW_COM__ALL_EMA_TAC_LT"
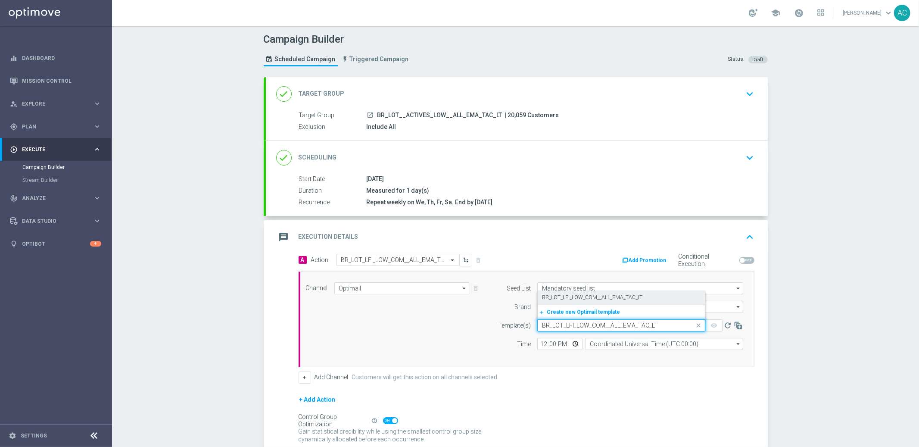
click at [572, 300] on label "BR_LOT_LFI_LOW_COM__ALL_EMA_TAC_LT" at bounding box center [592, 297] width 100 height 7
type input "BR_LOT_LFI_LOW_COM__ALL_EMA_TAC_LT"
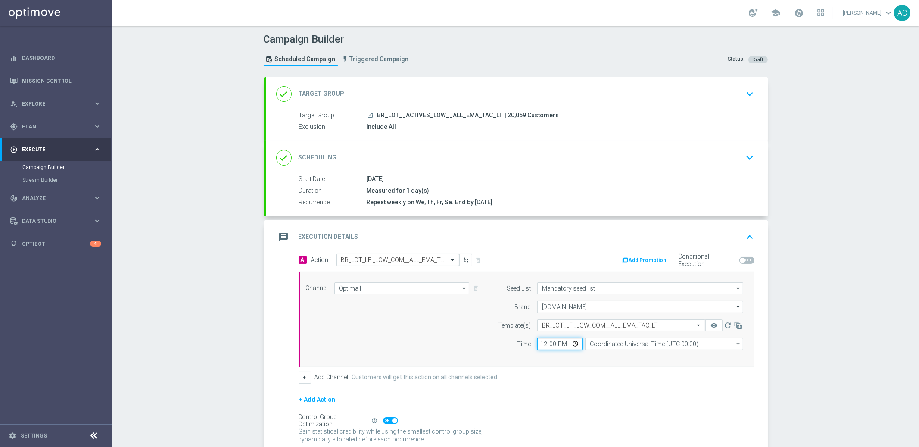
click at [540, 342] on input "12:00" at bounding box center [559, 344] width 45 height 12
type input "15:03"
type input "15:20"
click at [615, 349] on input "Coordinated Universal Time (UTC 00:00)" at bounding box center [664, 344] width 158 height 12
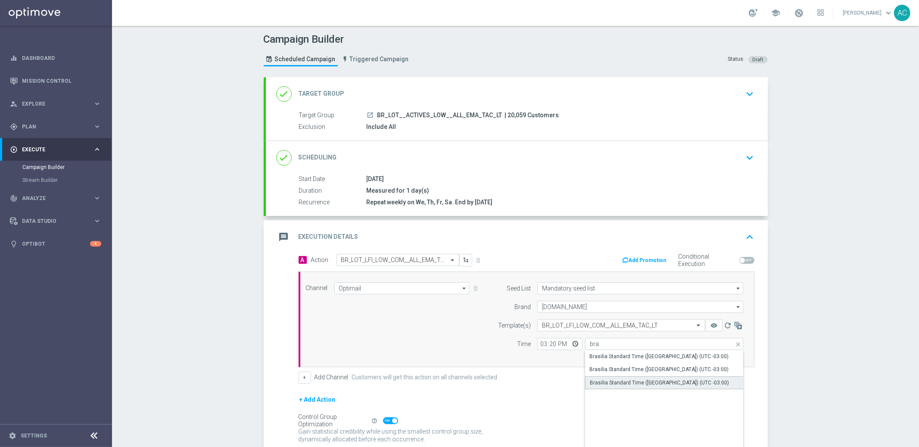
click at [666, 382] on div "Brasilia Standard Time ([GEOGRAPHIC_DATA]) (UTC -03:00)" at bounding box center [659, 383] width 139 height 8
type input "Brasilia Standard Time ([GEOGRAPHIC_DATA]) (UTC -03:00)"
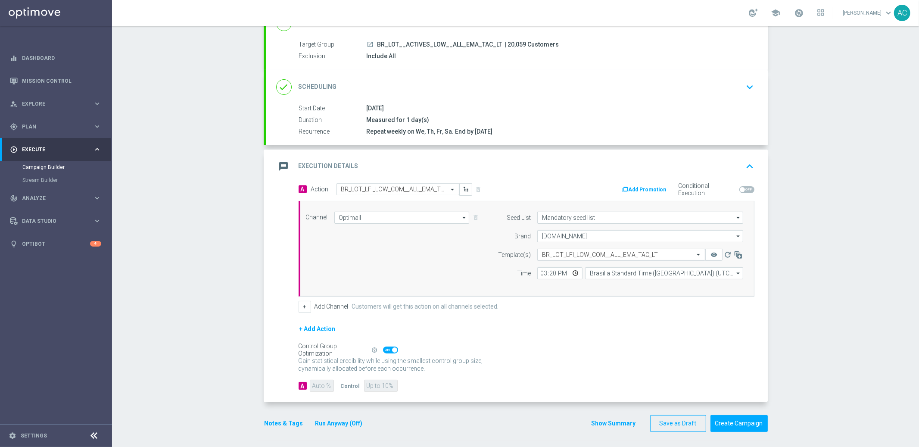
scroll to position [72, 0]
click at [734, 425] on button "Create Campaign" at bounding box center [738, 421] width 57 height 17
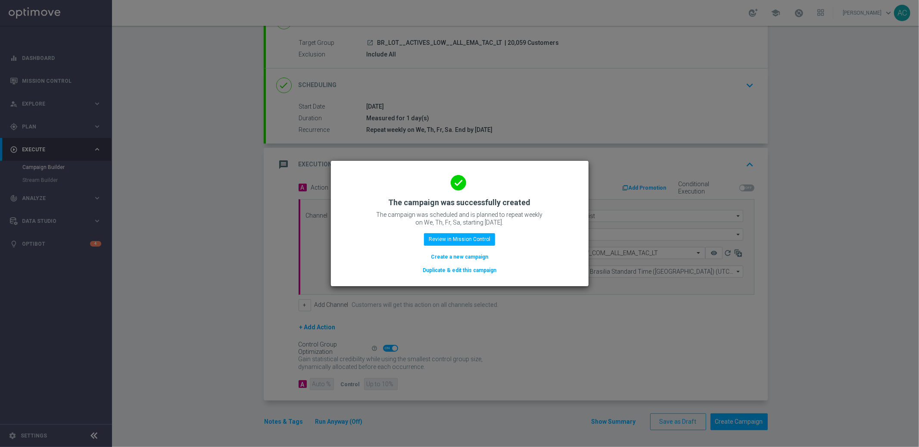
click at [461, 255] on button "Create a new campaign" at bounding box center [459, 256] width 59 height 9
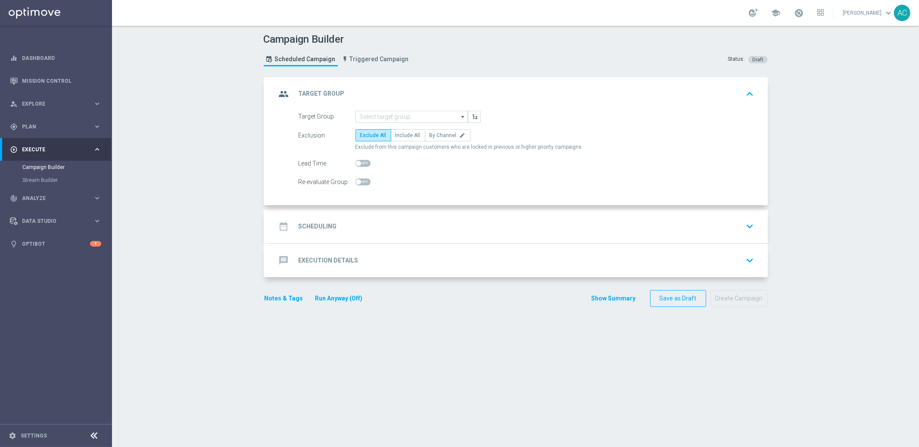
scroll to position [0, 0]
click at [410, 112] on input at bounding box center [411, 117] width 112 height 12
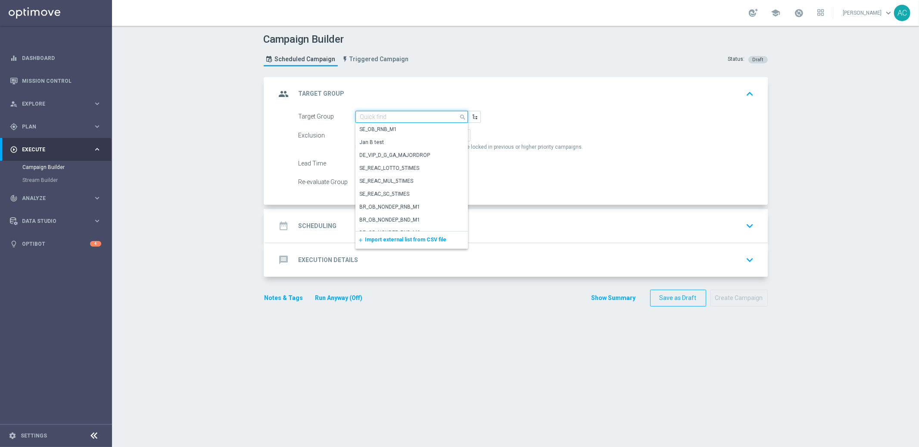
paste input "BR_LOT__ACTIVE_UPSELL__ALL_EMA_TAC_LT_TG"
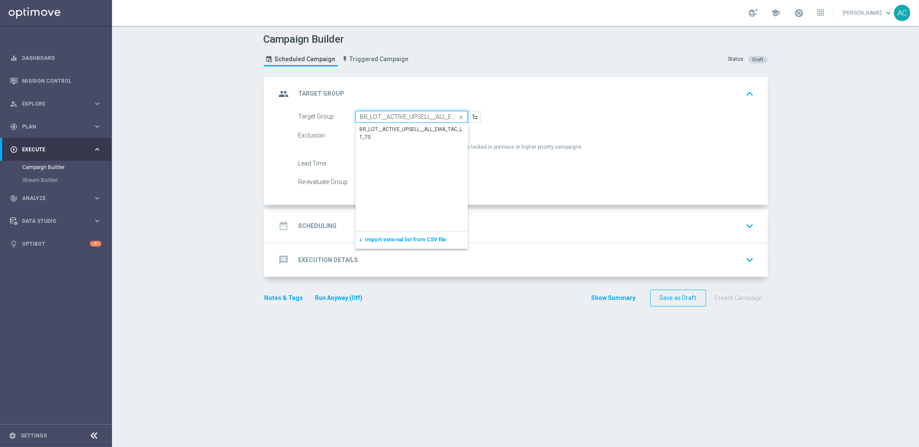
scroll to position [0, 33]
click at [396, 126] on div "BR_LOT__ACTIVE_UPSELL__ALL_EMA_TAC_LT_TG" at bounding box center [412, 133] width 104 height 16
type input "BR_LOT__ACTIVE_UPSELL__ALL_EMA_TAC_LT_TG"
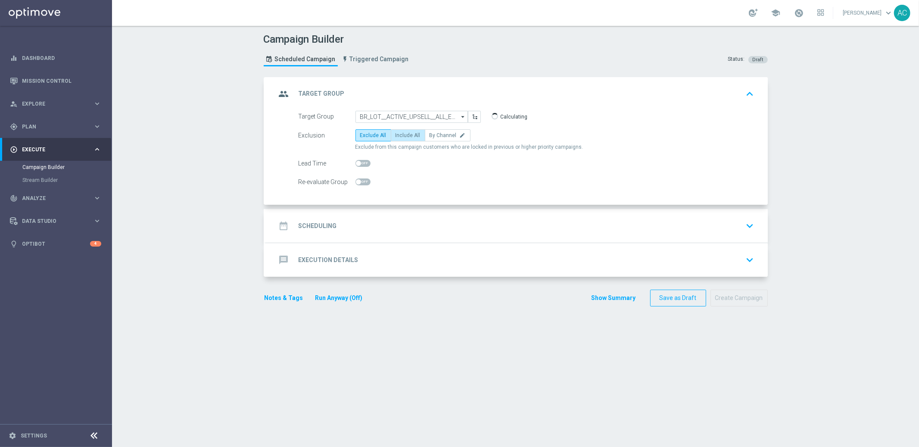
click at [404, 138] on label "Include All" at bounding box center [408, 135] width 34 height 12
click at [401, 138] on input "Include All" at bounding box center [398, 137] width 6 height 6
radio input "true"
click at [323, 228] on h2 "Scheduling" at bounding box center [317, 226] width 38 height 8
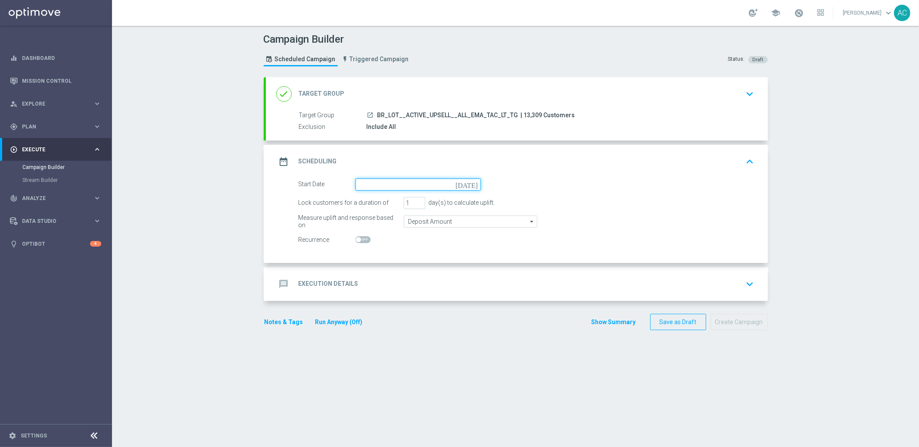
click at [395, 180] on input at bounding box center [417, 184] width 125 height 12
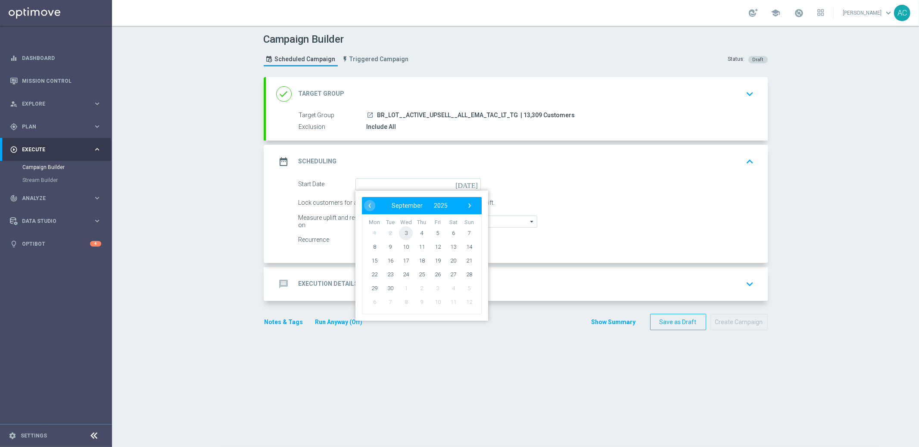
click at [401, 230] on span "3" at bounding box center [406, 233] width 14 height 14
type input "[DATE]"
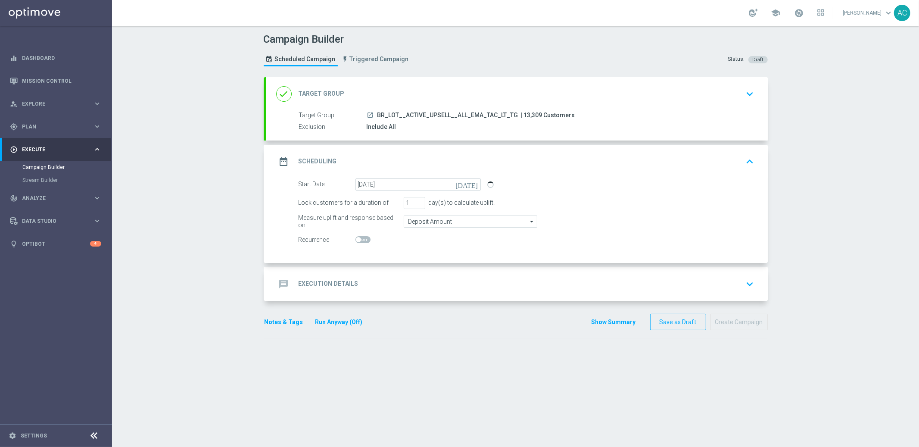
click at [361, 239] on span at bounding box center [362, 239] width 15 height 7
click at [361, 239] on input "checkbox" at bounding box center [362, 239] width 15 height 7
checkbox input "true"
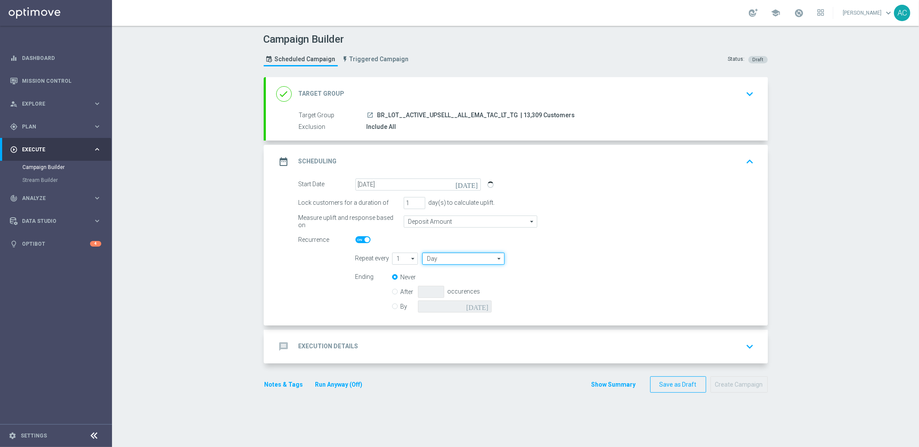
click at [456, 261] on input "Day" at bounding box center [463, 258] width 82 height 12
click at [447, 288] on div "Week" at bounding box center [460, 284] width 76 height 12
type input "Week"
click at [556, 259] on input "checkbox" at bounding box center [562, 258] width 13 height 12
checkbox input "true"
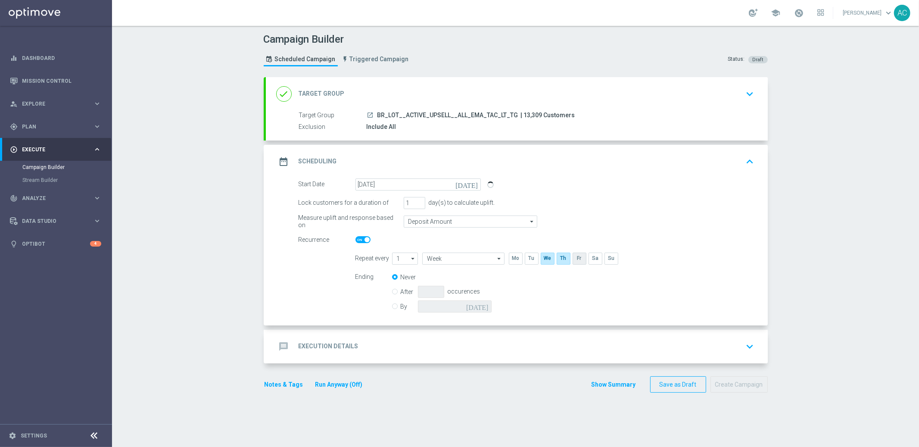
click at [577, 254] on input "checkbox" at bounding box center [578, 258] width 13 height 12
checkbox input "true"
click at [594, 257] on input "checkbox" at bounding box center [594, 258] width 13 height 12
checkbox input "true"
click at [392, 304] on input "By" at bounding box center [395, 305] width 6 height 6
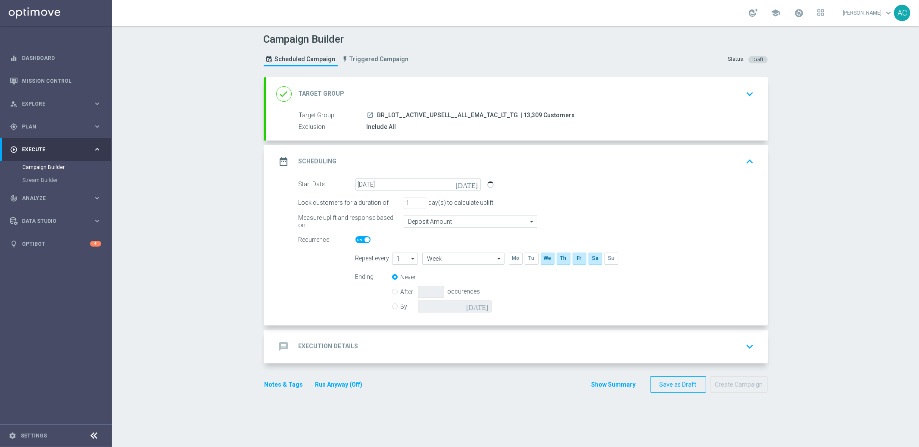
radio input "true"
radio input "false"
click at [464, 303] on input at bounding box center [455, 306] width 74 height 12
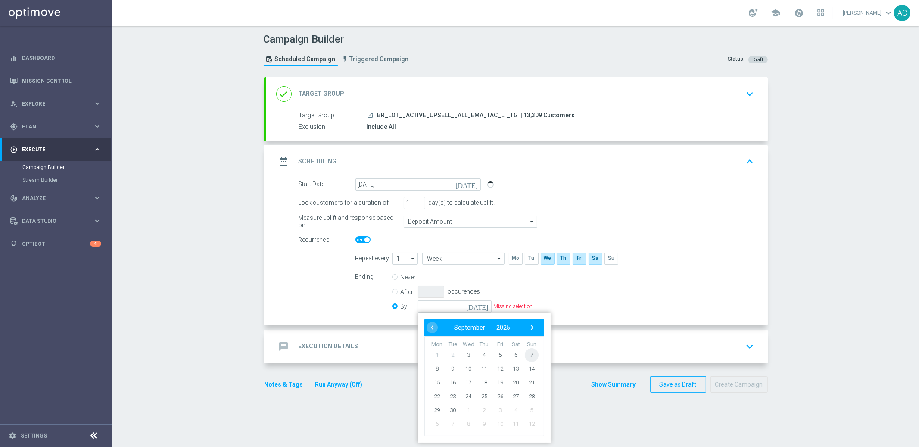
click at [529, 354] on span "7" at bounding box center [531, 355] width 14 height 14
type input "[DATE]"
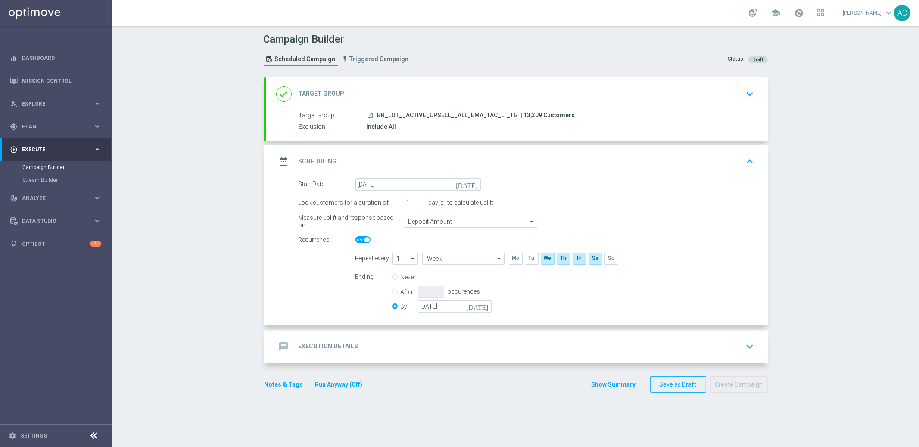
click at [371, 342] on div "message Execution Details keyboard_arrow_down" at bounding box center [516, 346] width 481 height 16
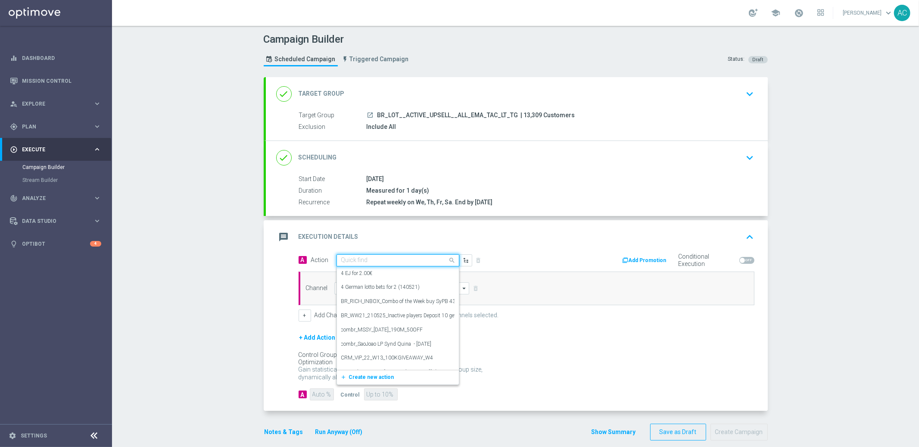
click at [384, 261] on input "text" at bounding box center [389, 260] width 96 height 7
paste input "BR_LOT_LFI_UPSELL_COM__ALL_EMA_TAC_LT"
type input "BR_LOT_LFI_UPSELL_COM__ALL_EMA_TAC_LT"
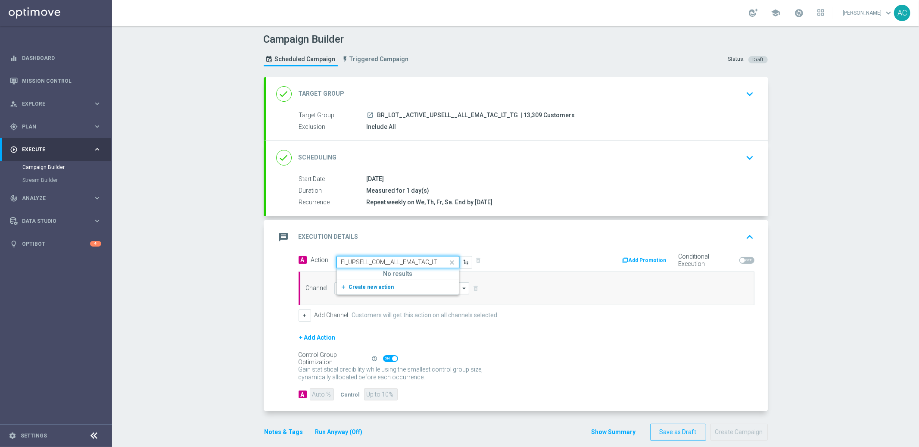
click at [379, 286] on span "Create new action" at bounding box center [371, 287] width 45 height 6
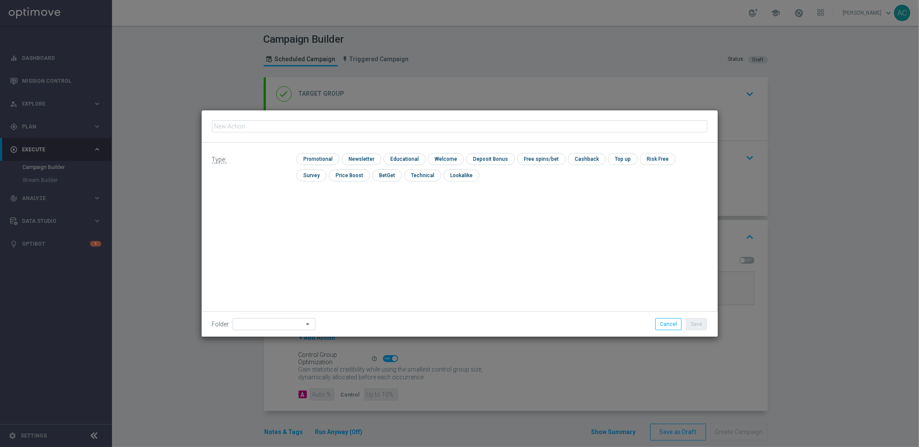
type input "BR_LOT_LFI_UPSELL_COM__ALL_EMA_TAC_LT"
click at [320, 162] on input "checkbox" at bounding box center [316, 159] width 41 height 12
checkbox input "true"
click at [702, 325] on button "Save" at bounding box center [696, 324] width 21 height 12
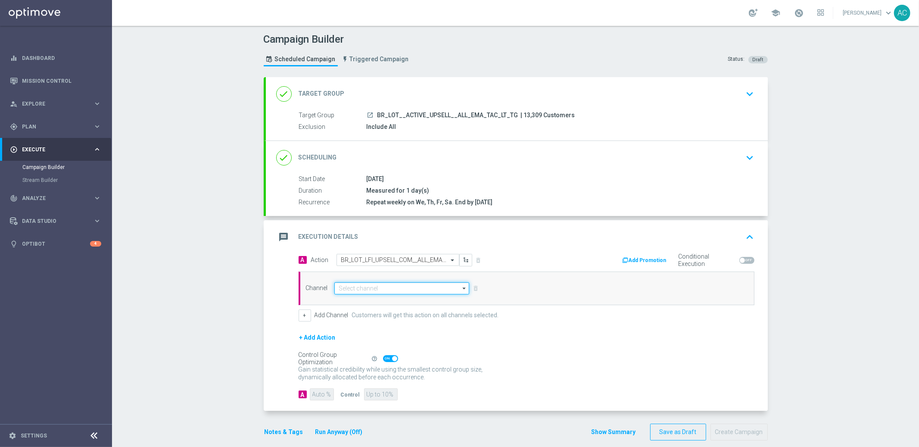
click at [367, 283] on input at bounding box center [401, 288] width 135 height 12
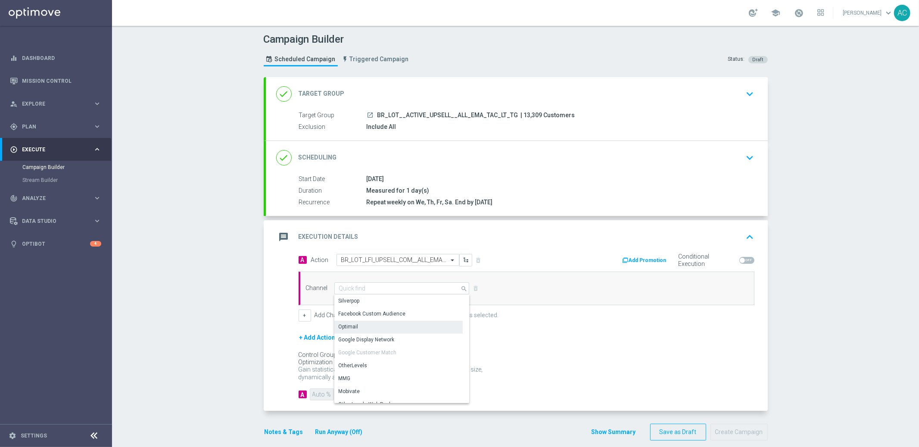
click at [366, 329] on div "Optimail" at bounding box center [398, 326] width 128 height 12
type input "Optimail"
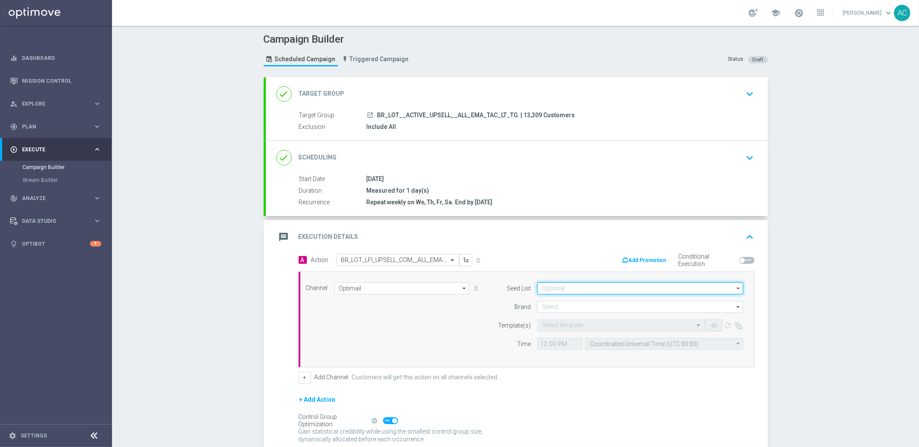
click at [581, 292] on input at bounding box center [640, 288] width 206 height 12
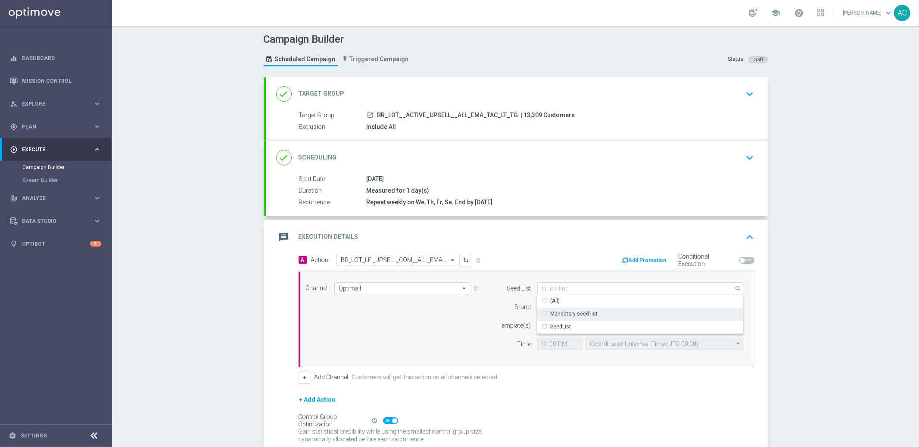
click at [574, 314] on div "Mandatory seed list" at bounding box center [573, 314] width 47 height 8
click at [430, 326] on div "Channel Optimail Optimail arrow_drop_down Show Selected 0 of NaN Silverpop" at bounding box center [524, 319] width 450 height 74
type input "Mandatory seed list"
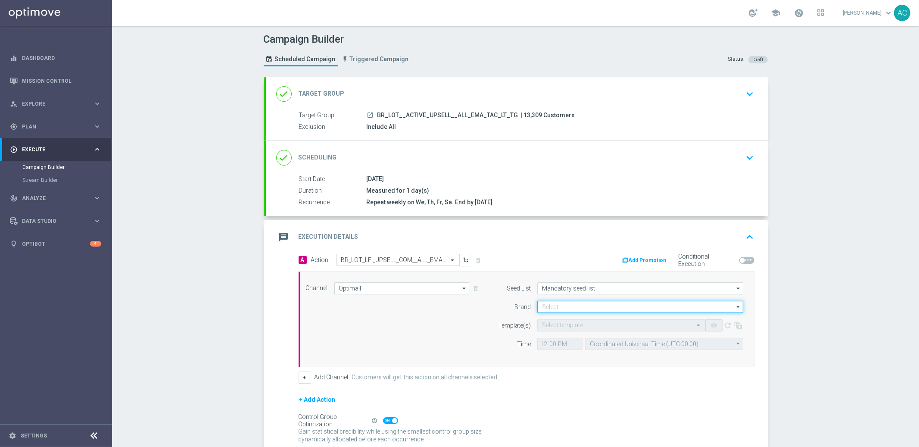
click at [597, 301] on input at bounding box center [640, 307] width 206 height 12
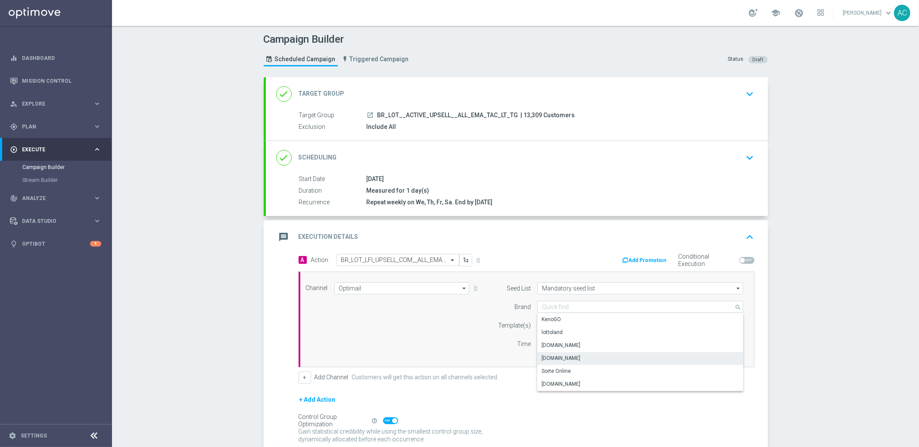
click at [578, 357] on div "[DOMAIN_NAME]" at bounding box center [640, 358] width 206 height 12
type input "[DOMAIN_NAME]"
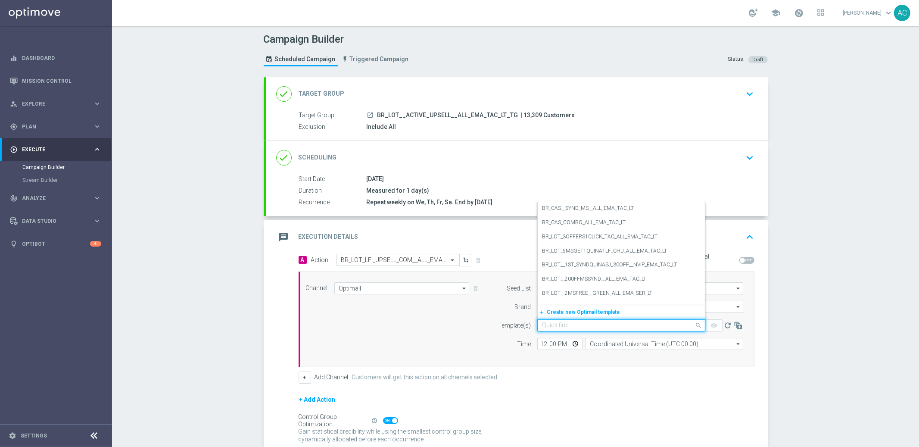
click at [567, 323] on input "text" at bounding box center [612, 325] width 141 height 7
paste input "BR_LOT_LFI_UPSELL_COM__ALL_EMA_TAC_LT"
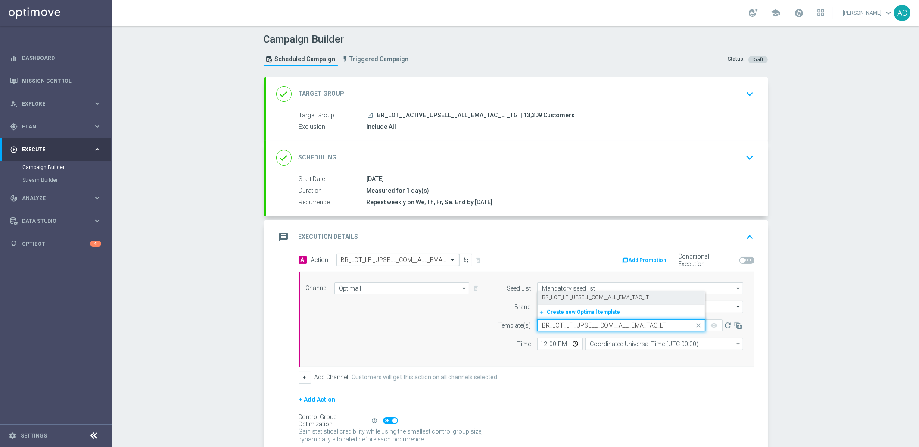
click at [581, 295] on label "BR_LOT_LFI_UPSELL_COM__ALL_EMA_TAC_LT" at bounding box center [595, 297] width 107 height 7
type input "BR_LOT_LFI_UPSELL_COM__ALL_EMA_TAC_LT"
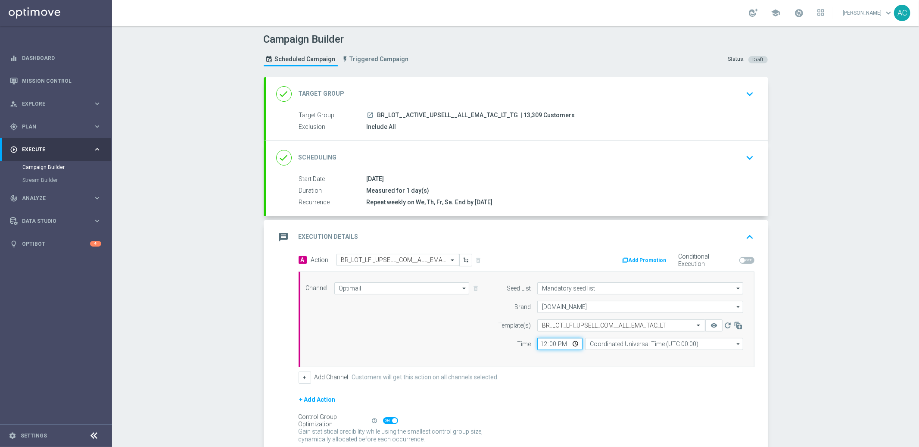
click at [537, 343] on input "12:00" at bounding box center [559, 344] width 45 height 12
type input "15:30"
click at [627, 343] on input "Coordinated Universal Time (UTC 00:00)" at bounding box center [664, 344] width 158 height 12
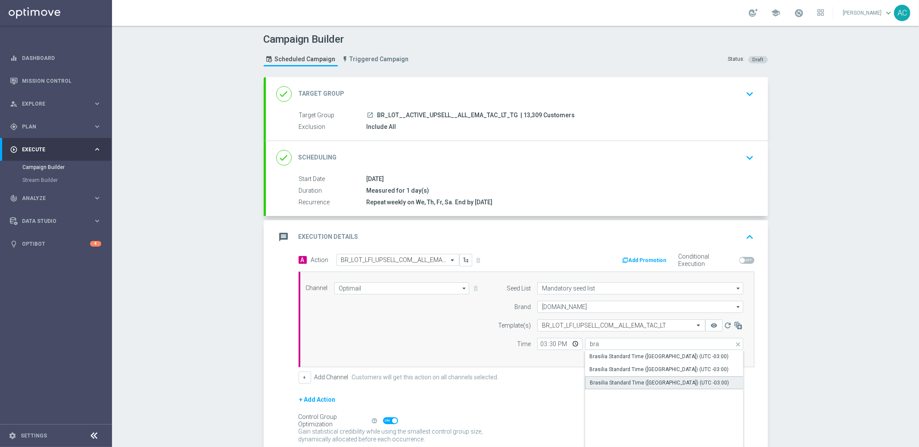
click at [699, 384] on div "Brasilia Standard Time ([GEOGRAPHIC_DATA]) (UTC -03:00)" at bounding box center [664, 382] width 158 height 13
type input "Brasilia Standard Time ([GEOGRAPHIC_DATA]) (UTC -03:00)"
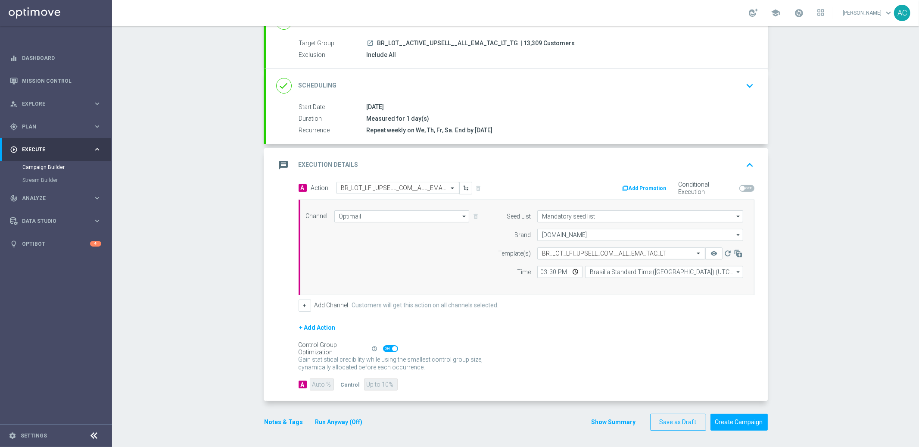
scroll to position [72, 0]
click at [731, 425] on button "Create Campaign" at bounding box center [738, 421] width 57 height 17
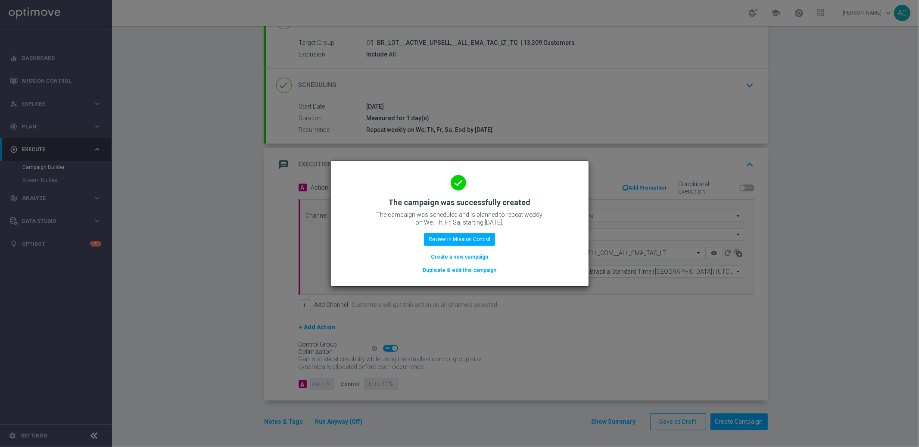
click at [458, 255] on button "Create a new campaign" at bounding box center [459, 256] width 59 height 9
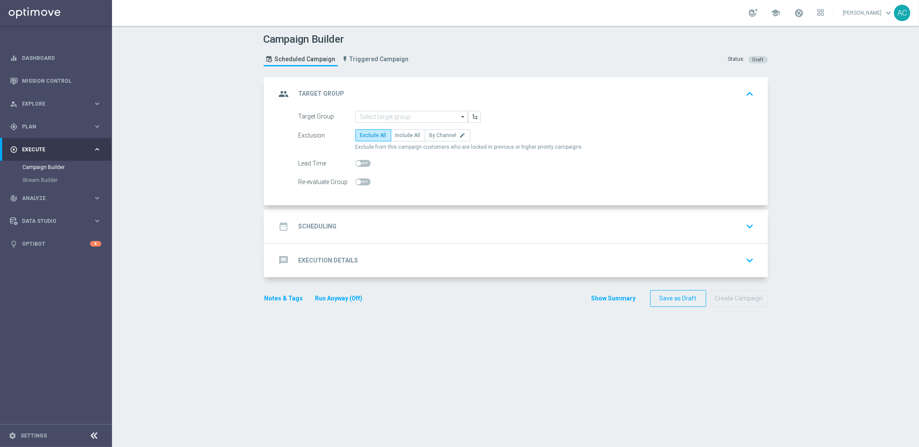
scroll to position [0, 0]
click at [383, 111] on input at bounding box center [411, 117] width 112 height 12
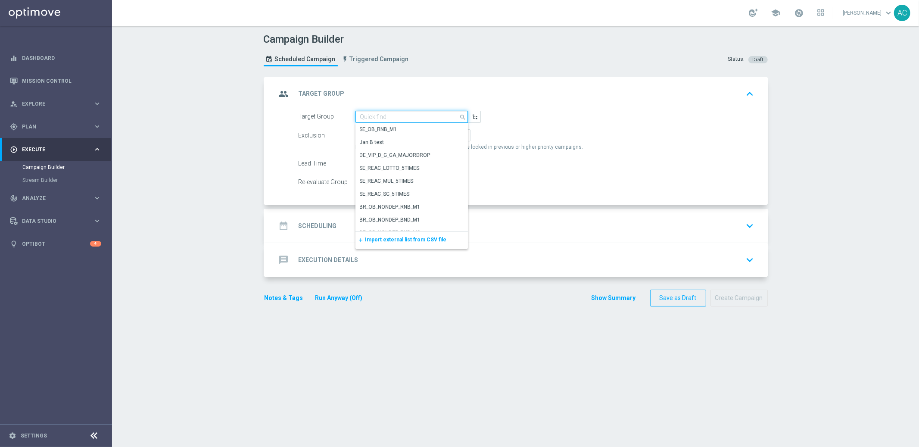
paste input "BR_LOT__GREENCOHORT_FULLBASE__ALL_EMA_TAC_LT"
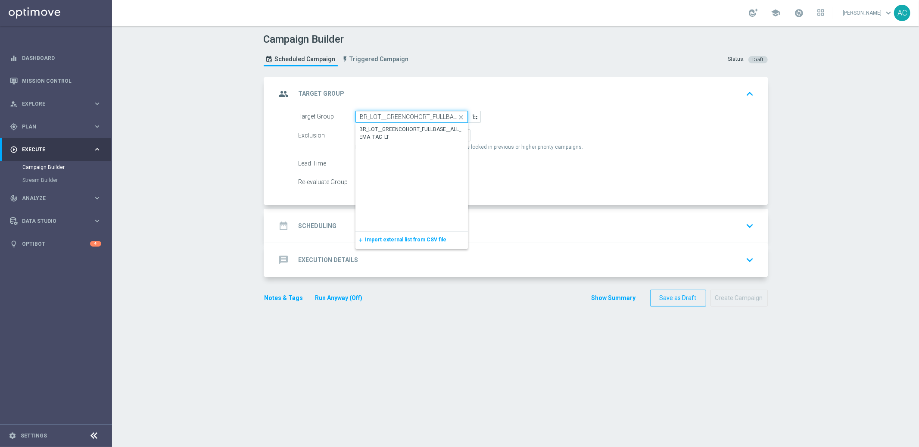
scroll to position [0, 53]
click at [391, 127] on div "BR_LOT__GREENCOHORT_FULLBASE__ALL_EMA_TAC_LT" at bounding box center [412, 133] width 104 height 16
type input "BR_LOT__GREENCOHORT_FULLBASE__ALL_EMA_TAC_LT"
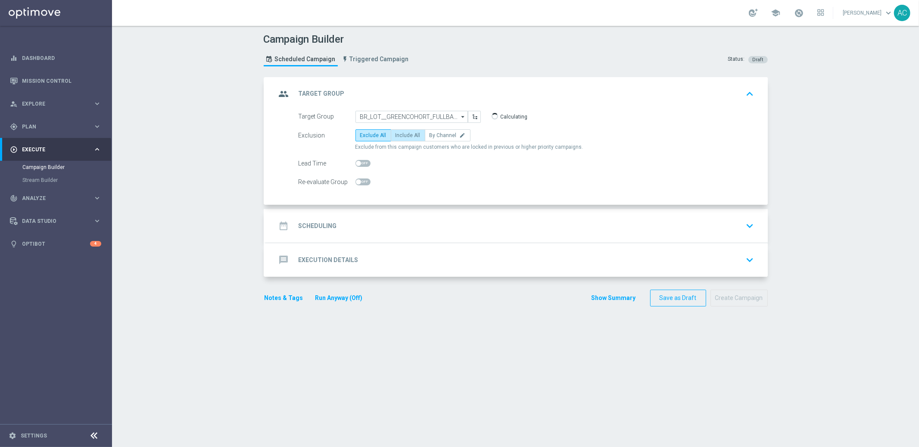
click at [414, 134] on label "Include All" at bounding box center [408, 135] width 34 height 12
click at [401, 134] on input "Include All" at bounding box center [398, 137] width 6 height 6
radio input "true"
click at [307, 223] on h2 "Scheduling" at bounding box center [317, 226] width 38 height 8
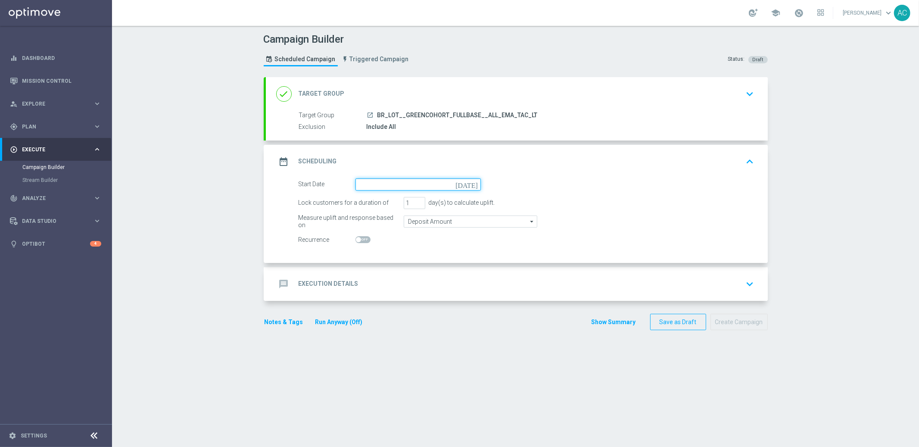
click at [420, 178] on input at bounding box center [417, 184] width 125 height 12
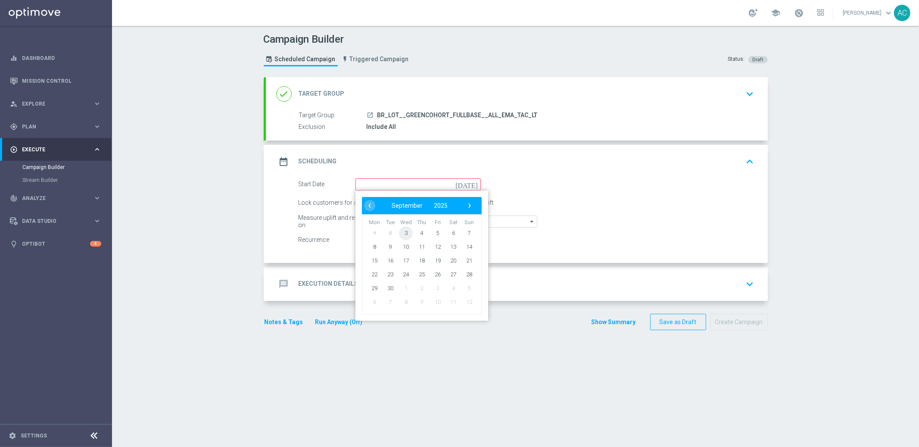
click at [400, 232] on span "3" at bounding box center [406, 233] width 14 height 14
type input "[DATE]"
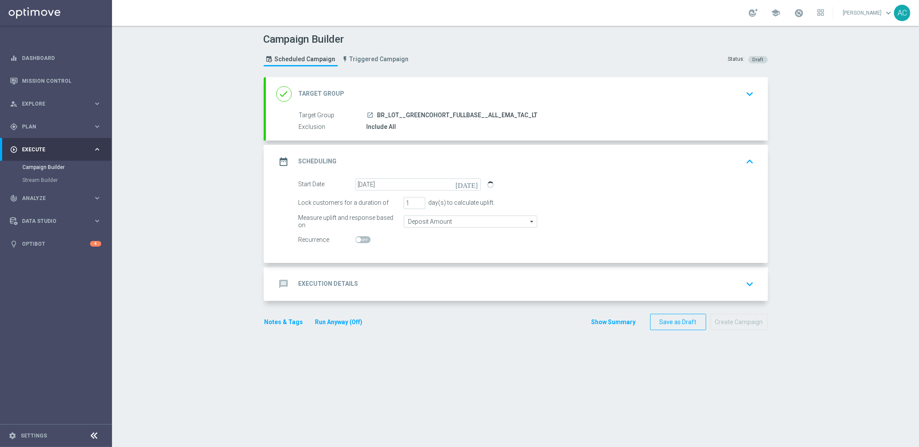
click at [359, 241] on span at bounding box center [362, 239] width 15 height 7
click at [359, 241] on input "checkbox" at bounding box center [362, 239] width 15 height 7
checkbox input "true"
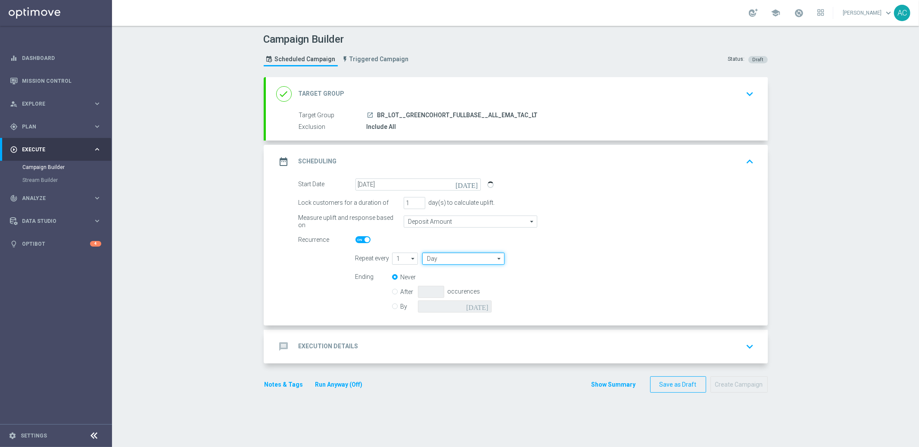
click at [428, 255] on input "Day" at bounding box center [463, 258] width 82 height 12
click at [439, 278] on div "Week" at bounding box center [460, 284] width 76 height 12
type input "Week"
click at [561, 259] on input "checkbox" at bounding box center [562, 258] width 13 height 12
checkbox input "true"
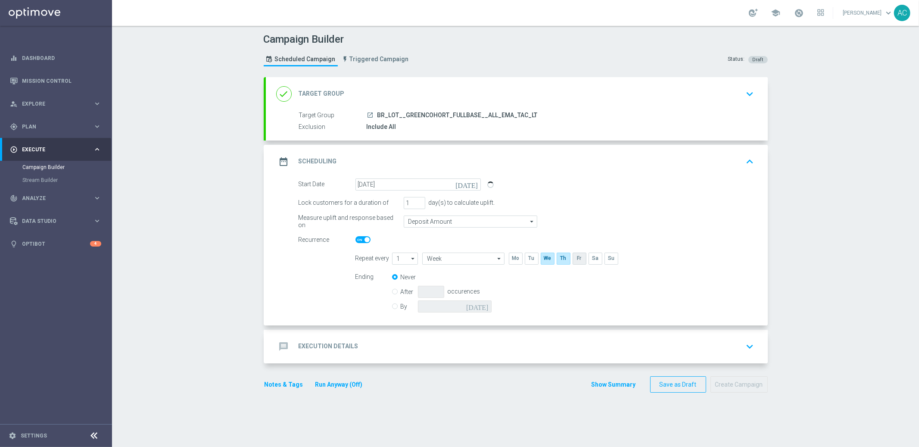
click at [572, 258] on input "checkbox" at bounding box center [578, 258] width 13 height 12
checkbox input "true"
click at [589, 255] on input "checkbox" at bounding box center [594, 258] width 13 height 12
checkbox input "true"
click at [392, 306] on input "By" at bounding box center [395, 305] width 6 height 6
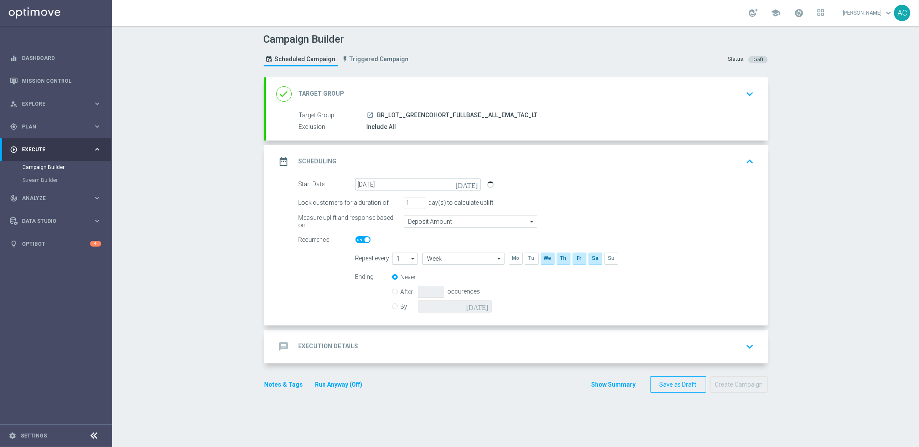
radio input "true"
radio input "false"
click at [470, 301] on input at bounding box center [455, 306] width 74 height 12
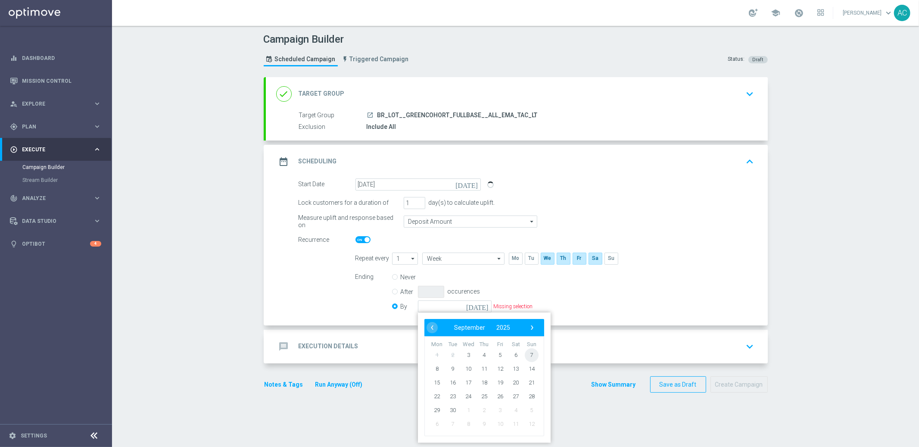
click at [529, 357] on span "7" at bounding box center [531, 355] width 14 height 14
type input "[DATE]"
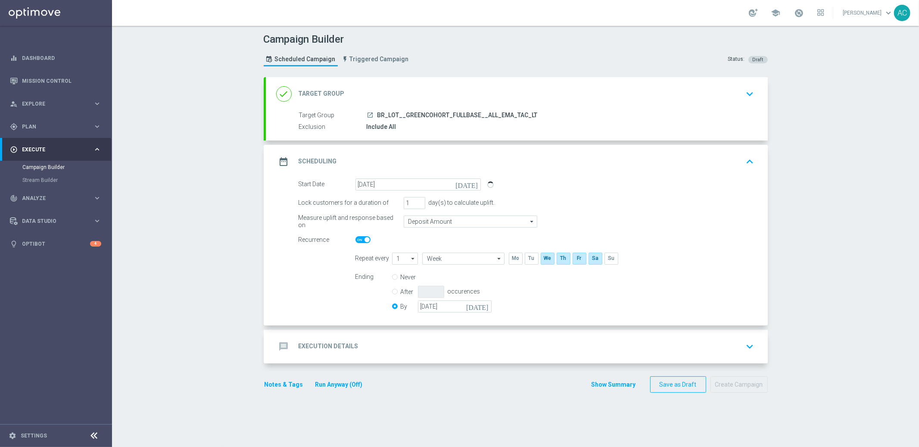
click at [345, 347] on h2 "Execution Details" at bounding box center [328, 346] width 60 height 8
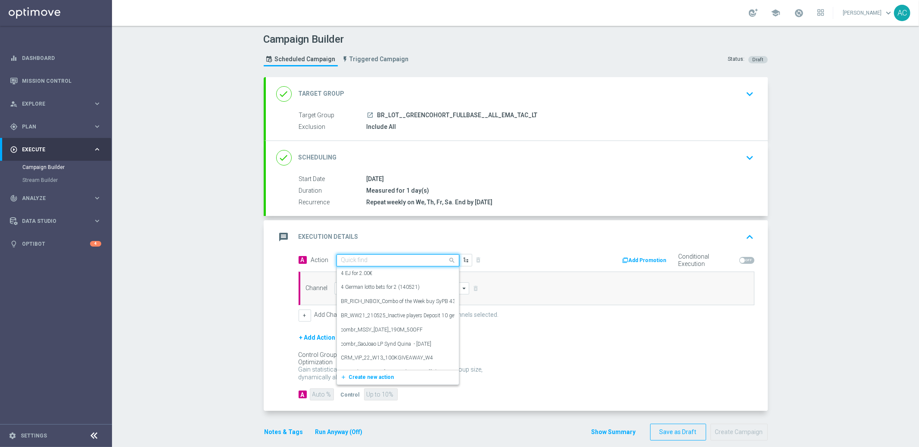
click at [412, 262] on input "text" at bounding box center [389, 260] width 96 height 7
paste input "BR_LOT_LFI_INFOS_COM__ALL_EMA_TAC_LT"
type input "BR_LOT_LFI_INFOS_COM__ALL_EMA_TAC_LT"
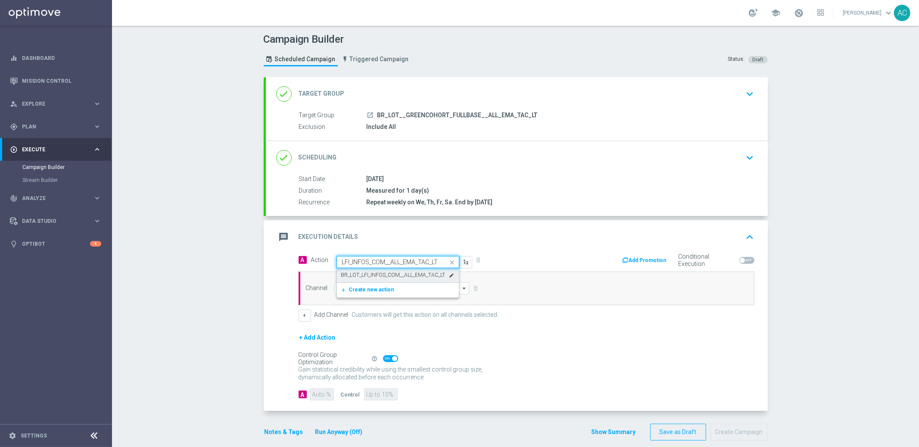
click at [407, 270] on div "BR_LOT_LFI_INFOS_COM__ALL_EMA_TAC_LT edit" at bounding box center [397, 275] width 113 height 14
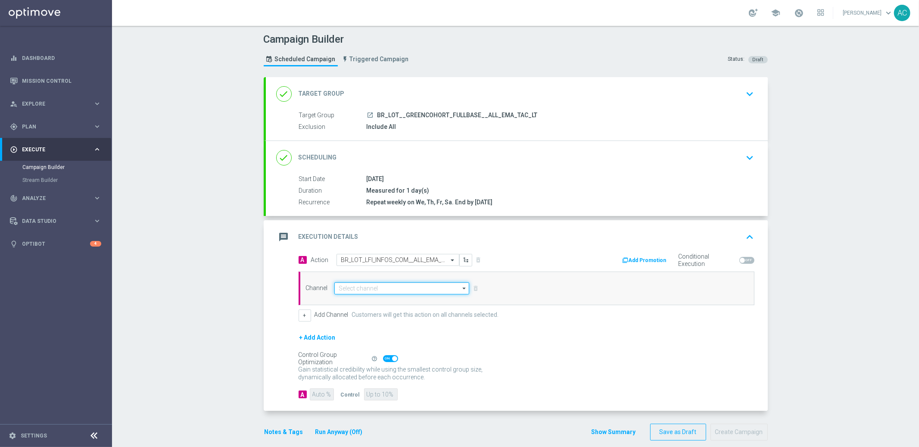
click at [379, 292] on input at bounding box center [401, 288] width 135 height 12
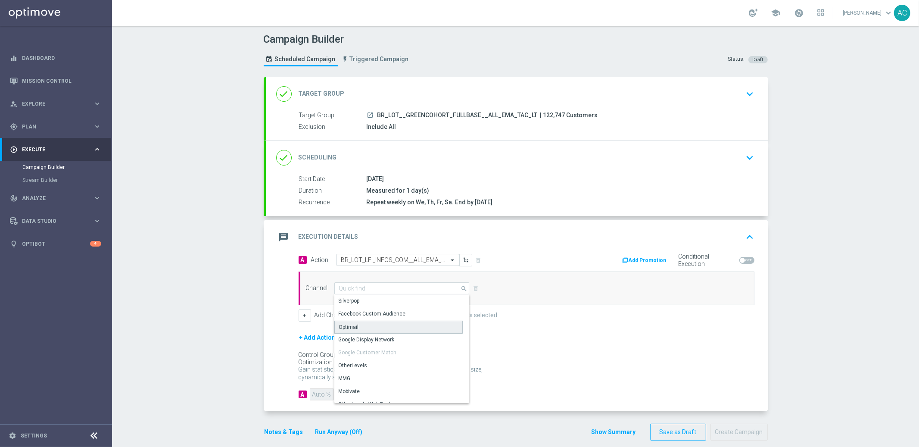
click at [376, 329] on div "Optimail" at bounding box center [398, 326] width 128 height 13
type input "Optimail"
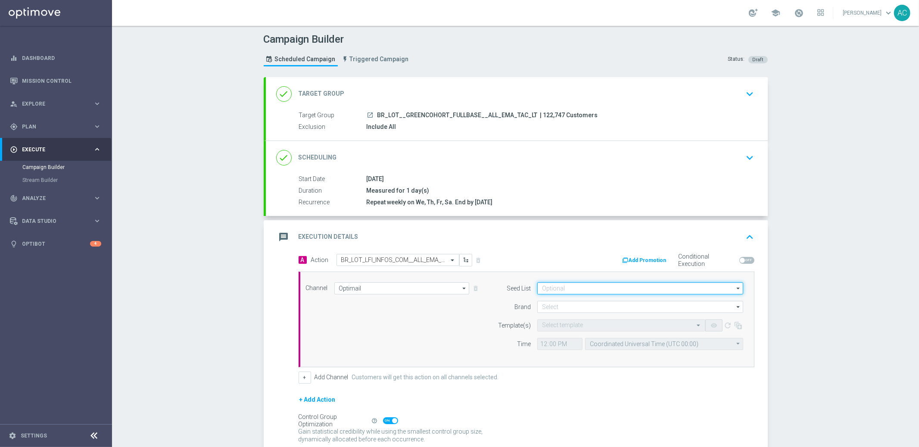
click at [577, 285] on input at bounding box center [640, 288] width 206 height 12
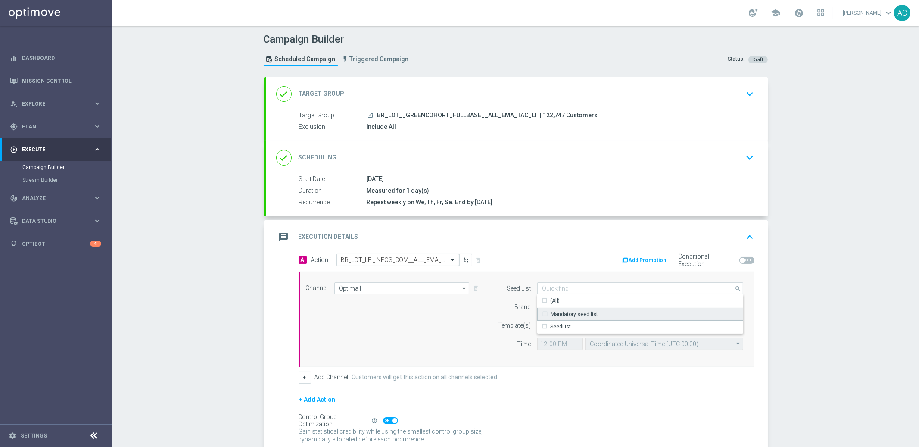
click at [562, 312] on div "Mandatory seed list" at bounding box center [573, 314] width 47 height 8
drag, startPoint x: 474, startPoint y: 328, endPoint x: 506, endPoint y: 316, distance: 34.3
click at [474, 328] on div "Channel Optimail Optimail arrow_drop_down Show Selected 0 of NaN Silverpop" at bounding box center [524, 319] width 450 height 74
type input "Mandatory seed list"
click at [598, 309] on input at bounding box center [640, 307] width 206 height 12
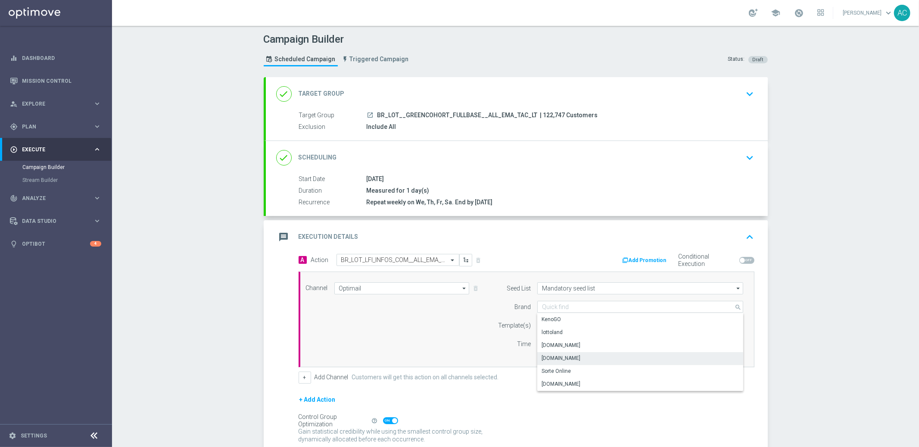
click at [581, 356] on div "[DOMAIN_NAME]" at bounding box center [640, 358] width 206 height 12
type input "[DOMAIN_NAME]"
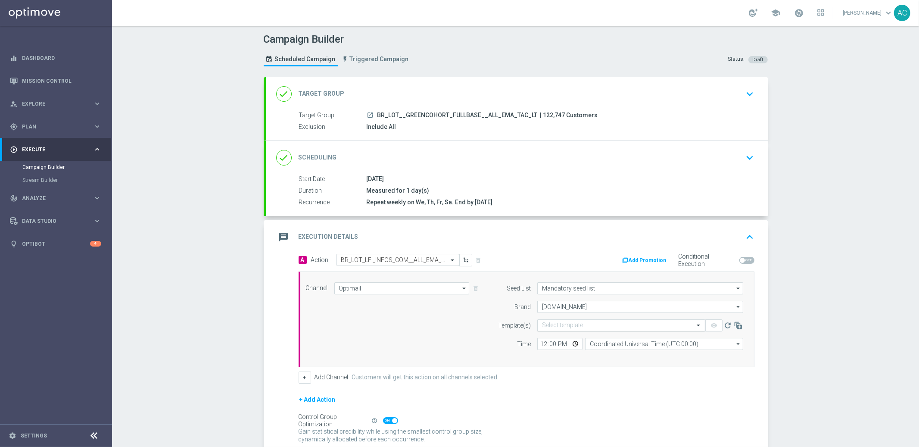
drag, startPoint x: 448, startPoint y: 325, endPoint x: 564, endPoint y: 323, distance: 115.4
click at [448, 325] on div "Channel Optimail Optimail arrow_drop_down Show Selected 1 of 26 Silverpop" at bounding box center [524, 319] width 450 height 74
click at [576, 323] on input "text" at bounding box center [612, 325] width 141 height 7
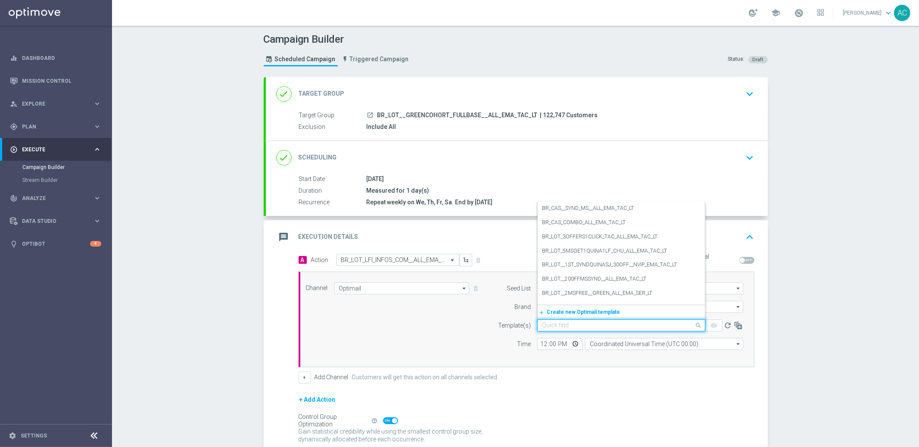
paste input "BR_LOT_LFI_GREENCOHORT_COM__ALL_EMA_TAC_LT"
type input "BR_LOT_LFI_GREENCOHORT_COM__ALL_EMA_TAC_LT"
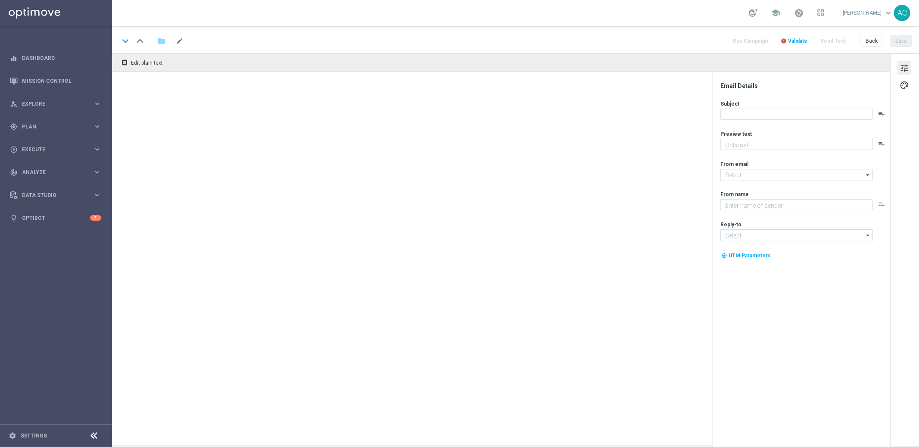
type textarea "Sueña a lo grande con el PowerBall"
type textarea "Lottoland"
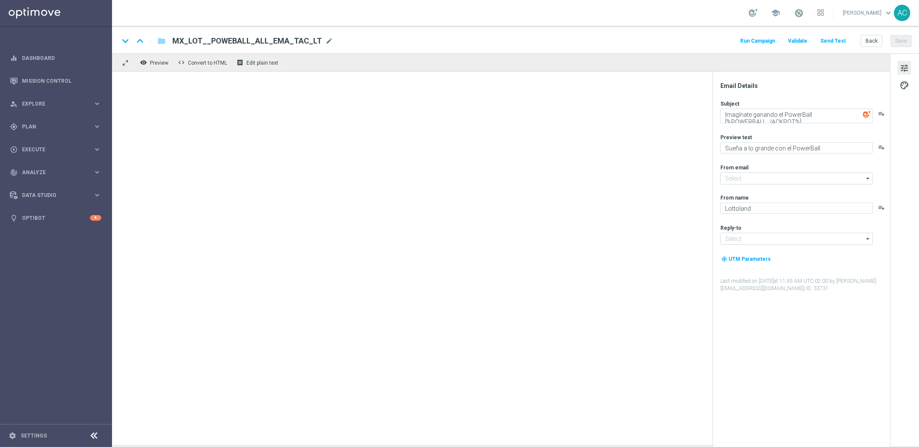
type input "[EMAIL_ADDRESS][DOMAIN_NAME]"
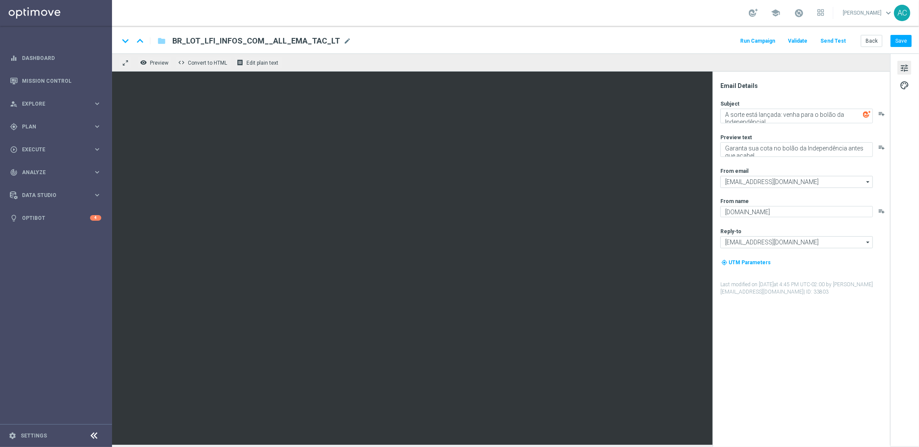
click at [165, 41] on div "BR_LOT_LFI_INFOS_COM__ALL_EMA_TAC_LT BR_LOT_LFI_INFOS_COM__ALL_EMA_TAC_LT mode_…" at bounding box center [258, 40] width 186 height 11
click at [164, 41] on icon "folder" at bounding box center [161, 41] width 9 height 10
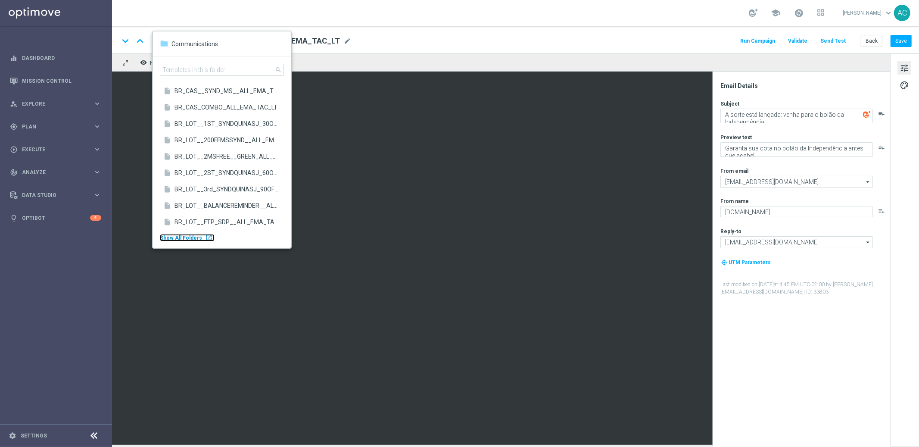
click at [205, 237] on div "launch" at bounding box center [208, 237] width 7 height 7
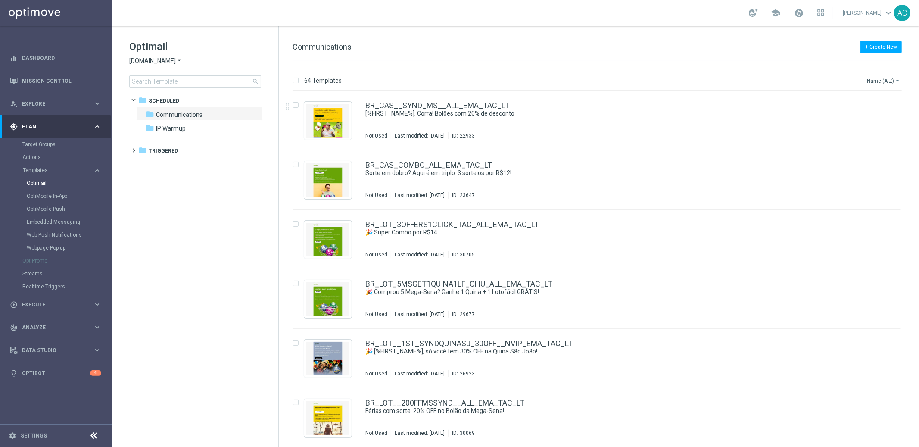
click at [886, 81] on button "Name (A-Z) arrow_drop_down" at bounding box center [884, 80] width 36 height 10
click at [886, 118] on span "Date Modified (Newest)" at bounding box center [868, 119] width 58 height 6
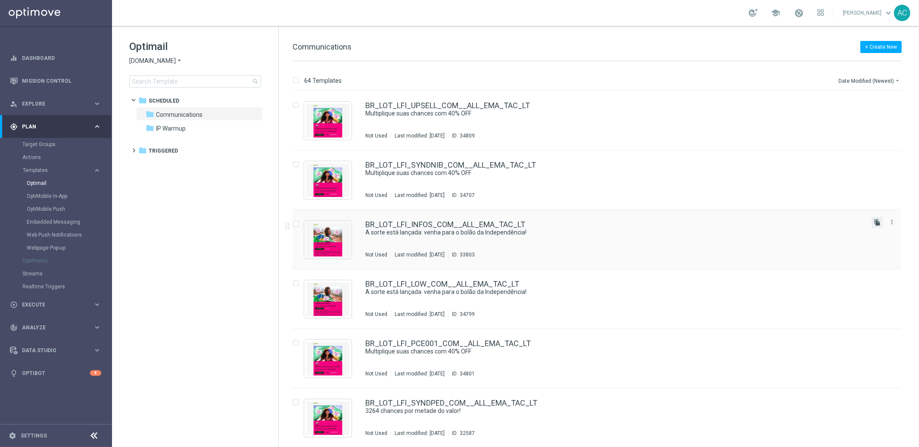
click at [876, 222] on icon "file_copy" at bounding box center [876, 222] width 7 height 7
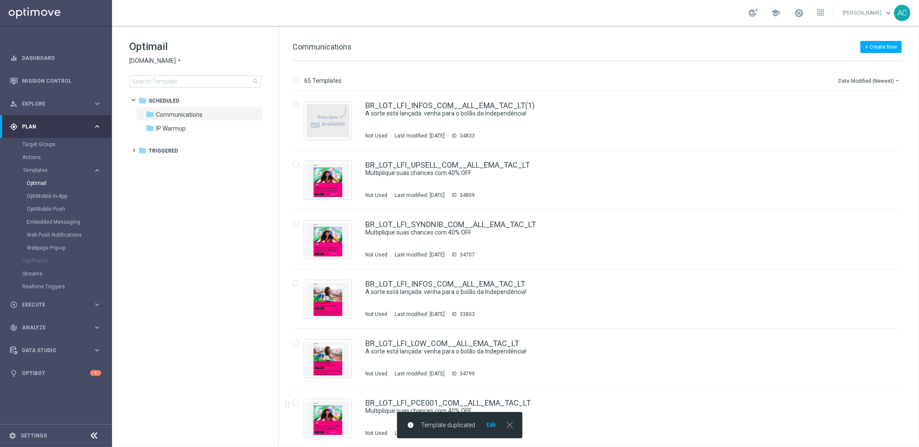
click at [491, 424] on button "Edit" at bounding box center [490, 424] width 11 height 7
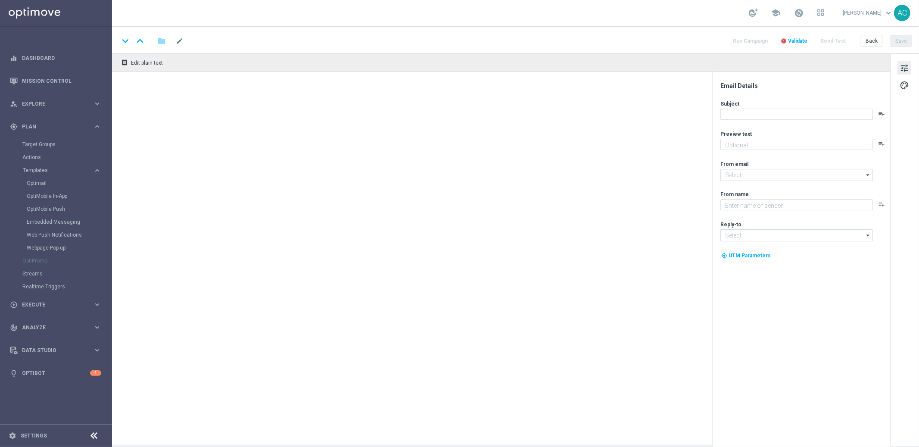
type input "BR_LOT_LFI_INFOS_COM__ALL_EMA_TAC_LT(1)"
type textarea "Garanta sua cota no bolão da Independência antes que acabe!"
type input "mail@crm.lottoland.com.br"
type textarea "[DOMAIN_NAME]"
type input "contato@lottoland.com.br"
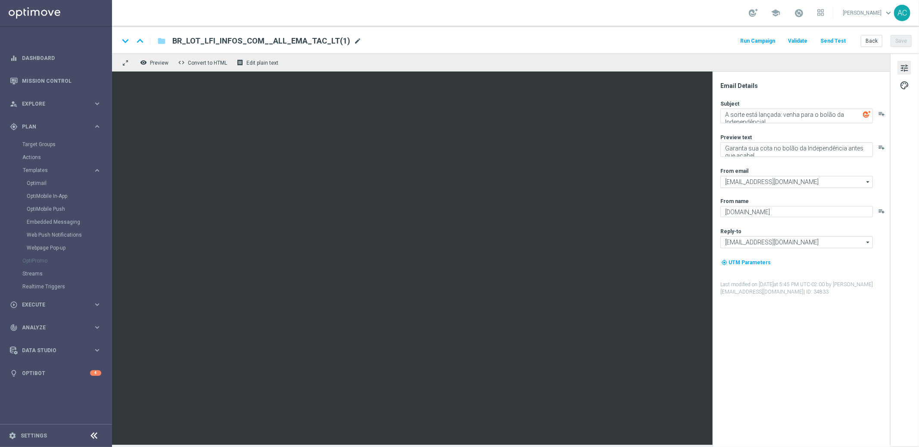
click at [354, 43] on span "mode_edit" at bounding box center [358, 41] width 8 height 8
drag, startPoint x: 227, startPoint y: 43, endPoint x: 240, endPoint y: 37, distance: 14.1
click at [227, 43] on input "BR_LOT_LFI_INFOS_COM__ALL_EMA_TAC_LT" at bounding box center [279, 40] width 214 height 11
type input "BR_LOT_LFI_GREENCOHORT_COM__ALL_EMA_TAC_LT"
click at [273, 39] on input "BR_LOT_LFI_GREENCOHORT_COM__ALL_EMA_TAC_LT" at bounding box center [279, 40] width 214 height 11
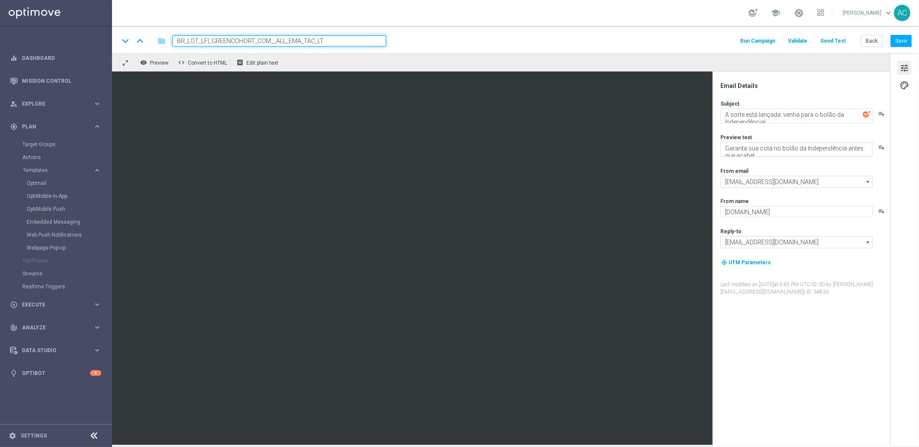
click at [273, 39] on input "BR_LOT_LFI_GREENCOHORT_COM__ALL_EMA_TAC_LT" at bounding box center [279, 40] width 214 height 11
click at [907, 40] on button "Save" at bounding box center [900, 41] width 21 height 12
click at [329, 47] on div "keyboard_arrow_down keyboard_arrow_up folder BR_LOT_LFI_GREENCOHORT_COM__ALL_EM…" at bounding box center [515, 40] width 807 height 28
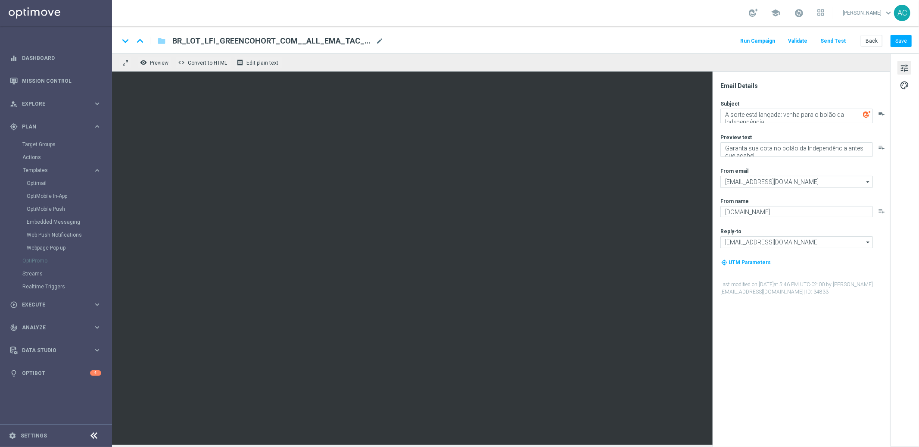
click at [329, 46] on div "BR_LOT_LFI_GREENCOHORT_COM__ALL_EMA_TAC_LT mode_edit" at bounding box center [277, 40] width 211 height 11
click at [329, 46] on input "BR_LOT_LFI_GREENCOHORT_COM__ALL_EMA_TAC_LT" at bounding box center [279, 40] width 214 height 11
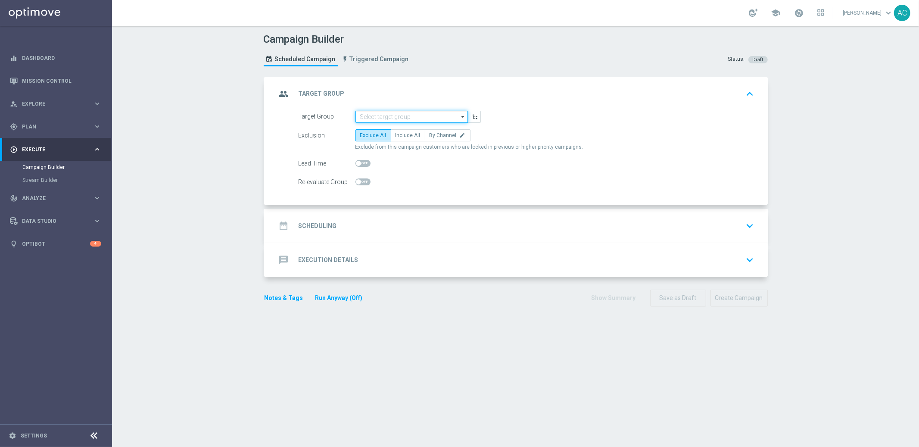
click at [396, 118] on input at bounding box center [411, 117] width 112 height 12
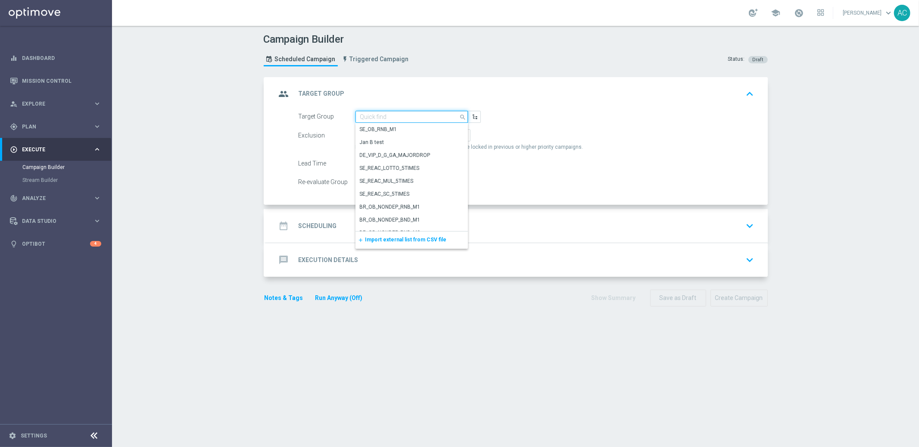
paste input "BR_LOT__GREENCOHORT_FULLBASE__ALL_EMA_TAC_LT"
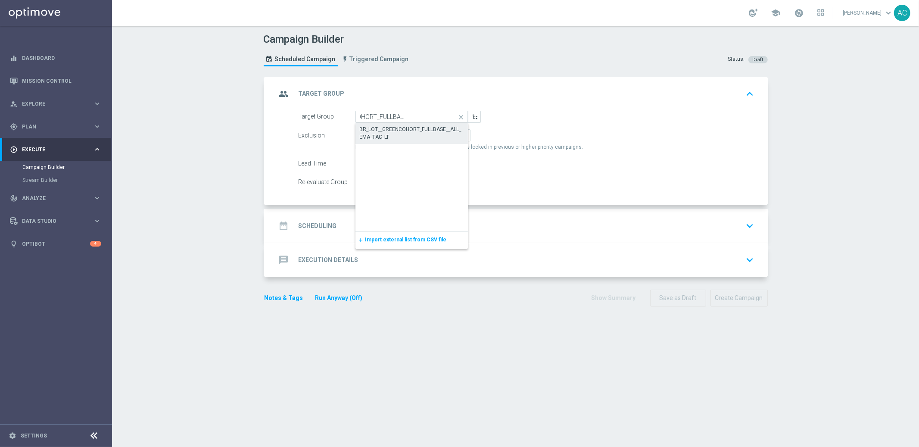
click at [392, 128] on div "BR_LOT__GREENCOHORT_FULLBASE__ALL_EMA_TAC_LT" at bounding box center [412, 133] width 104 height 16
type input "BR_LOT__GREENCOHORT_FULLBASE__ALL_EMA_TAC_LT"
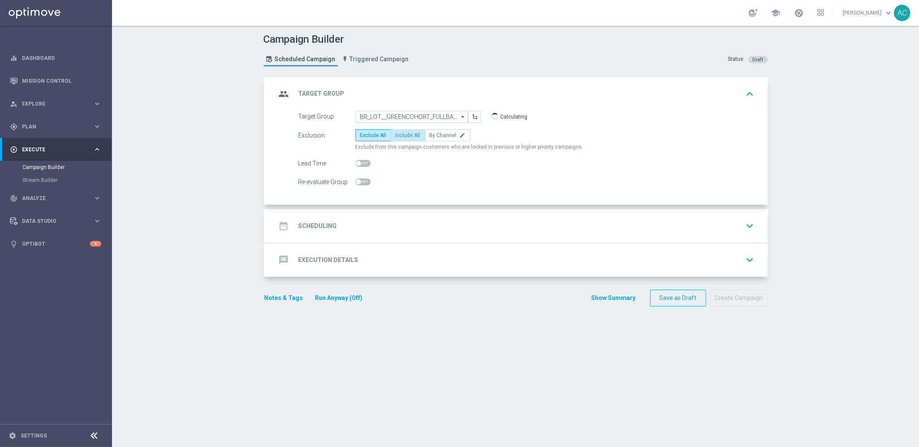
click at [410, 138] on label "Include All" at bounding box center [408, 135] width 34 height 12
click at [401, 138] on input "Include All" at bounding box center [398, 137] width 6 height 6
radio input "true"
click at [335, 227] on div "date_range Scheduling keyboard_arrow_down" at bounding box center [516, 225] width 481 height 16
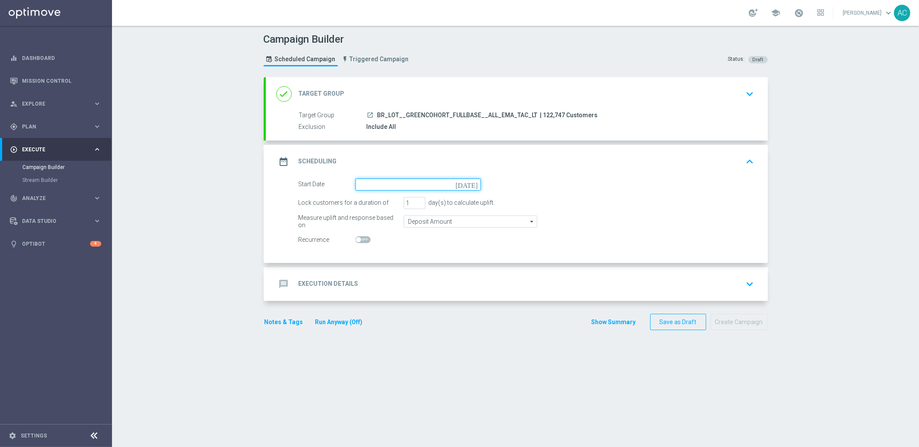
click at [376, 178] on input at bounding box center [417, 184] width 125 height 12
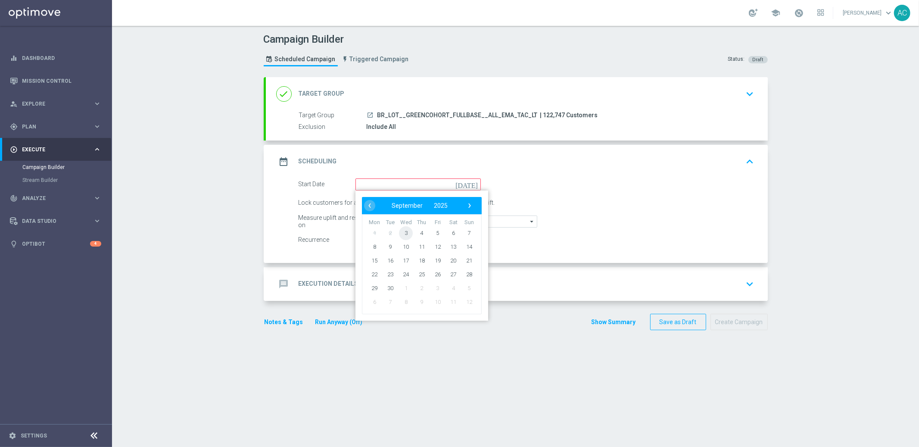
click at [404, 232] on span "3" at bounding box center [406, 233] width 14 height 14
type input "[DATE]"
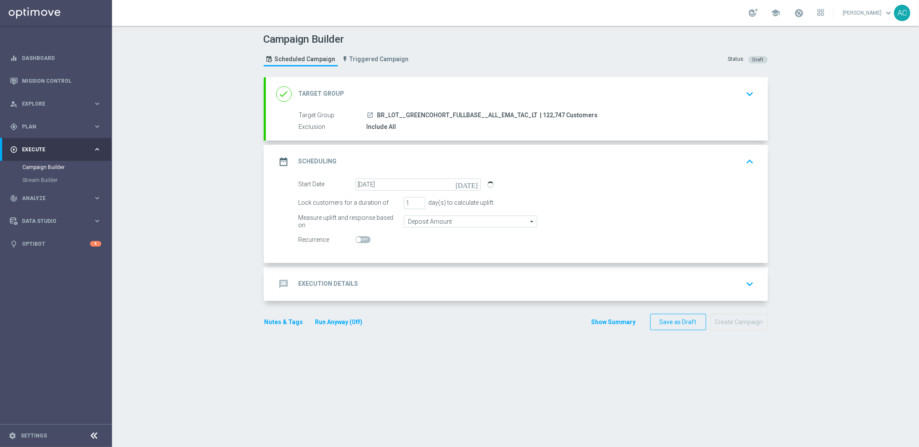
click at [360, 242] on switch at bounding box center [417, 239] width 125 height 7
click at [360, 239] on span at bounding box center [362, 239] width 15 height 7
click at [360, 239] on input "checkbox" at bounding box center [362, 239] width 15 height 7
checkbox input "true"
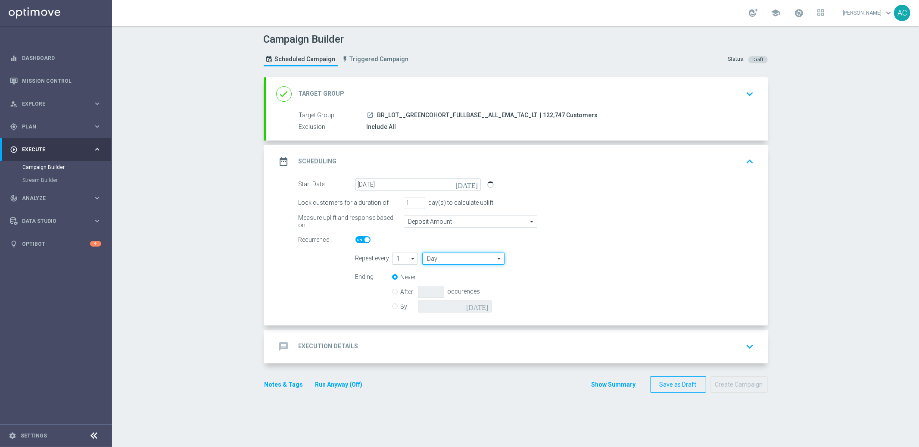
click at [437, 258] on input "Day" at bounding box center [463, 258] width 82 height 12
click at [443, 279] on div "Week" at bounding box center [460, 284] width 76 height 12
type input "Week"
click at [556, 257] on input "checkbox" at bounding box center [562, 258] width 13 height 12
checkbox input "true"
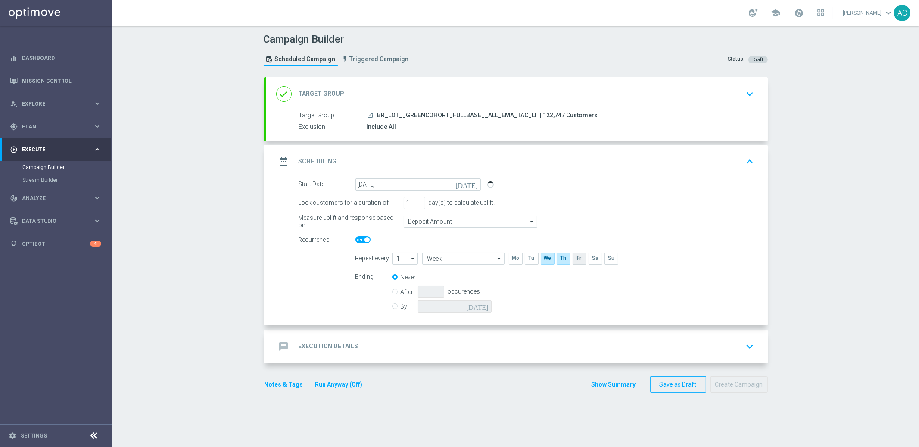
click at [578, 260] on input "checkbox" at bounding box center [578, 258] width 13 height 12
checkbox input "true"
click at [596, 257] on input "checkbox" at bounding box center [594, 258] width 13 height 12
checkbox input "true"
click at [393, 305] on input "By" at bounding box center [395, 305] width 6 height 6
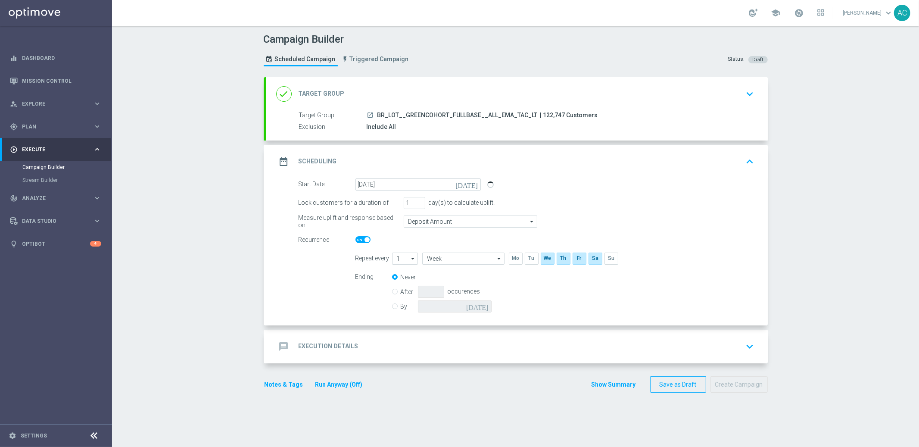
radio input "true"
radio input "false"
click at [486, 307] on icon "[DATE]" at bounding box center [478, 304] width 25 height 9
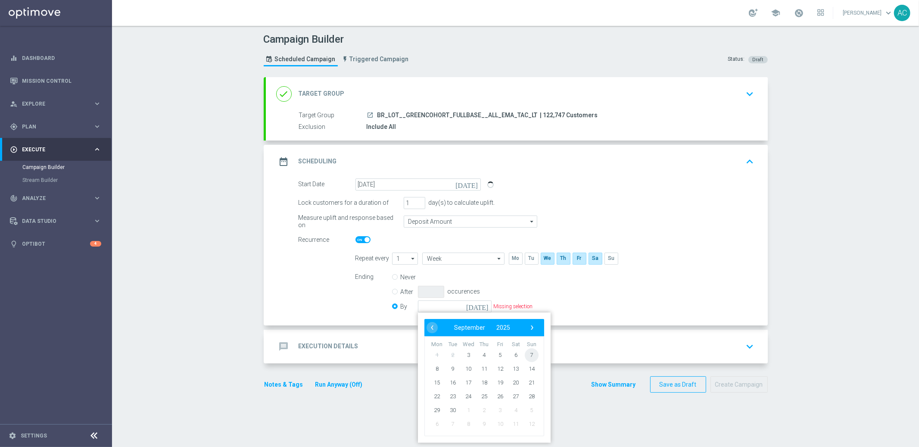
click at [525, 354] on span "7" at bounding box center [531, 355] width 14 height 14
type input "[DATE]"
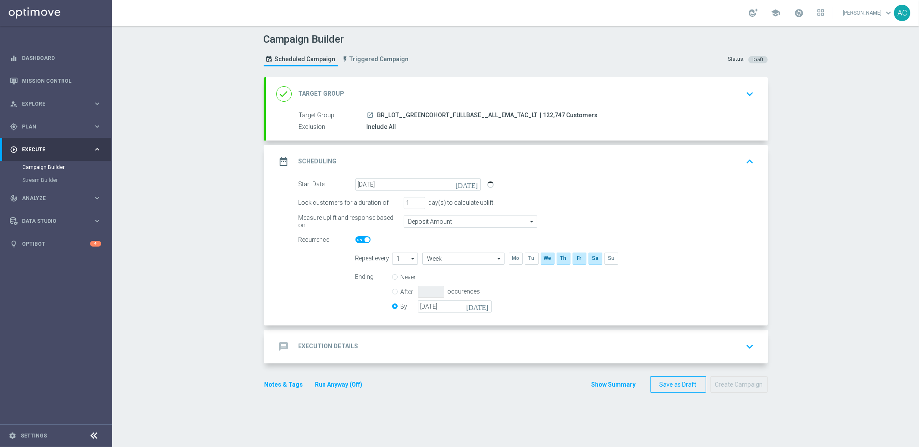
click at [320, 360] on div "message Execution Details keyboard_arrow_down" at bounding box center [517, 346] width 502 height 34
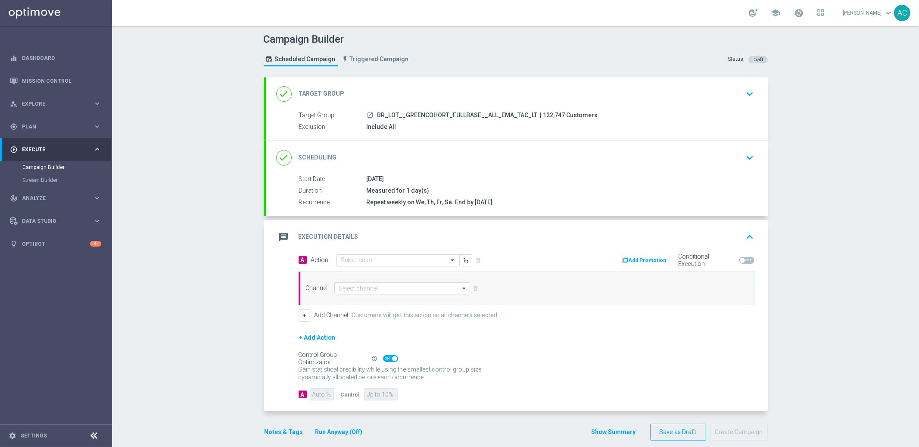
click at [376, 263] on input "text" at bounding box center [389, 260] width 96 height 7
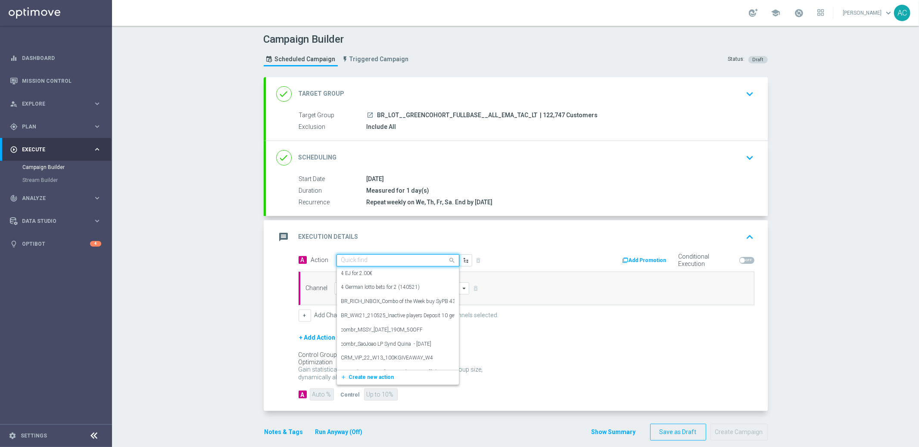
paste input "BR_LOT_LFI_GREENCOHORT_COM__ALL_EMA_TAC_LT"
type input "BR_LOT_LFI_GREENCOHORT_COM__ALL_EMA_TAC_LT"
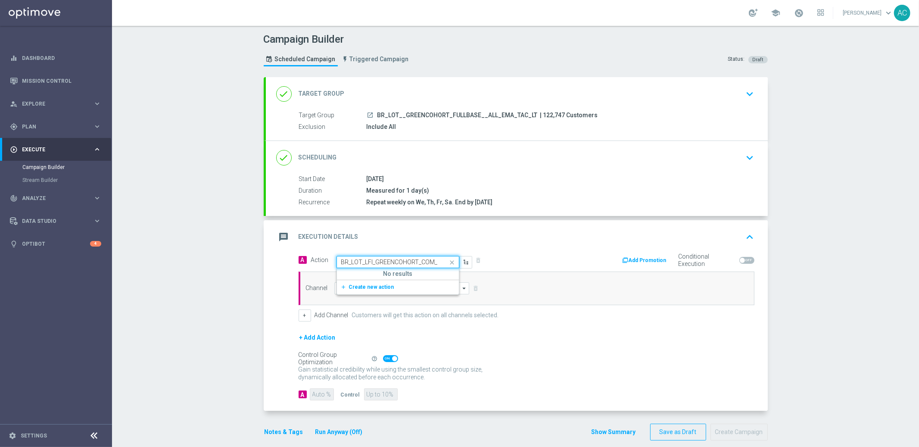
scroll to position [0, 49]
click at [356, 287] on span "Create new action" at bounding box center [371, 287] width 45 height 6
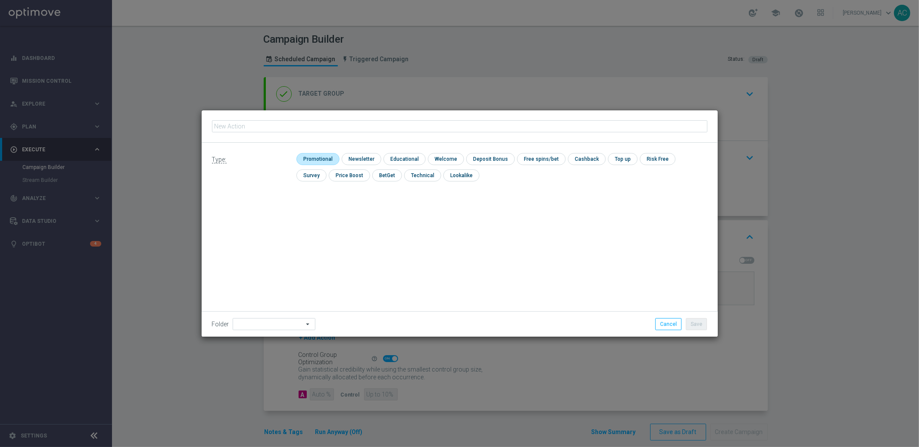
type input "BR_LOT_LFI_GREENCOHORT_COM__ALL_EMA_TAC_LT"
click at [298, 164] on input "checkbox" at bounding box center [316, 159] width 41 height 12
checkbox input "true"
click at [705, 331] on div "Folder arrow_drop_down Show Selected 0 of 396 *Lottoland CRM*" at bounding box center [460, 323] width 516 height 25
click at [694, 322] on button "Save" at bounding box center [696, 324] width 21 height 12
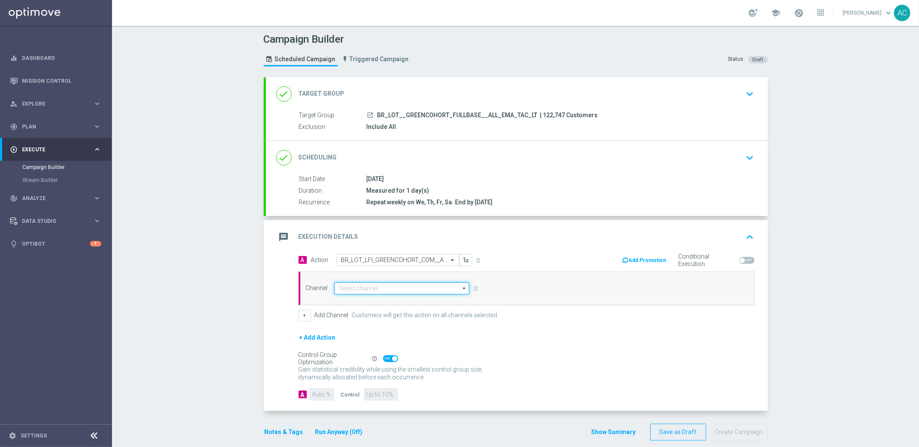
click at [371, 285] on input at bounding box center [401, 288] width 135 height 12
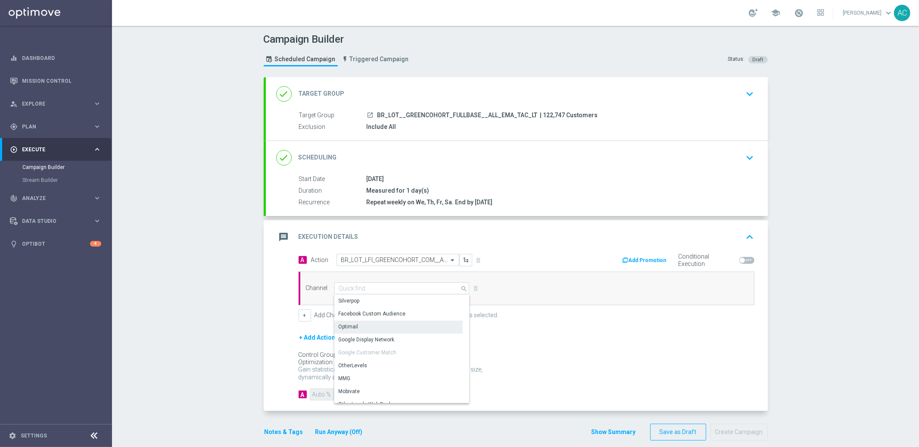
click at [364, 328] on div "Optimail" at bounding box center [398, 326] width 128 height 12
type input "Optimail"
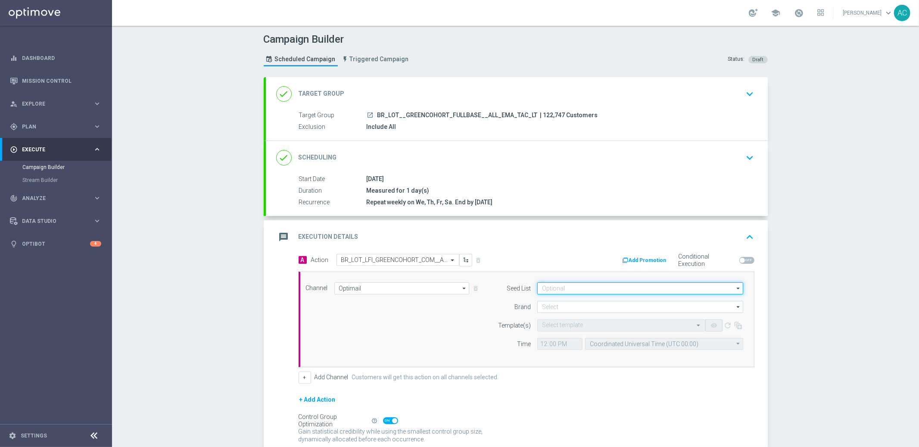
click at [593, 289] on input at bounding box center [640, 288] width 206 height 12
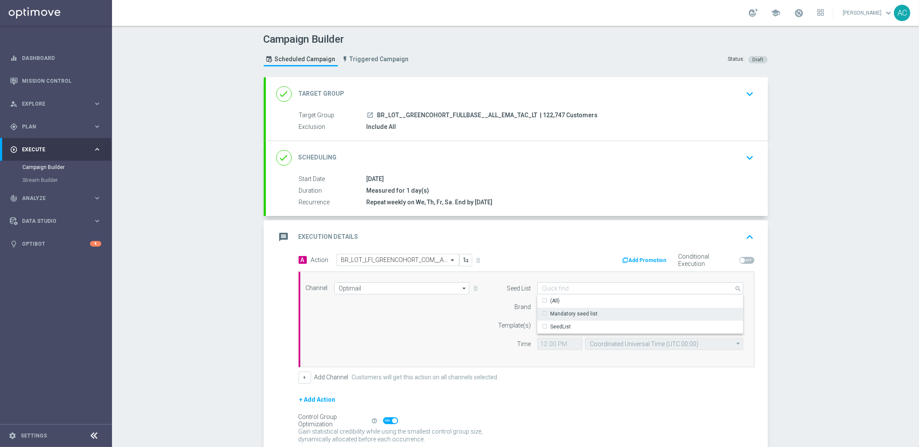
click at [577, 309] on div "Mandatory seed list" at bounding box center [640, 313] width 206 height 12
drag, startPoint x: 421, startPoint y: 343, endPoint x: 450, endPoint y: 336, distance: 29.2
click at [422, 343] on div "Channel Optimail Optimail arrow_drop_down Show Selected 1 of 26 Silverpop" at bounding box center [524, 319] width 450 height 74
type input "Mandatory seed list"
click at [602, 299] on form "Seed List Mandatory seed list Mandatory seed list arrow_drop_down Show Selected…" at bounding box center [618, 316] width 250 height 68
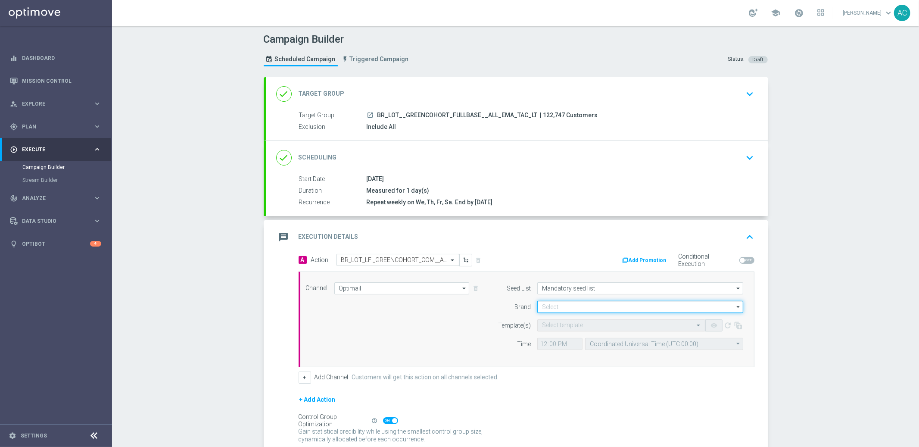
click at [602, 306] on input at bounding box center [640, 307] width 206 height 12
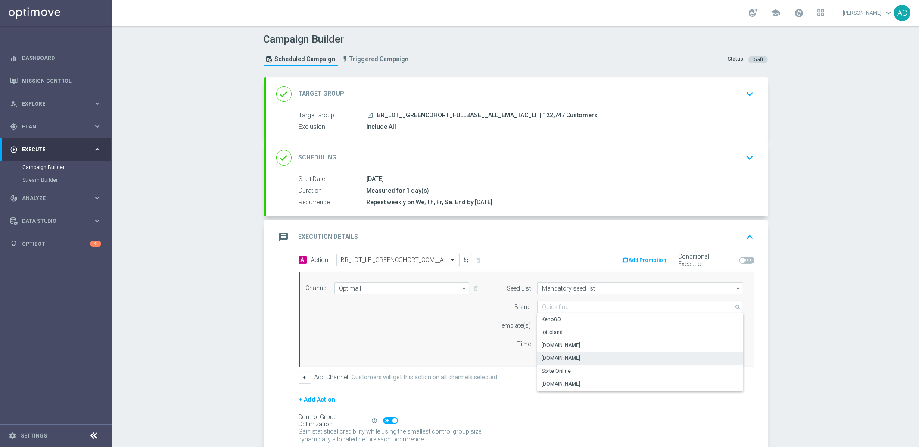
click at [589, 357] on div "[DOMAIN_NAME]" at bounding box center [640, 358] width 206 height 12
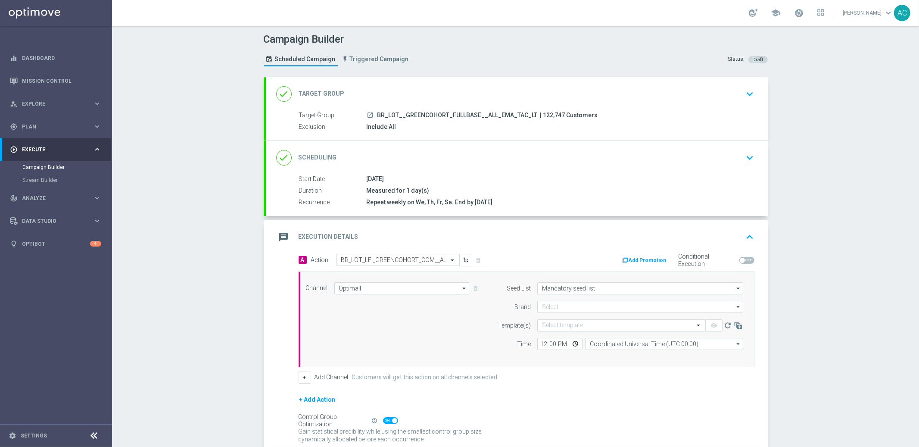
type input "[DOMAIN_NAME]"
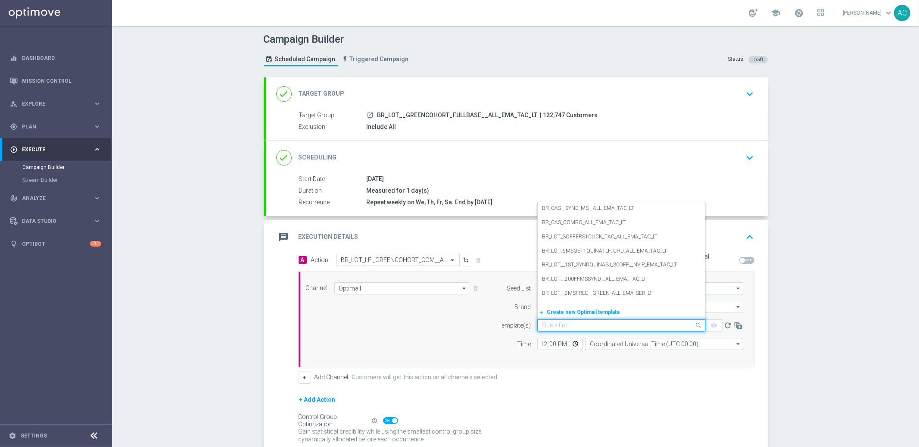
click at [564, 326] on input "text" at bounding box center [612, 325] width 141 height 7
paste input "BR_LOT_LFI_GREENCOHORT_COM__ALL_EMA_TAC_LT"
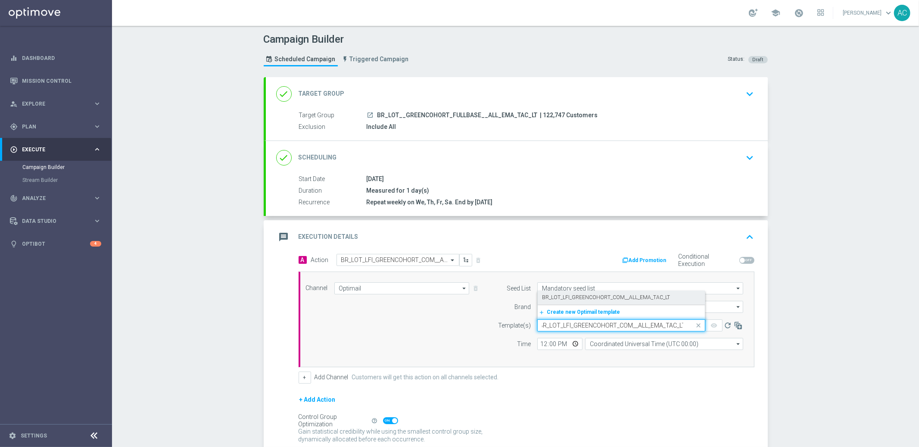
click at [573, 295] on label "BR_LOT_LFI_GREENCOHORT_COM__ALL_EMA_TAC_LT" at bounding box center [606, 297] width 128 height 7
type input "BR_LOT_LFI_GREENCOHORT_COM__ALL_EMA_TAC_LT"
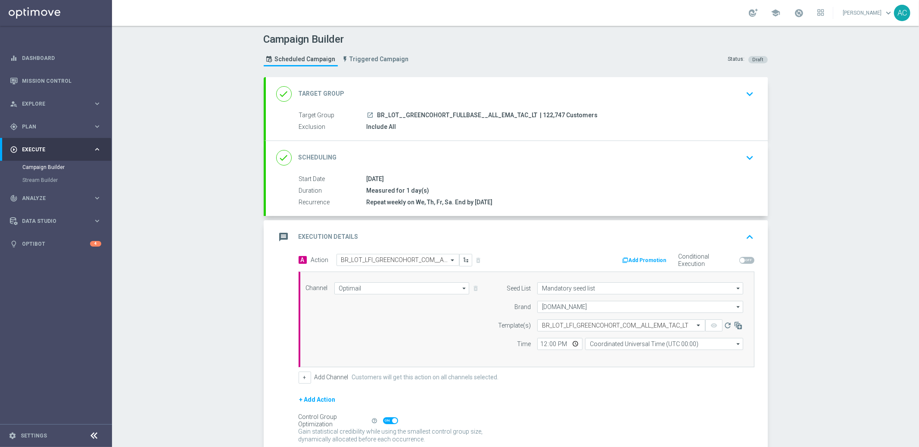
scroll to position [0, 0]
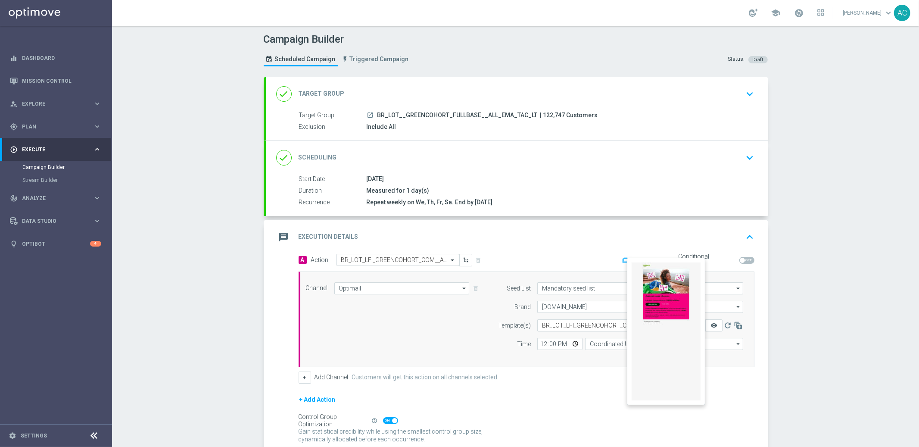
click at [710, 322] on icon "remove_red_eye" at bounding box center [713, 325] width 7 height 7
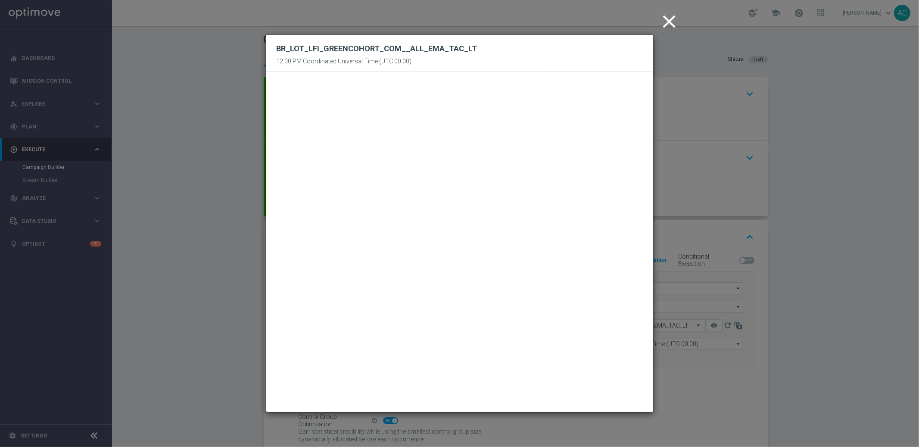
click at [843, 249] on modal-container "close BR_LOT_LFI_GREENCOHORT_COM__ALL_EMA_TAC_LT 12:00 PM Coordinated Universal…" at bounding box center [459, 223] width 919 height 447
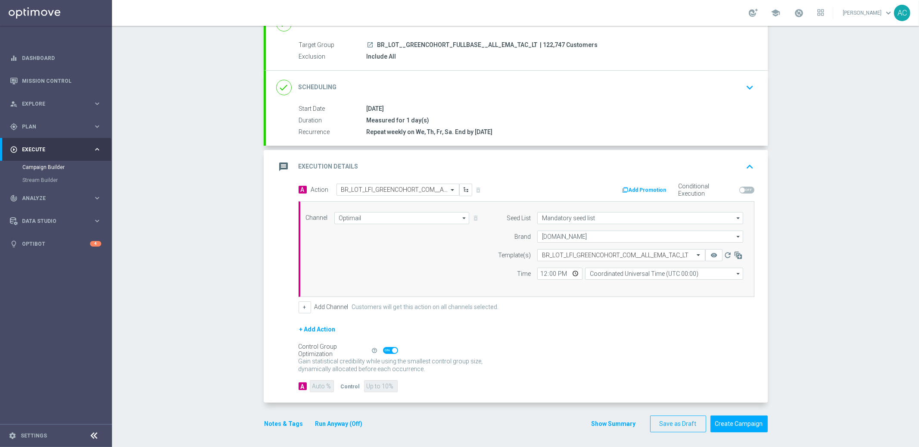
scroll to position [72, 0]
click at [819, 285] on div "Campaign Builder Scheduled Campaign Triggered Campaign Status: Draft done Targe…" at bounding box center [515, 236] width 807 height 421
click at [538, 267] on input "12:00" at bounding box center [559, 271] width 45 height 12
type input "14:25"
click at [743, 338] on div "+ Add Action" at bounding box center [526, 333] width 456 height 22
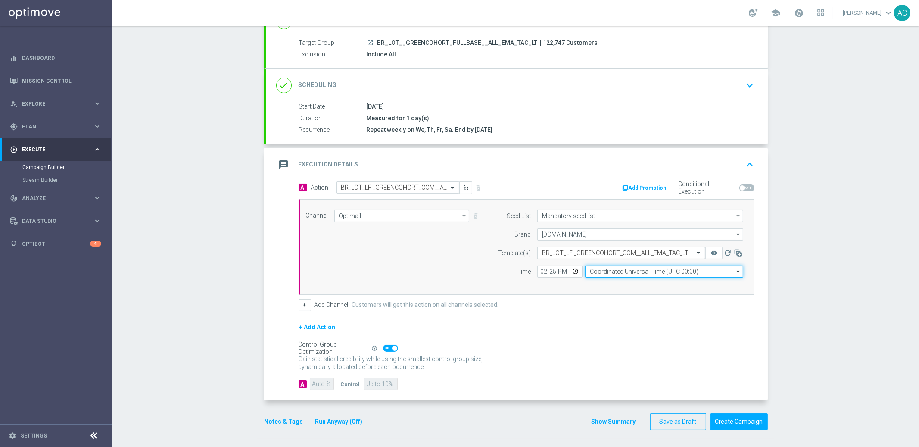
click at [675, 270] on input "Coordinated Universal Time (UTC 00:00)" at bounding box center [664, 271] width 158 height 12
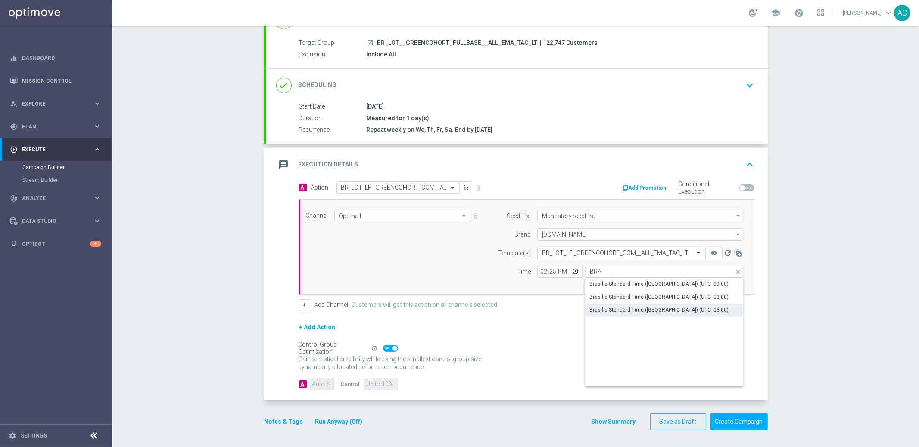
click at [625, 309] on div "Brasilia Standard Time ([GEOGRAPHIC_DATA]) (UTC -03:00)" at bounding box center [658, 310] width 139 height 8
type input "Brasilia Standard Time ([GEOGRAPHIC_DATA]) (UTC -03:00)"
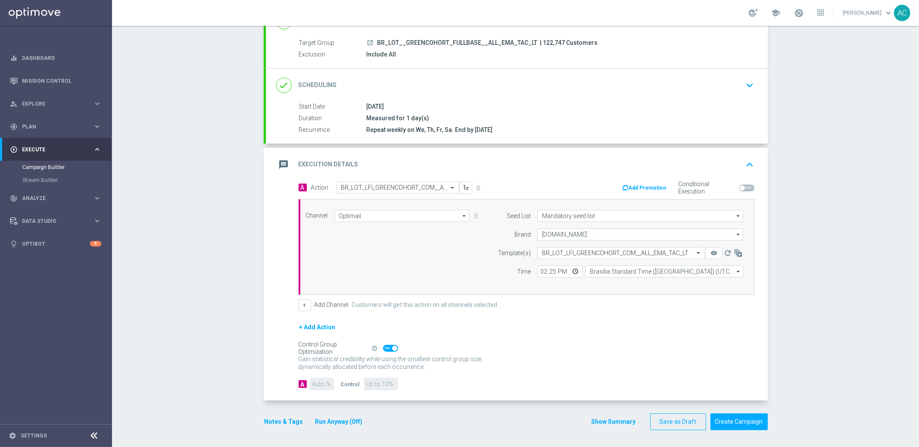
click at [383, 348] on span at bounding box center [390, 348] width 15 height 7
click at [383, 348] on input "checkbox" at bounding box center [390, 348] width 15 height 7
checkbox input "false"
click at [319, 383] on input "90" at bounding box center [322, 384] width 24 height 12
type input "9"
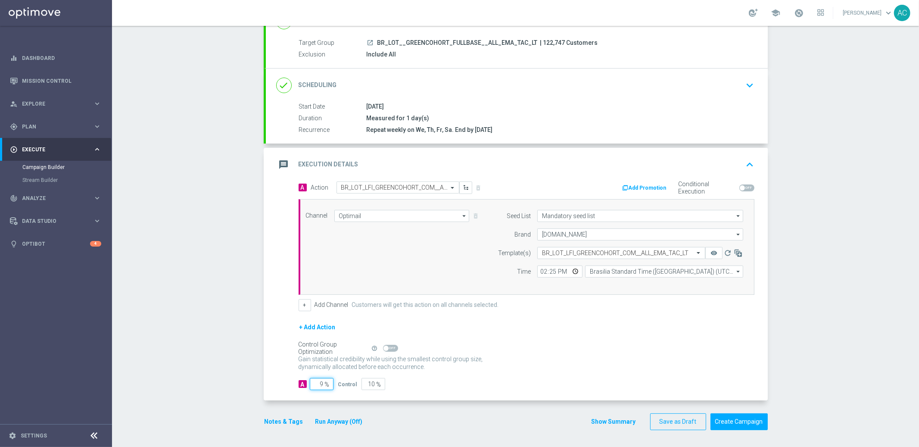
type input "91"
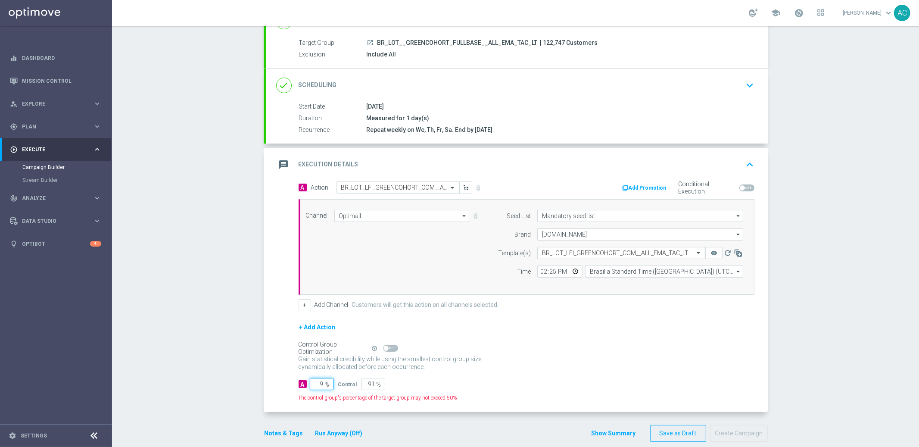
type input "95"
type input "5"
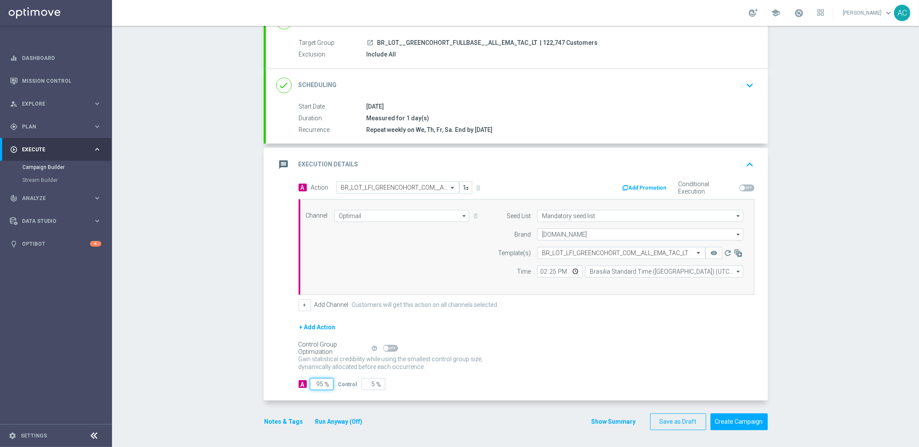
type input "95"
drag, startPoint x: 575, startPoint y: 327, endPoint x: 714, endPoint y: 329, distance: 139.1
click at [576, 326] on div "+ Add Action" at bounding box center [526, 333] width 456 height 22
click at [600, 320] on form "A Action Select action BR_LOT_LFI_GREENCOHORT_COM__ALL_EMA_TAC_LT delete_foreve…" at bounding box center [526, 285] width 456 height 209
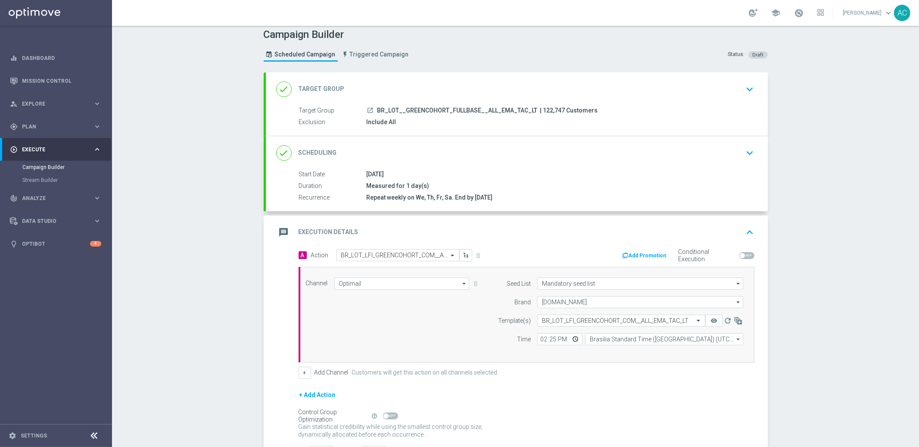
scroll to position [0, 0]
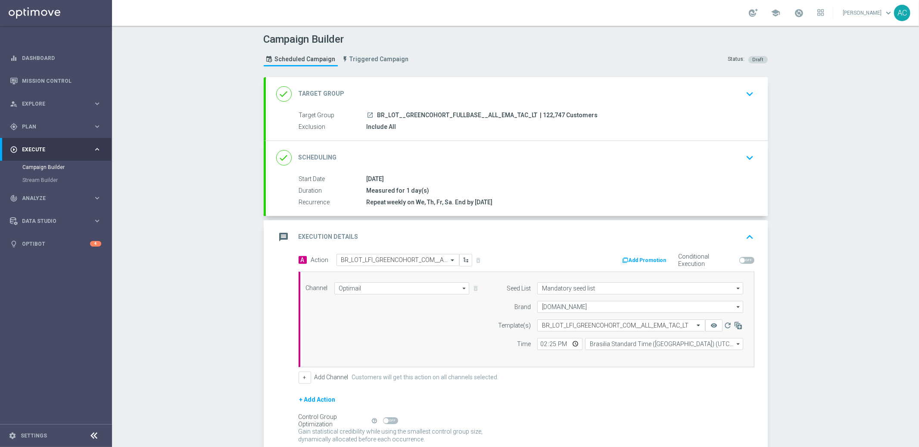
click at [675, 116] on div "launch BR_LOT__GREENCOHORT_FULLBASE__ALL_EMA_TAC_LT | 122,747 Customers" at bounding box center [558, 115] width 384 height 9
click at [696, 105] on div "done Target Group keyboard_arrow_down" at bounding box center [517, 94] width 502 height 34
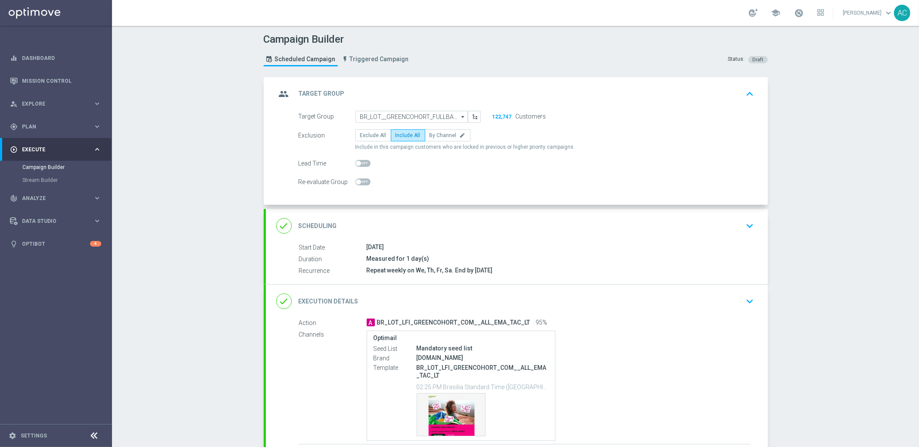
click at [696, 105] on div "group Target Group keyboard_arrow_up" at bounding box center [517, 94] width 502 height 34
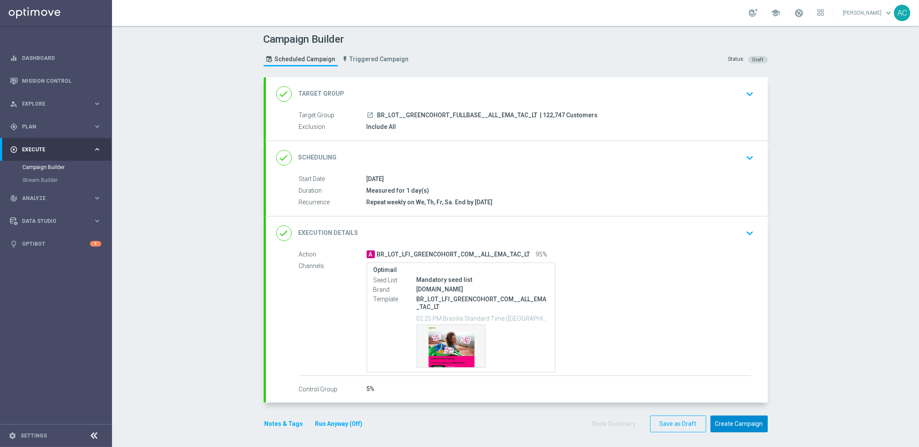
click at [747, 420] on button "Create Campaign" at bounding box center [738, 423] width 57 height 17
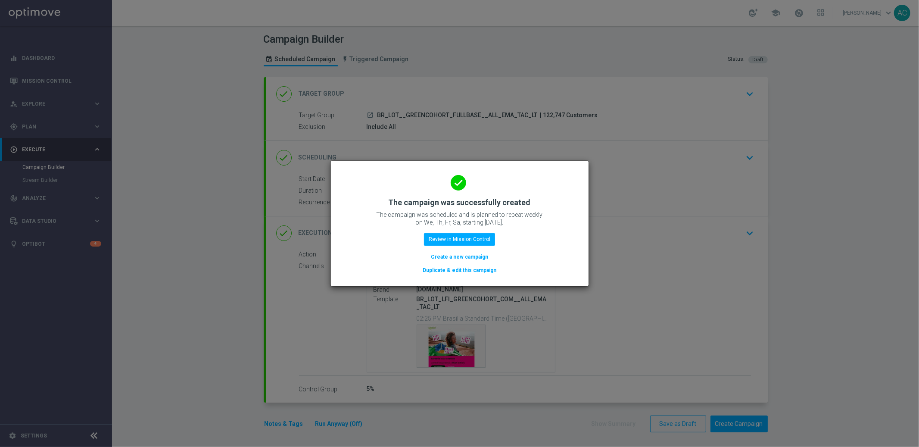
drag, startPoint x: 470, startPoint y: 255, endPoint x: 103, endPoint y: 1, distance: 446.1
click at [469, 255] on button "Create a new campaign" at bounding box center [459, 256] width 59 height 9
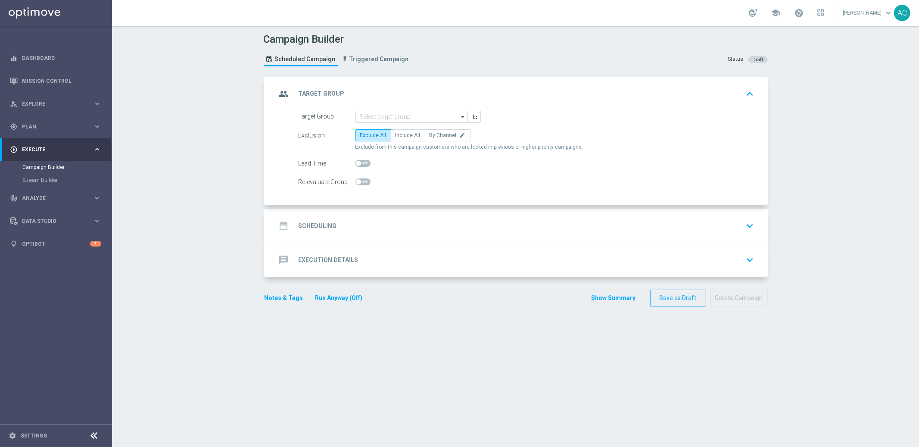
click at [401, 124] on form "Target Group arrow_drop_down Show Selected 0 of NaN SE_OB_RNB_M1" at bounding box center [526, 150] width 456 height 78
click at [404, 118] on input at bounding box center [411, 117] width 112 height 12
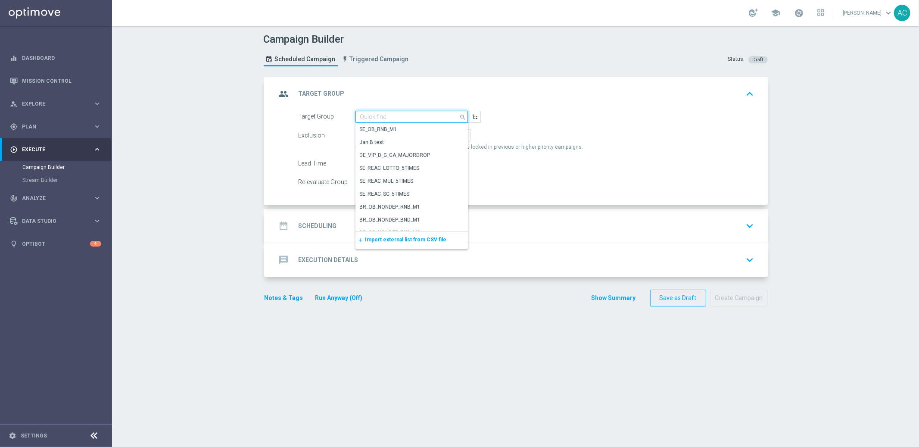
paste input "BR_LOT__ACTIVE_LOTTO__ALL_SMS_TAC_LT_TG"
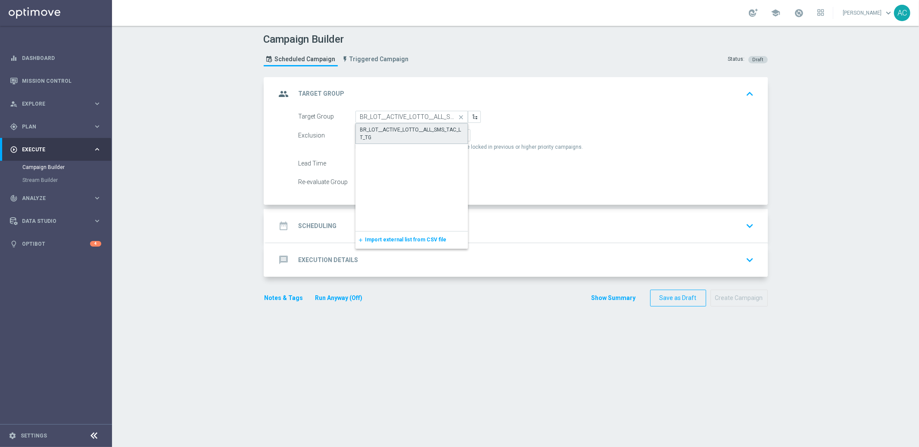
click at [403, 127] on div "BR_LOT__ACTIVE_LOTTO__ALL_SMS_TAC_LT_TG" at bounding box center [411, 134] width 103 height 16
type input "BR_LOT__ACTIVE_LOTTO__ALL_SMS_TAC_LT_TG"
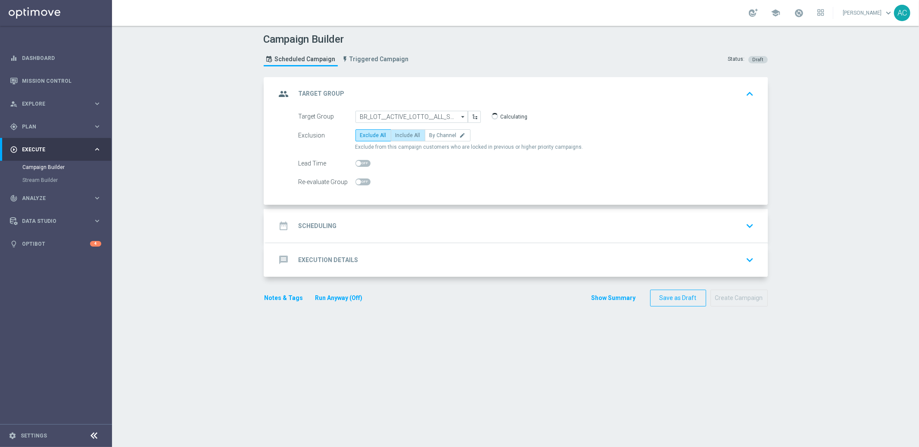
click at [404, 132] on span "Include All" at bounding box center [407, 135] width 25 height 6
click at [401, 134] on input "Include All" at bounding box center [398, 137] width 6 height 6
radio input "true"
click at [304, 230] on h2 "Scheduling" at bounding box center [317, 226] width 38 height 8
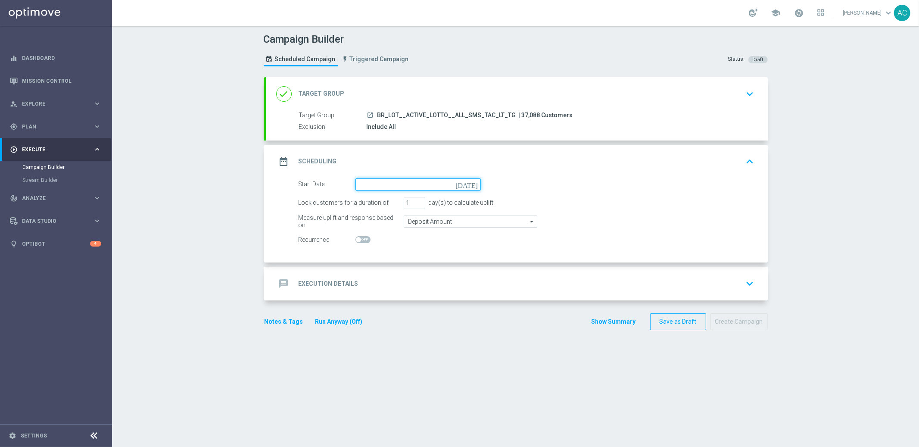
click at [419, 185] on input at bounding box center [417, 184] width 125 height 12
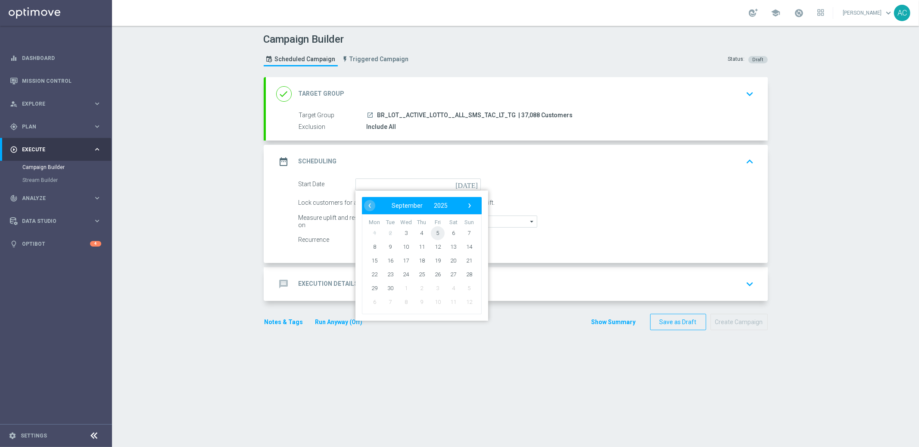
click at [431, 232] on span "5" at bounding box center [437, 233] width 14 height 14
type input "[DATE]"
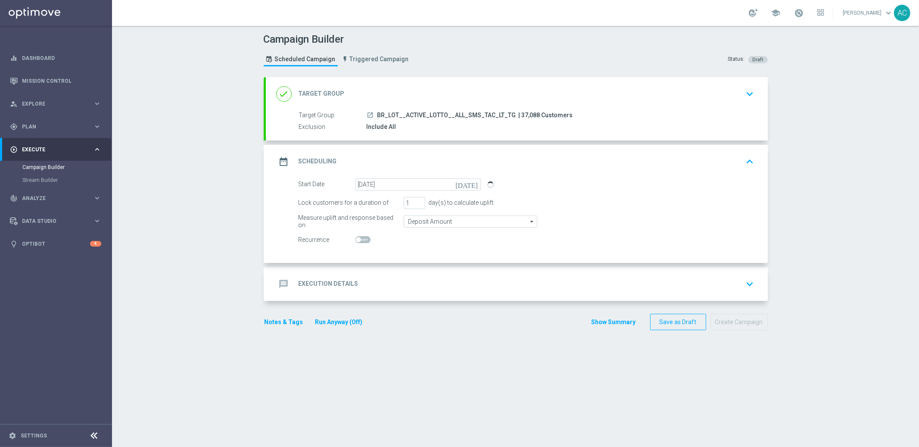
click at [358, 239] on span at bounding box center [362, 239] width 15 height 7
click at [358, 239] on input "checkbox" at bounding box center [362, 239] width 15 height 7
checkbox input "true"
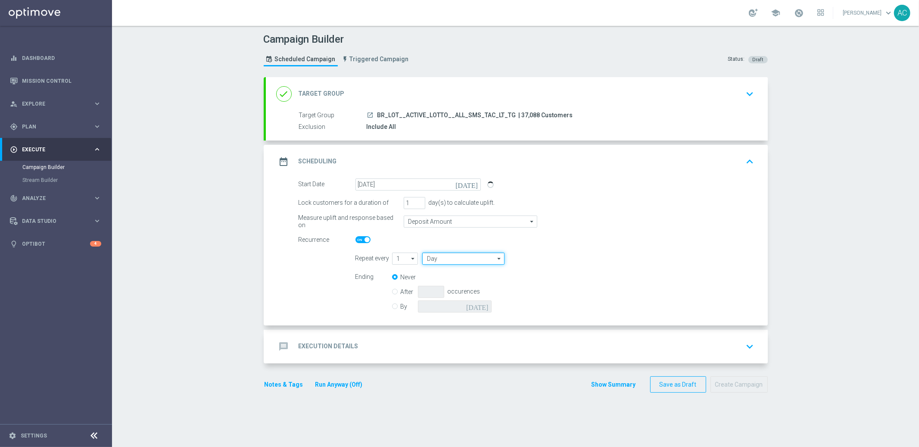
click at [440, 261] on input "Day" at bounding box center [463, 258] width 82 height 12
click at [442, 279] on div "Week" at bounding box center [460, 284] width 76 height 12
type input "Week"
drag, startPoint x: 588, startPoint y: 254, endPoint x: 509, endPoint y: 276, distance: 82.3
click at [589, 254] on input "checkbox" at bounding box center [594, 258] width 13 height 12
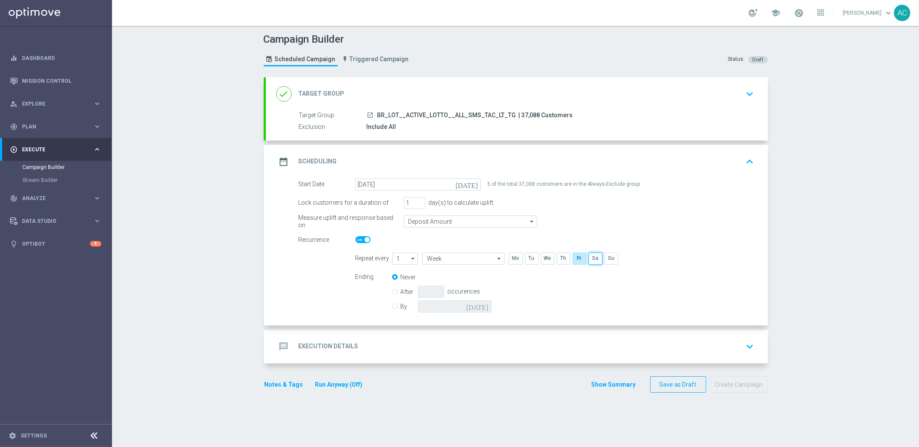
checkbox input "true"
click at [401, 307] on label "By" at bounding box center [409, 306] width 17 height 8
click at [392, 307] on input "By" at bounding box center [395, 305] width 6 height 6
radio input "true"
radio input "false"
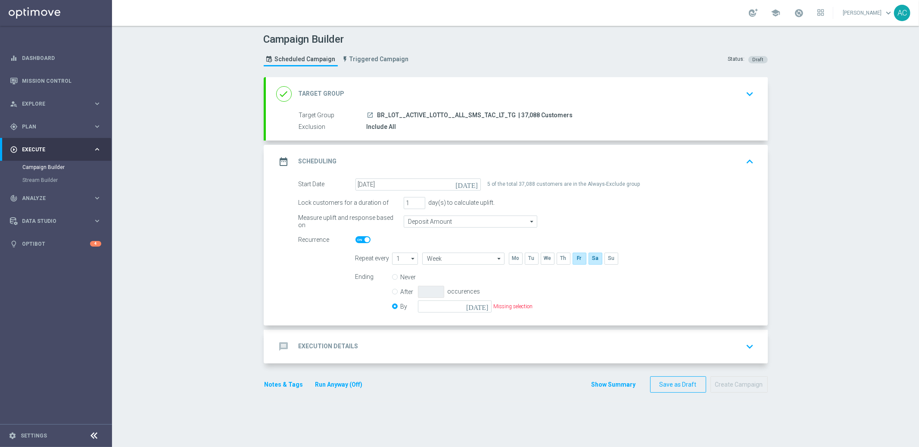
click at [481, 301] on icon "[DATE]" at bounding box center [478, 304] width 25 height 9
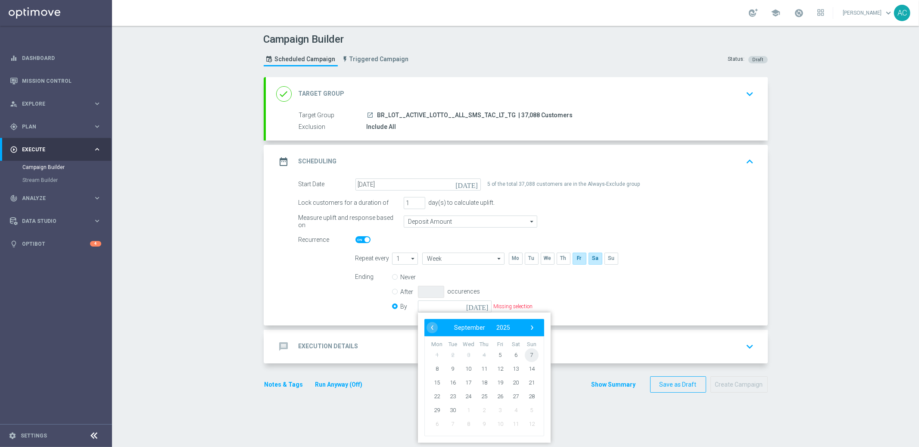
click at [527, 352] on span "7" at bounding box center [531, 355] width 14 height 14
type input "[DATE]"
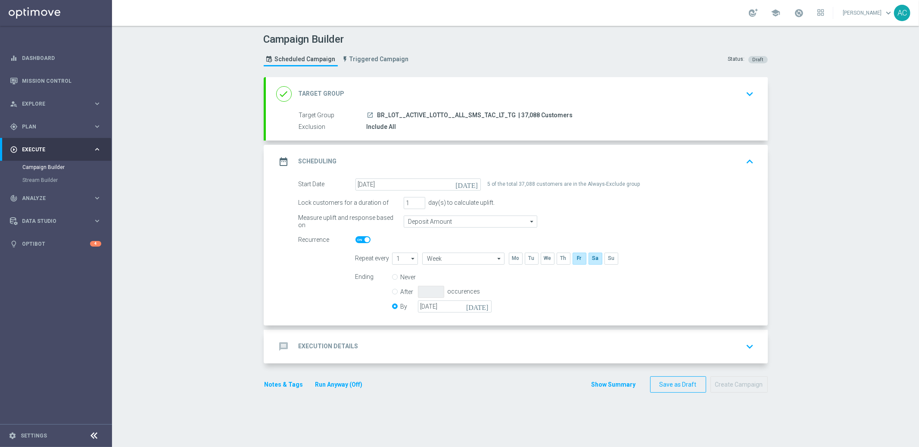
drag, startPoint x: 600, startPoint y: 308, endPoint x: 376, endPoint y: 360, distance: 230.3
click at [600, 308] on div "Ending Never After occurences By [DATE] [DATE]" at bounding box center [555, 293] width 412 height 44
click at [308, 354] on div "message Execution Details keyboard_arrow_down" at bounding box center [517, 346] width 502 height 34
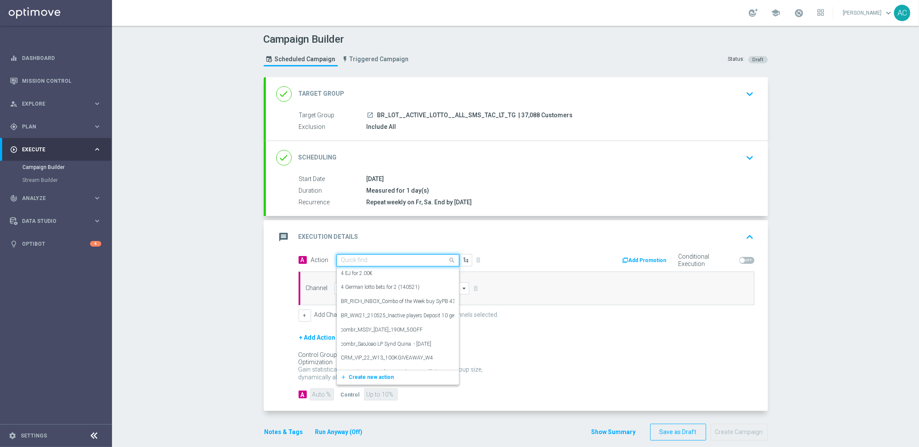
click at [408, 262] on input "text" at bounding box center [389, 260] width 96 height 7
paste input "BR_LOT_LFI_ALL_SMS_TAC_LT"
type input "BR_LOT_LFI_ALL_SMS_TAC_LT"
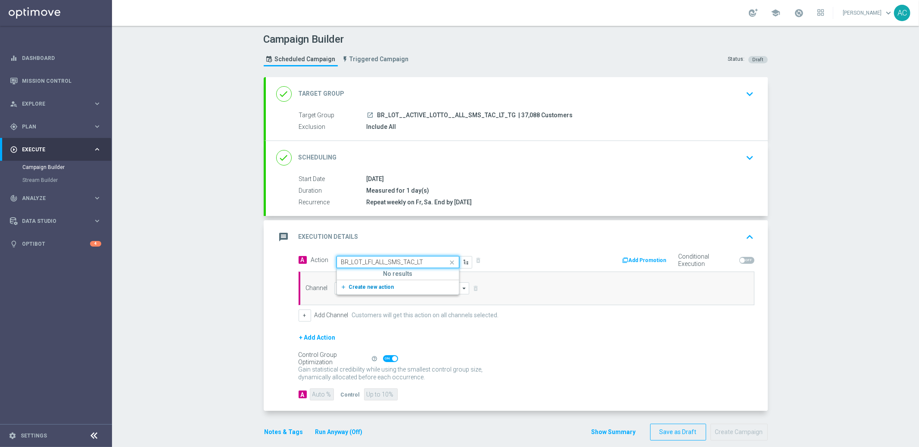
click at [349, 285] on span "Create new action" at bounding box center [371, 287] width 45 height 6
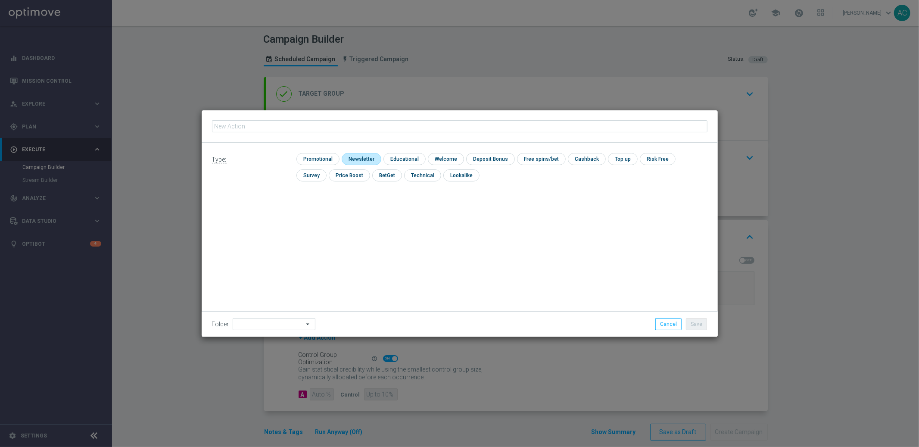
type input "BR_LOT_LFI_ALL_SMS_TAC_LT"
click at [298, 161] on input "checkbox" at bounding box center [316, 159] width 41 height 12
checkbox input "true"
click at [704, 326] on button "Save" at bounding box center [696, 324] width 21 height 12
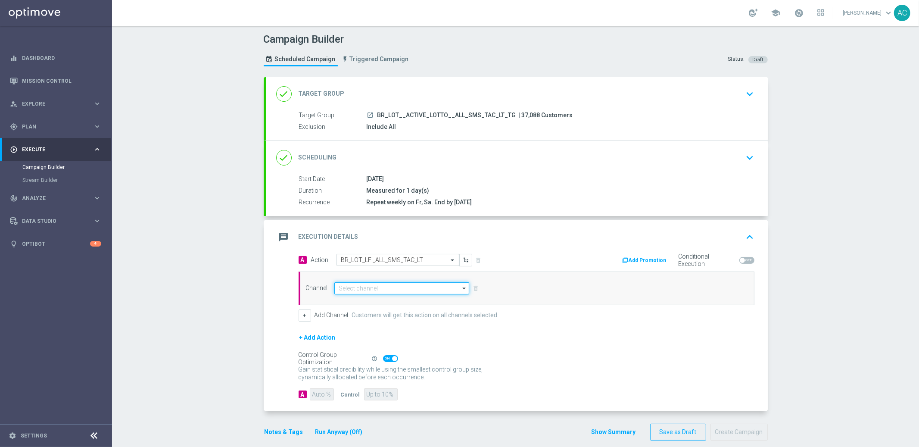
click at [372, 288] on input at bounding box center [401, 288] width 135 height 12
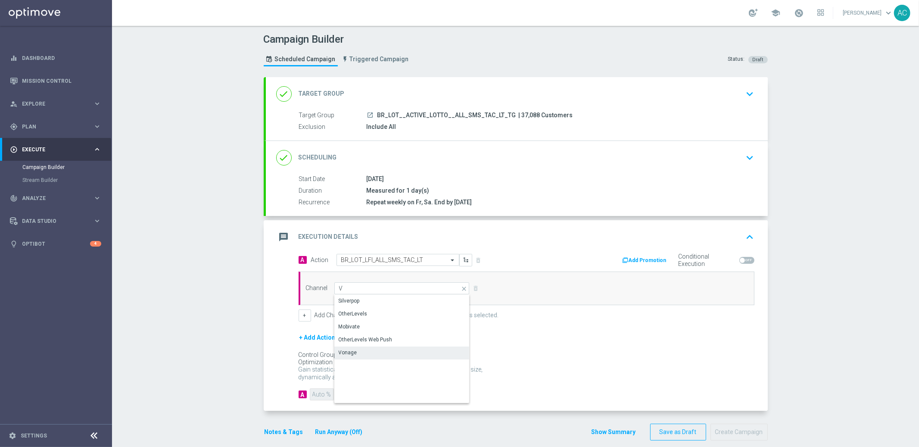
click at [360, 349] on div "Vonage" at bounding box center [402, 352] width 136 height 12
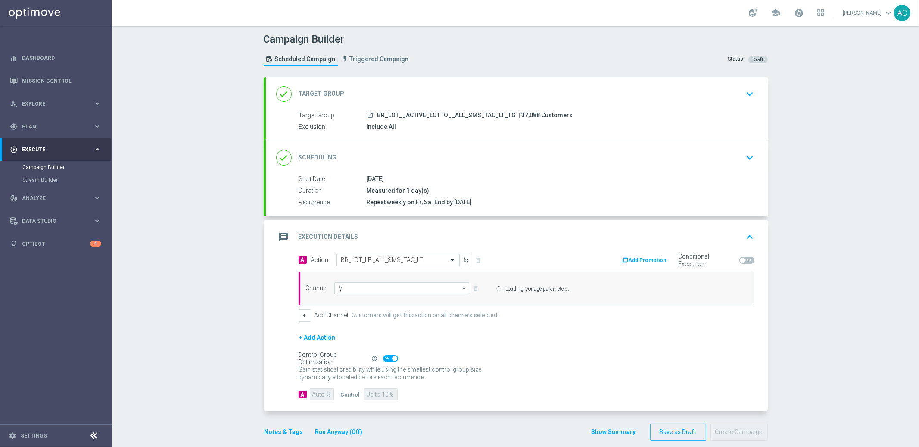
type input "Vonage"
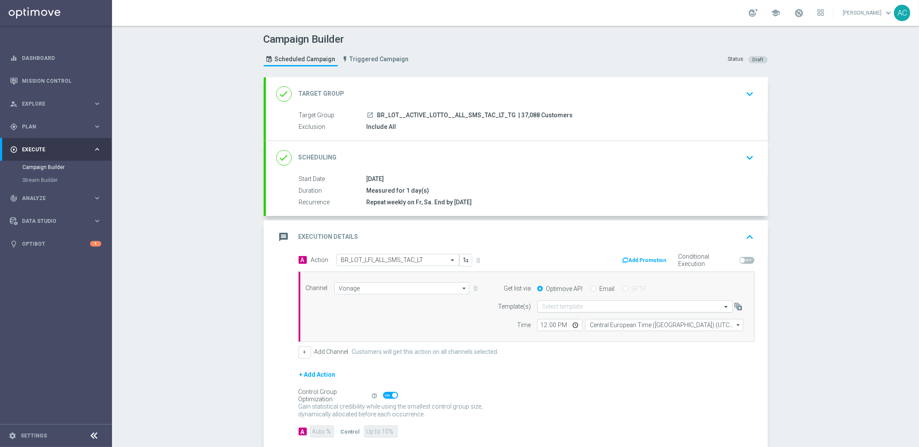
click at [575, 304] on input "text" at bounding box center [626, 306] width 169 height 7
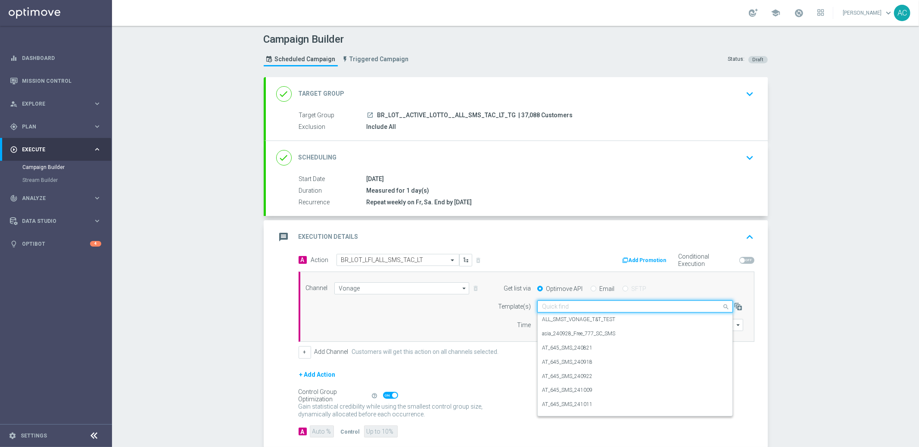
paste input "BR_LOT_LFI_ALL_SMS_TAC_LT"
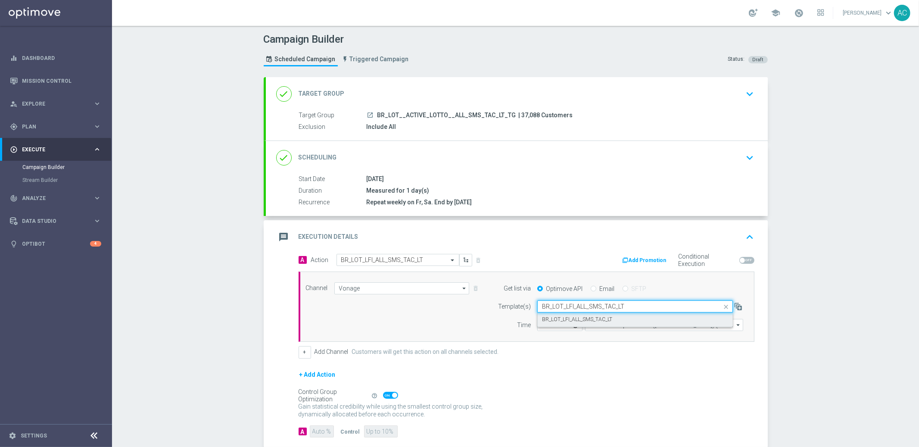
click at [578, 320] on label "BR_LOT_LFI_ALL_SMS_TAC_LT" at bounding box center [577, 319] width 70 height 7
type input "BR_LOT_LFI_ALL_SMS_TAC_LT"
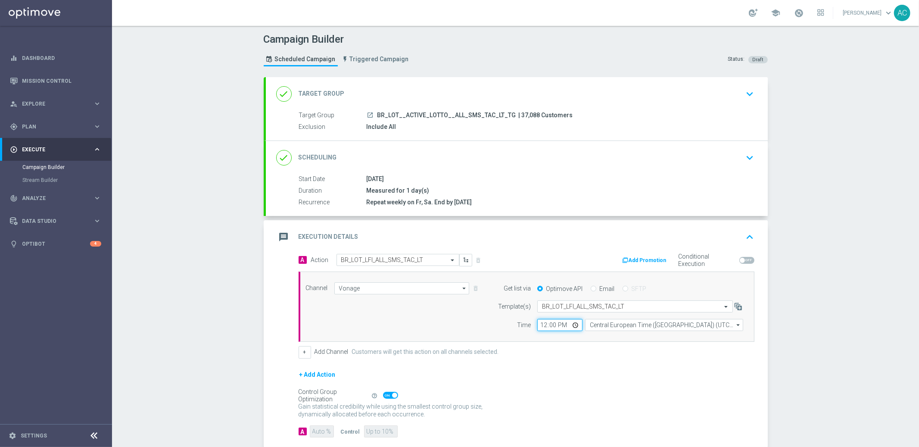
click at [537, 325] on input "12:00" at bounding box center [559, 325] width 45 height 12
click at [540, 325] on input "17:00" at bounding box center [559, 325] width 45 height 12
type input "16:20"
click at [629, 320] on input "Central European Time ([GEOGRAPHIC_DATA]) (UTC +02:00)" at bounding box center [664, 325] width 158 height 12
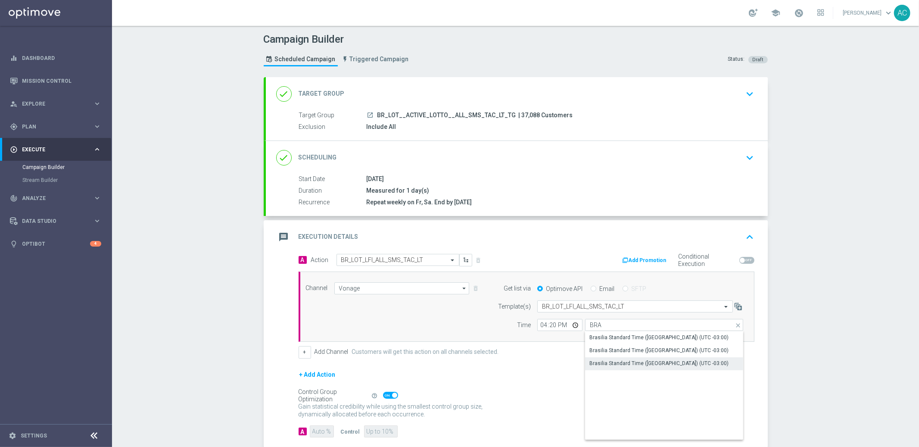
click at [651, 359] on div "Brasilia Standard Time ([GEOGRAPHIC_DATA]) (UTC -03:00)" at bounding box center [658, 363] width 139 height 8
type input "Brasilia Standard Time ([GEOGRAPHIC_DATA]) (UTC -03:00)"
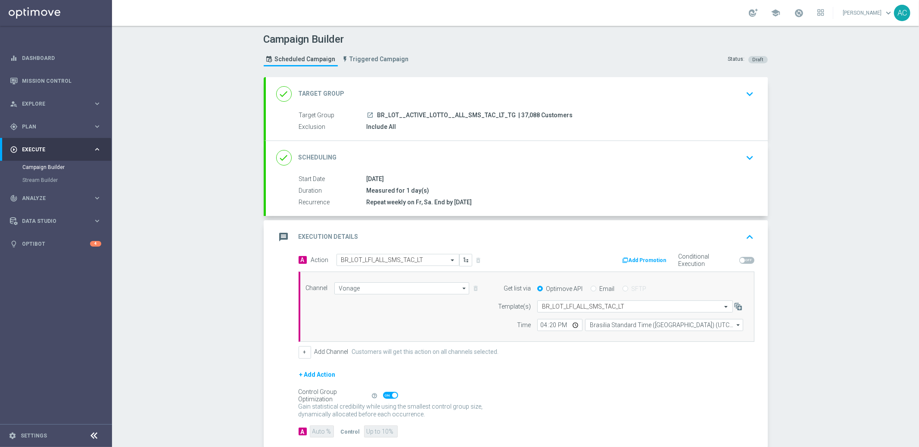
scroll to position [47, 0]
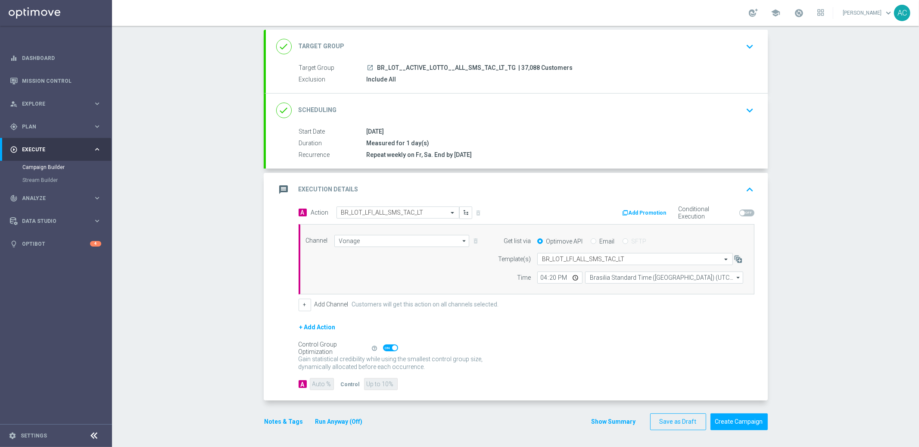
click at [386, 347] on span at bounding box center [390, 347] width 15 height 7
click at [386, 347] on input "checkbox" at bounding box center [390, 347] width 15 height 7
checkbox input "false"
click at [318, 382] on input "90" at bounding box center [322, 384] width 24 height 12
type input "9"
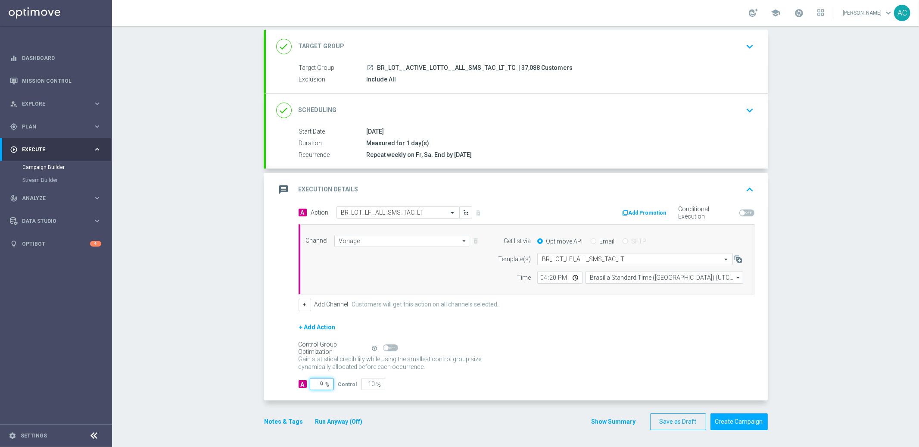
type input "91"
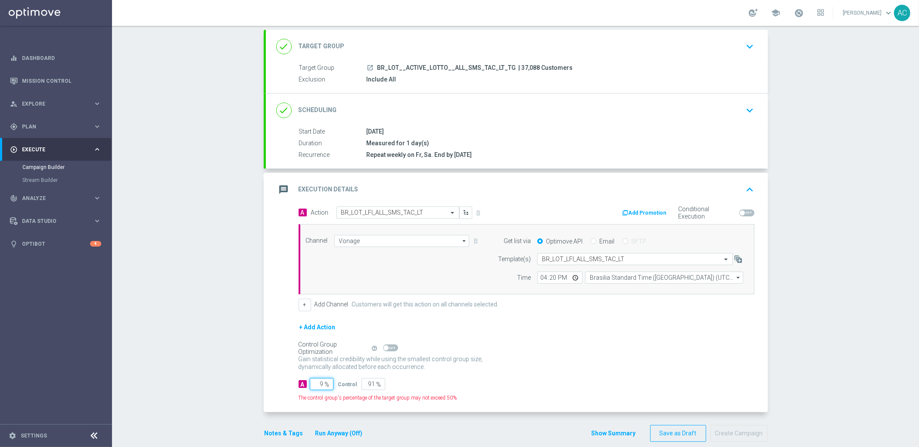
type input "95"
type input "5"
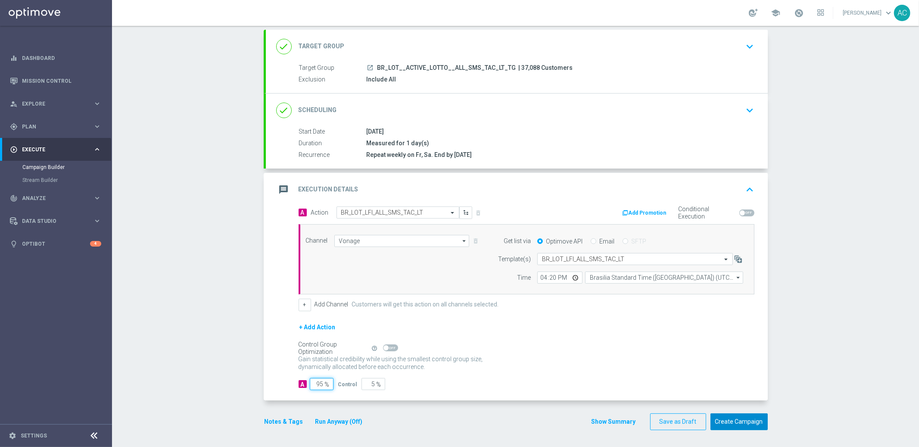
type input "95"
click at [738, 422] on button "Create Campaign" at bounding box center [738, 421] width 57 height 17
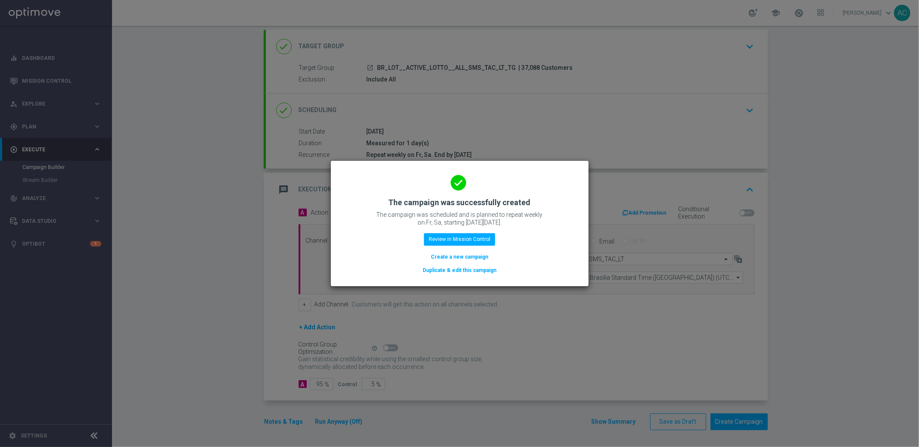
click at [458, 259] on button "Create a new campaign" at bounding box center [459, 256] width 59 height 9
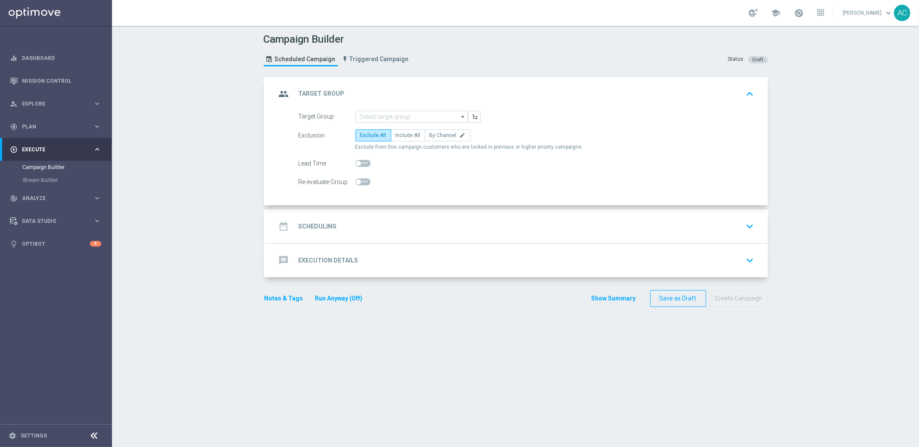
scroll to position [0, 0]
click at [516, 134] on div "Exclusion Exclude All Include All By Channel edit" at bounding box center [526, 135] width 456 height 12
click at [407, 121] on input at bounding box center [411, 117] width 112 height 12
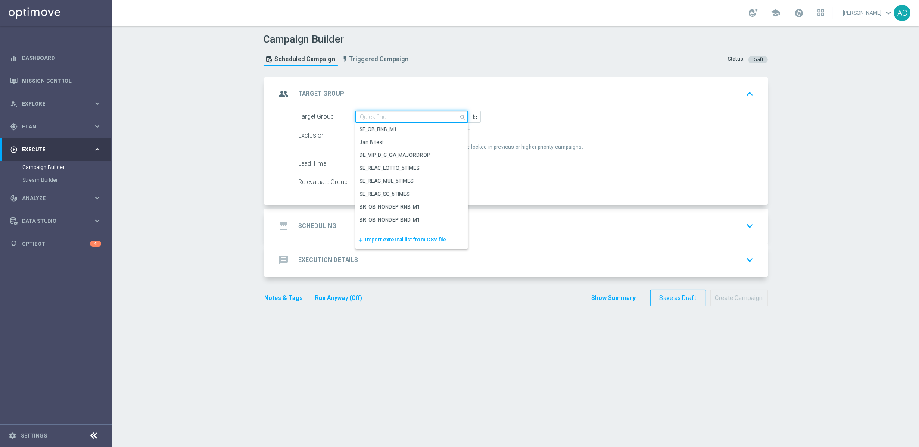
paste input "BR_LOT__ACTIVE_LOTTO__ALL_EMA_TAC_LT_TG"
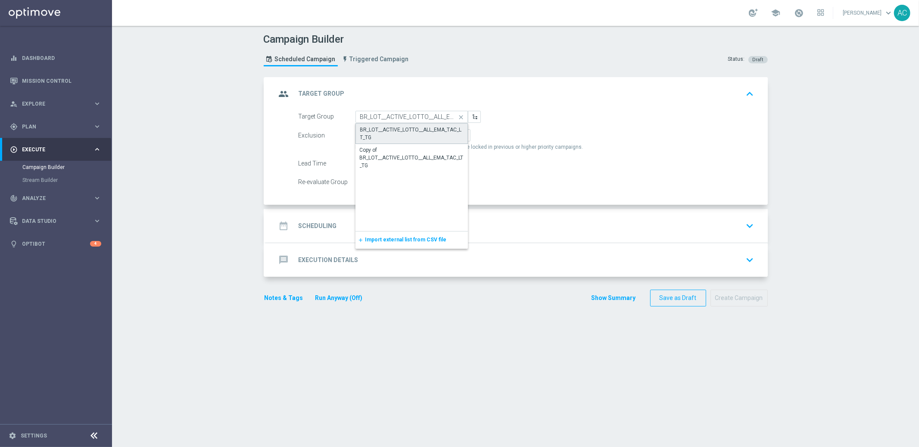
click at [390, 131] on div "BR_LOT__ACTIVE_LOTTO__ALL_EMA_TAC_LT_TG" at bounding box center [411, 134] width 103 height 16
type input "BR_LOT__ACTIVE_LOTTO__ALL_EMA_TAC_LT_TG"
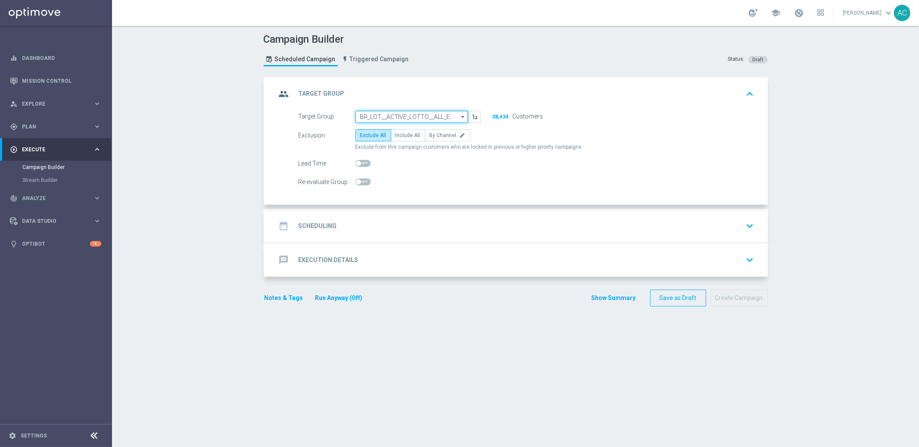
click at [423, 116] on input "BR_LOT__ACTIVE_LOTTO__ALL_EMA_TAC_LT_TG" at bounding box center [411, 117] width 112 height 12
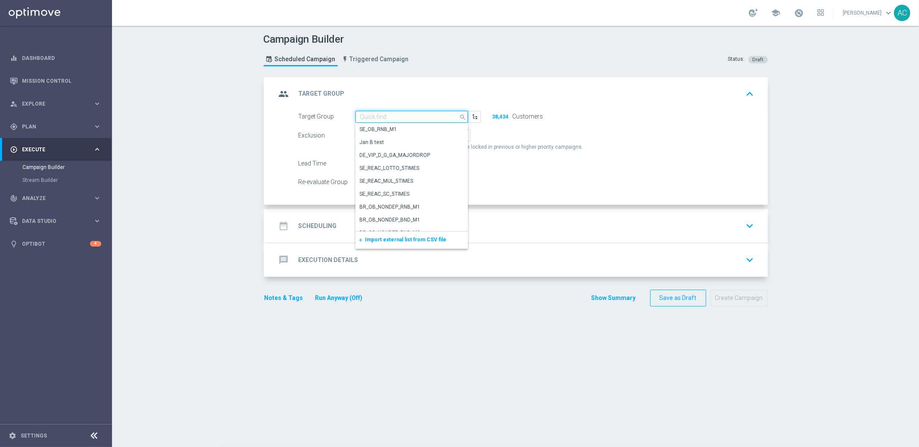
paste input "BR_LOT__BETMDVLFI2024__NOTBET2025_ALL_EMA_TAC_LT_TG"
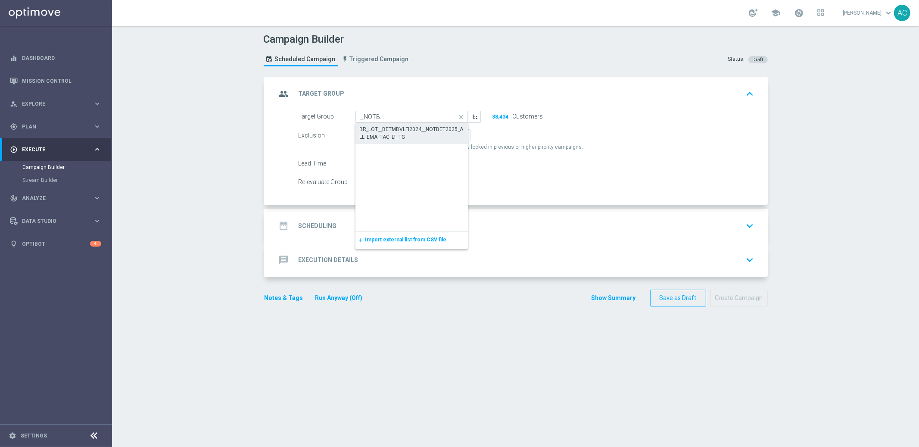
click at [408, 130] on div "BR_LOT__BETMDVLFI2024__NOTBET2025_ALL_EMA_TAC_LT_TG" at bounding box center [412, 133] width 104 height 16
type input "BR_LOT__BETMDVLFI2024__NOTBET2025_ALL_EMA_TAC_LT_TG"
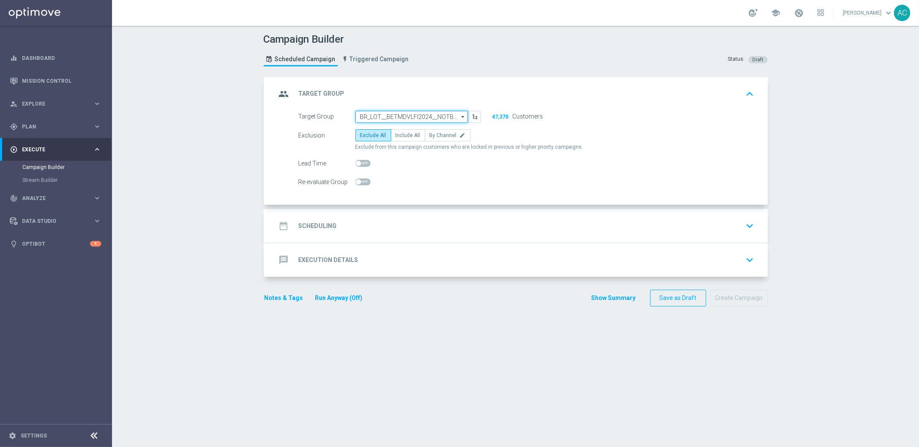
click at [409, 118] on input "BR_LOT__BETMDVLFI2024__NOTBET2025_ALL_EMA_TAC_LT_TG" at bounding box center [411, 117] width 112 height 12
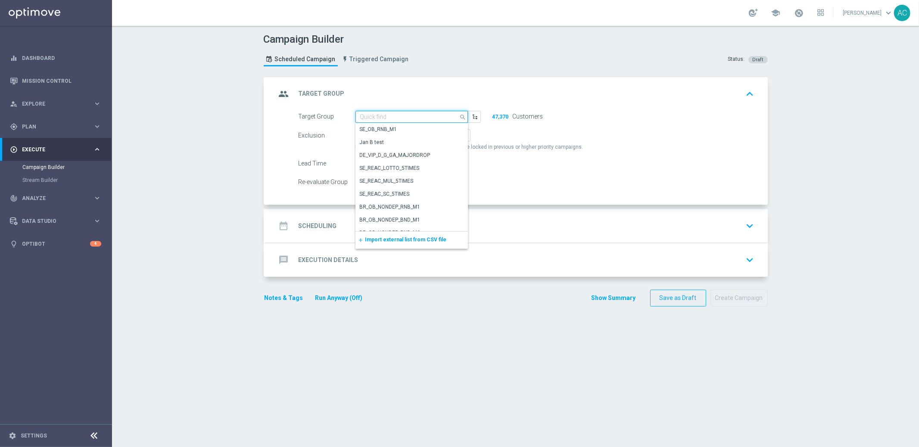
paste input "BR_LOT__REACT2025_NOTBETLAST15DAYS__ALL_EMA_TAC_LT_TG"
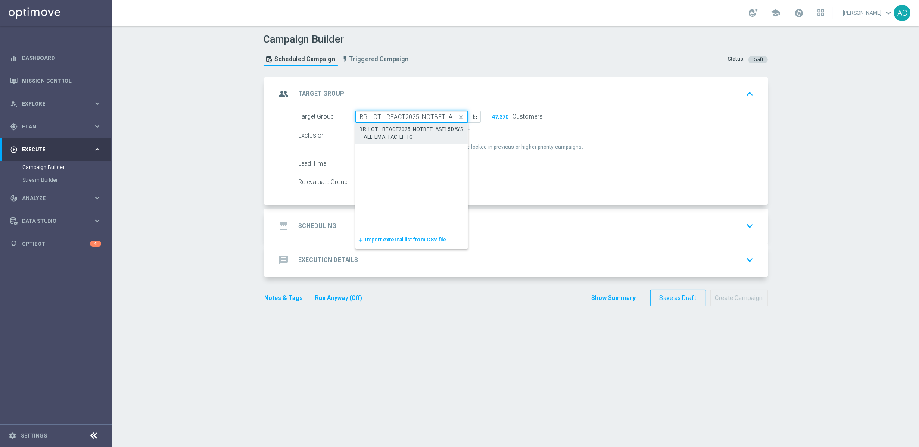
scroll to position [0, 82]
click at [394, 129] on div "BR_LOT__REACT2025_NOTBETLAST15DAYS__ALL_EMA_TAC_LT_TG" at bounding box center [412, 133] width 104 height 16
type input "BR_LOT__REACT2025_NOTBETLAST15DAYS__ALL_EMA_TAC_LT_TG"
click at [406, 118] on input "BR_LOT__REACT2025_NOTBETLAST15DAYS__ALL_EMA_TAC_LT_TG" at bounding box center [411, 117] width 112 height 12
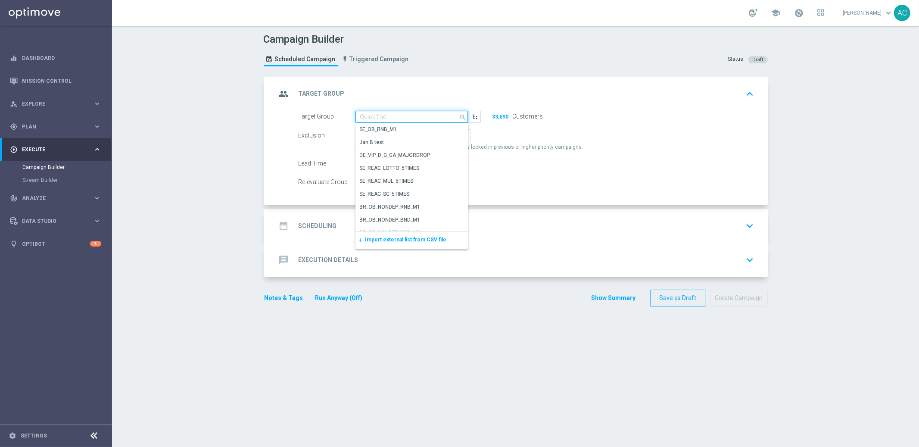
paste input "BR_LOT__ACTIVE_LOTTO__ALL_SMS_TAC_LT_TG"
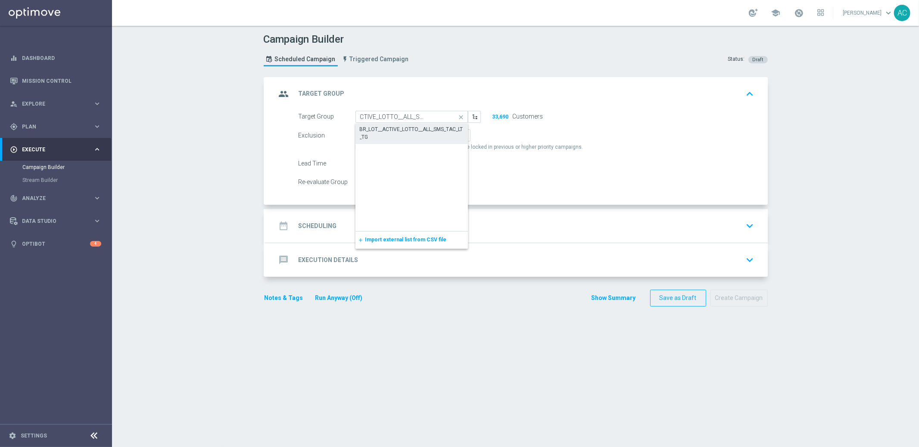
click at [400, 126] on div "BR_LOT__ACTIVE_LOTTO__ALL_SMS_TAC_LT_TG" at bounding box center [412, 133] width 104 height 16
type input "BR_LOT__ACTIVE_LOTTO__ALL_SMS_TAC_LT_TG"
